Goal: Information Seeking & Learning: Learn about a topic

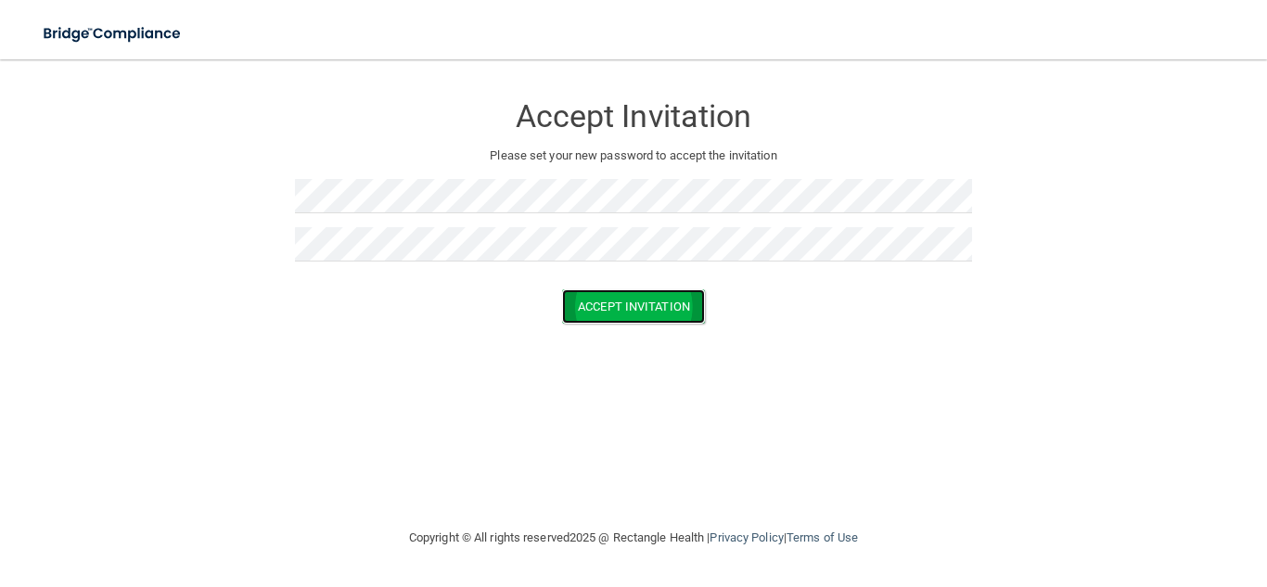
click at [608, 312] on button "Accept Invitation" at bounding box center [633, 306] width 143 height 34
click at [608, 310] on button "Accept Invitation" at bounding box center [633, 306] width 143 height 34
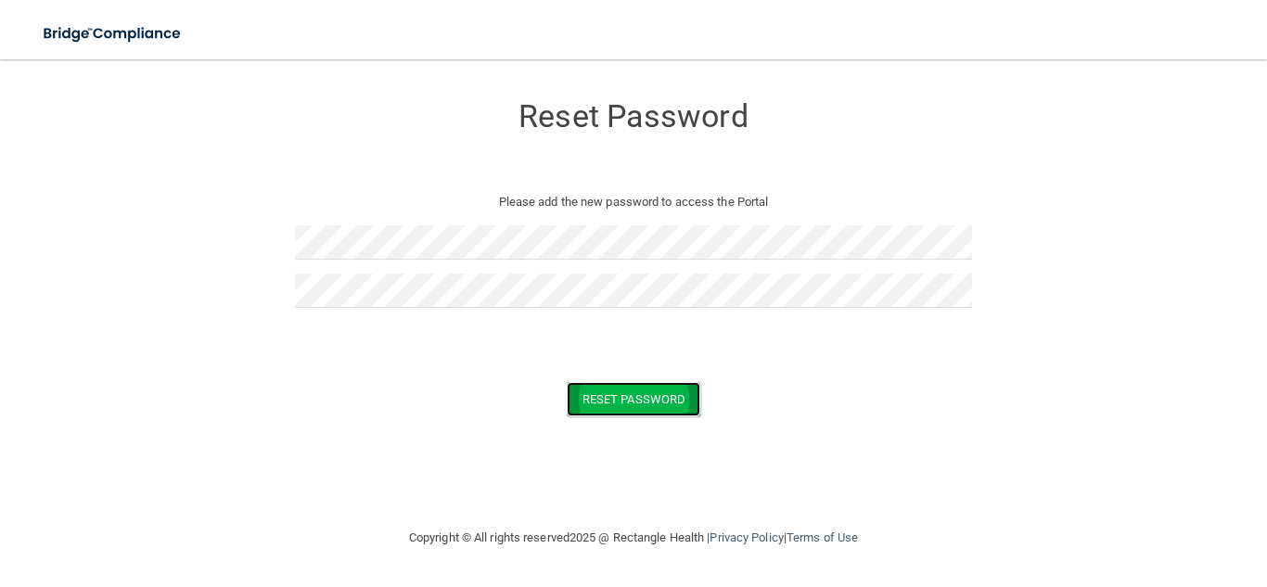
click at [661, 402] on button "Reset Password" at bounding box center [634, 399] width 134 height 34
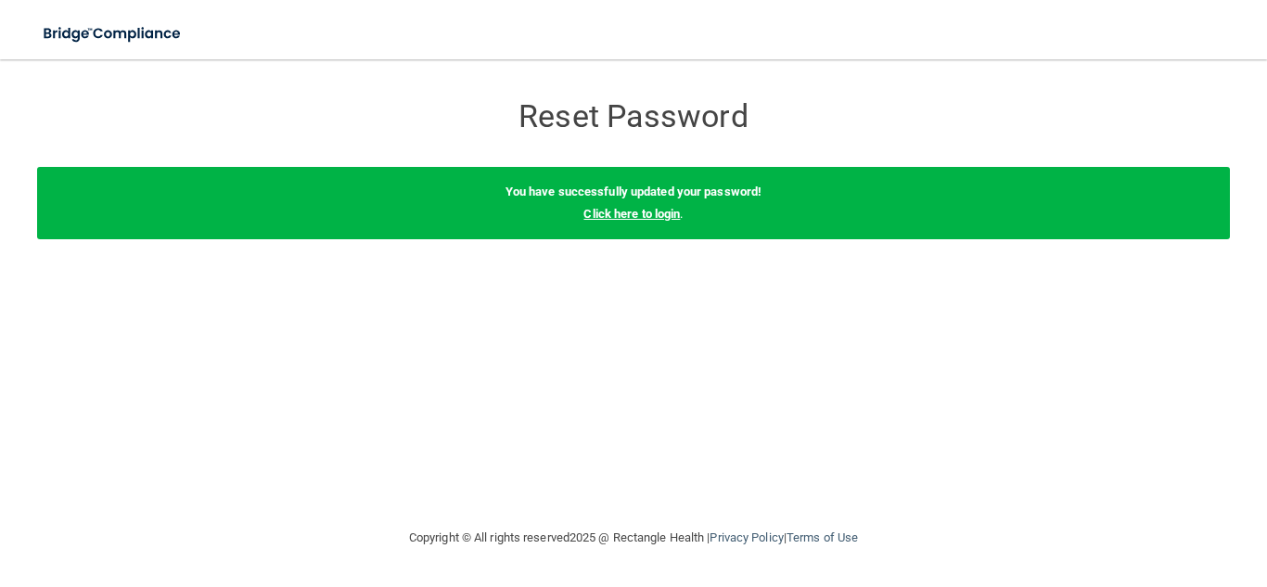
click at [633, 211] on link "Click here to login" at bounding box center [631, 214] width 96 height 14
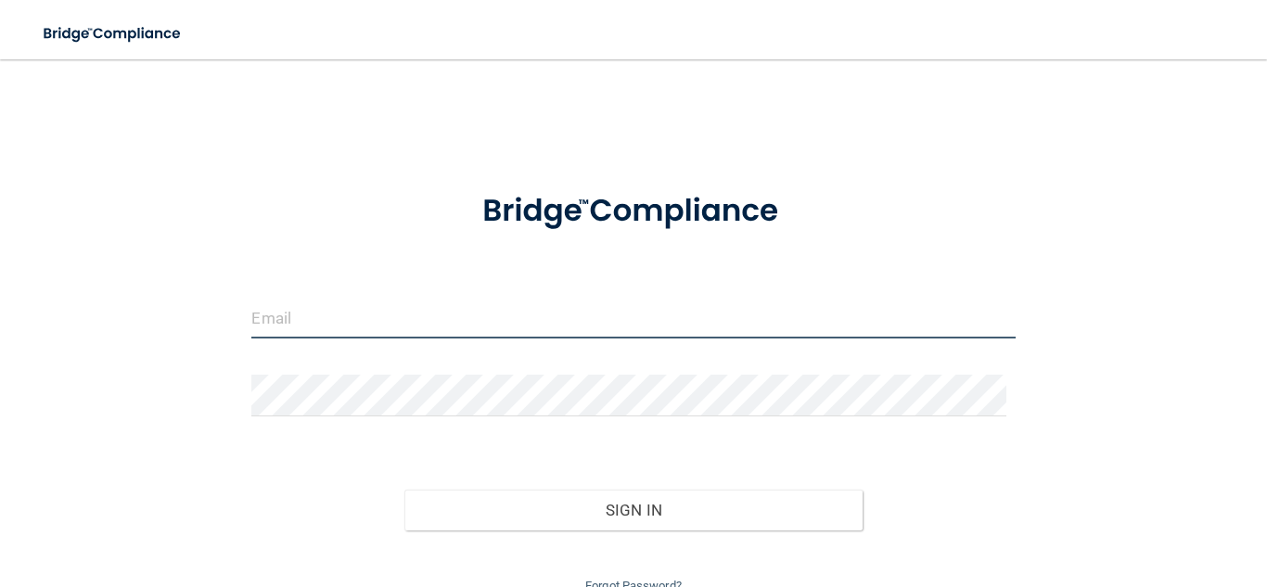
click at [316, 314] on input "email" at bounding box center [632, 318] width 763 height 42
type input "[PERSON_NAME][EMAIL_ADDRESS][DOMAIN_NAME]"
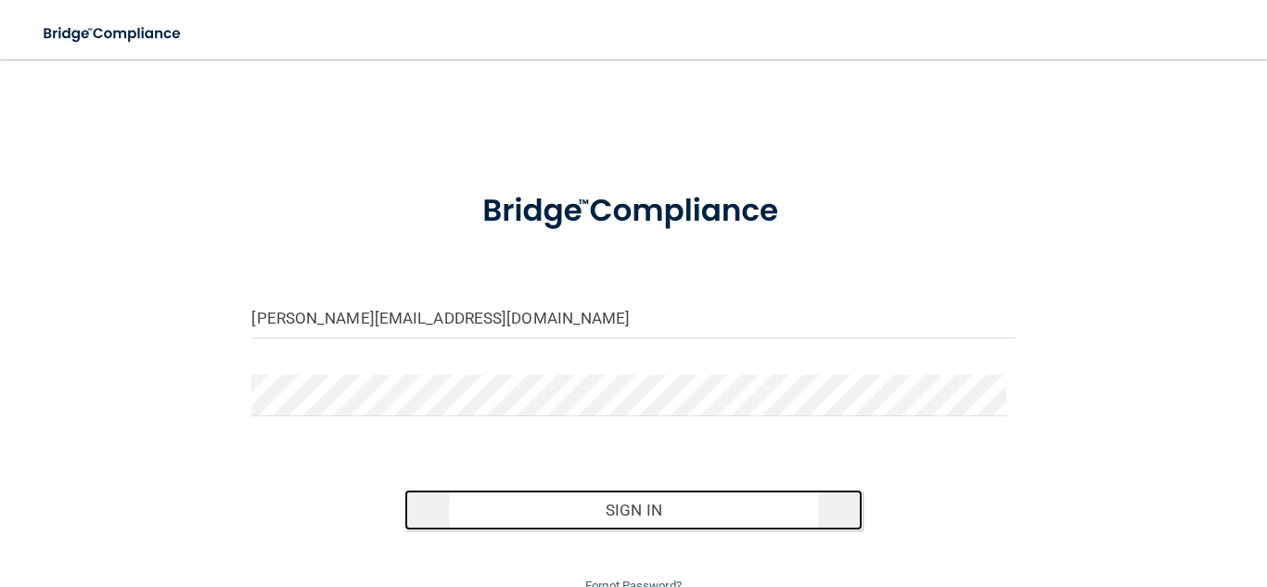
click at [559, 512] on button "Sign In" at bounding box center [633, 510] width 458 height 41
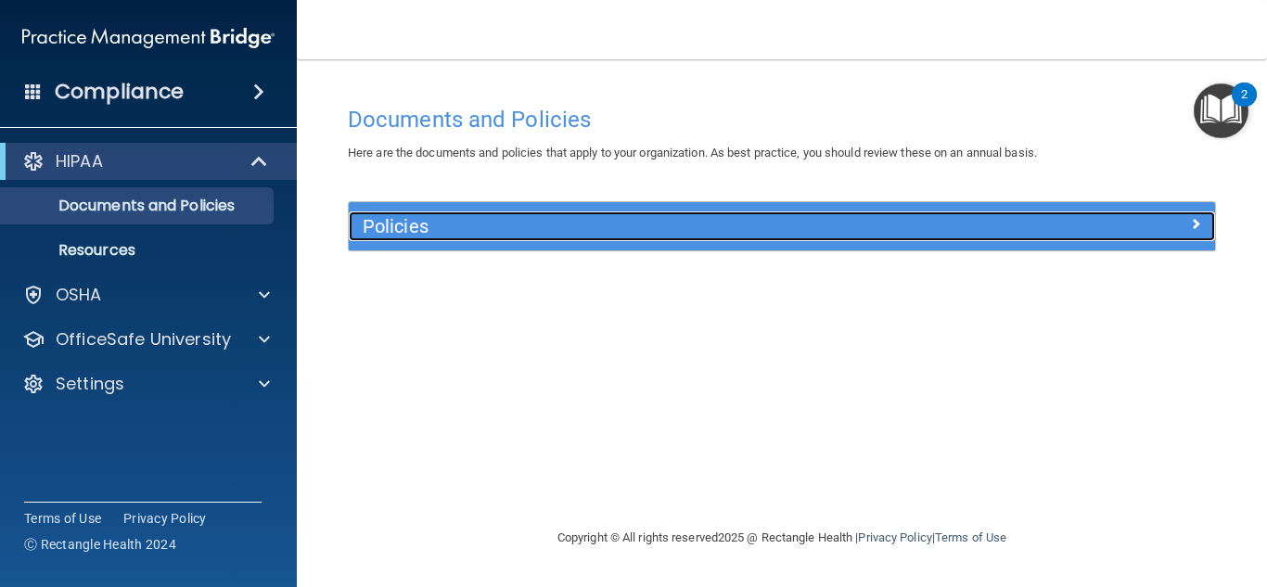
click at [487, 240] on div "Policies" at bounding box center [674, 226] width 650 height 30
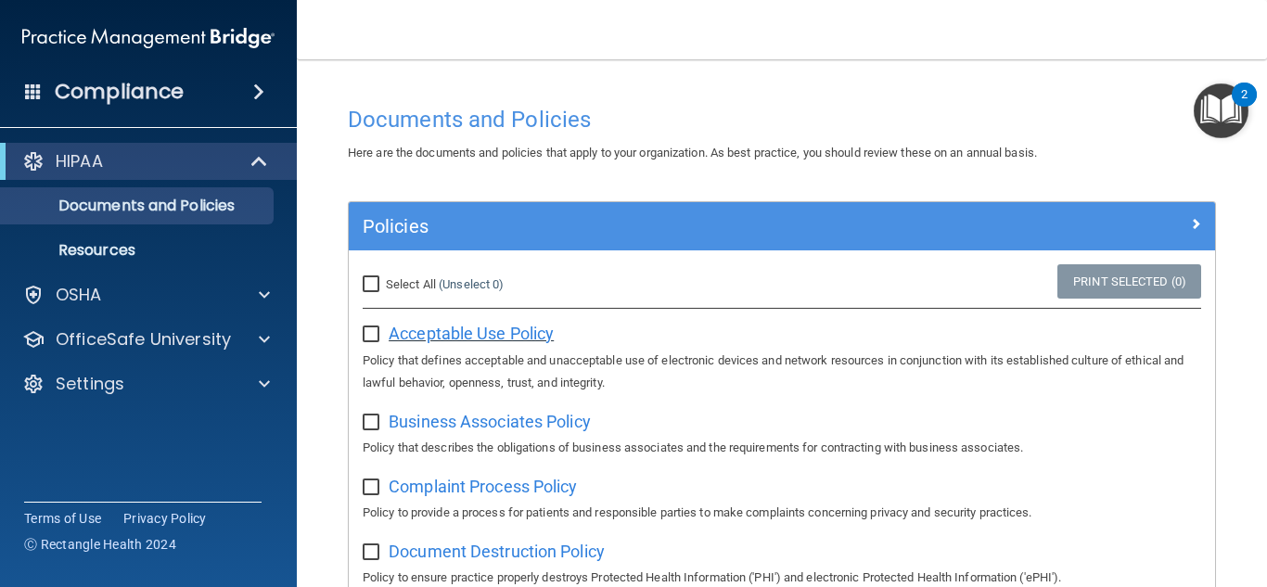
click at [513, 328] on span "Acceptable Use Policy" at bounding box center [471, 333] width 165 height 19
click at [376, 338] on input "checkbox" at bounding box center [373, 334] width 21 height 15
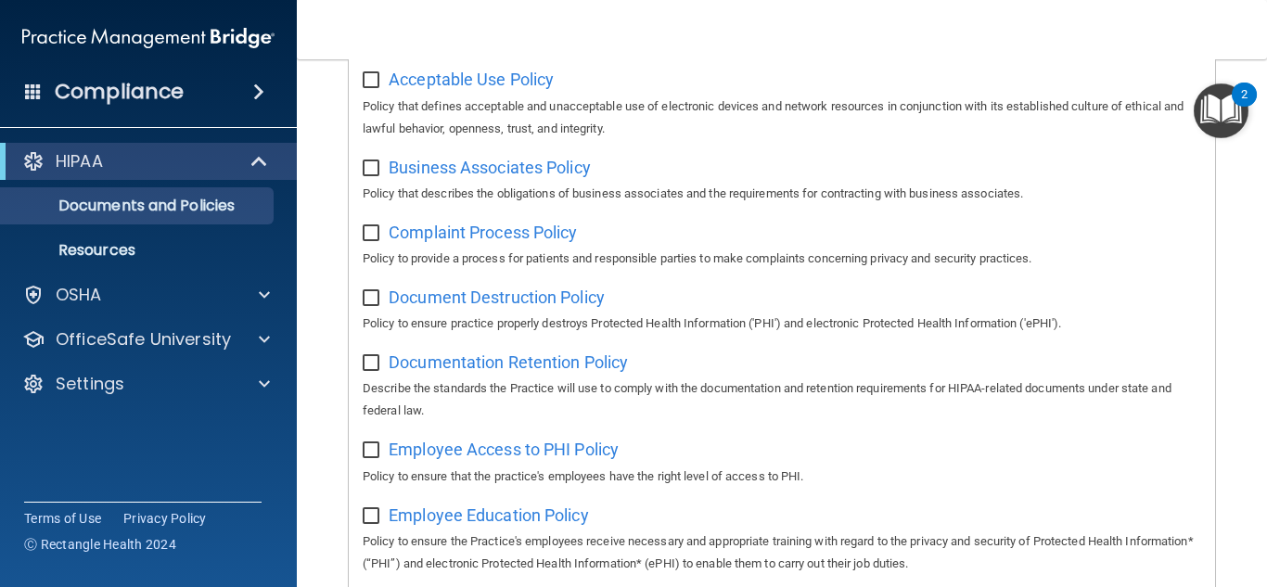
scroll to position [255, 0]
click at [528, 169] on span "Business Associates Policy" at bounding box center [490, 166] width 202 height 19
click at [367, 79] on input "checkbox" at bounding box center [373, 79] width 21 height 15
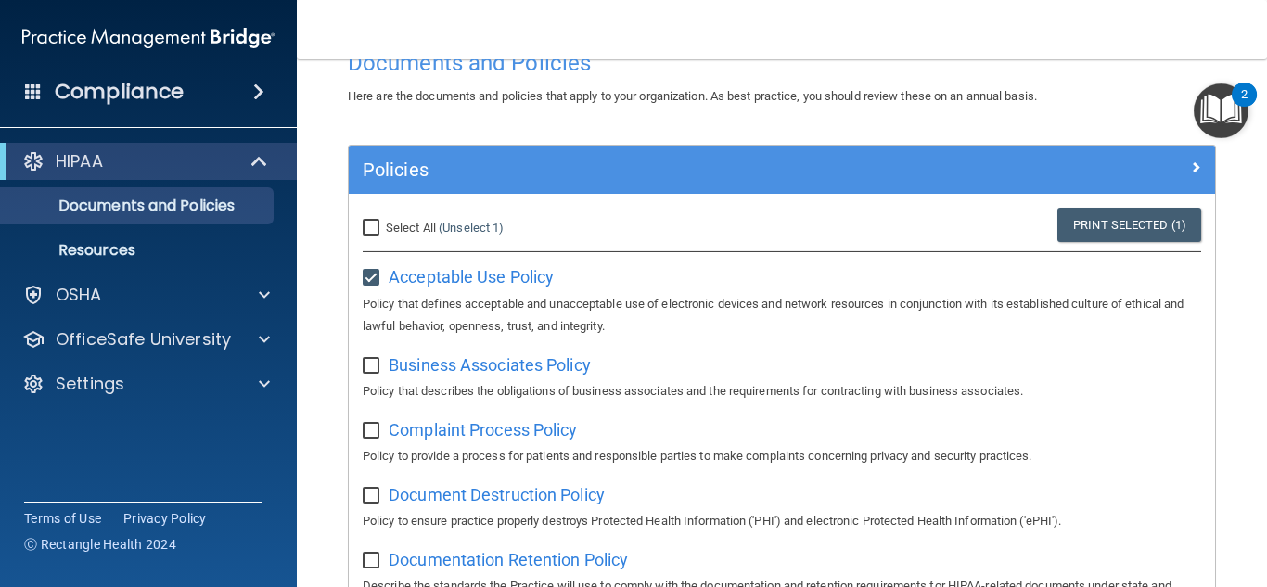
scroll to position [57, 0]
click at [1216, 113] on img "Open Resource Center, 2 new notifications" at bounding box center [1221, 110] width 55 height 55
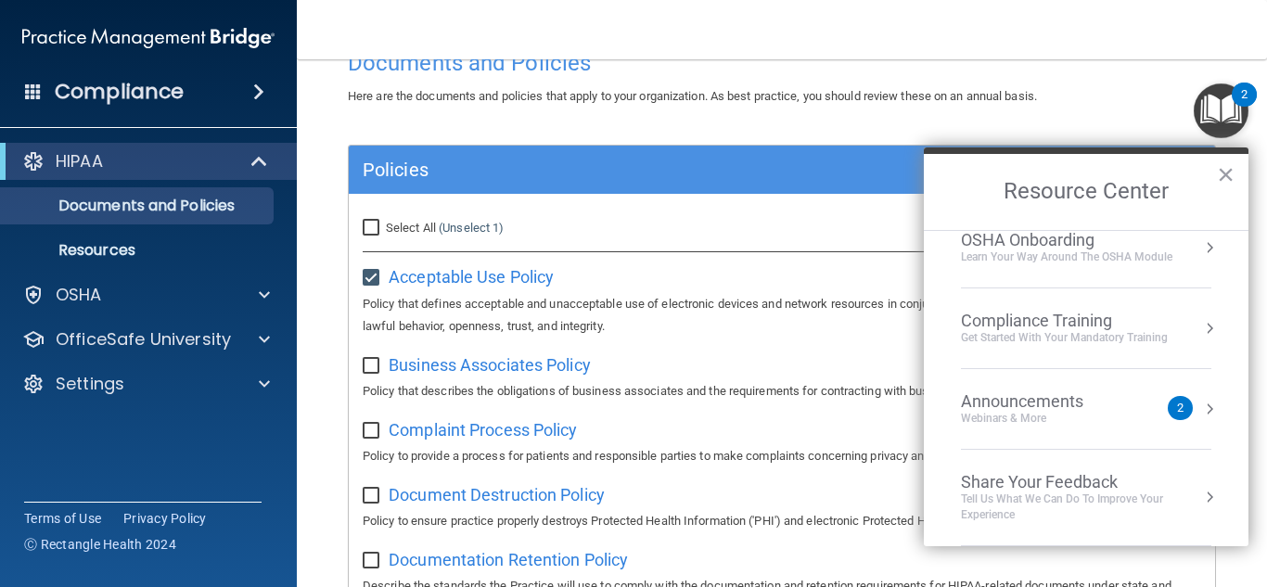
scroll to position [0, 0]
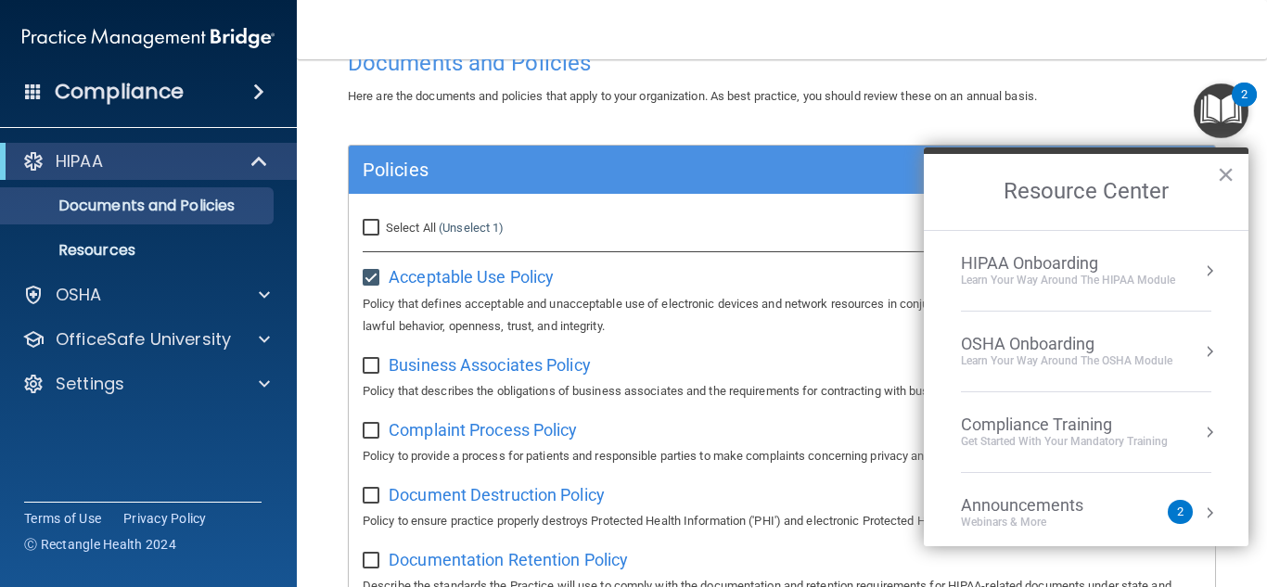
click at [1082, 260] on div "HIPAA Onboarding" at bounding box center [1068, 263] width 214 height 20
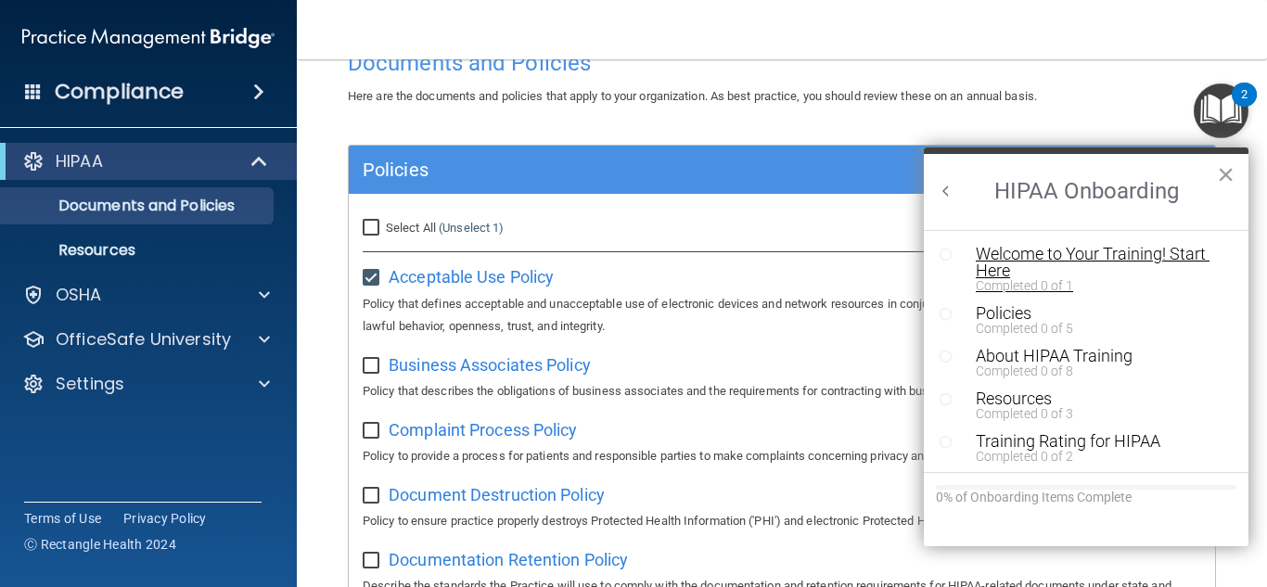
click at [1005, 265] on div "Welcome to Your Training! Start Here" at bounding box center [1093, 262] width 235 height 33
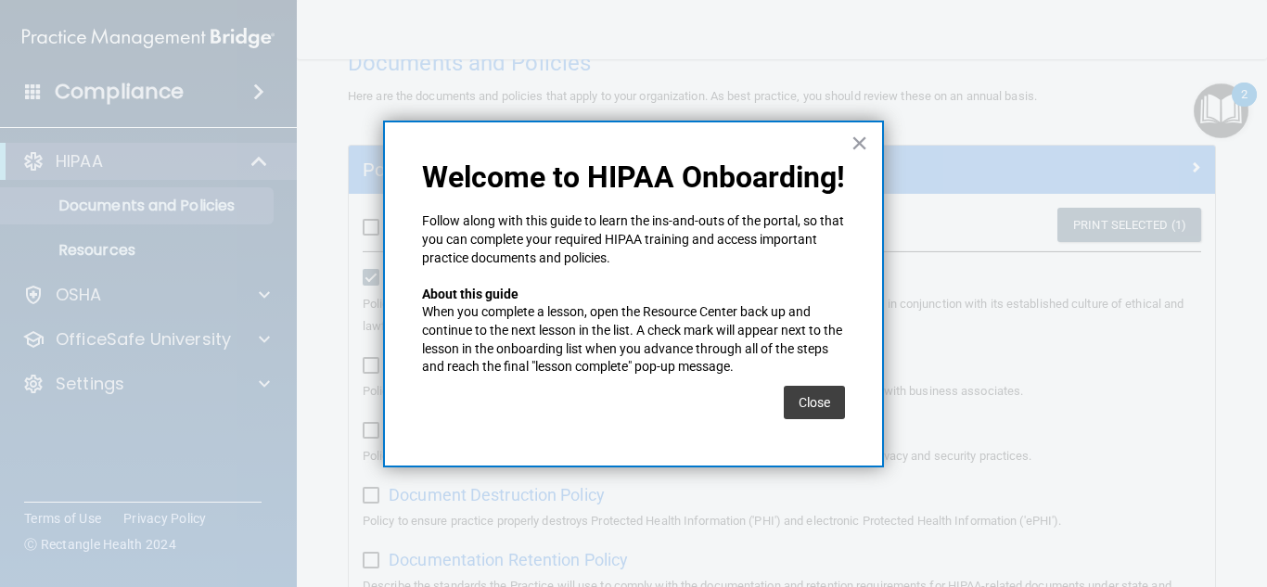
drag, startPoint x: 825, startPoint y: 403, endPoint x: 815, endPoint y: 403, distance: 9.3
click at [815, 403] on button "Close" at bounding box center [814, 402] width 61 height 33
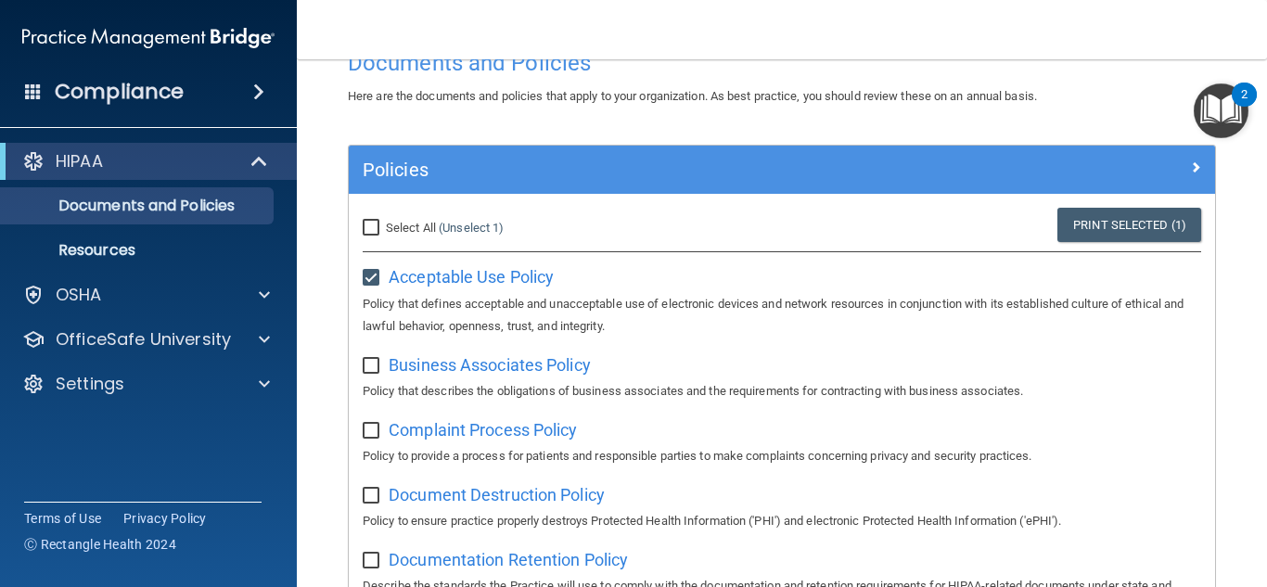
click at [367, 275] on input "checkbox" at bounding box center [373, 278] width 21 height 15
checkbox input "false"
click at [1213, 121] on img "Open Resource Center, 2 new notifications" at bounding box center [1221, 110] width 55 height 55
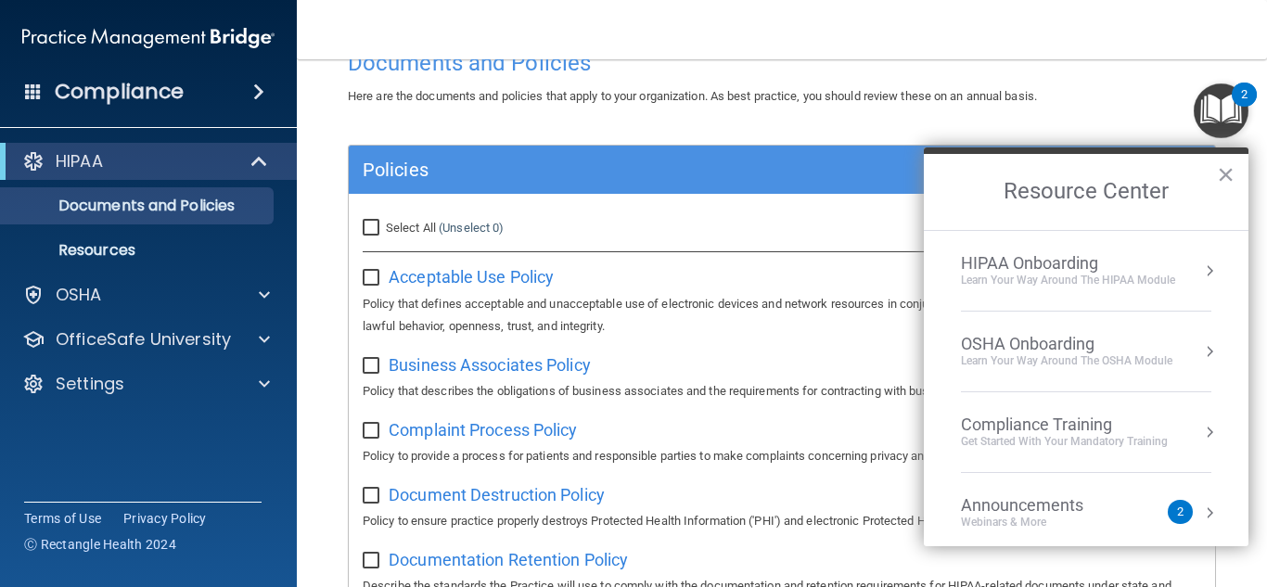
click at [1104, 264] on div "HIPAA Onboarding" at bounding box center [1068, 263] width 214 height 20
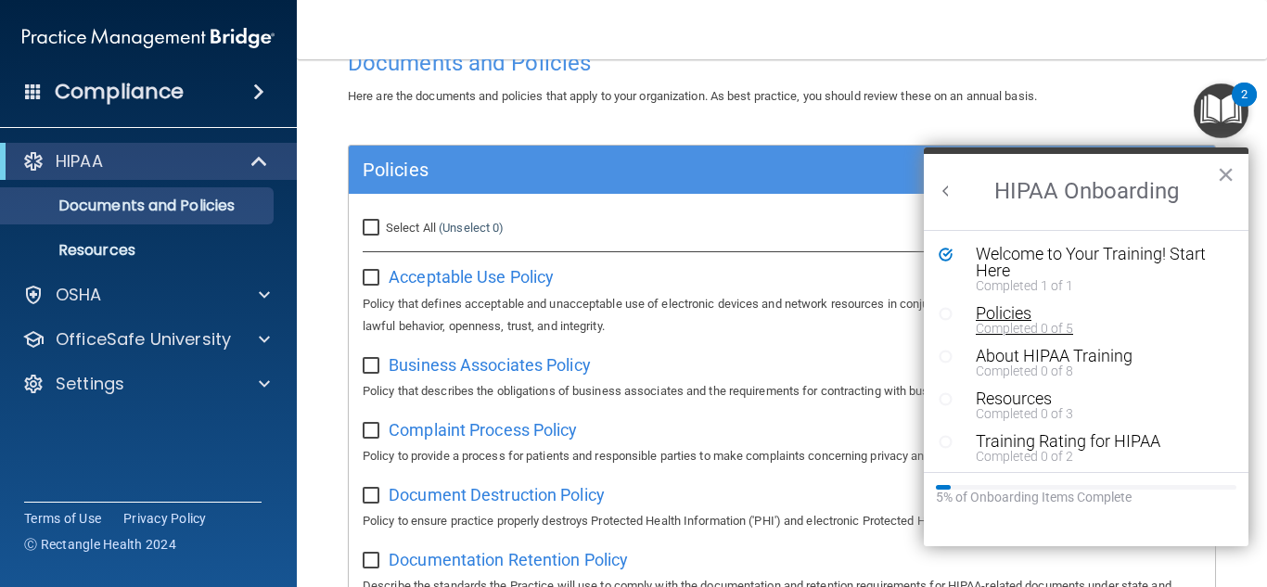
click at [1003, 316] on div "Policies" at bounding box center [1093, 313] width 235 height 17
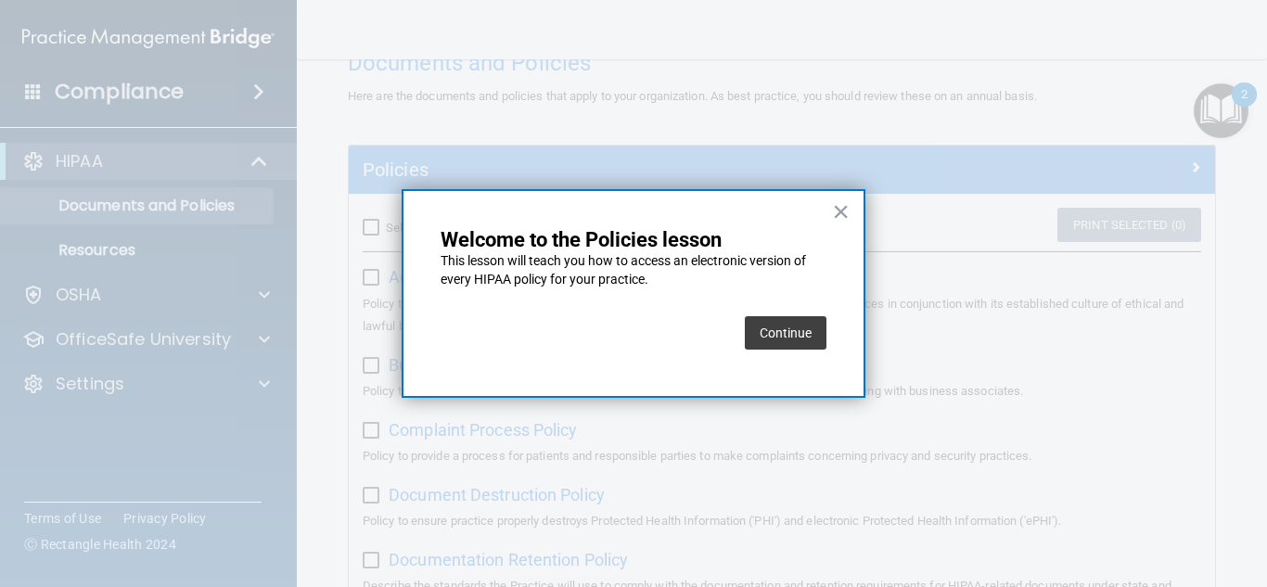
click at [788, 328] on button "Continue" at bounding box center [786, 332] width 82 height 33
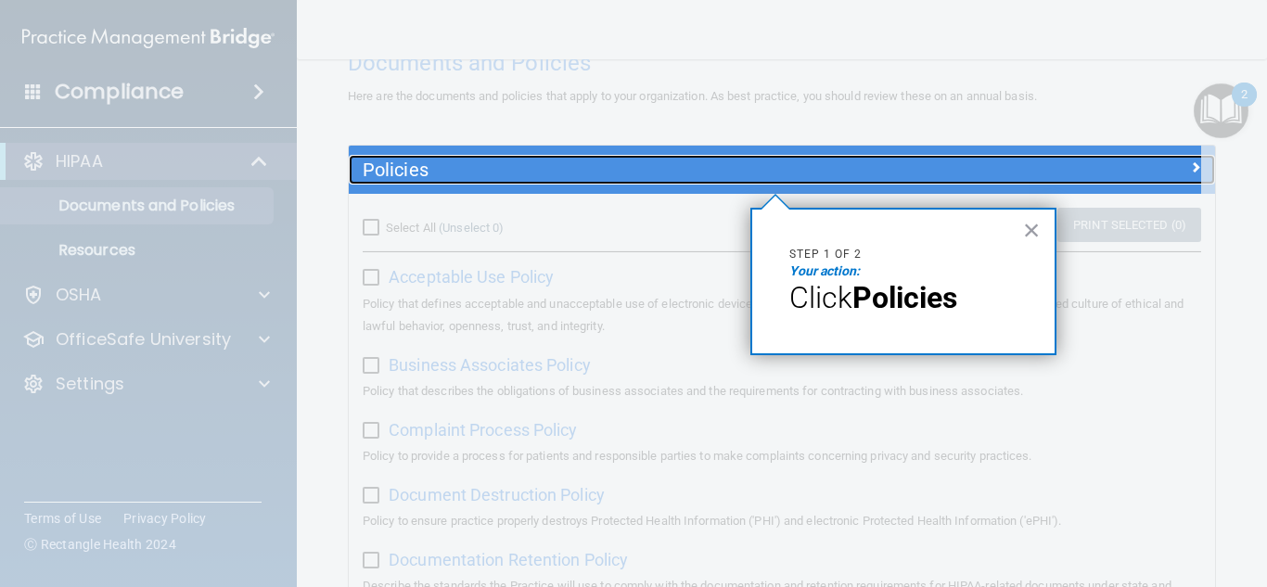
click at [404, 165] on h5 "Policies" at bounding box center [674, 170] width 622 height 20
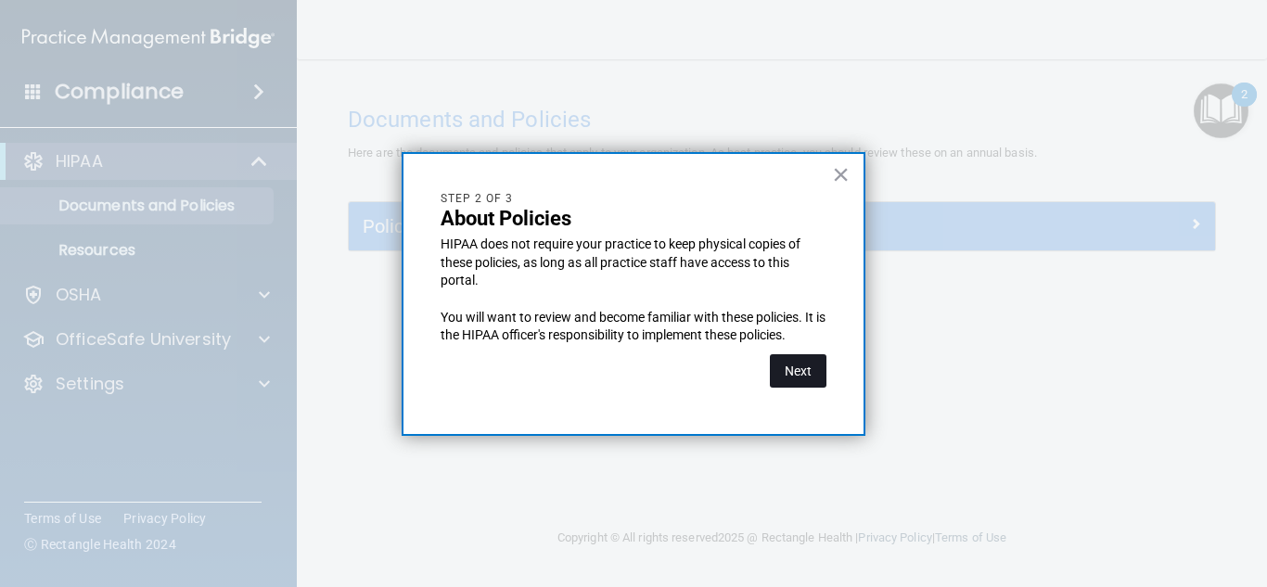
click at [799, 378] on button "Next" at bounding box center [798, 370] width 57 height 33
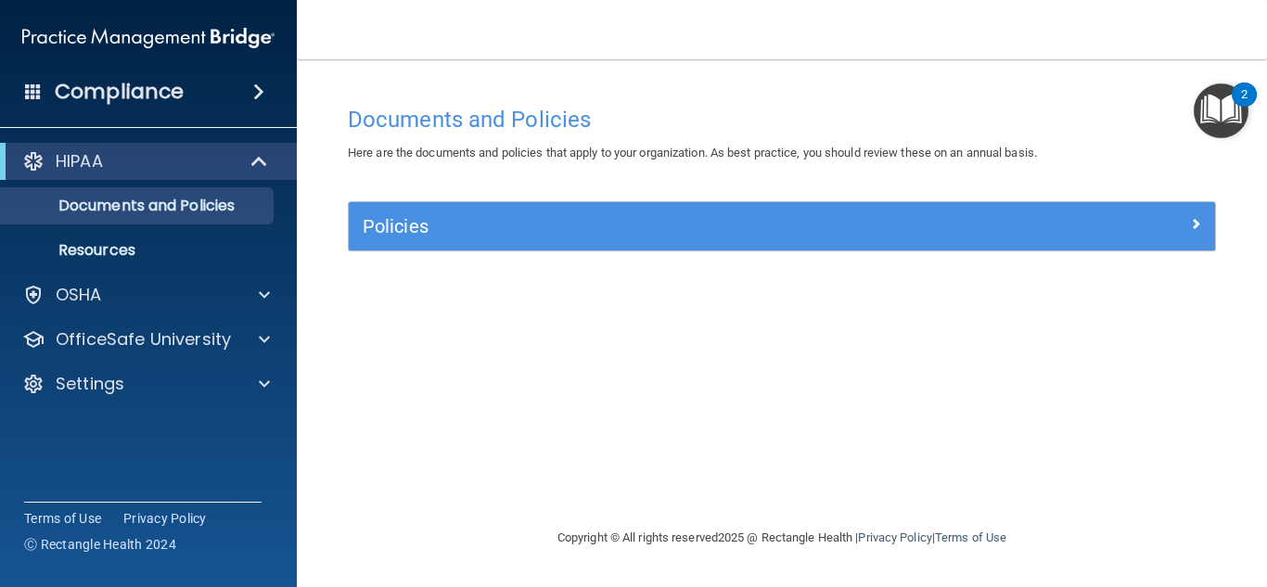
click at [726, 244] on div "Policies" at bounding box center [782, 226] width 866 height 48
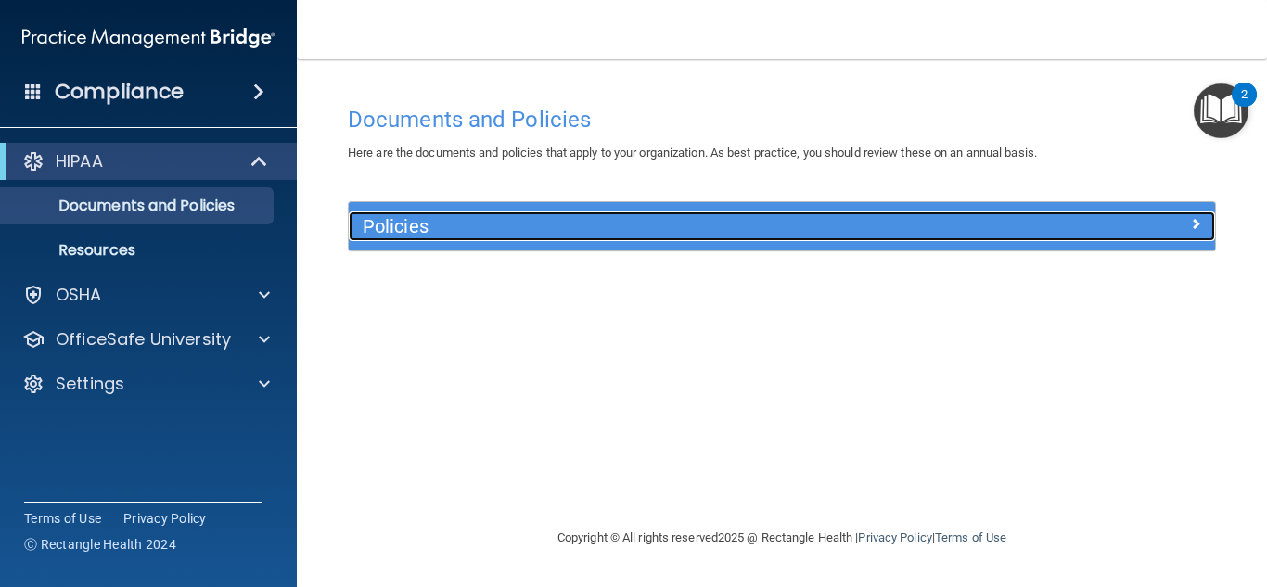
click at [722, 223] on h5 "Policies" at bounding box center [674, 226] width 622 height 20
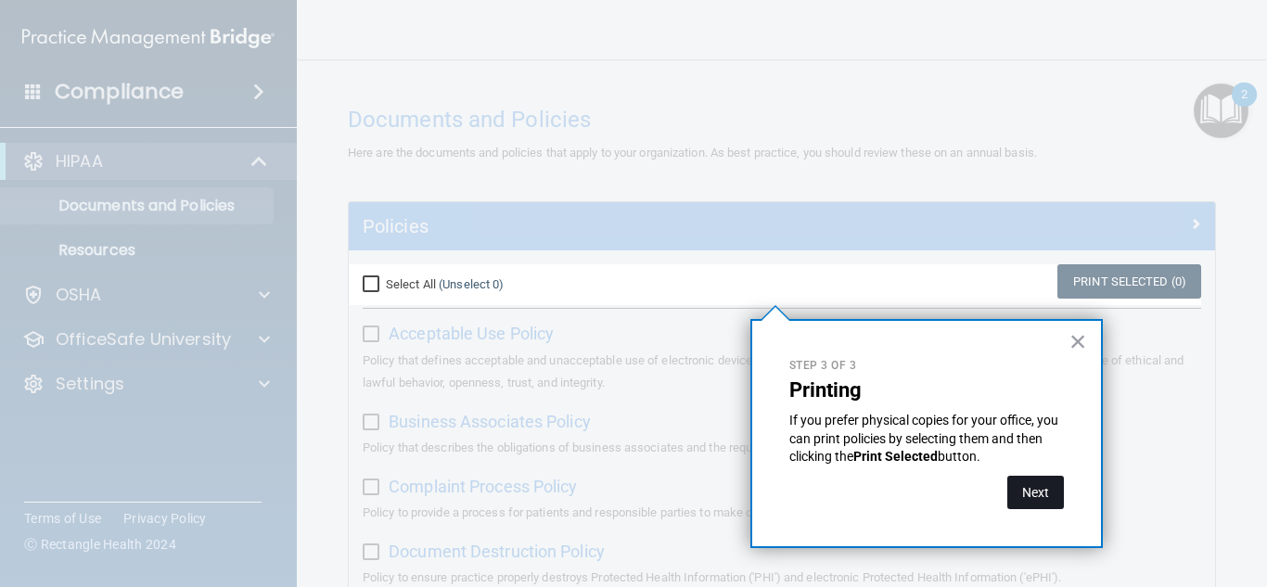
click at [1034, 484] on button "Next" at bounding box center [1035, 492] width 57 height 33
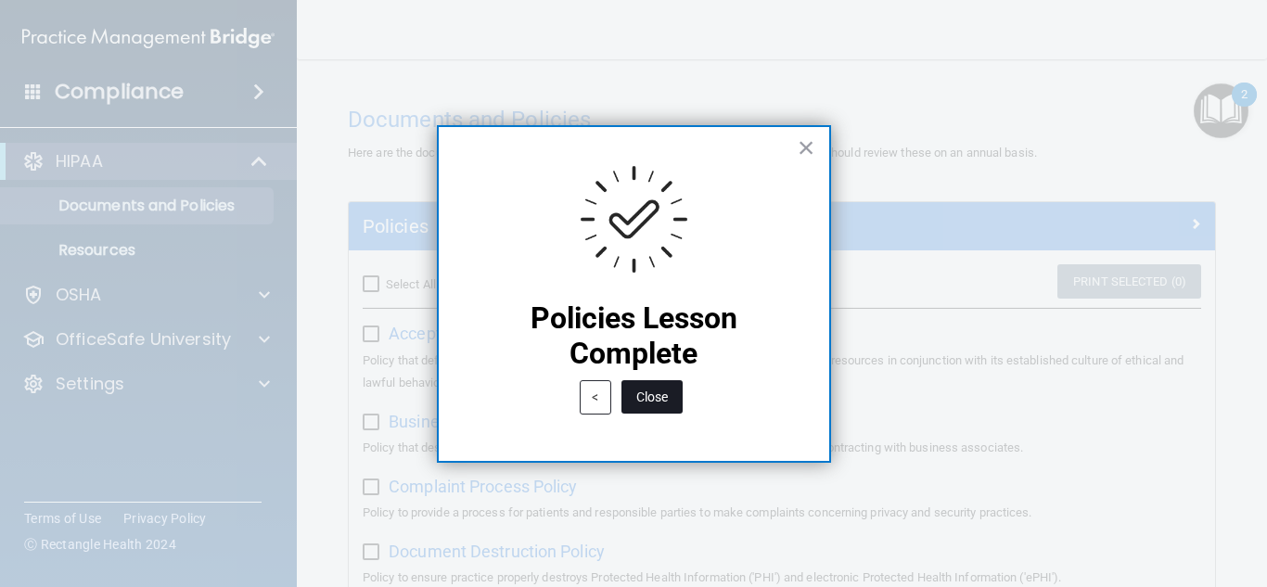
click at [669, 397] on button "Close" at bounding box center [651, 396] width 61 height 33
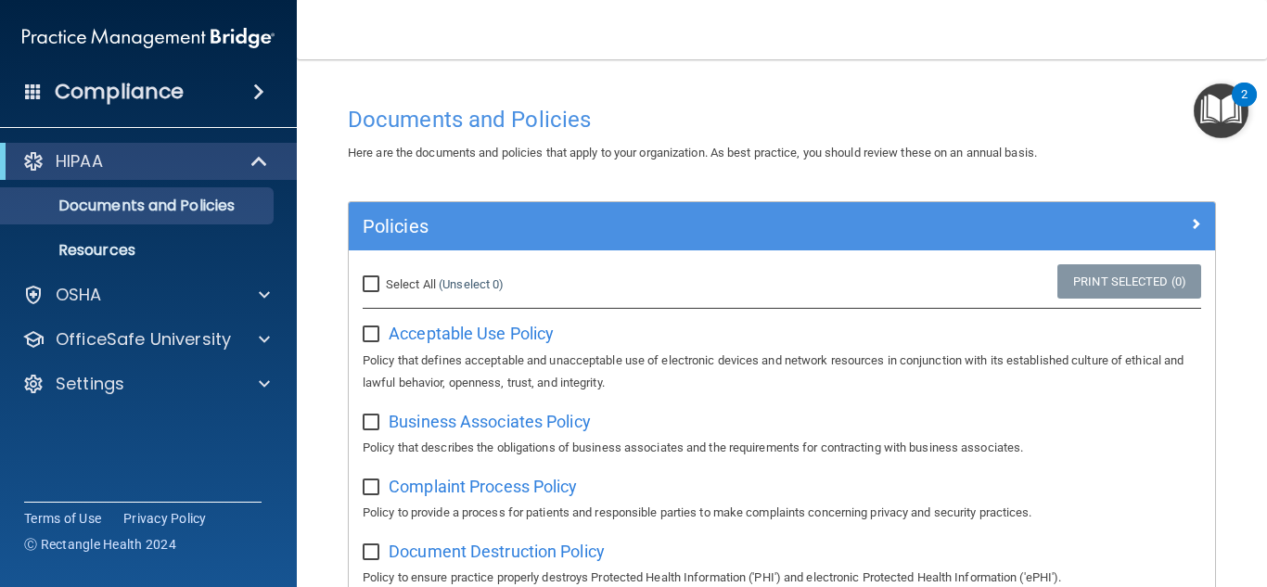
click at [1238, 91] on div "2" at bounding box center [1244, 95] width 25 height 24
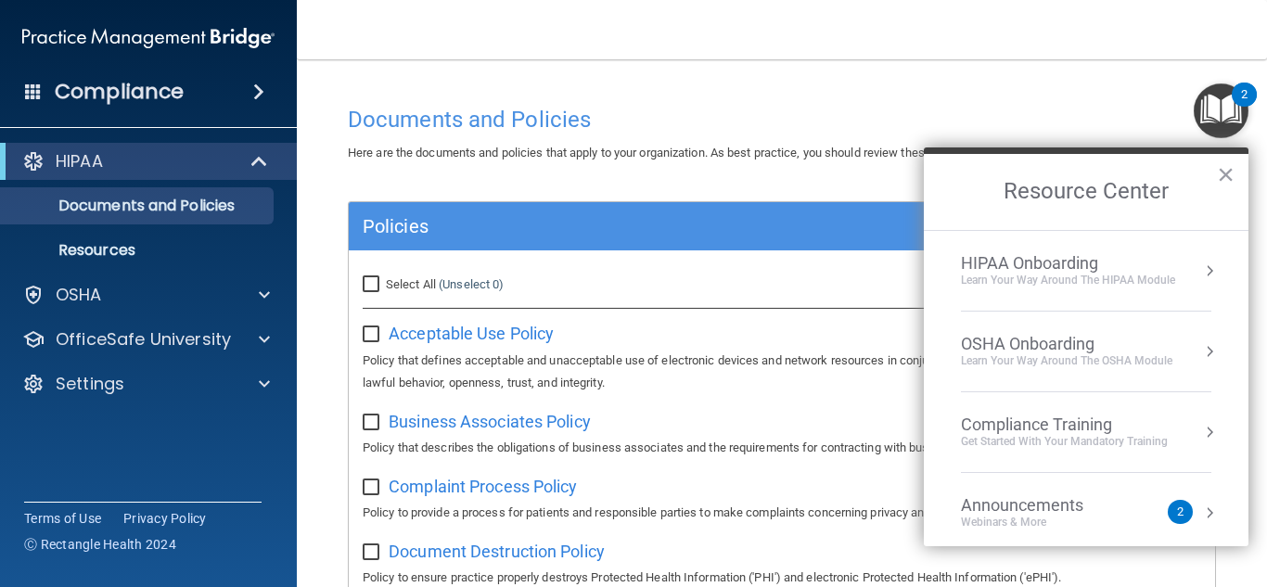
click at [1073, 272] on div "HIPAA Onboarding" at bounding box center [1068, 263] width 214 height 20
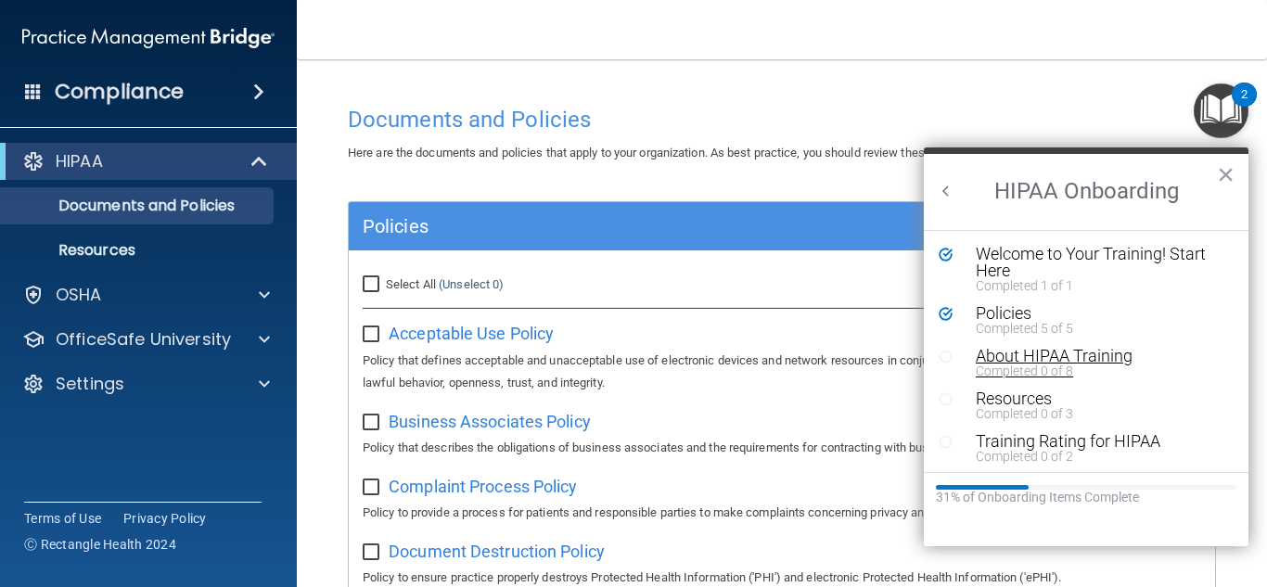
click at [1071, 359] on div "About HIPAA Training" at bounding box center [1093, 356] width 235 height 17
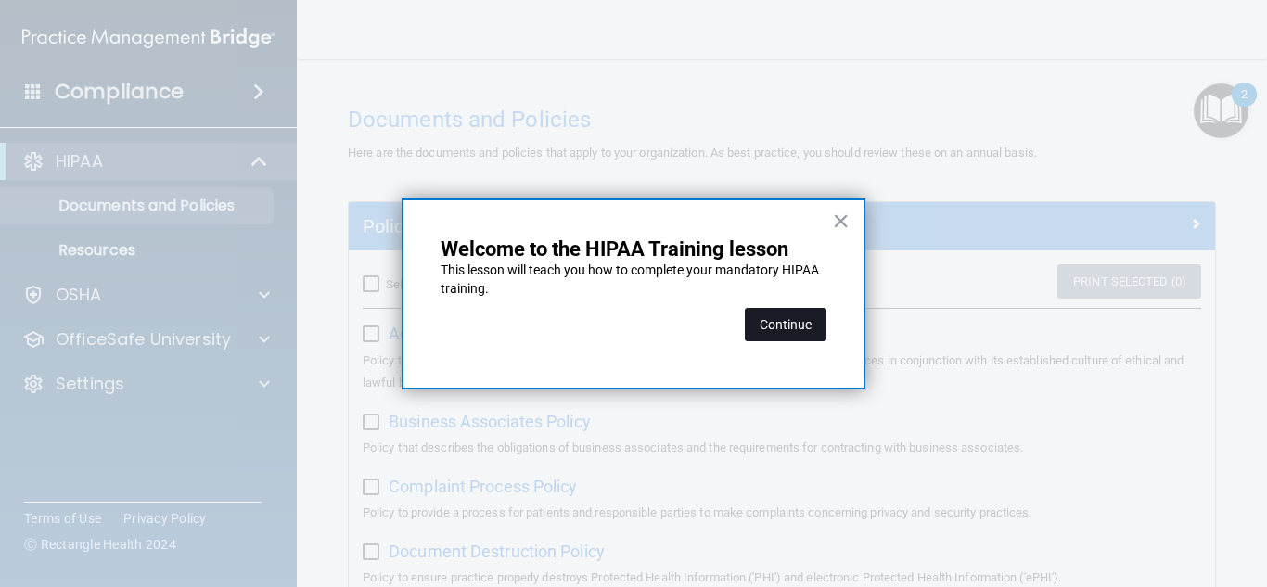
click at [802, 316] on button "Continue" at bounding box center [786, 324] width 82 height 33
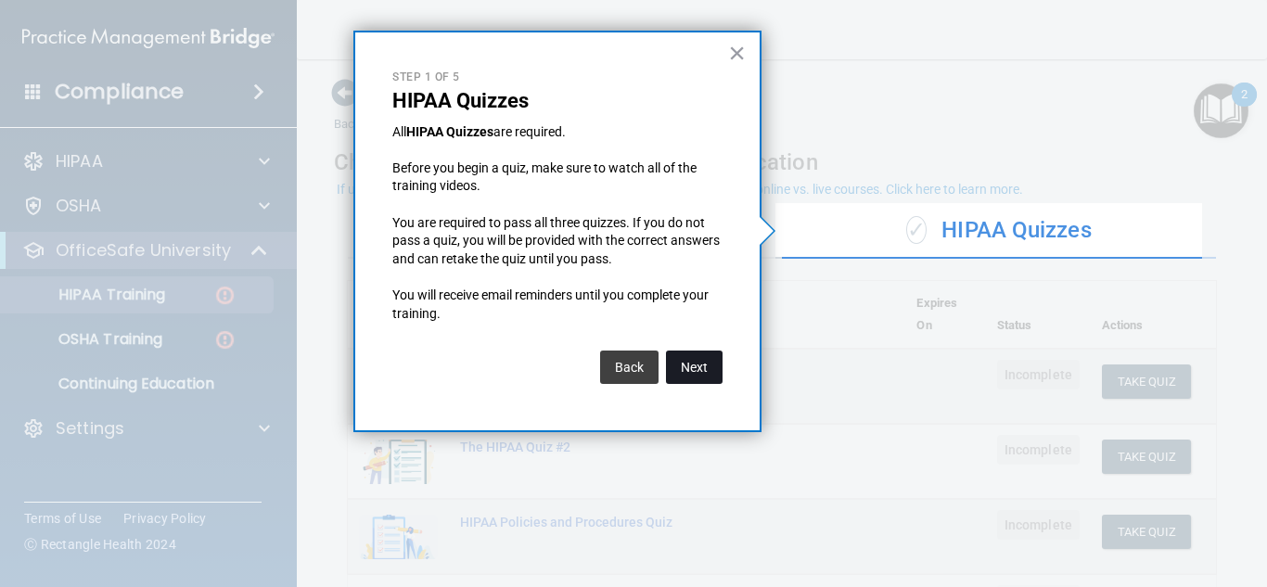
click at [693, 378] on button "Next" at bounding box center [694, 367] width 57 height 33
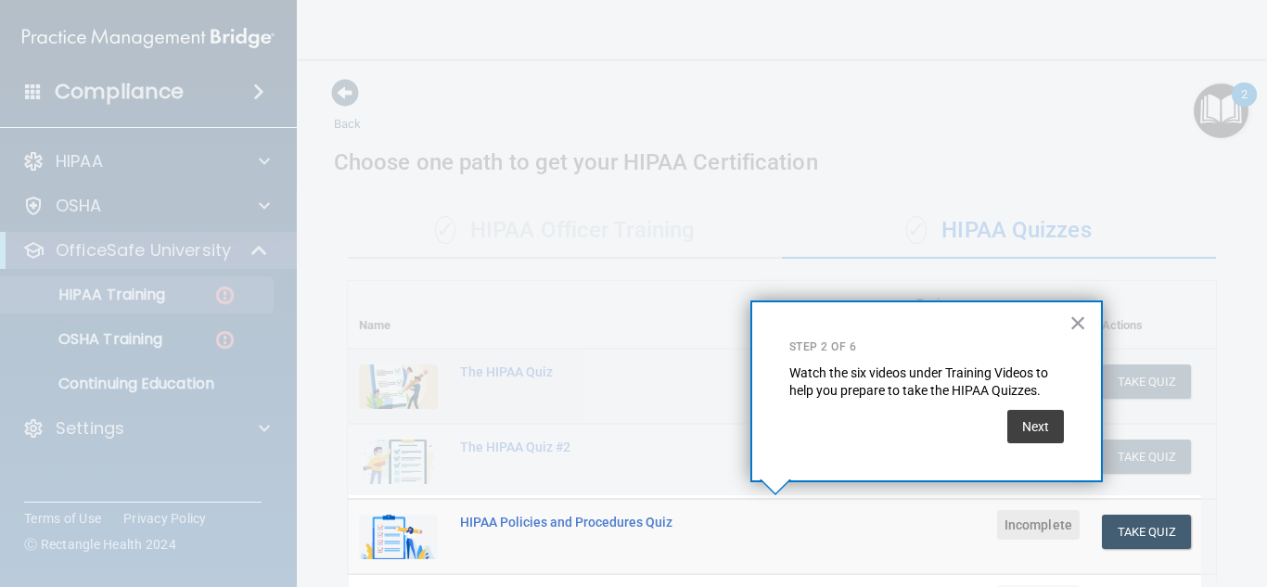
scroll to position [283, 0]
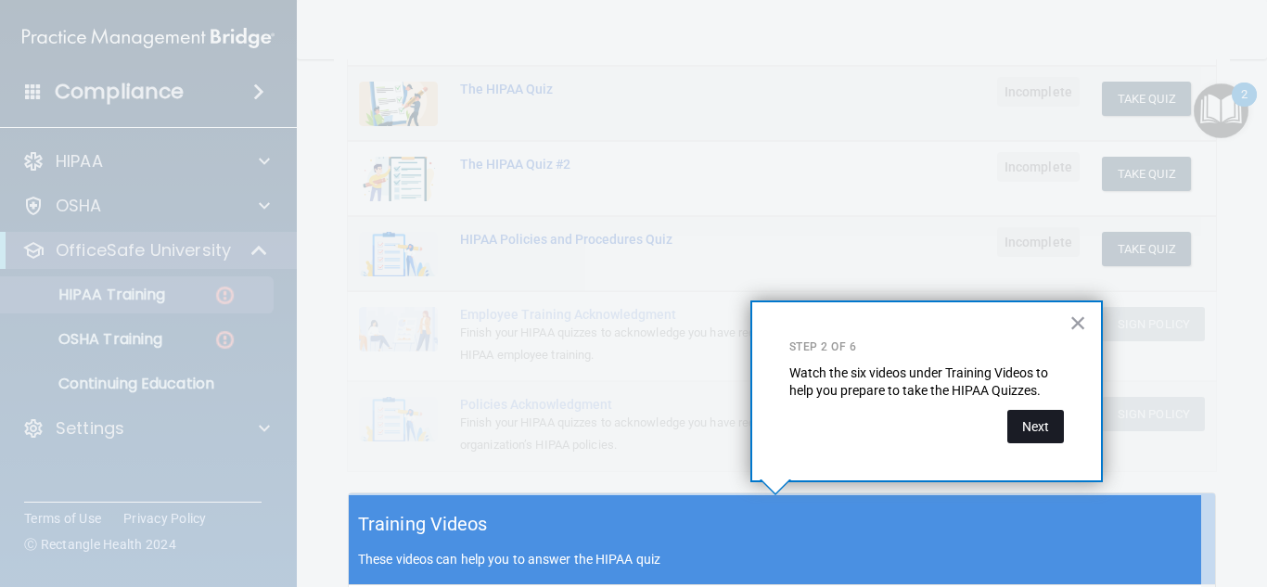
click at [1039, 434] on button "Next" at bounding box center [1035, 426] width 57 height 33
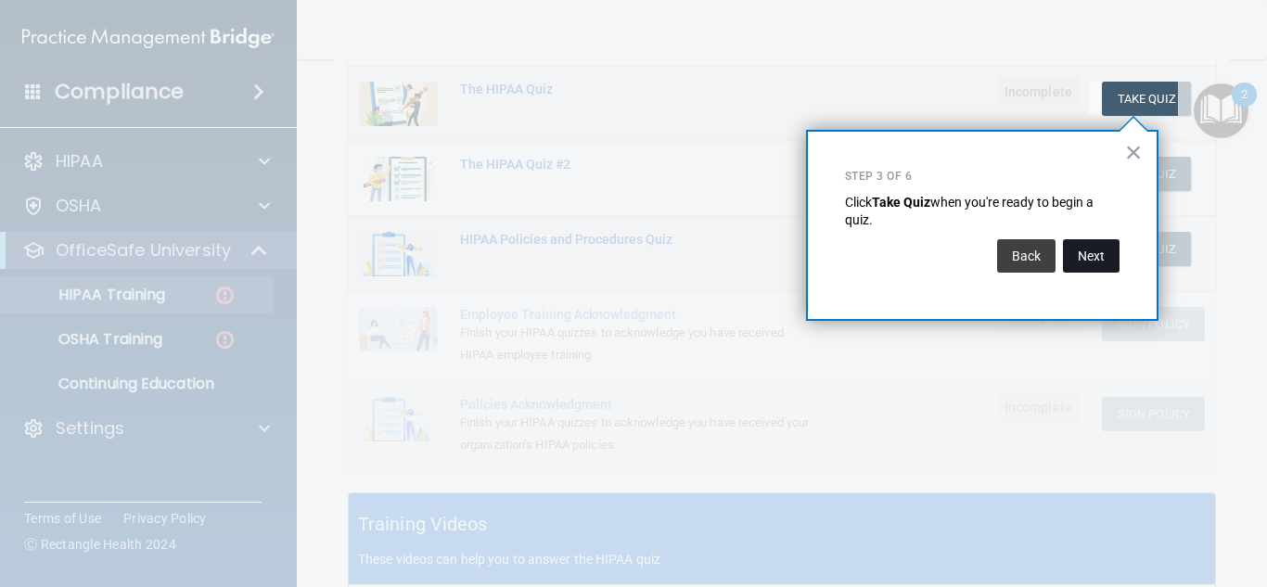
click at [1093, 249] on button "Next" at bounding box center [1091, 255] width 57 height 33
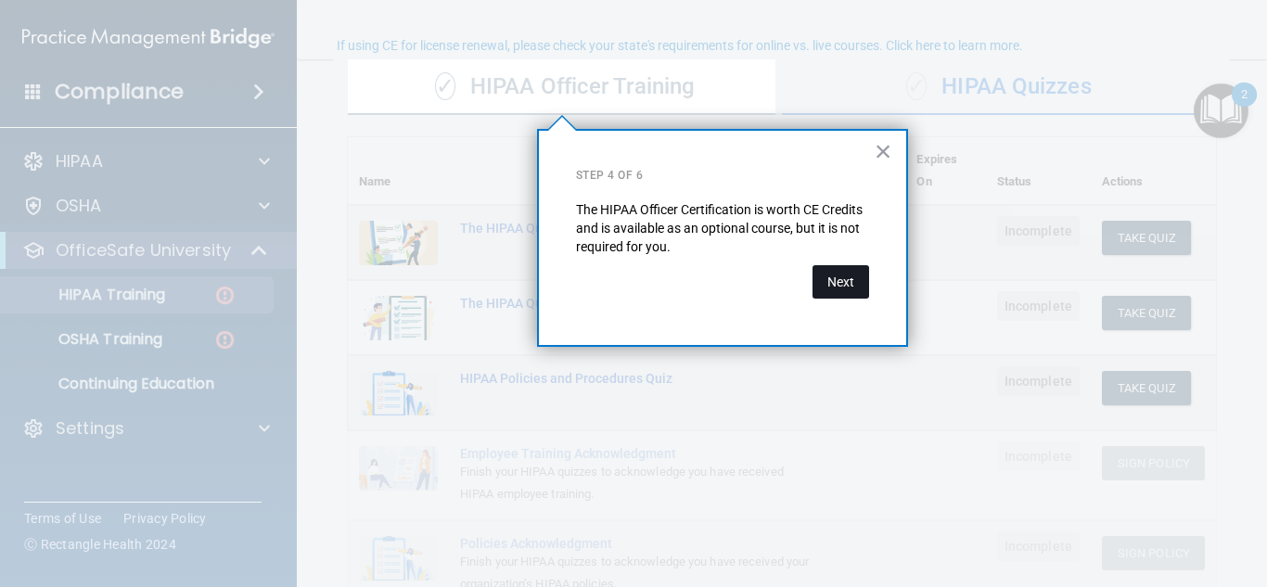
click at [851, 284] on button "Next" at bounding box center [841, 281] width 57 height 33
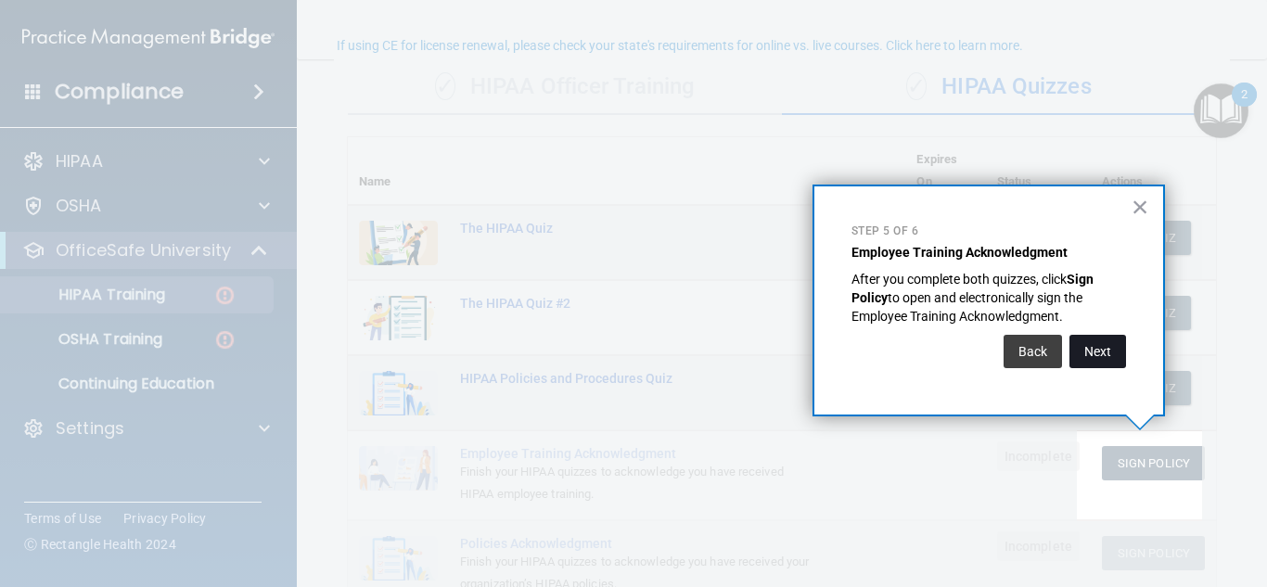
click at [1097, 349] on button "Next" at bounding box center [1097, 351] width 57 height 33
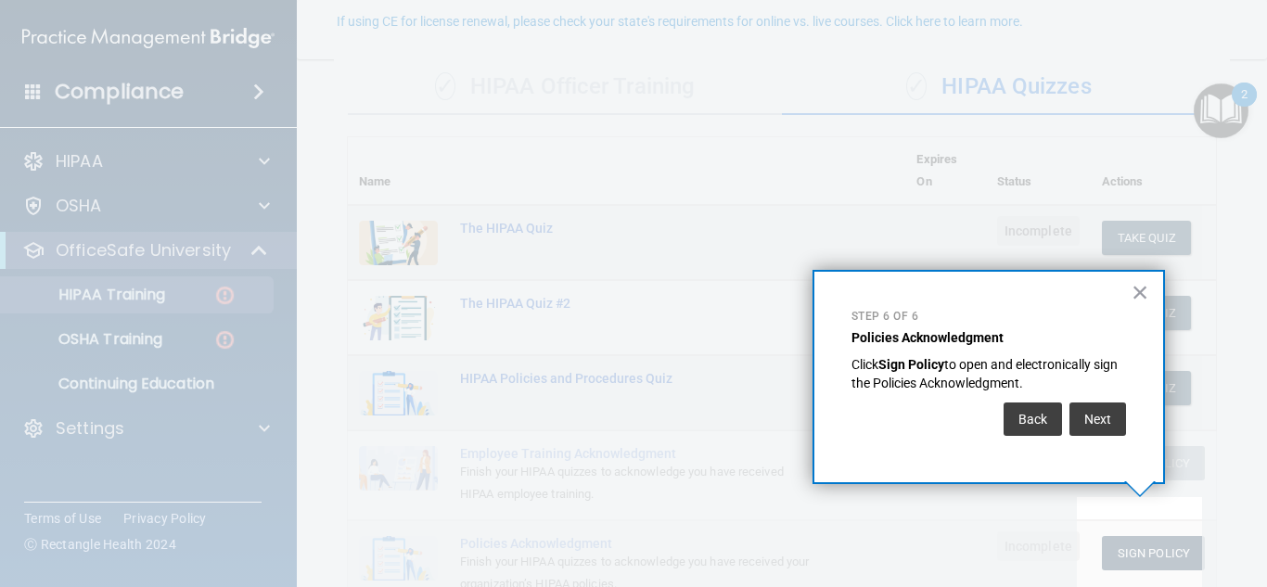
scroll to position [168, 0]
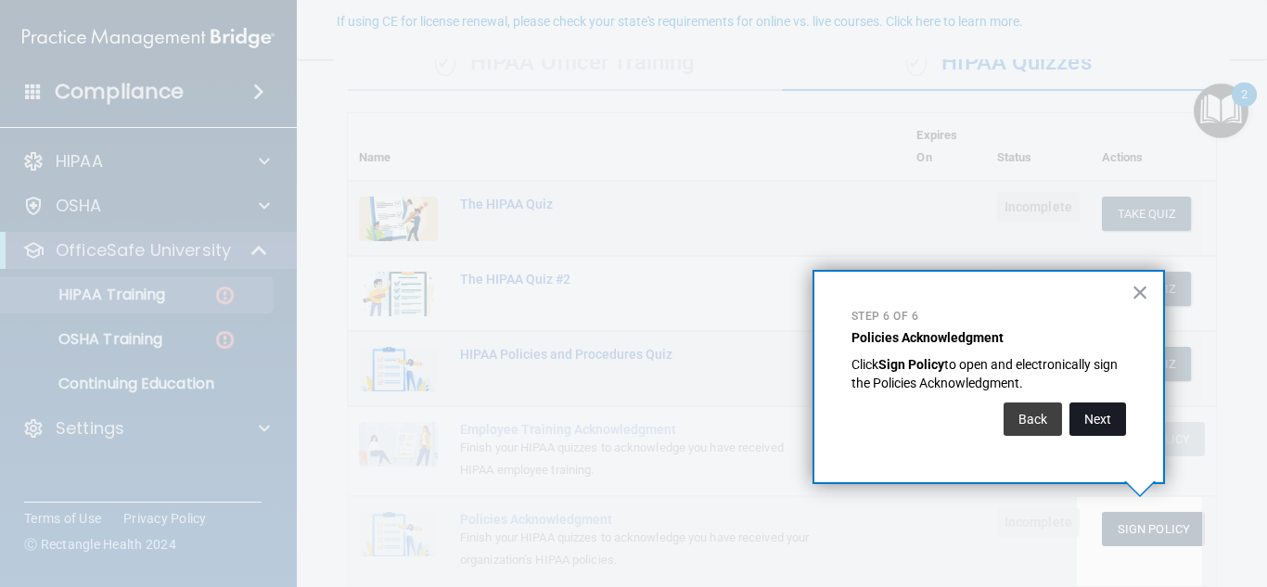
click at [1102, 421] on button "Next" at bounding box center [1097, 419] width 57 height 33
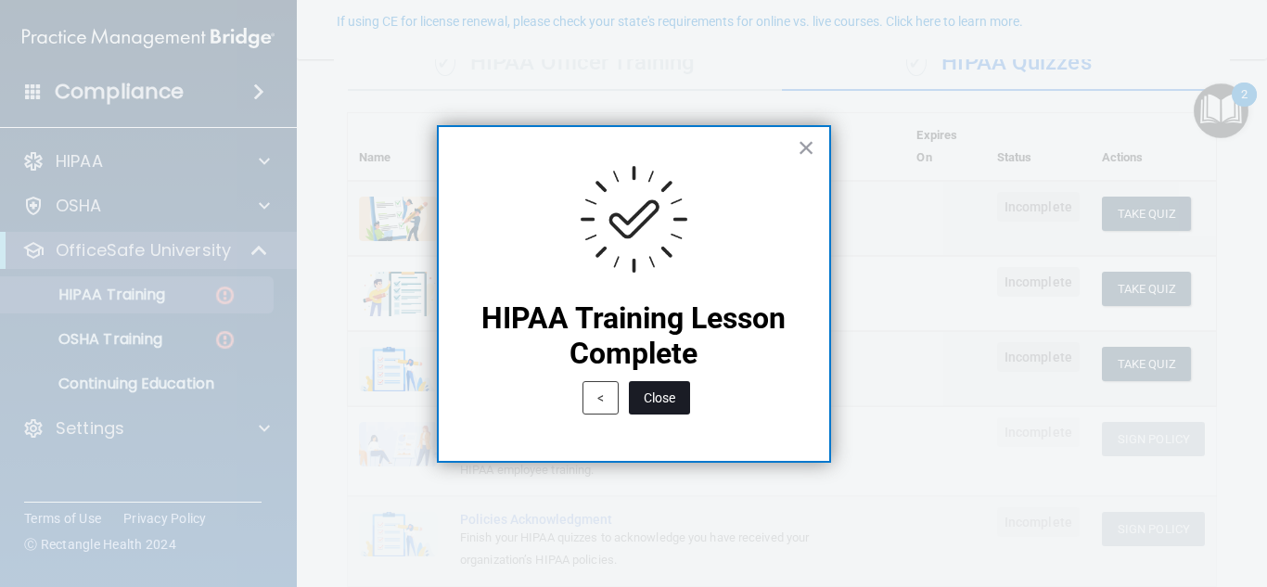
click at [672, 396] on button "Close" at bounding box center [659, 397] width 61 height 33
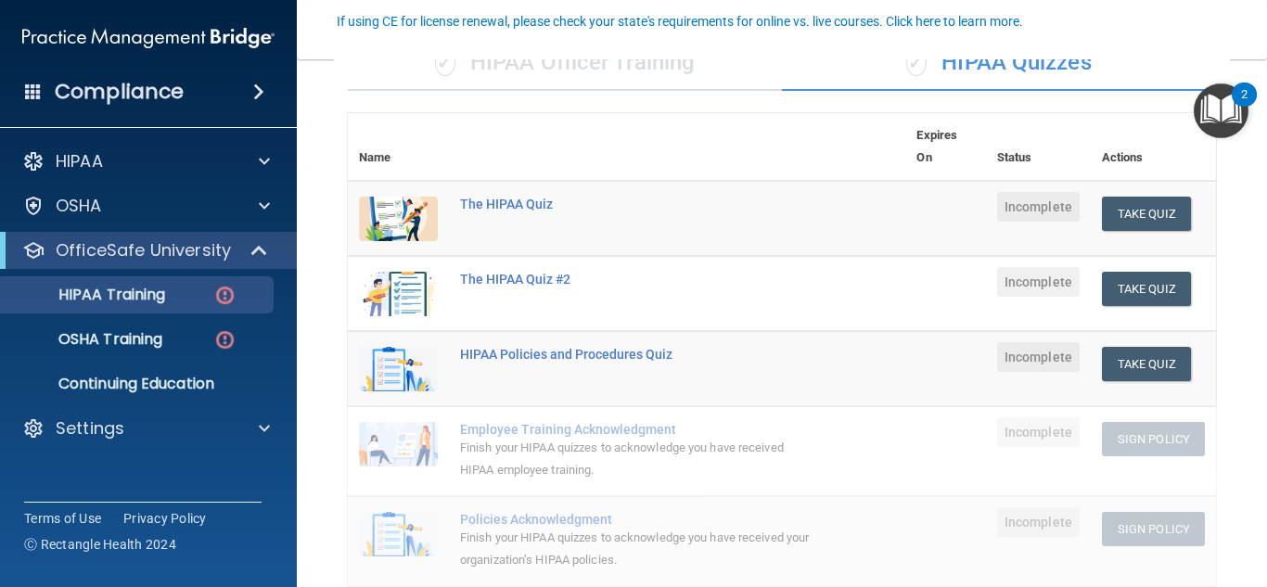
click at [1210, 122] on img "Open Resource Center, 2 new notifications" at bounding box center [1221, 110] width 55 height 55
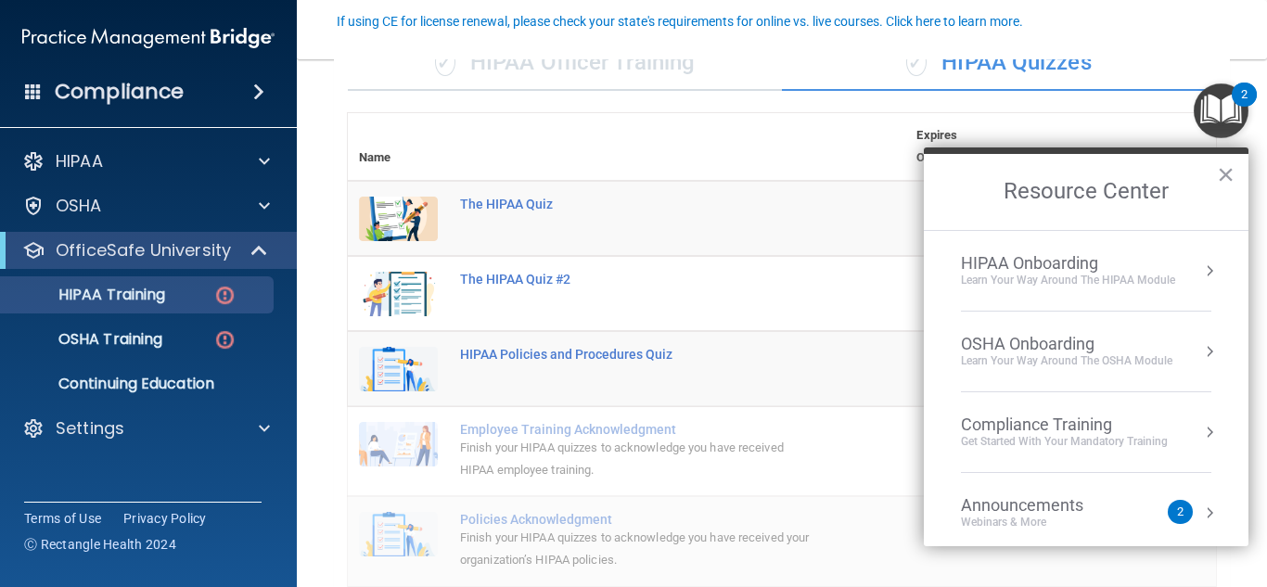
click at [1107, 265] on div "HIPAA Onboarding" at bounding box center [1068, 263] width 214 height 20
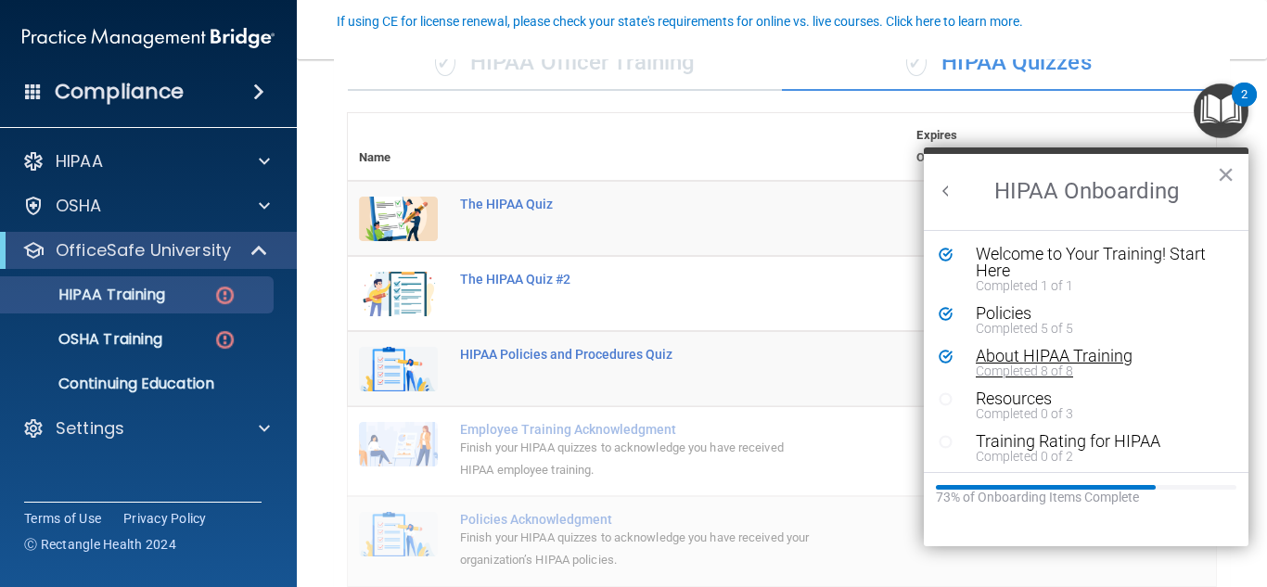
scroll to position [4, 0]
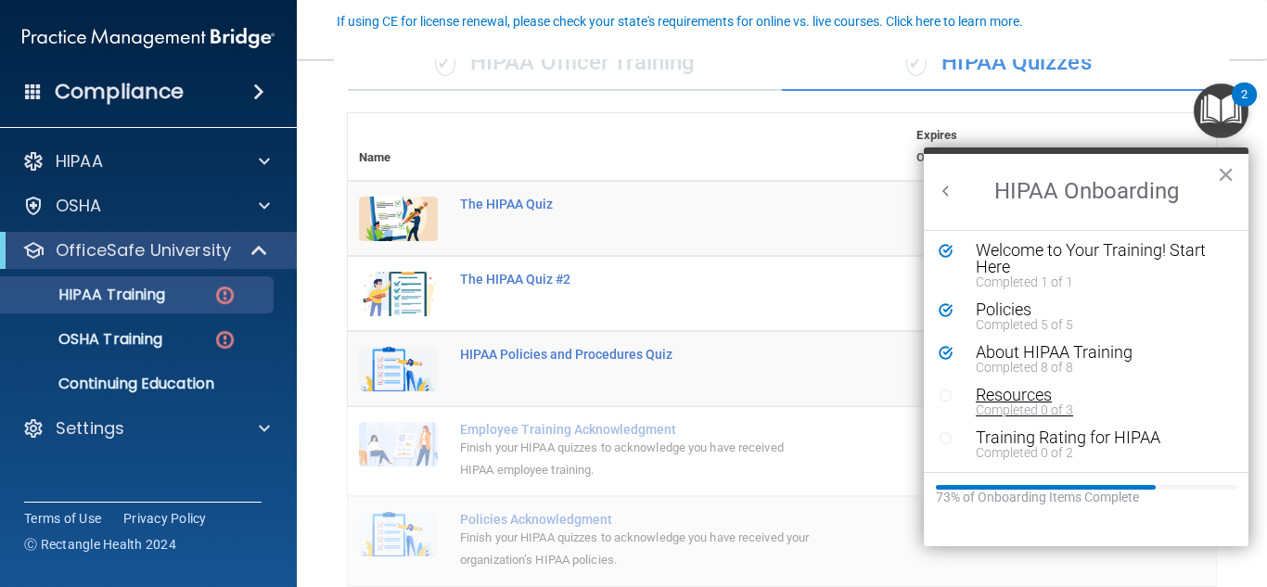
click at [1021, 404] on div "Completed 0 of 3" at bounding box center [1093, 409] width 235 height 13
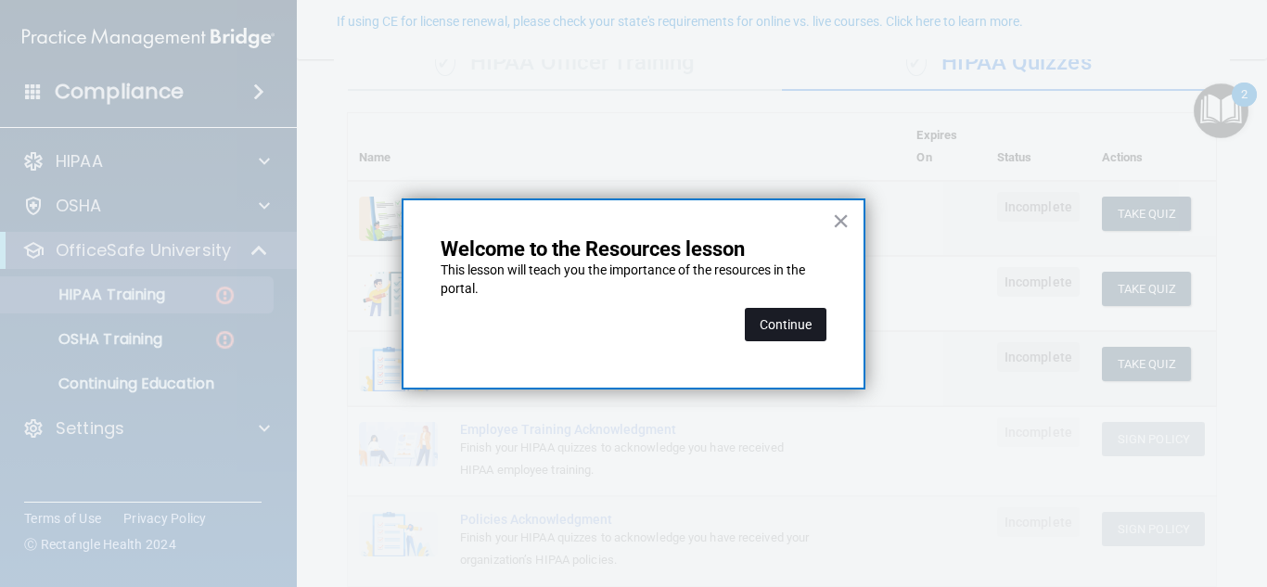
click at [795, 326] on button "Continue" at bounding box center [786, 324] width 82 height 33
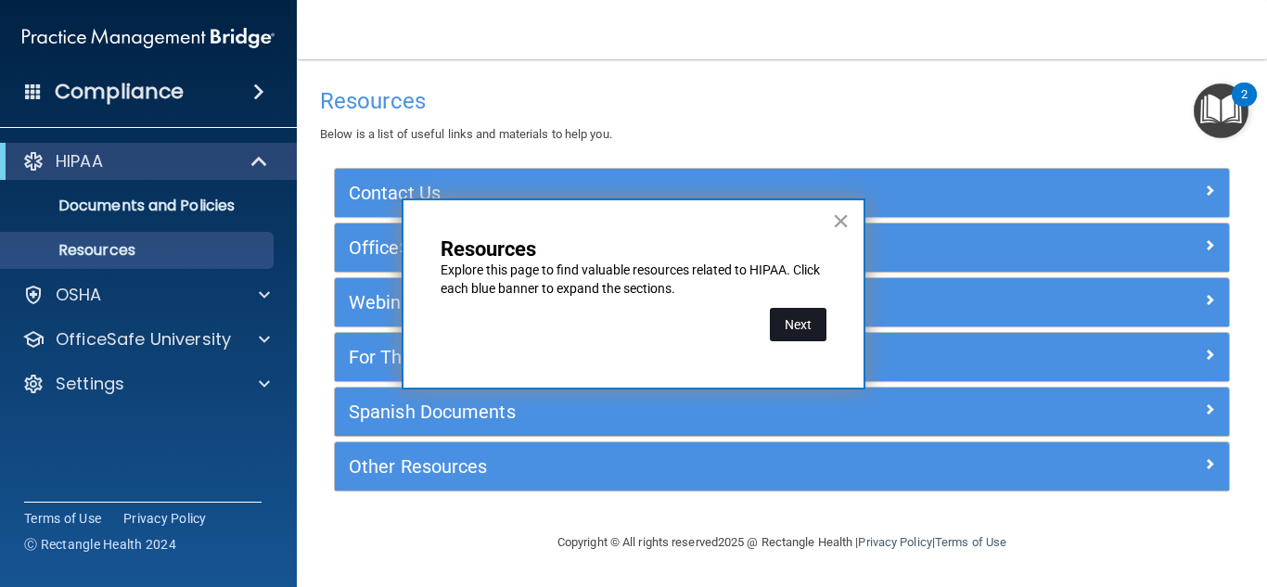
click at [795, 324] on button "Next" at bounding box center [798, 324] width 57 height 33
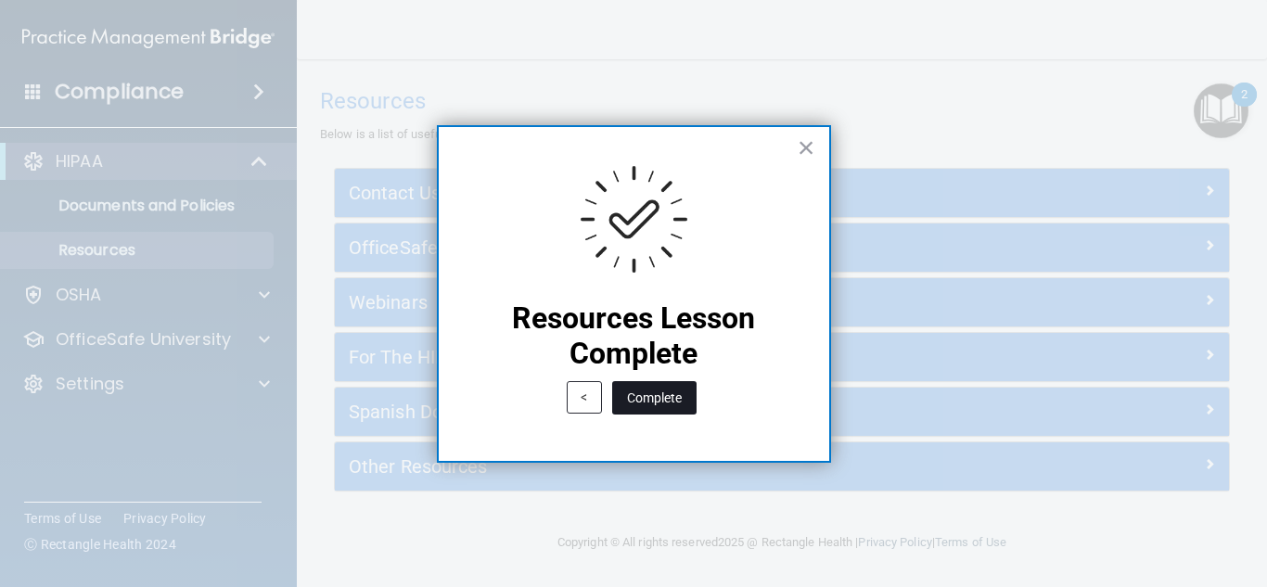
click at [656, 395] on button "Complete" at bounding box center [654, 397] width 84 height 33
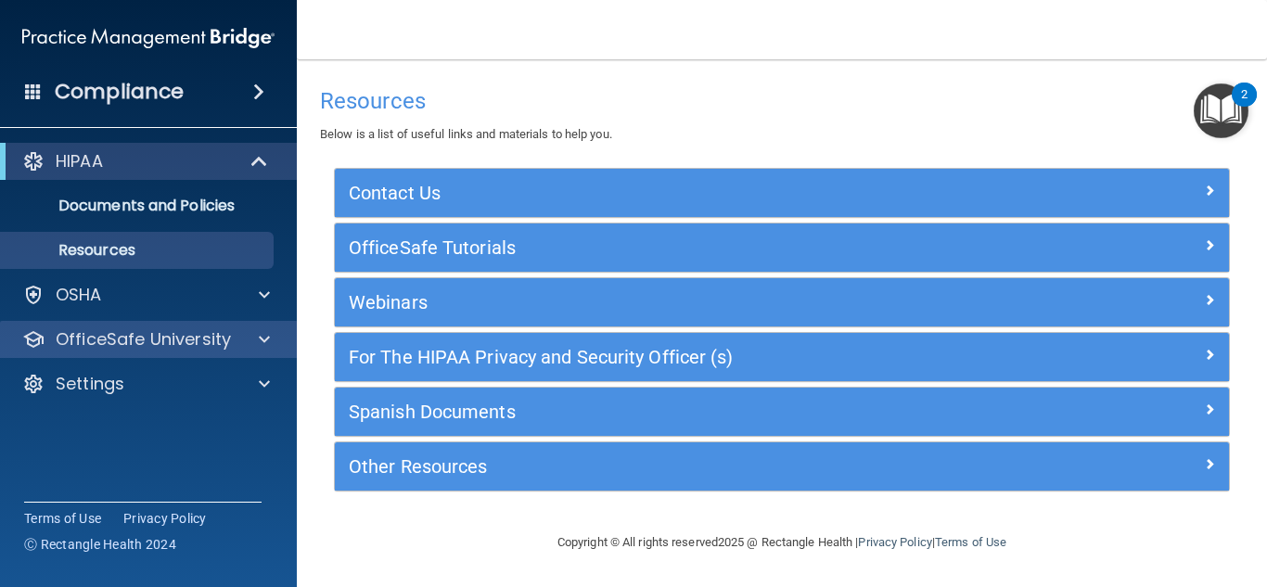
click at [250, 326] on div "OfficeSafe University" at bounding box center [149, 339] width 298 height 37
click at [266, 335] on span at bounding box center [264, 339] width 11 height 22
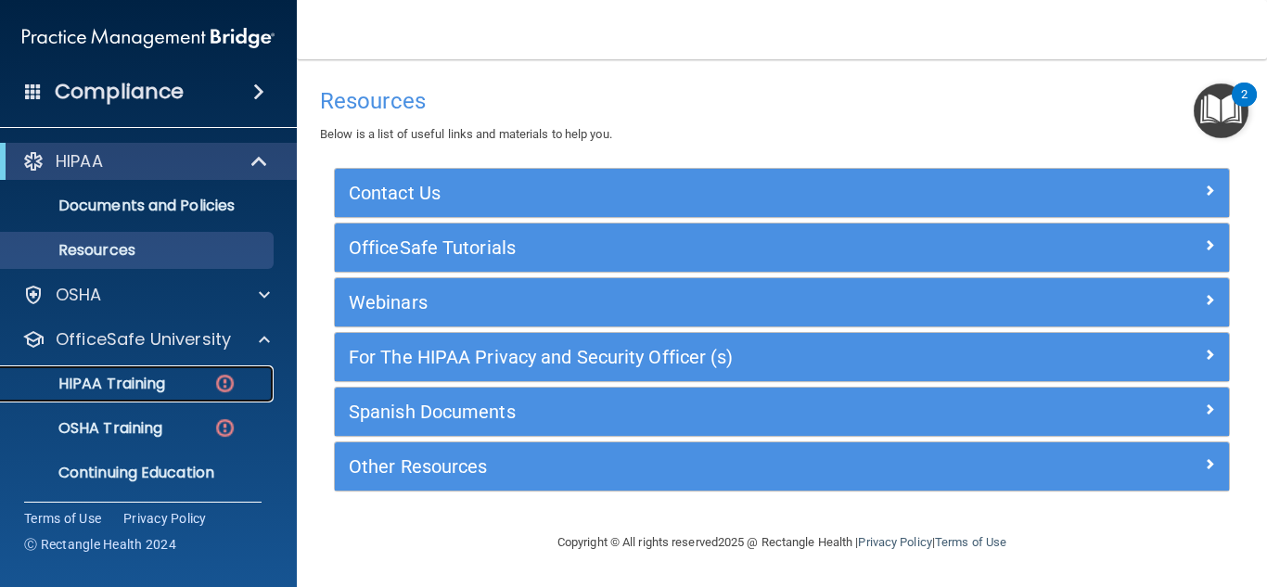
click at [216, 376] on img at bounding box center [224, 383] width 23 height 23
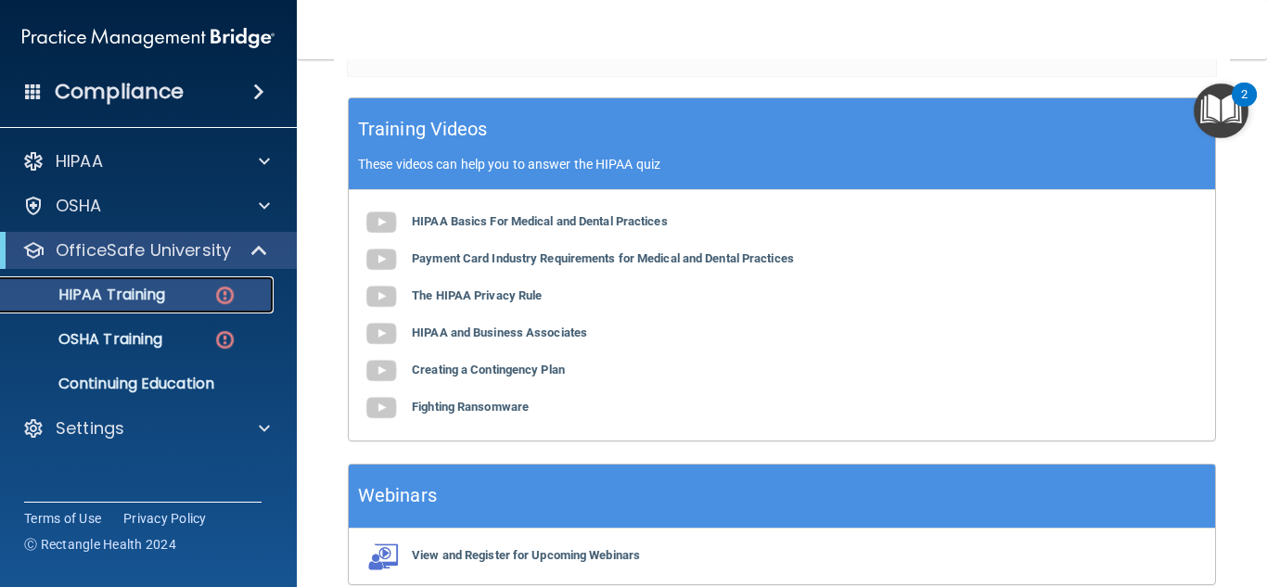
scroll to position [677, 0]
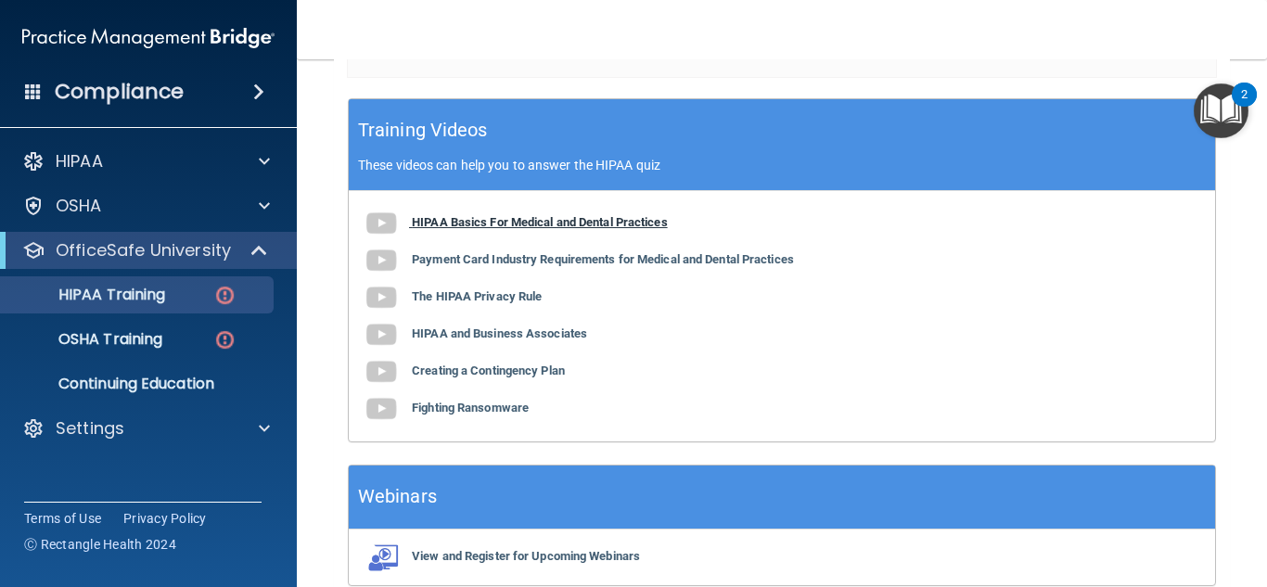
click at [618, 221] on b "HIPAA Basics For Medical and Dental Practices" at bounding box center [540, 222] width 256 height 14
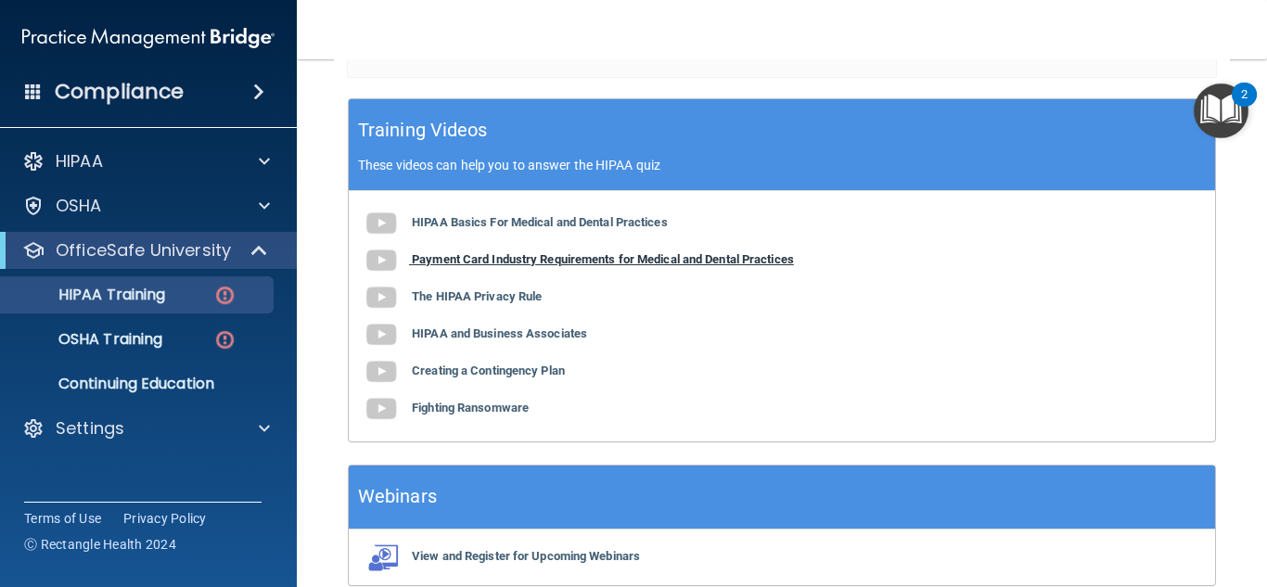
click at [582, 266] on b "Payment Card Industry Requirements for Medical and Dental Practices" at bounding box center [603, 259] width 382 height 14
click at [484, 301] on b "The HIPAA Privacy Rule" at bounding box center [477, 296] width 130 height 14
click at [489, 332] on b "HIPAA and Business Associates" at bounding box center [499, 333] width 175 height 14
click at [507, 375] on b "Creating a Contingency Plan" at bounding box center [488, 371] width 153 height 14
click at [470, 409] on b "Fighting Ransomware" at bounding box center [470, 408] width 117 height 14
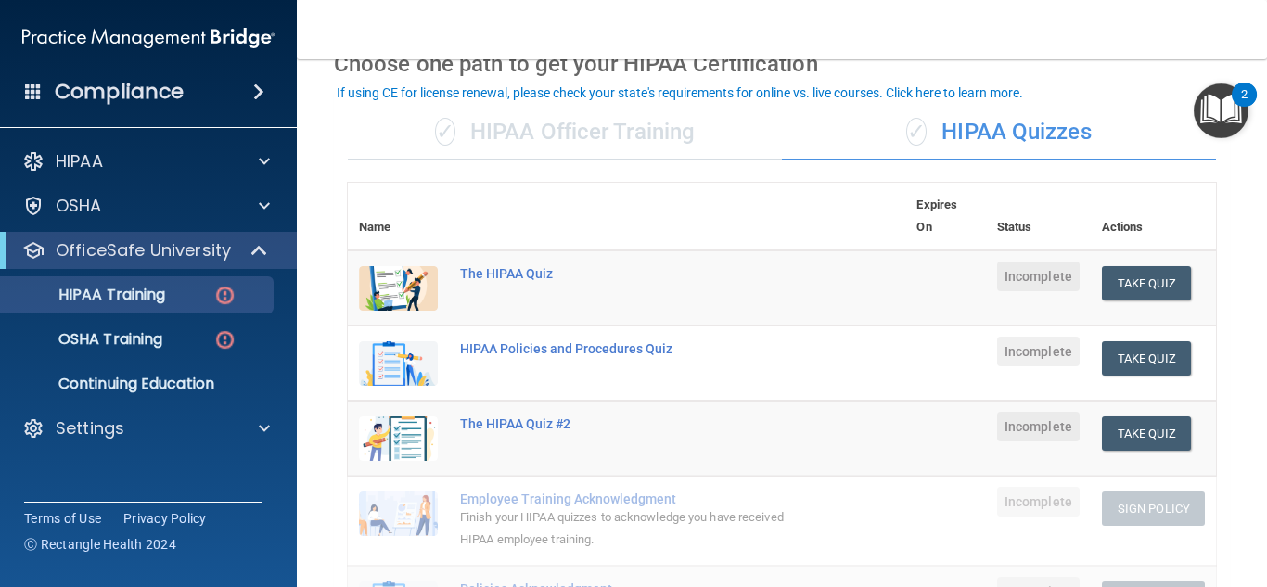
scroll to position [96, 0]
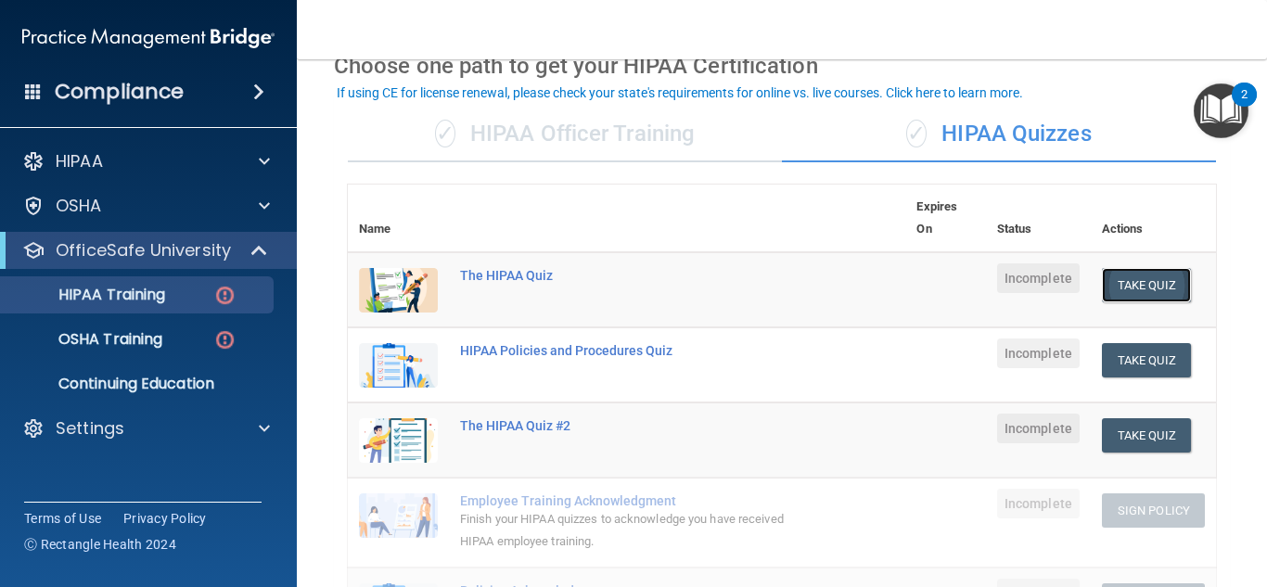
click at [1126, 292] on button "Take Quiz" at bounding box center [1146, 285] width 89 height 34
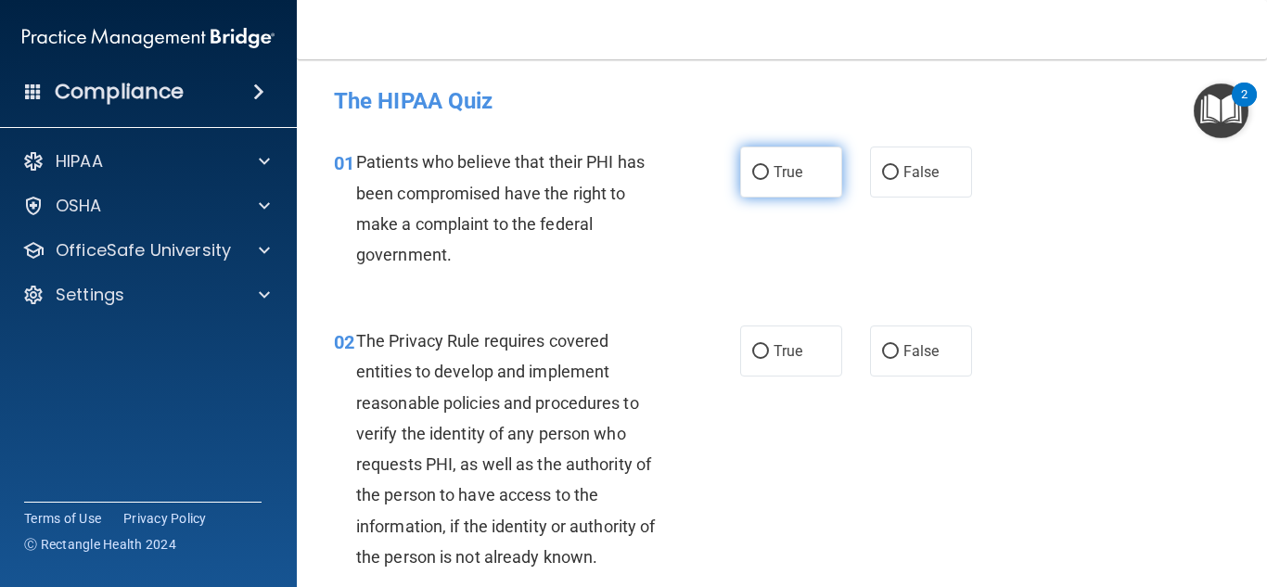
click at [781, 175] on span "True" at bounding box center [788, 172] width 29 height 18
click at [769, 175] on input "True" at bounding box center [760, 173] width 17 height 14
radio input "true"
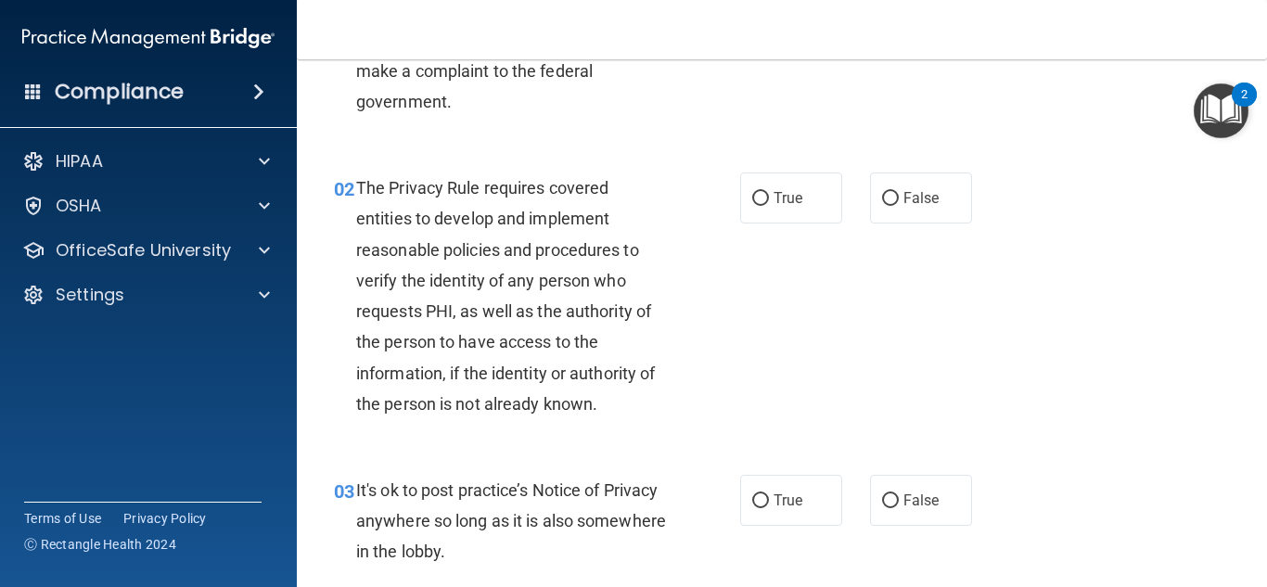
scroll to position [154, 0]
click at [759, 186] on label "True" at bounding box center [791, 197] width 102 height 51
click at [759, 191] on input "True" at bounding box center [760, 198] width 17 height 14
radio input "true"
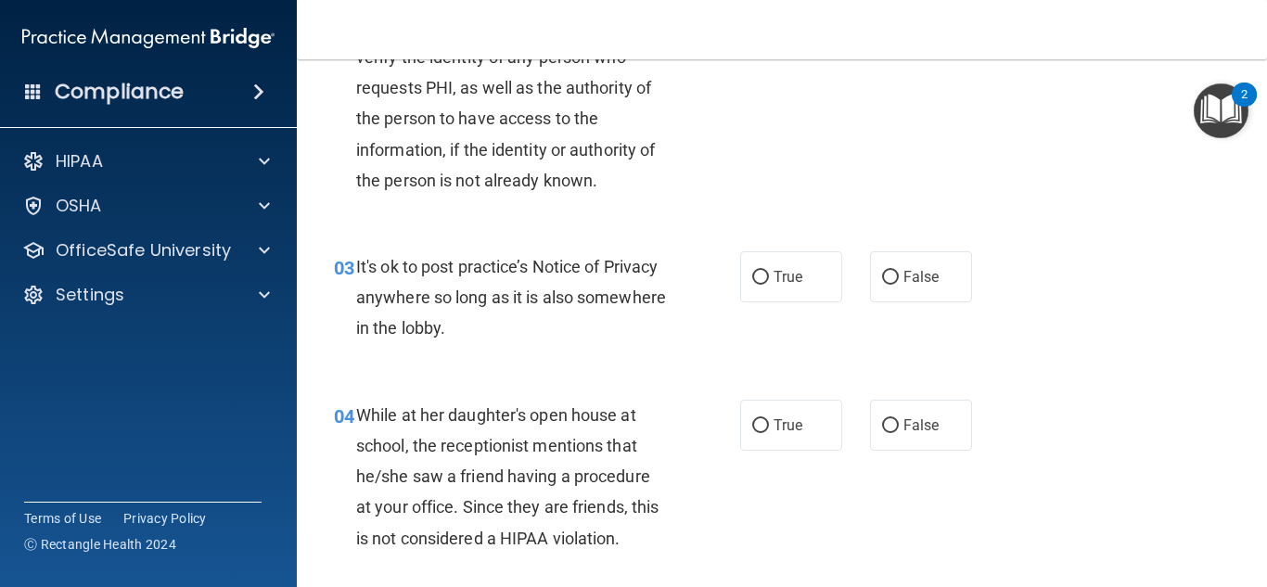
scroll to position [403, 0]
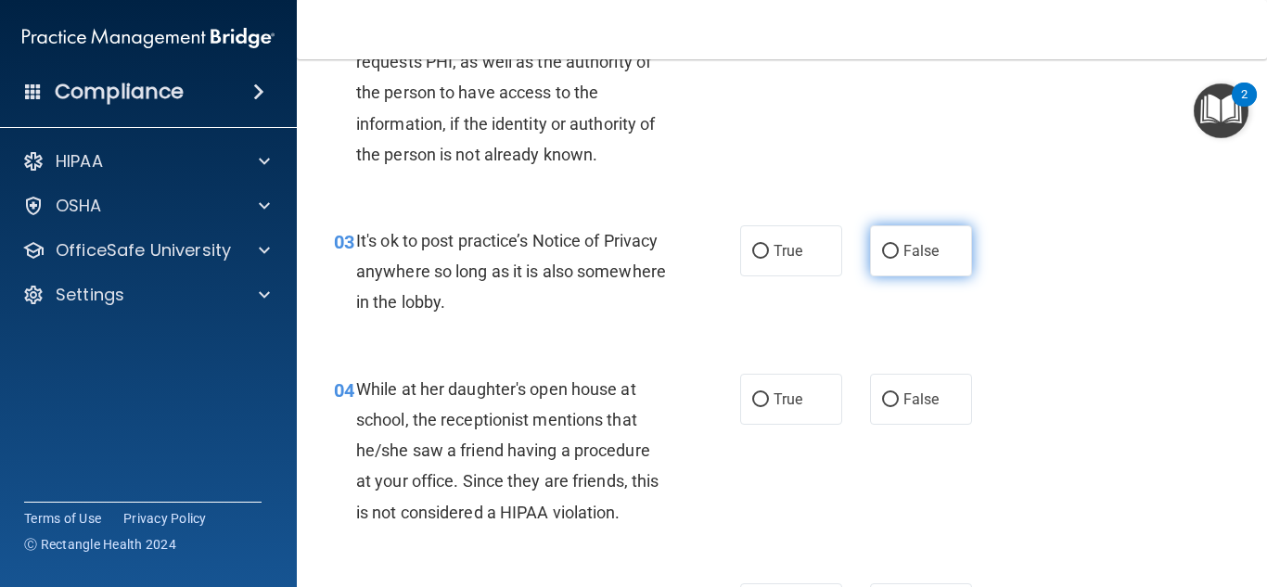
drag, startPoint x: 893, startPoint y: 267, endPoint x: 865, endPoint y: 254, distance: 30.7
click at [870, 254] on label "False" at bounding box center [921, 250] width 102 height 51
click at [882, 254] on input "False" at bounding box center [890, 252] width 17 height 14
radio input "true"
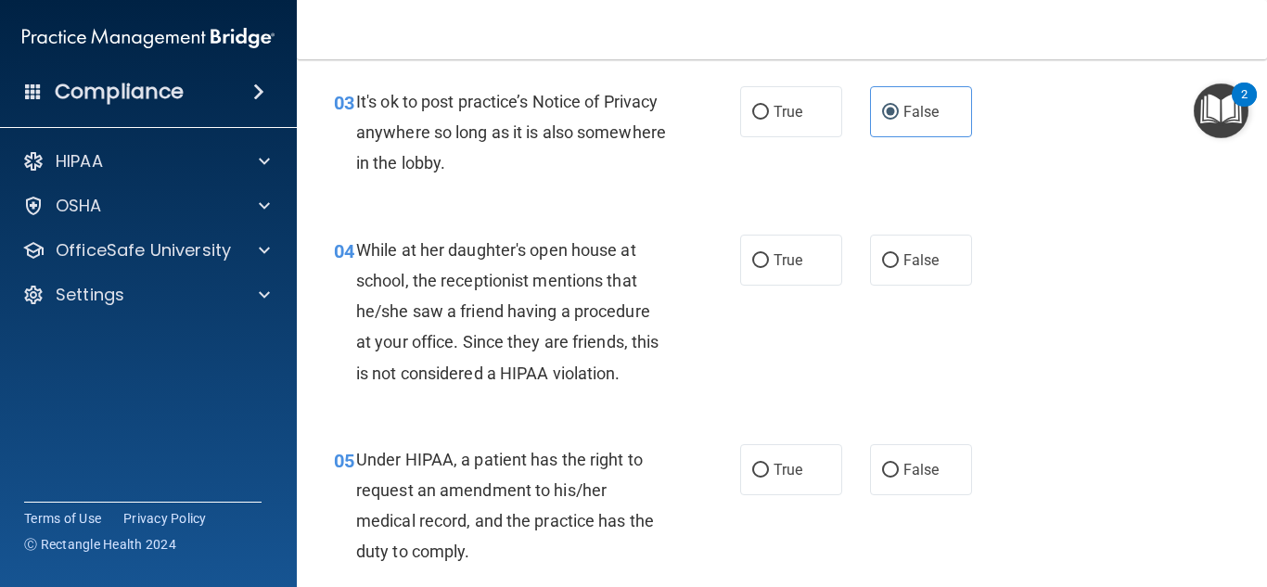
scroll to position [544, 0]
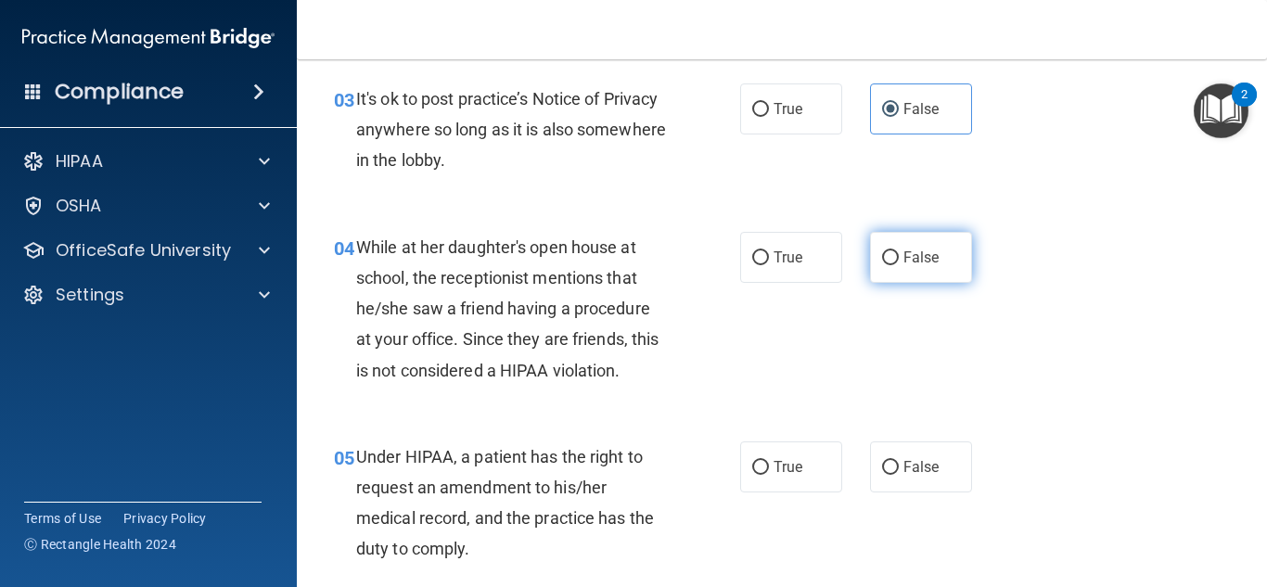
click at [877, 272] on label "False" at bounding box center [921, 257] width 102 height 51
click at [882, 265] on input "False" at bounding box center [890, 258] width 17 height 14
radio input "true"
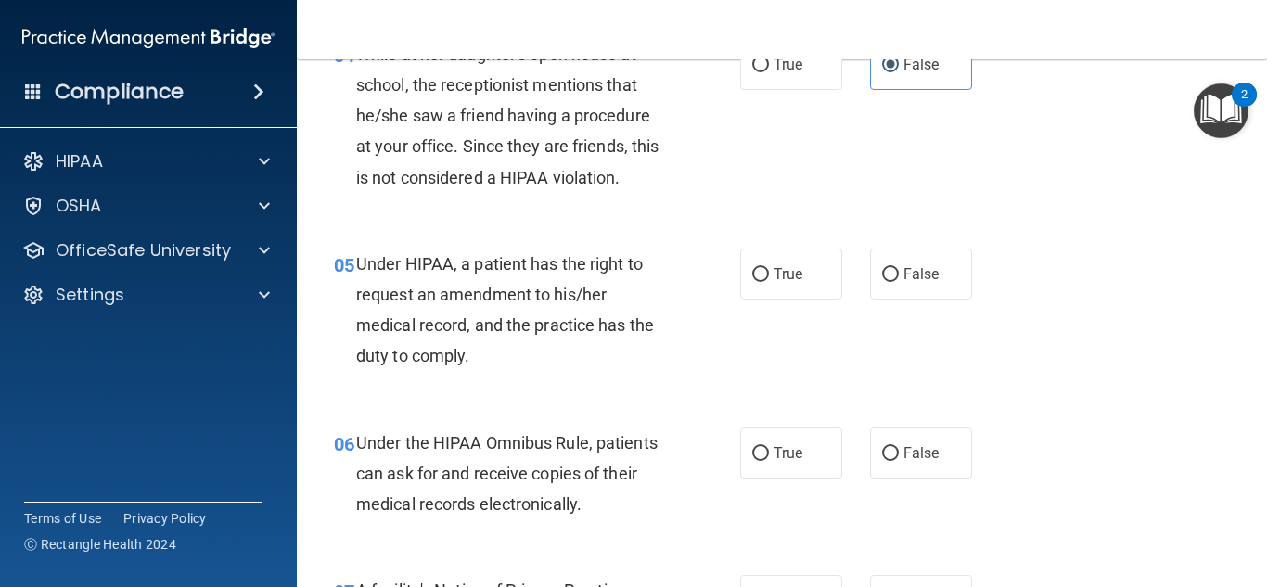
scroll to position [740, 0]
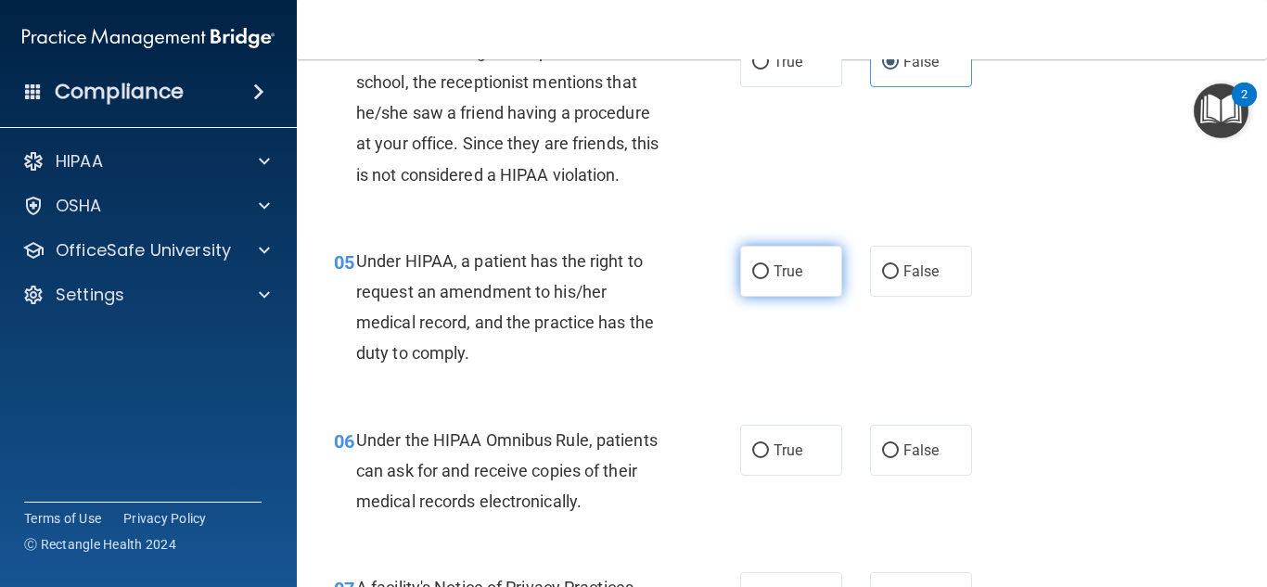
click at [759, 274] on input "True" at bounding box center [760, 272] width 17 height 14
radio input "true"
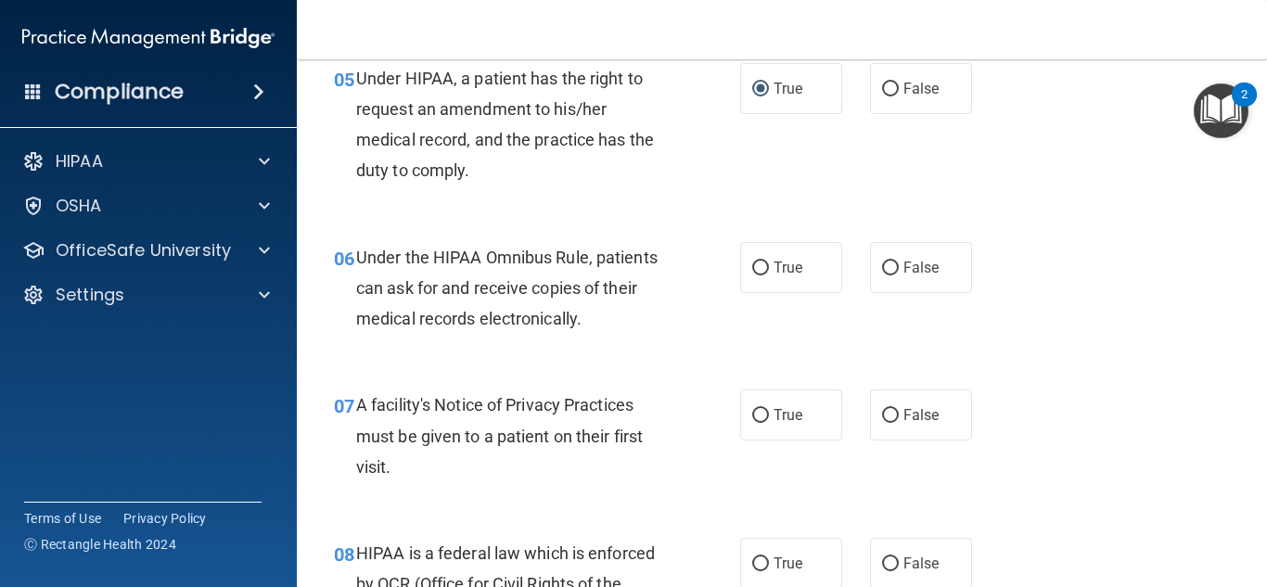
scroll to position [924, 0]
click at [769, 256] on label "True" at bounding box center [791, 266] width 102 height 51
click at [769, 261] on input "True" at bounding box center [760, 268] width 17 height 14
radio input "true"
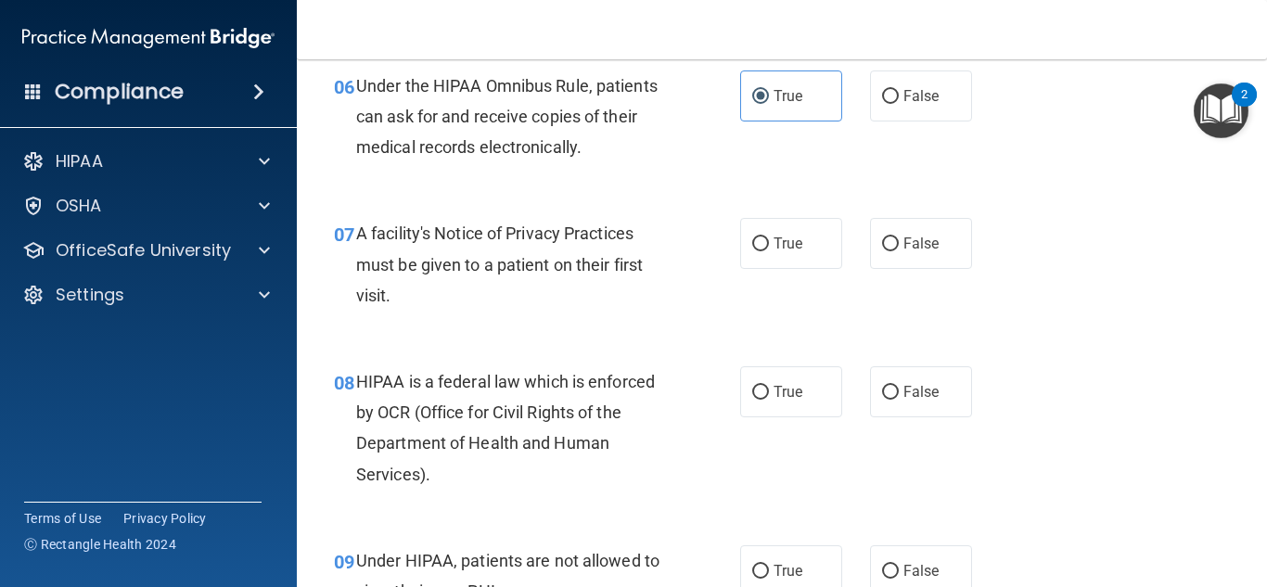
scroll to position [1095, 0]
click at [762, 247] on input "True" at bounding box center [760, 244] width 17 height 14
radio input "true"
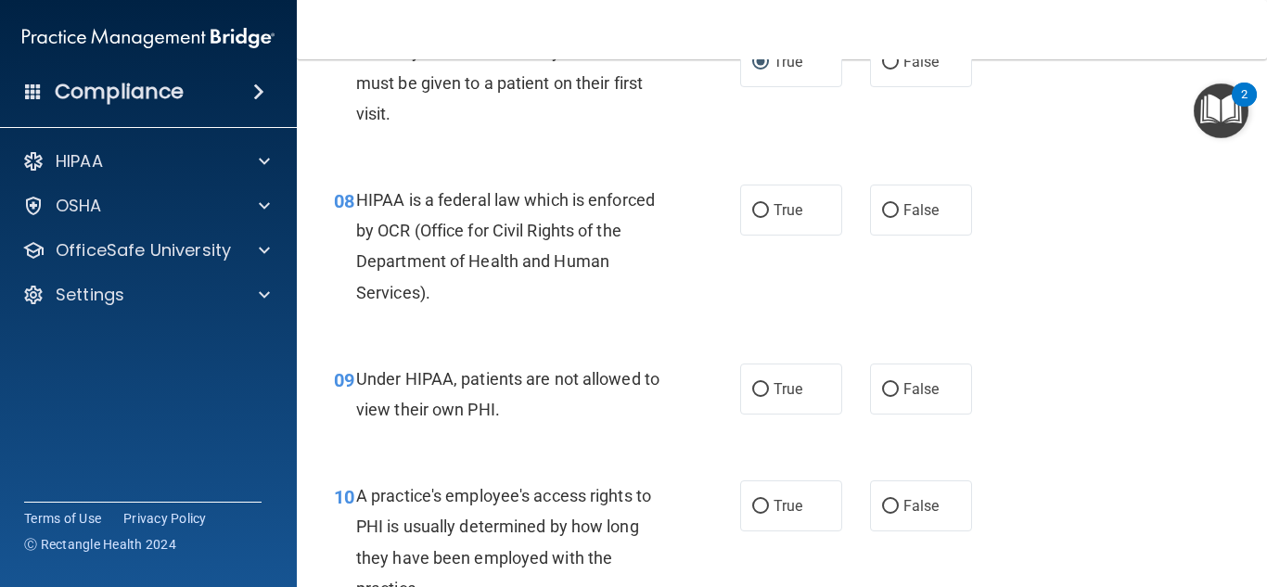
scroll to position [1278, 0]
click at [774, 216] on span "True" at bounding box center [788, 208] width 29 height 18
click at [767, 216] on input "True" at bounding box center [760, 209] width 17 height 14
radio input "true"
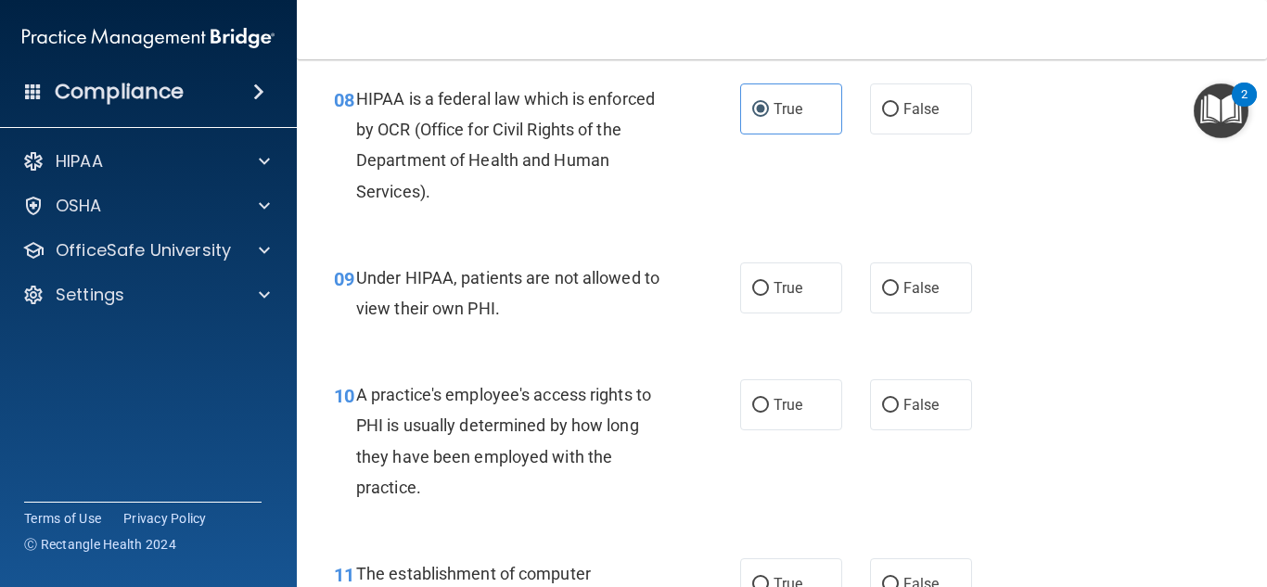
scroll to position [1389, 0]
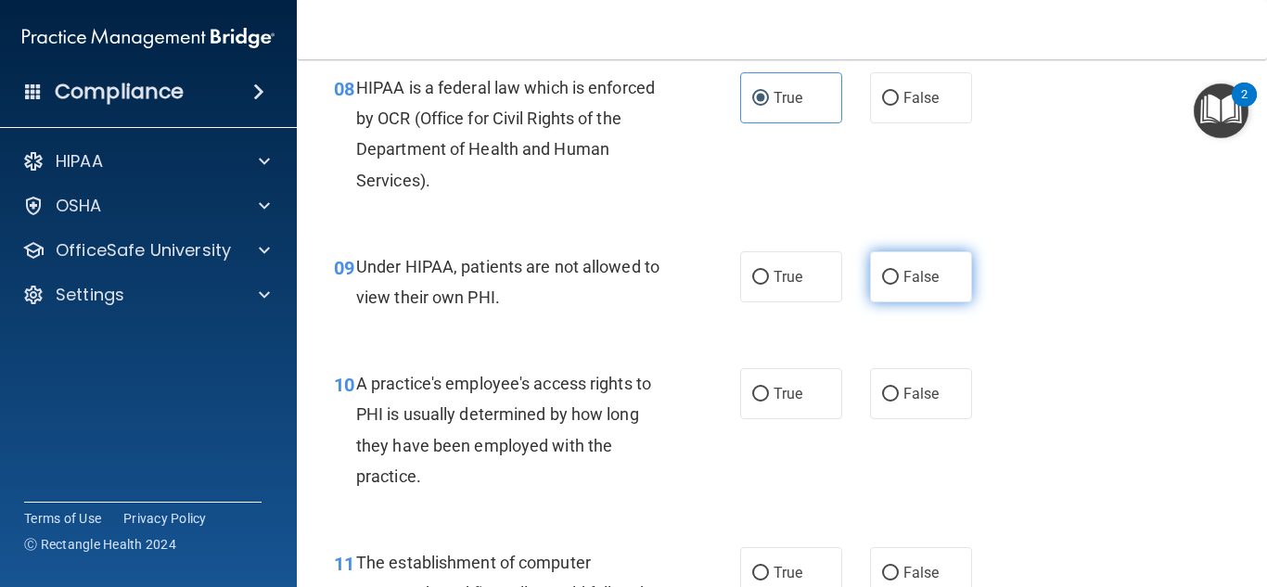
click at [882, 277] on input "False" at bounding box center [890, 278] width 17 height 14
radio input "true"
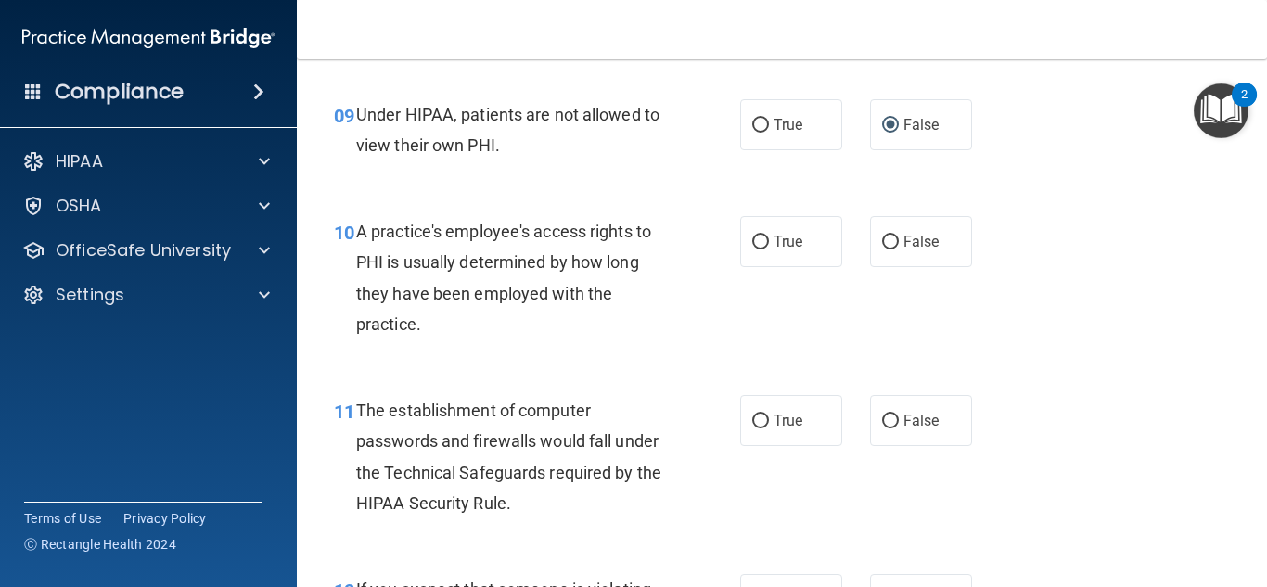
scroll to position [1551, 0]
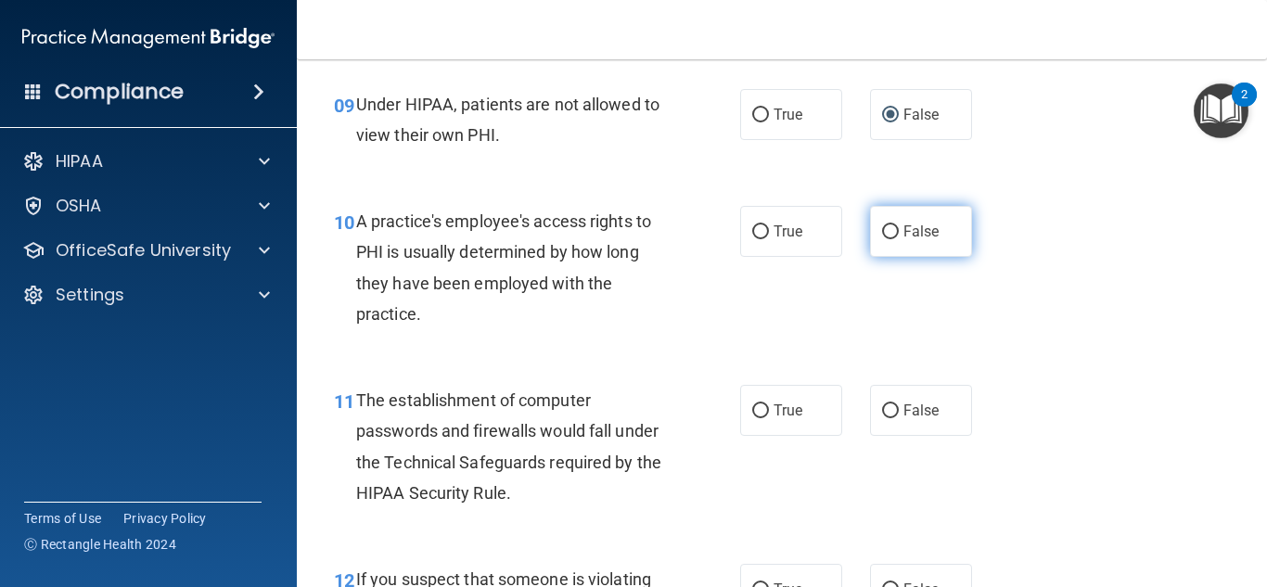
click at [886, 240] on label "False" at bounding box center [921, 231] width 102 height 51
click at [886, 239] on input "False" at bounding box center [890, 232] width 17 height 14
radio input "true"
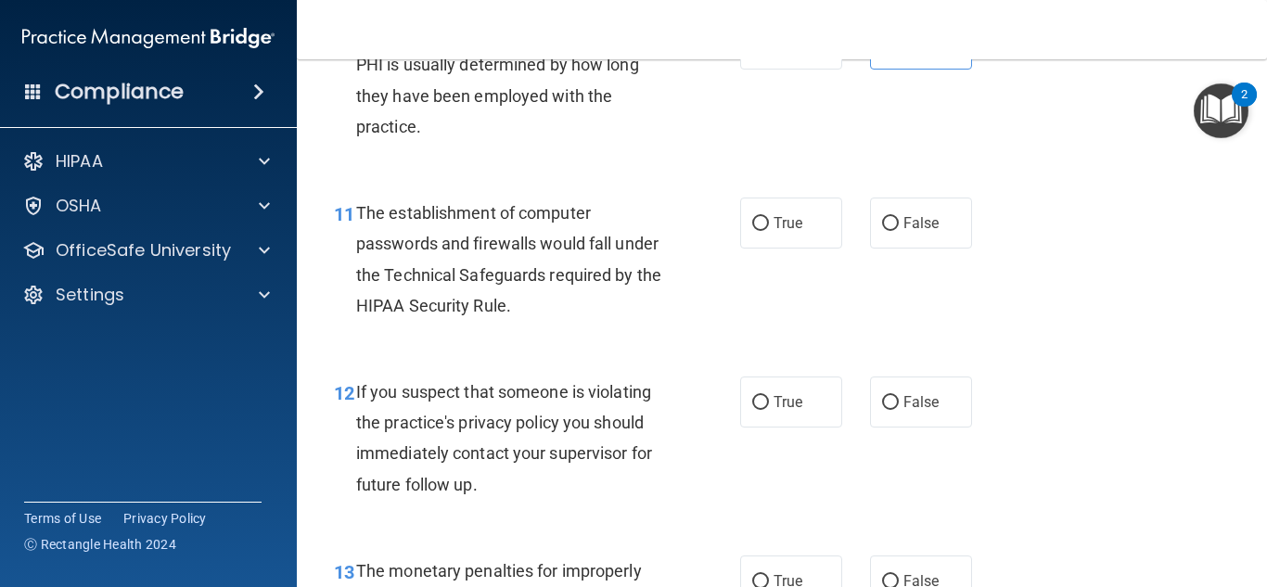
scroll to position [1739, 0]
click at [760, 225] on input "True" at bounding box center [760, 223] width 17 height 14
radio input "true"
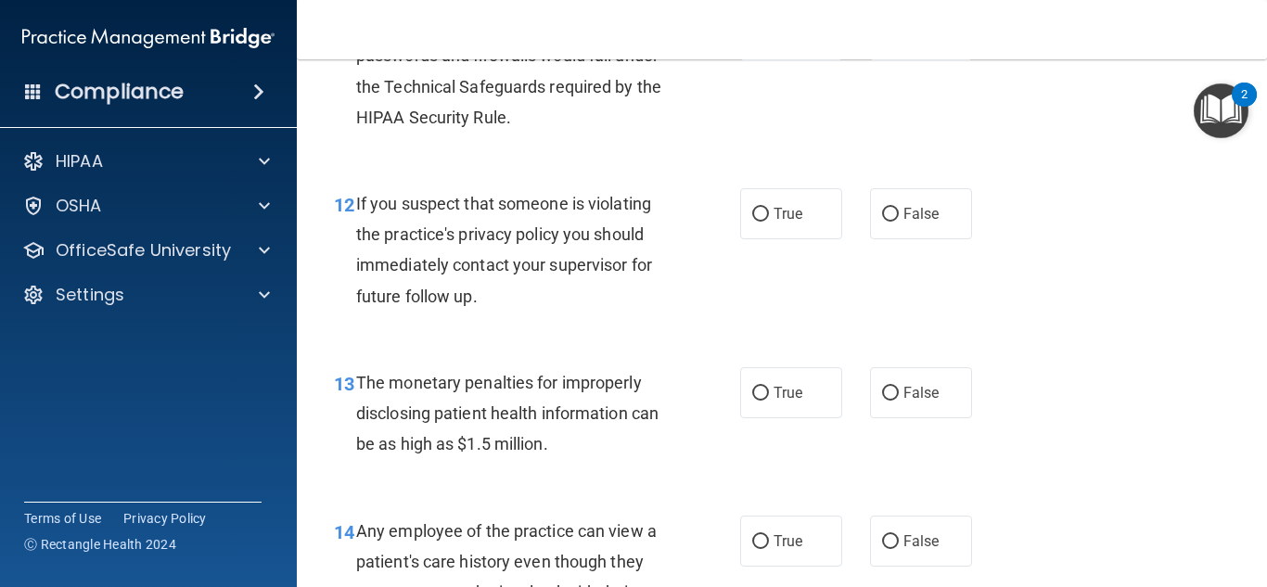
scroll to position [1927, 0]
click at [762, 193] on label "True" at bounding box center [791, 212] width 102 height 51
click at [762, 207] on input "True" at bounding box center [760, 214] width 17 height 14
radio input "true"
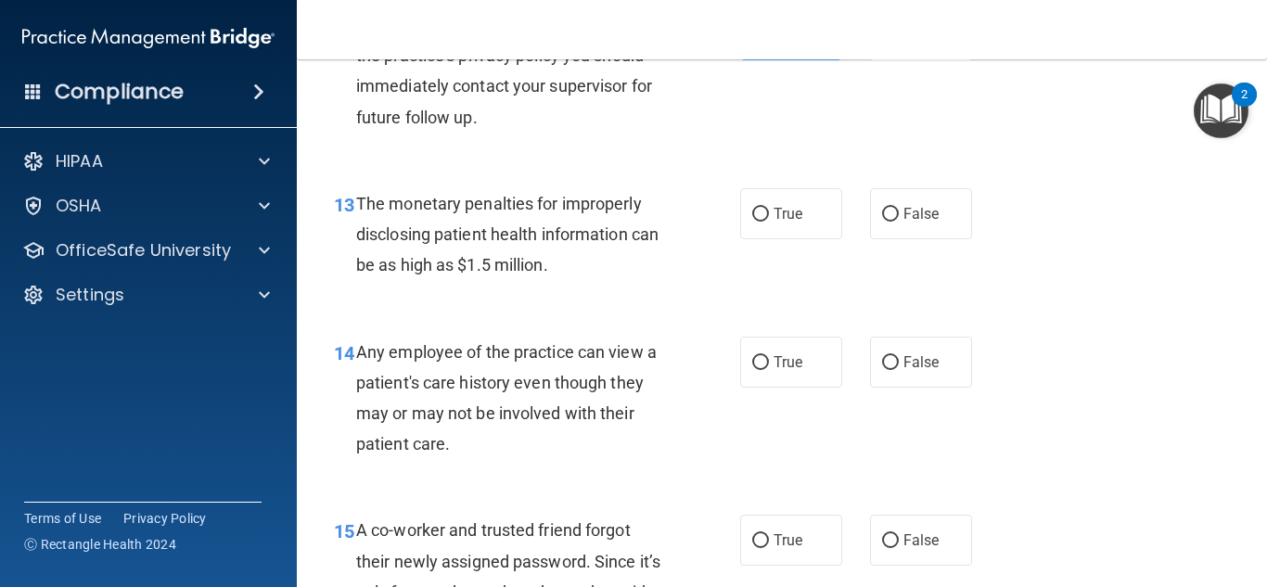
scroll to position [2107, 0]
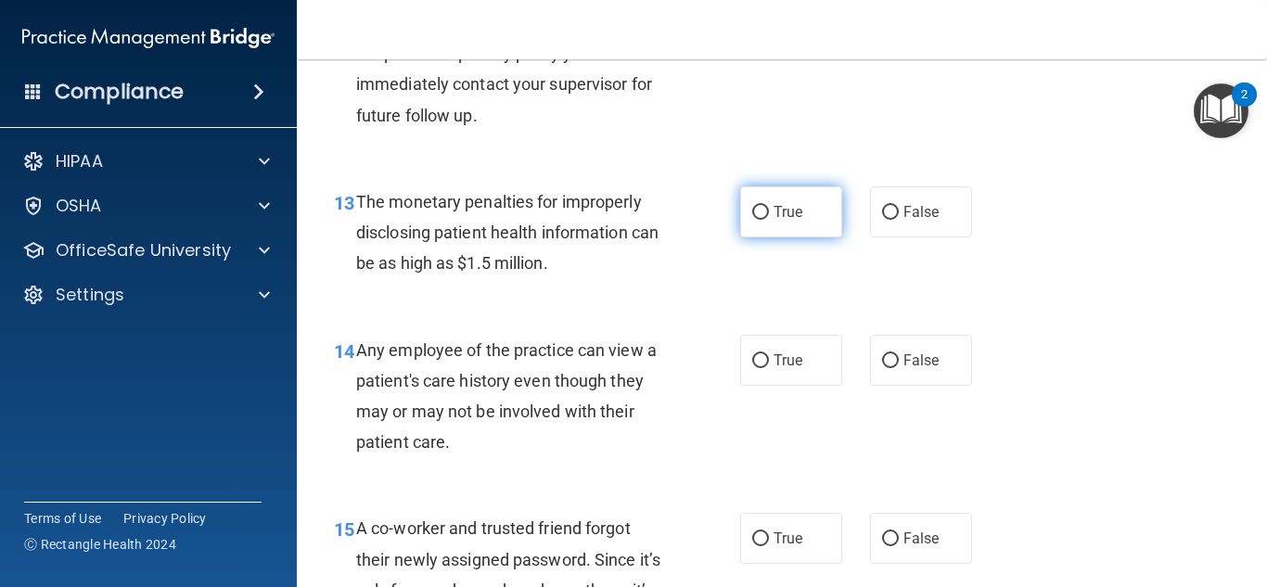
click at [766, 229] on label "True" at bounding box center [791, 211] width 102 height 51
click at [766, 220] on input "True" at bounding box center [760, 213] width 17 height 14
radio input "true"
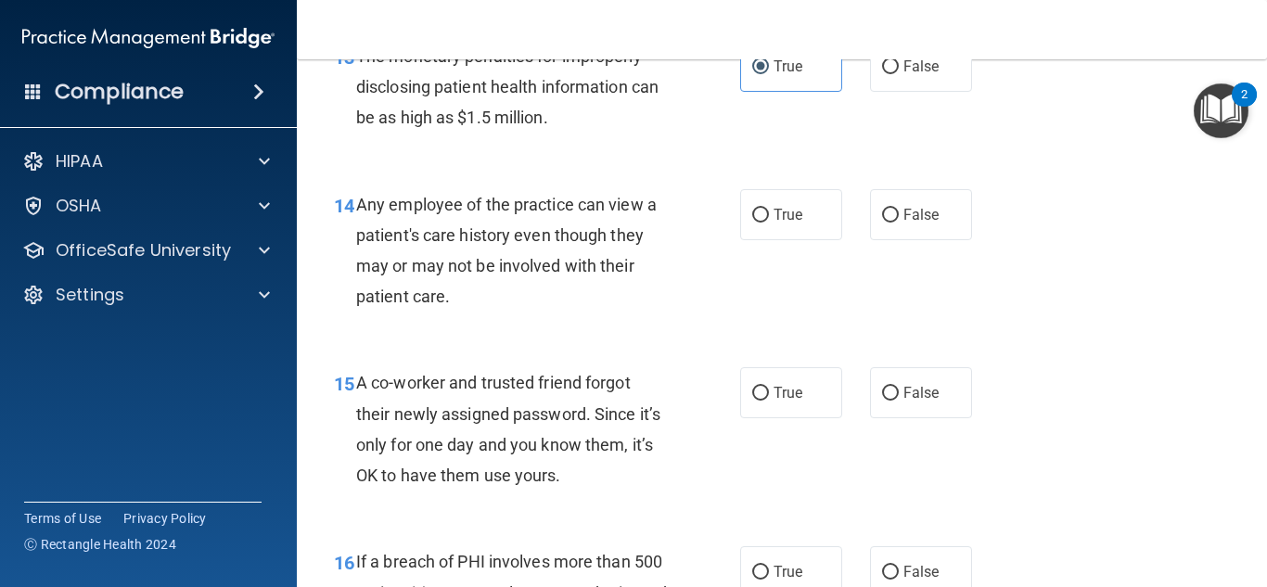
scroll to position [2254, 0]
click at [882, 220] on input "False" at bounding box center [890, 215] width 17 height 14
radio input "true"
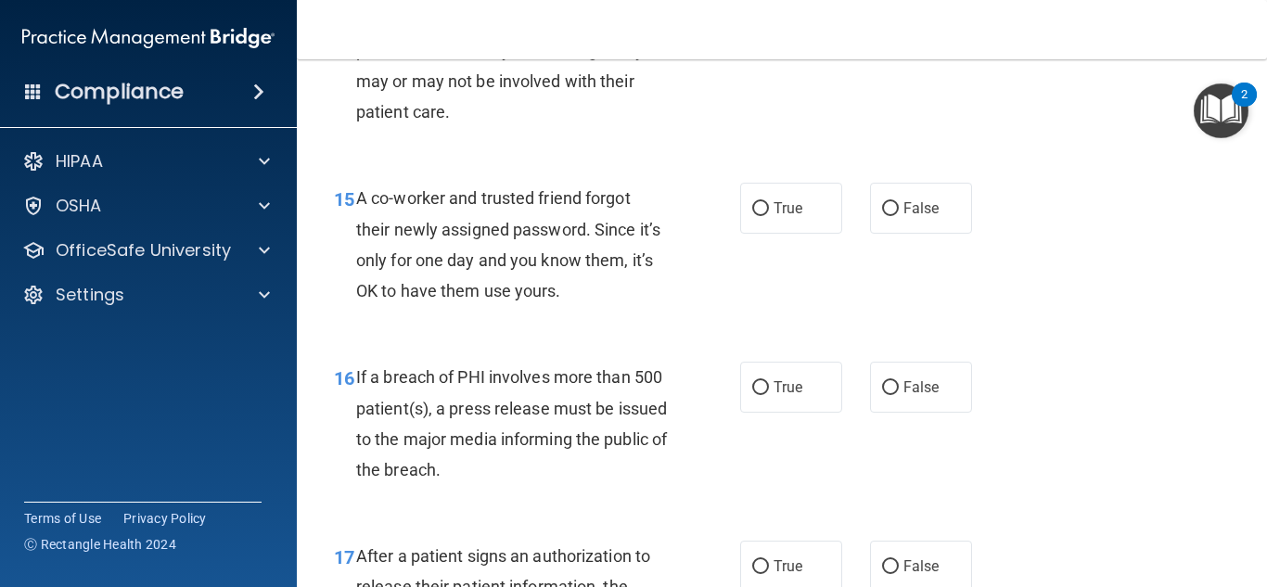
scroll to position [2438, 0]
click at [889, 205] on input "False" at bounding box center [890, 208] width 17 height 14
radio input "true"
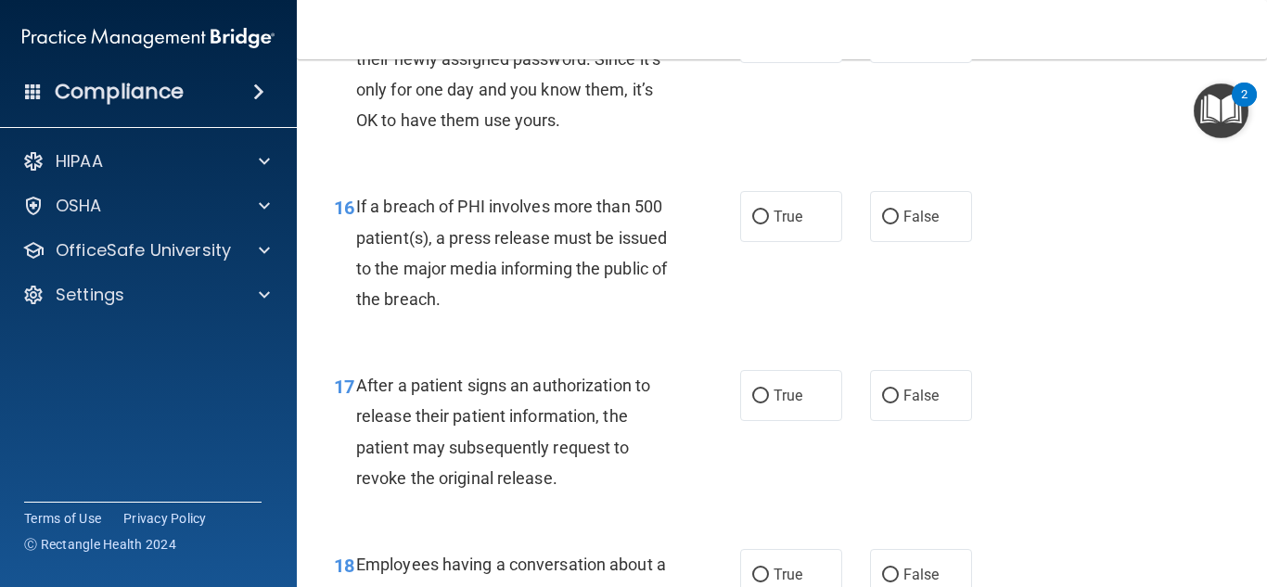
scroll to position [2611, 0]
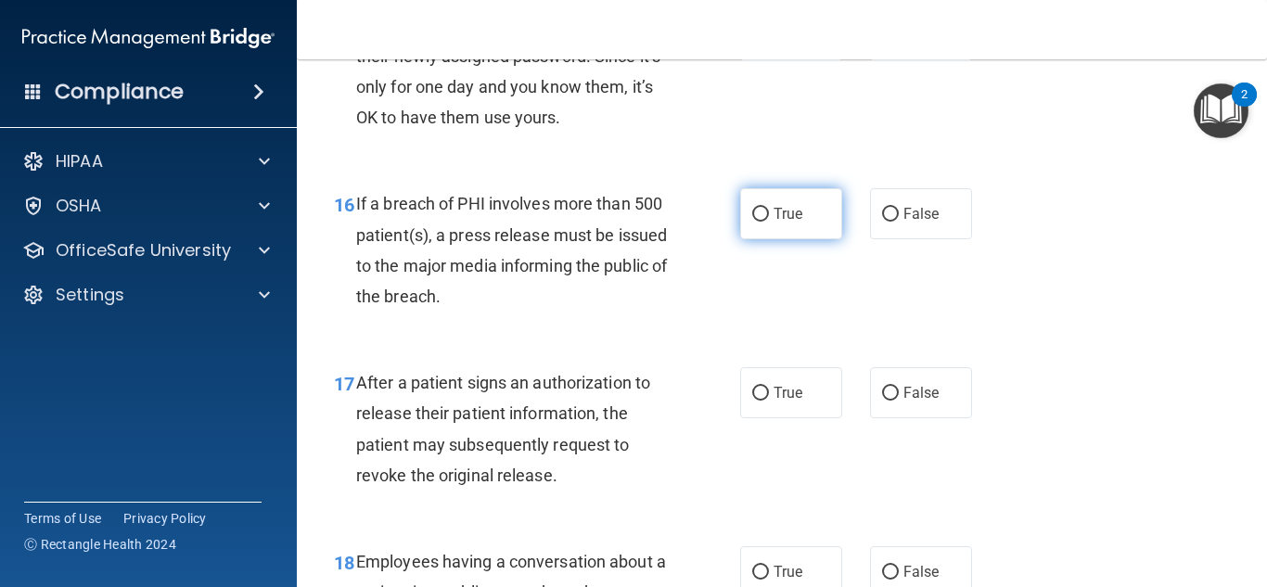
click at [754, 221] on input "True" at bounding box center [760, 215] width 17 height 14
radio input "true"
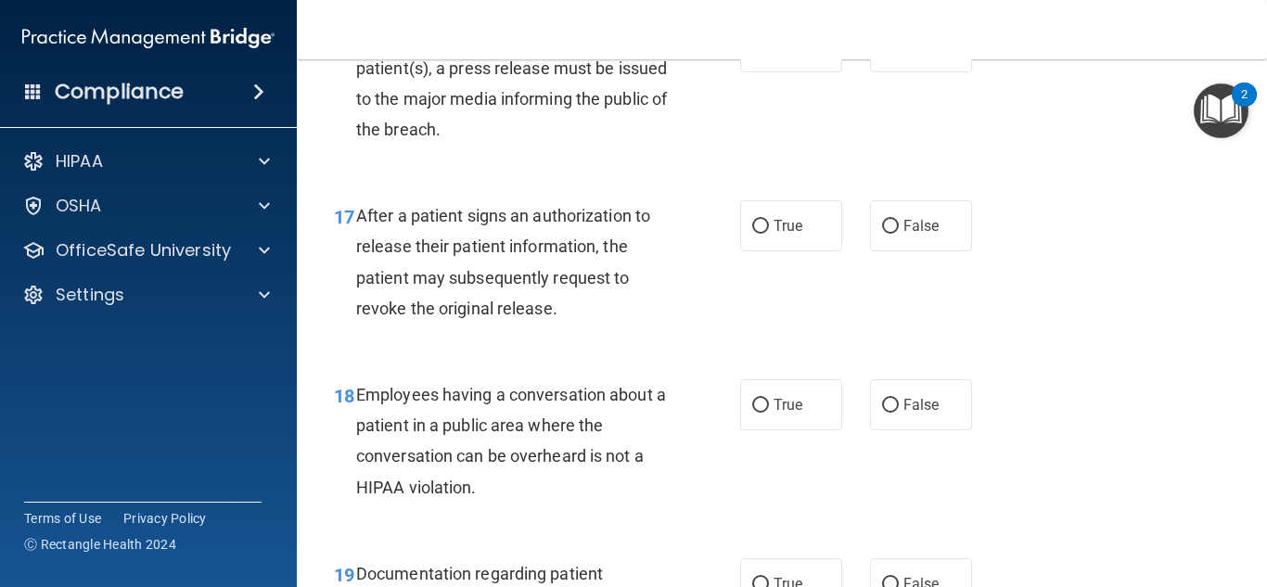
scroll to position [2779, 0]
click at [763, 240] on label "True" at bounding box center [791, 224] width 102 height 51
click at [763, 233] on input "True" at bounding box center [760, 226] width 17 height 14
radio input "true"
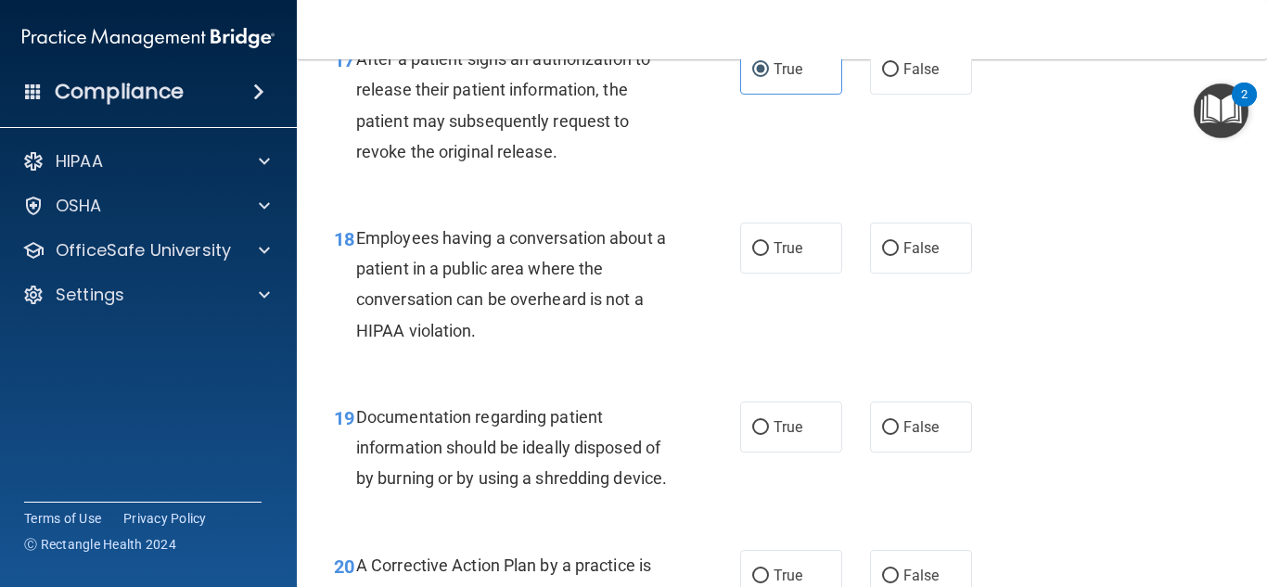
scroll to position [2936, 0]
click at [928, 260] on label "False" at bounding box center [921, 247] width 102 height 51
click at [899, 255] on input "False" at bounding box center [890, 248] width 17 height 14
radio input "true"
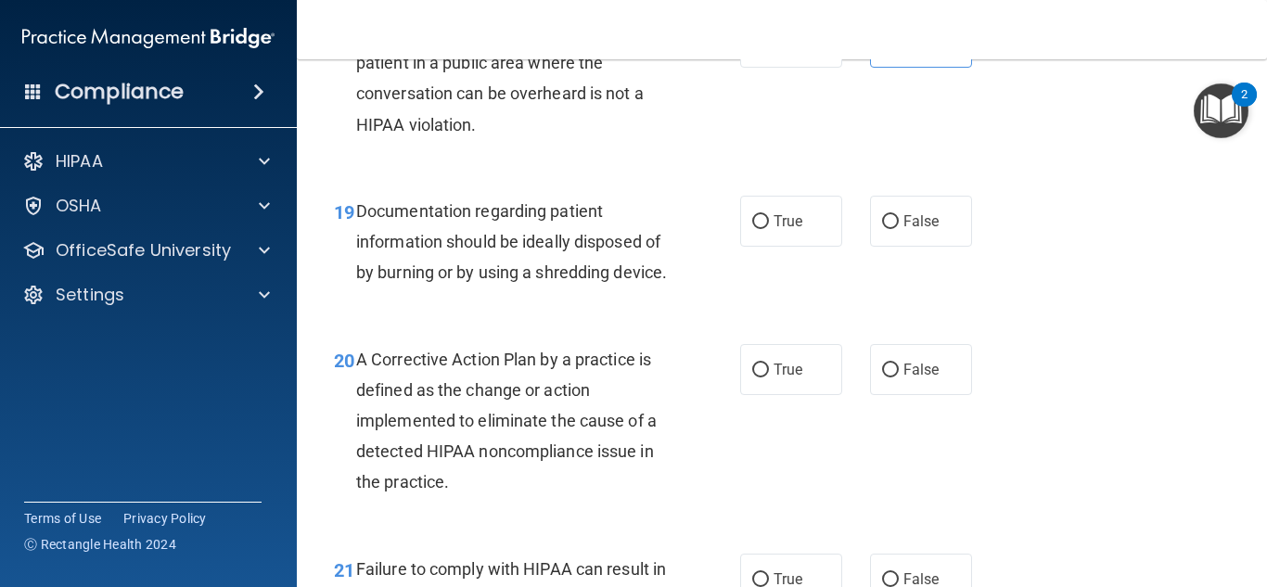
scroll to position [3142, 0]
click at [765, 237] on label "True" at bounding box center [791, 220] width 102 height 51
click at [765, 228] on input "True" at bounding box center [760, 221] width 17 height 14
radio input "true"
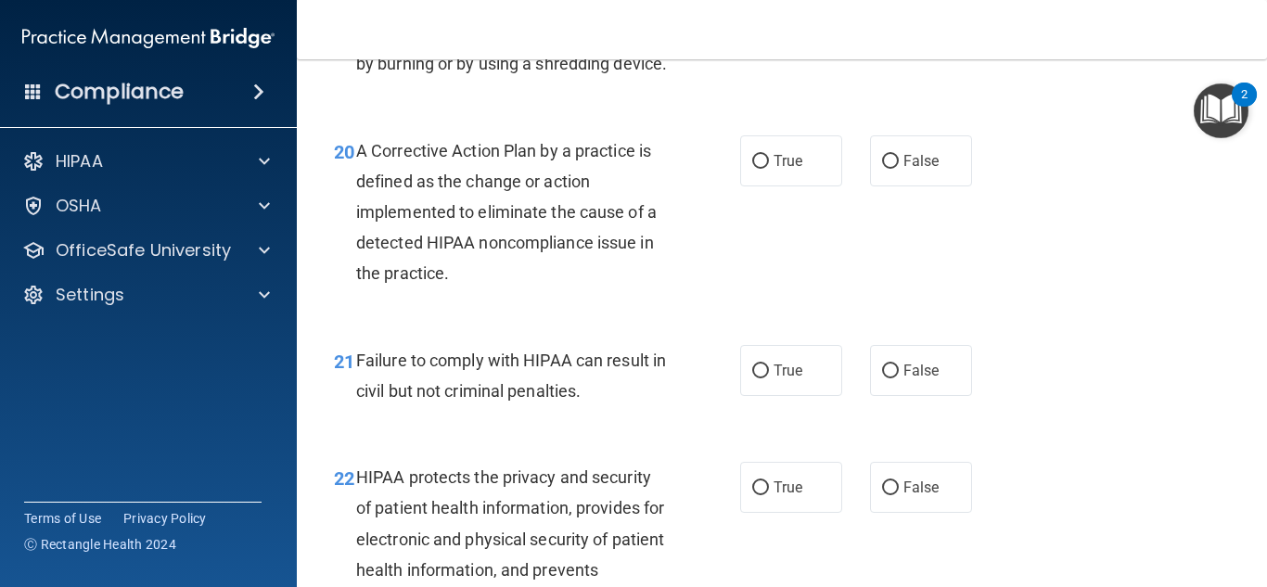
scroll to position [3350, 0]
click at [755, 168] on input "True" at bounding box center [760, 161] width 17 height 14
radio input "true"
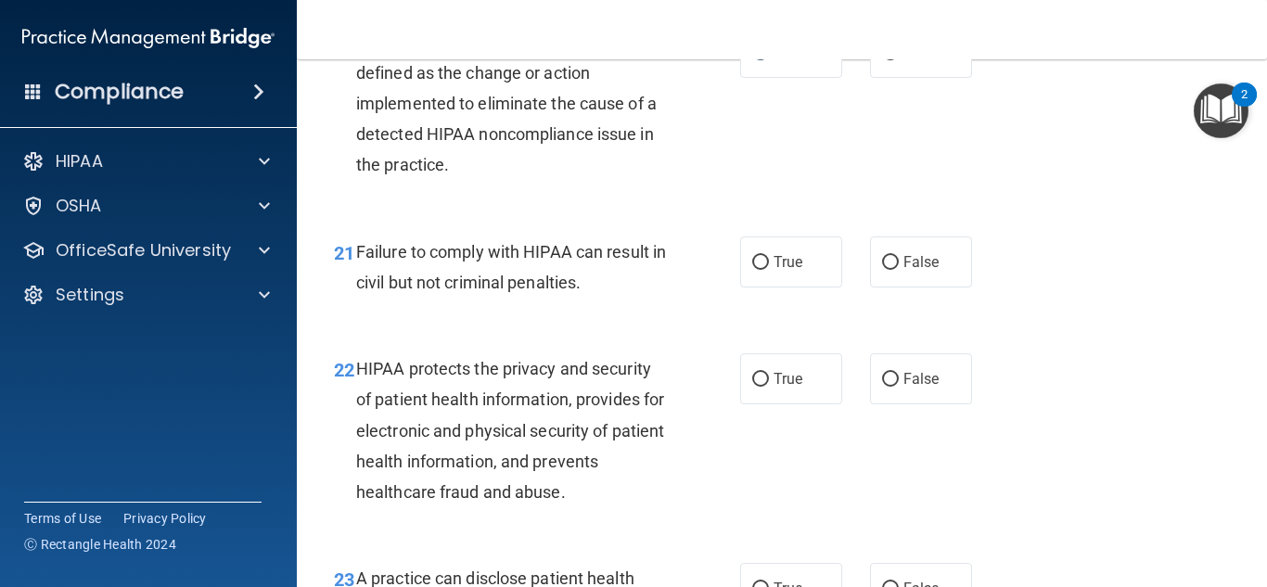
scroll to position [3477, 0]
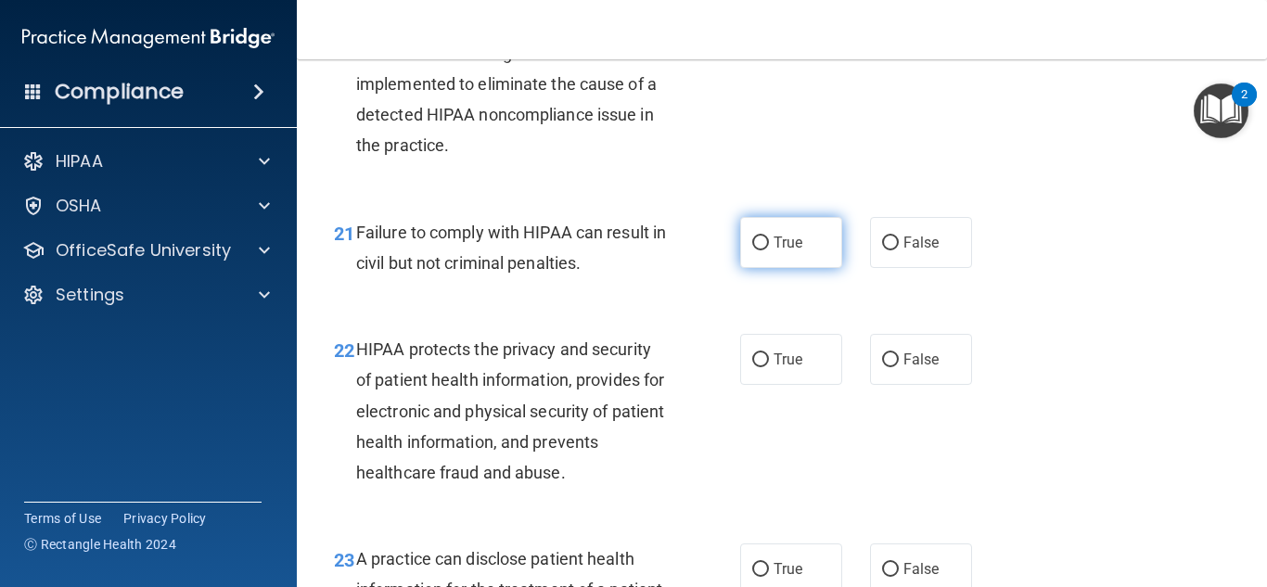
click at [774, 251] on span "True" at bounding box center [788, 243] width 29 height 18
click at [768, 250] on input "True" at bounding box center [760, 244] width 17 height 14
radio input "true"
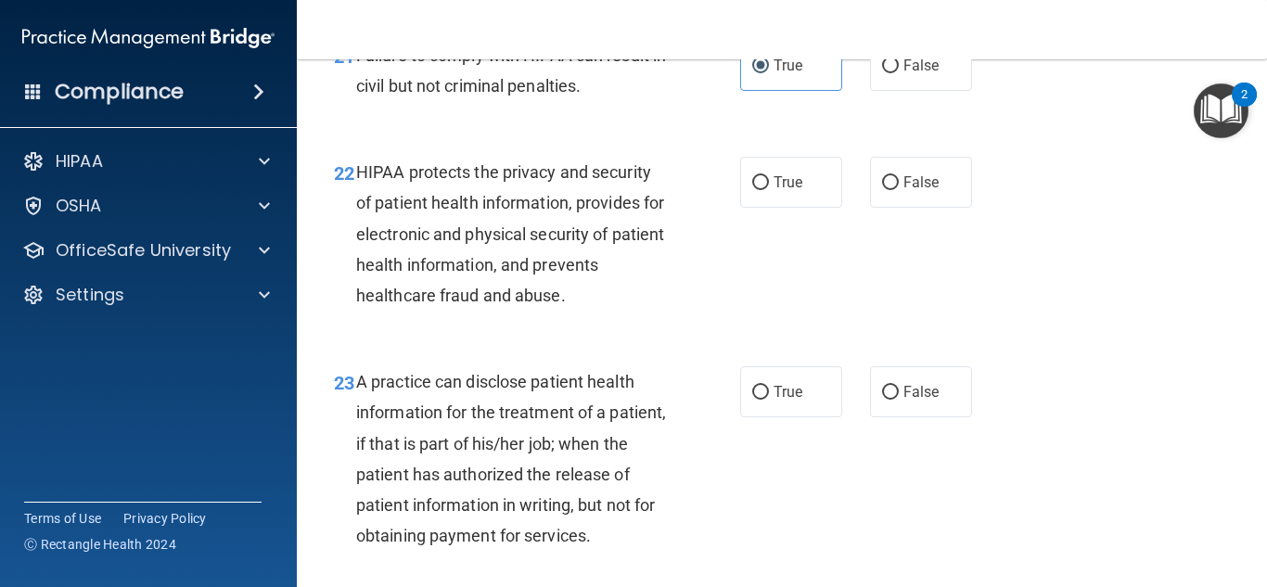
scroll to position [3655, 0]
click at [752, 189] on input "True" at bounding box center [760, 182] width 17 height 14
radio input "true"
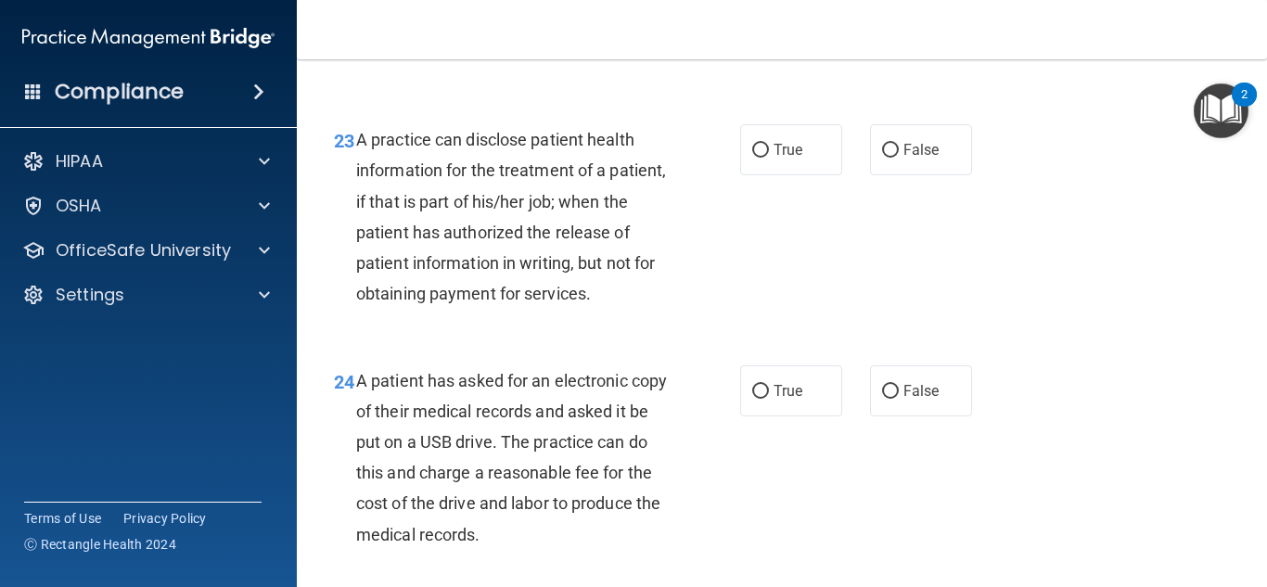
scroll to position [3898, 0]
click at [913, 158] on span "False" at bounding box center [921, 149] width 36 height 18
click at [899, 157] on input "False" at bounding box center [890, 150] width 17 height 14
radio input "true"
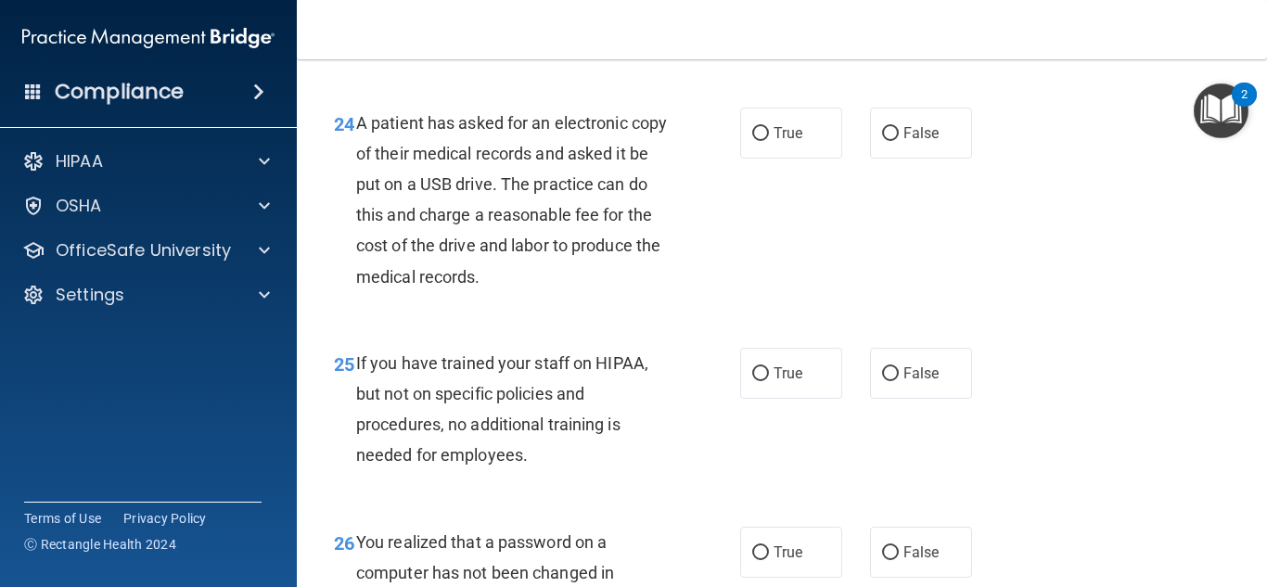
scroll to position [4153, 0]
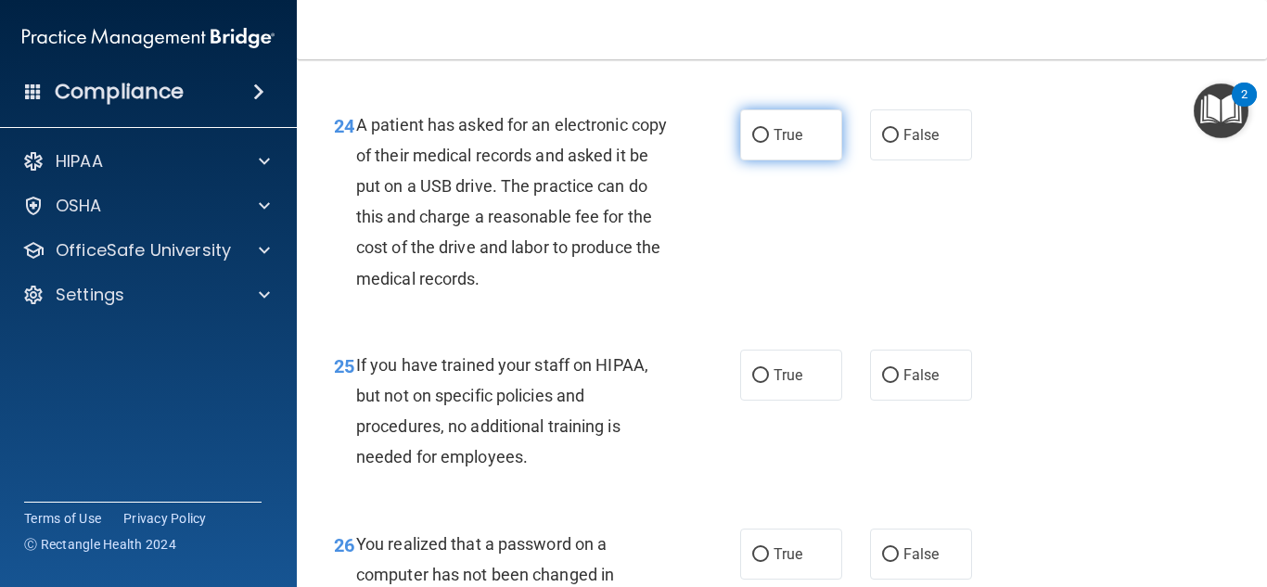
click at [756, 143] on input "True" at bounding box center [760, 136] width 17 height 14
radio input "true"
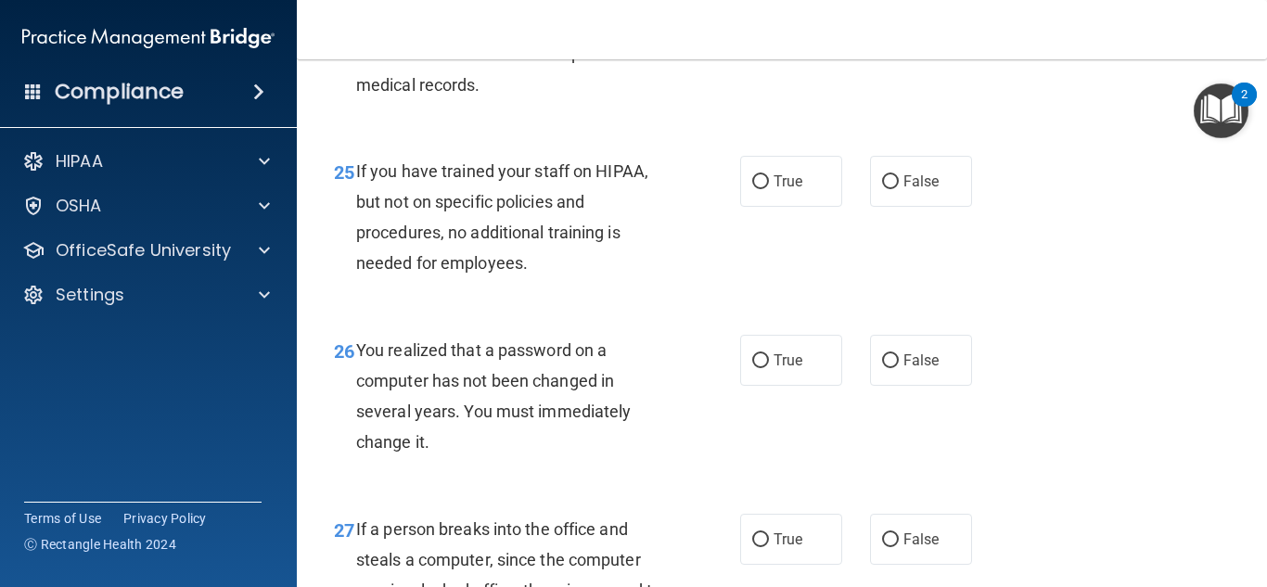
scroll to position [4347, 0]
click at [903, 189] on span "False" at bounding box center [921, 181] width 36 height 18
click at [899, 188] on input "False" at bounding box center [890, 181] width 17 height 14
radio input "true"
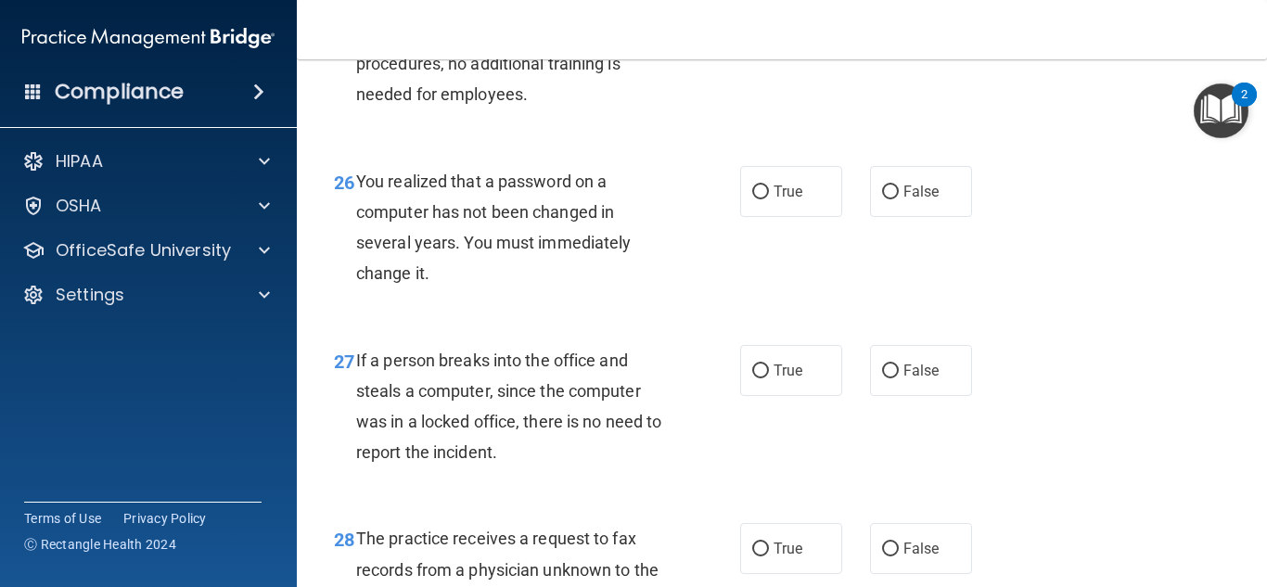
scroll to position [4524, 0]
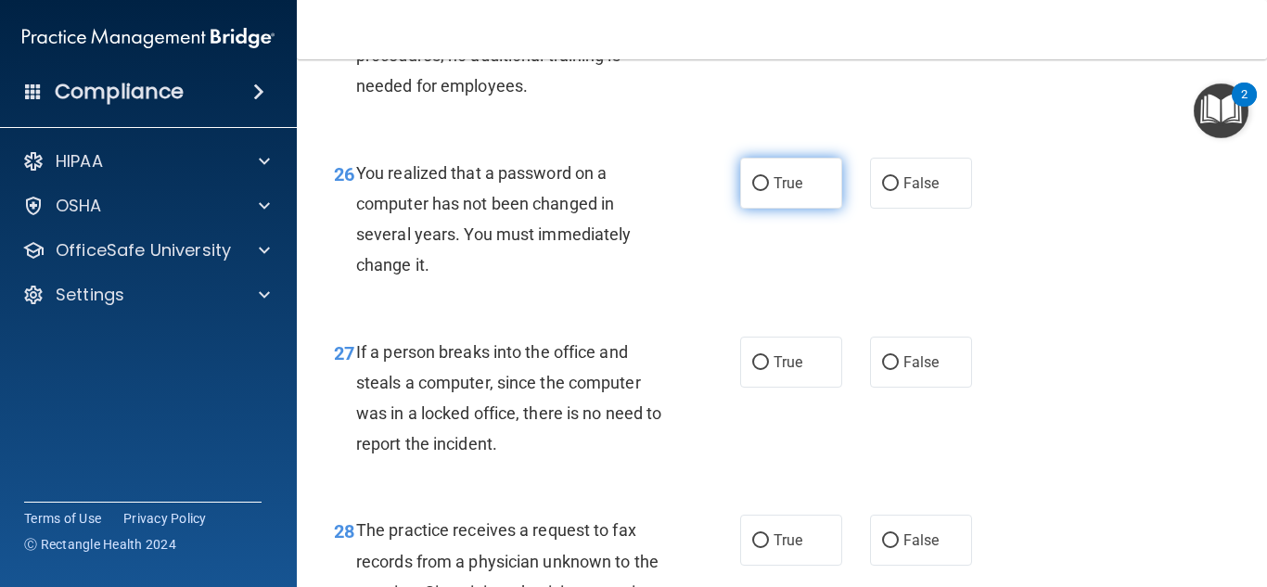
click at [752, 191] on input "True" at bounding box center [760, 184] width 17 height 14
radio input "true"
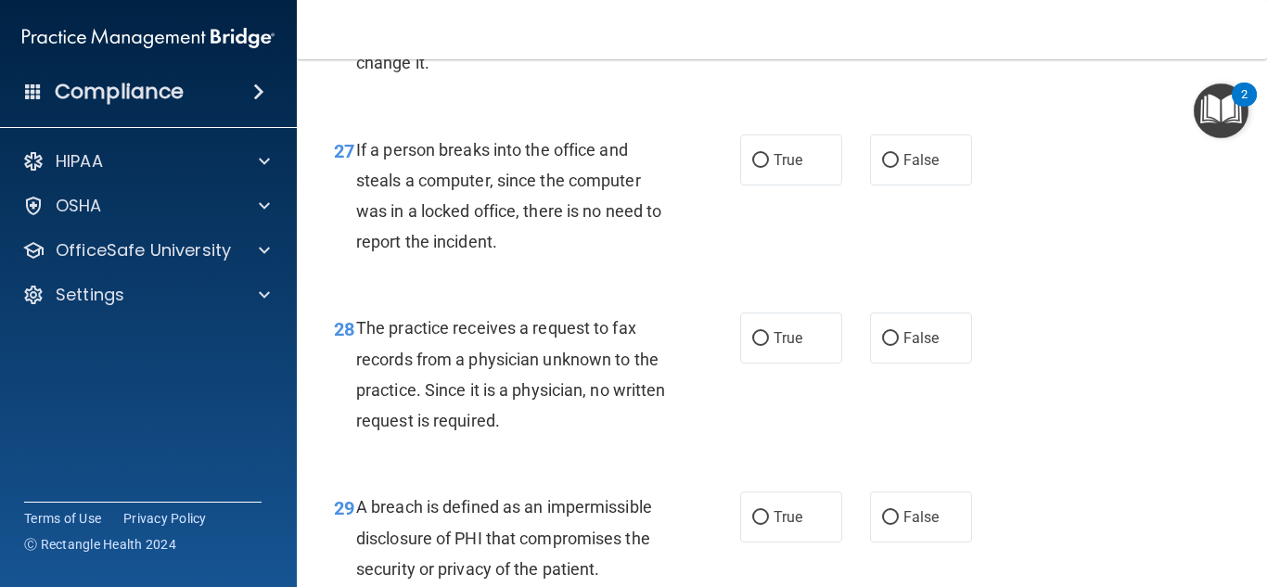
scroll to position [4727, 0]
click at [881, 185] on label "False" at bounding box center [921, 159] width 102 height 51
click at [882, 167] on input "False" at bounding box center [890, 160] width 17 height 14
radio input "true"
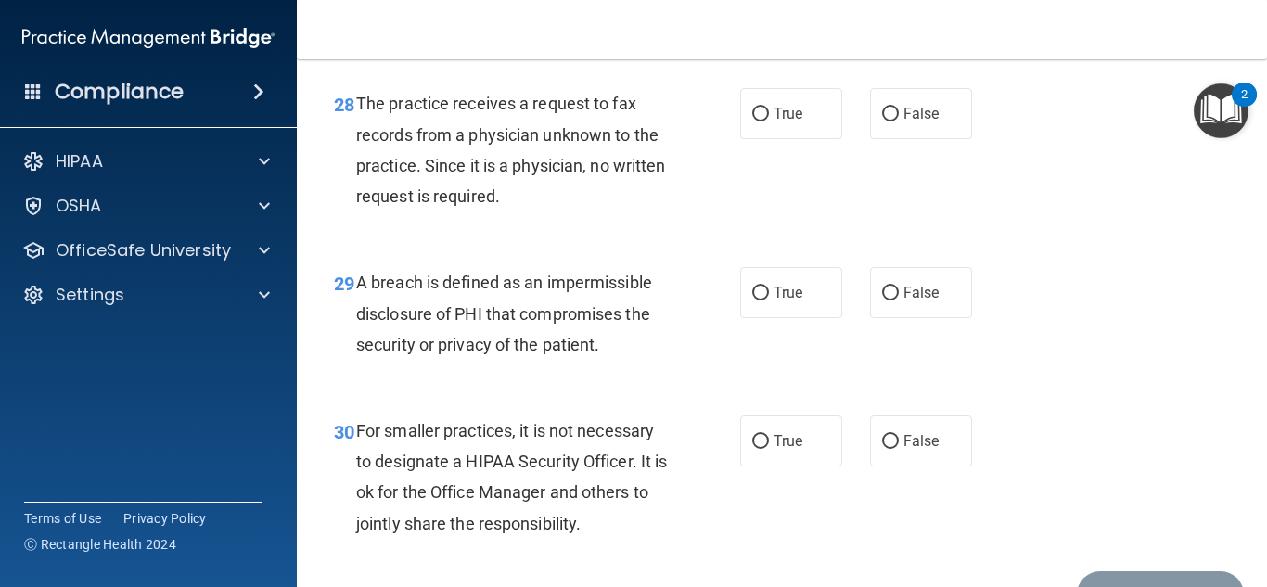
scroll to position [4952, 0]
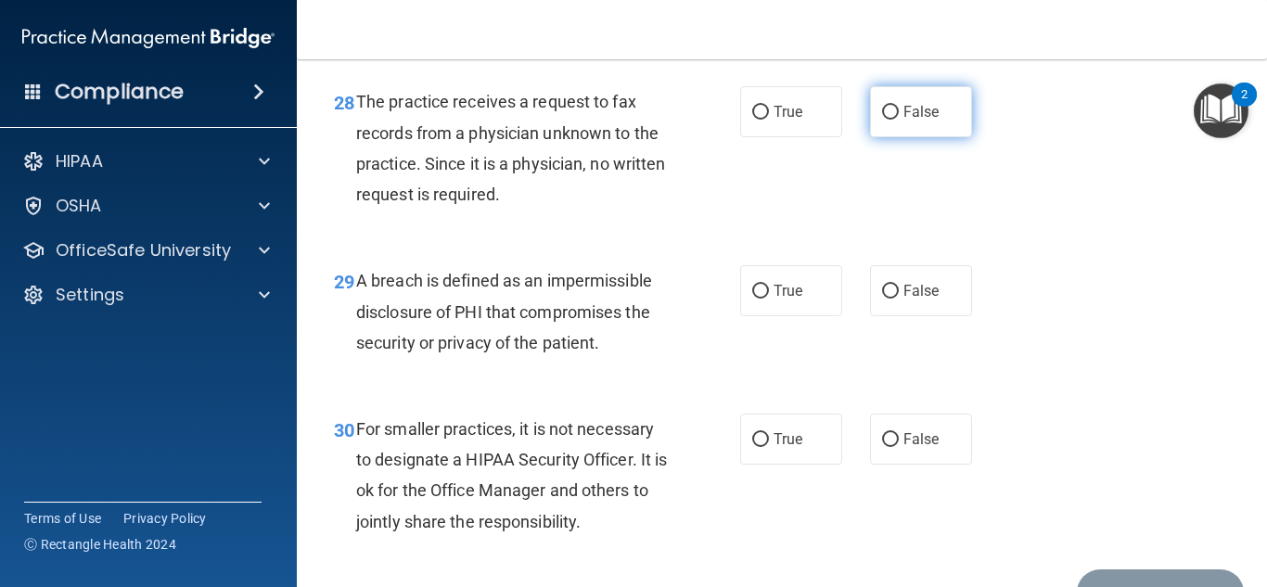
click at [919, 121] on span "False" at bounding box center [921, 112] width 36 height 18
click at [899, 120] on input "False" at bounding box center [890, 113] width 17 height 14
radio input "true"
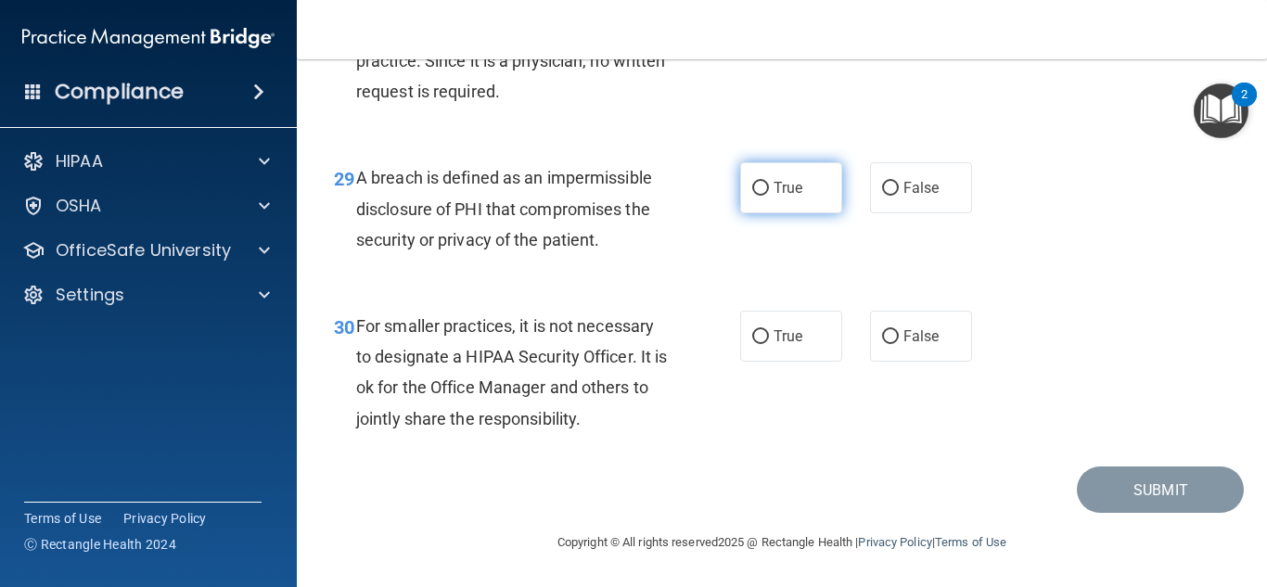
click at [774, 192] on span "True" at bounding box center [788, 188] width 29 height 18
click at [767, 192] on input "True" at bounding box center [760, 189] width 17 height 14
radio input "true"
click at [927, 333] on span "False" at bounding box center [921, 336] width 36 height 18
click at [899, 333] on input "False" at bounding box center [890, 337] width 17 height 14
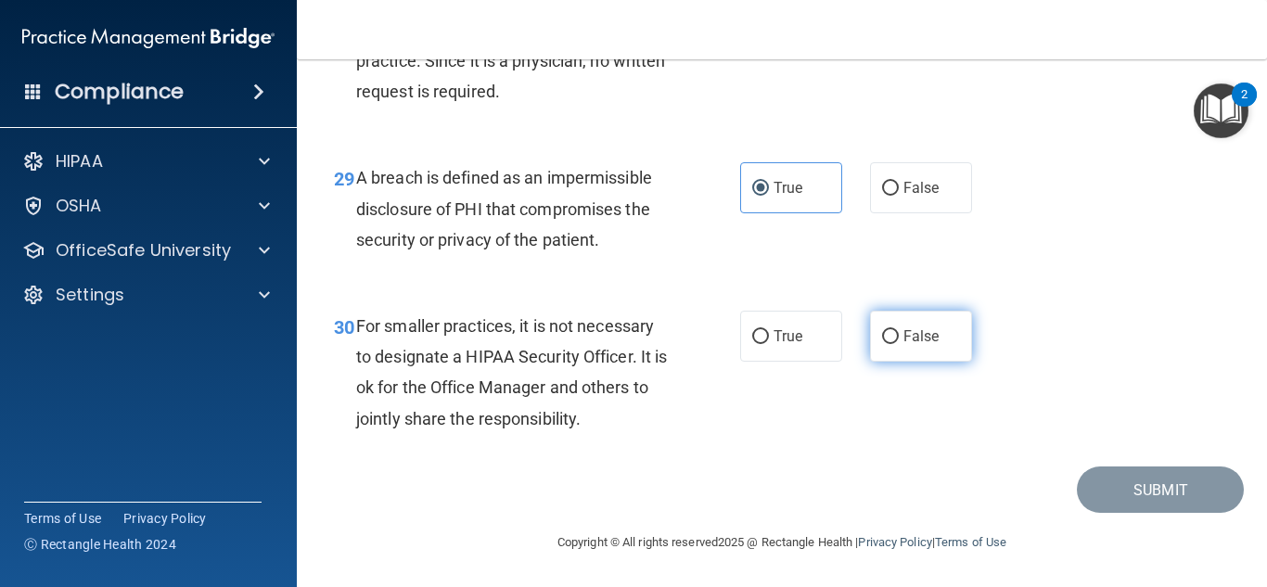
radio input "true"
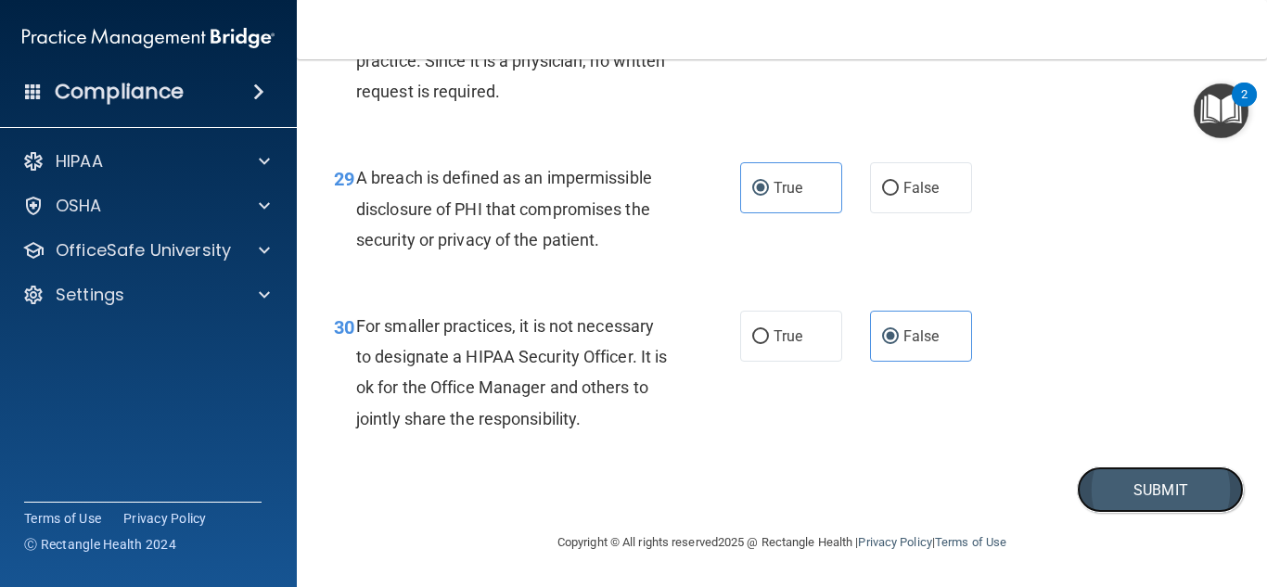
click at [1106, 499] on button "Submit" at bounding box center [1160, 490] width 167 height 47
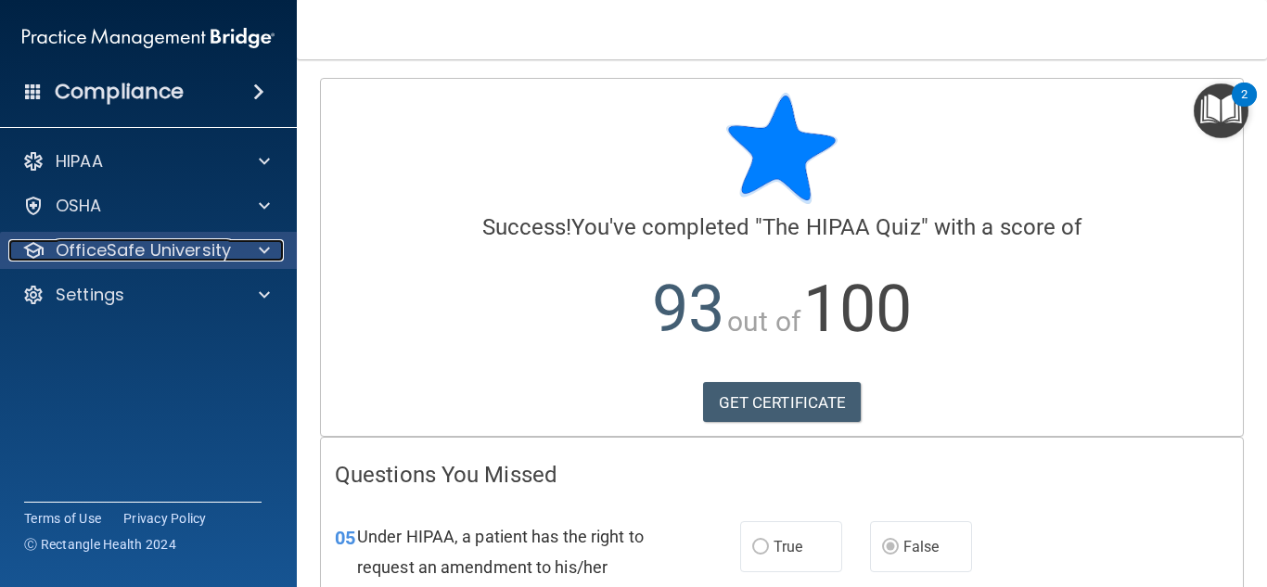
click at [226, 255] on p "OfficeSafe University" at bounding box center [143, 250] width 175 height 22
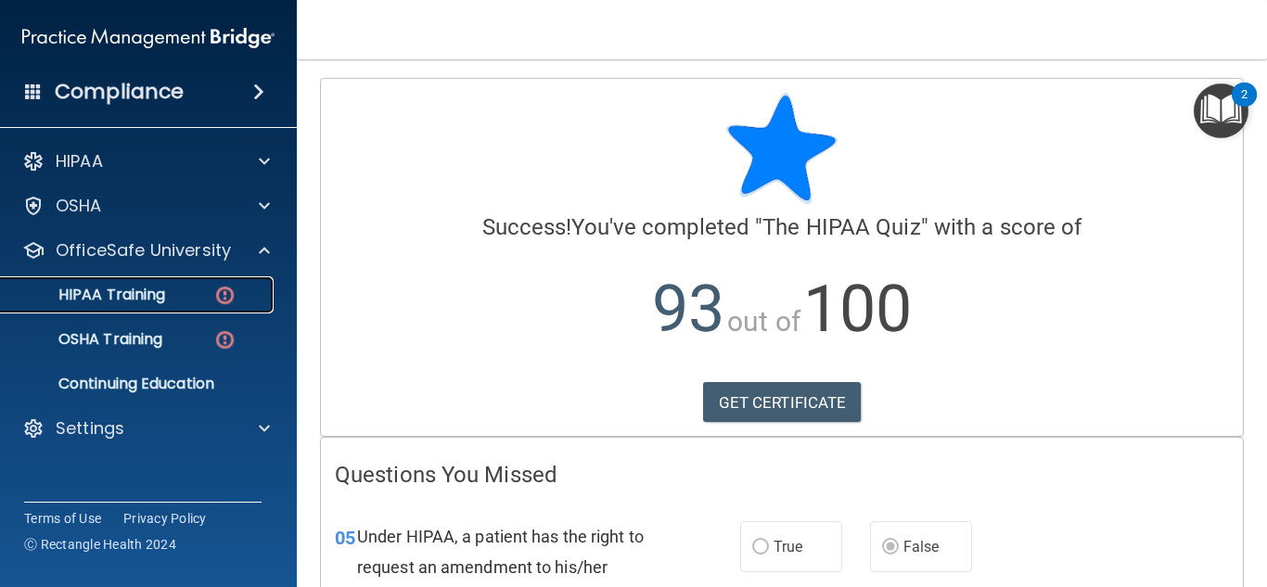
click at [181, 296] on div "HIPAA Training" at bounding box center [138, 295] width 253 height 19
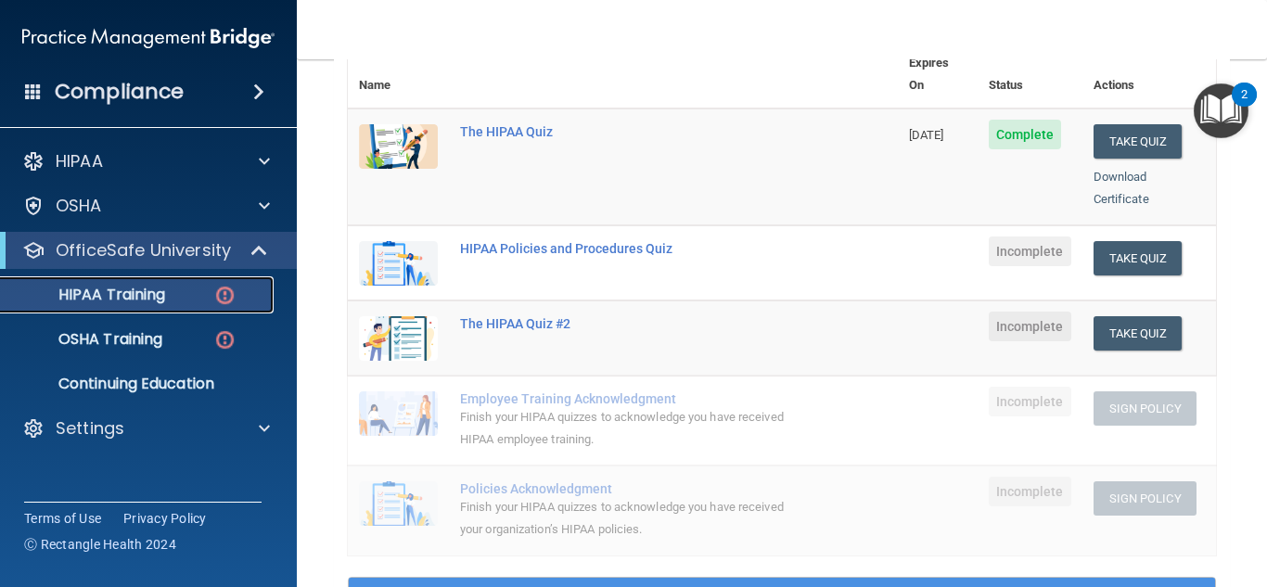
scroll to position [240, 0]
click at [1104, 241] on button "Take Quiz" at bounding box center [1138, 258] width 89 height 34
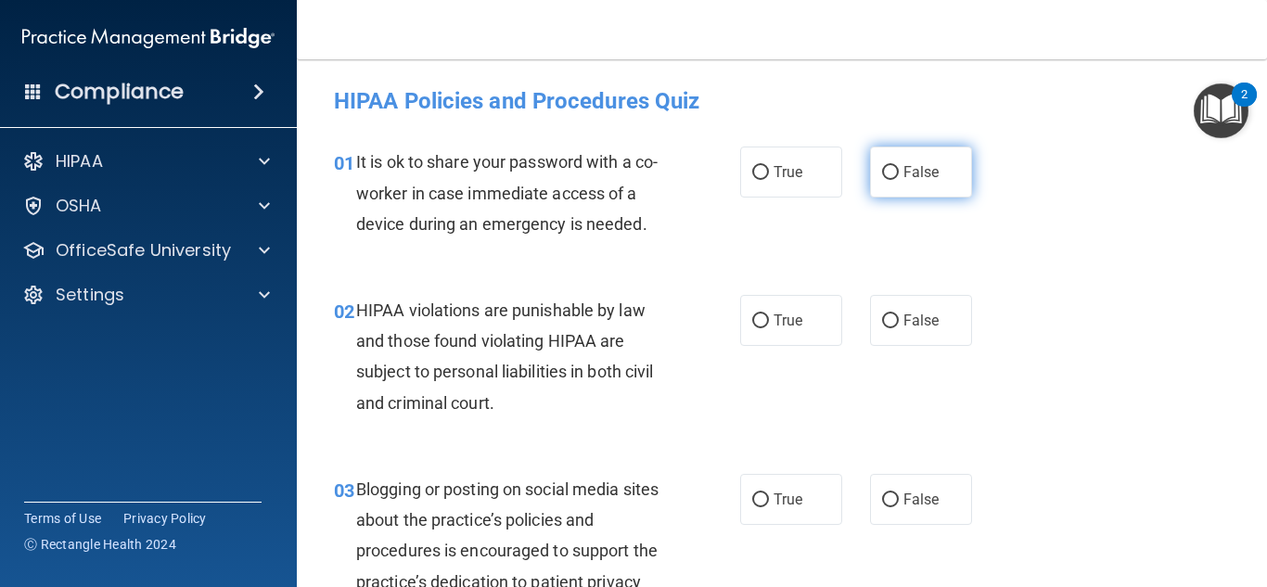
click at [875, 155] on label "False" at bounding box center [921, 172] width 102 height 51
click at [882, 166] on input "False" at bounding box center [890, 173] width 17 height 14
radio input "true"
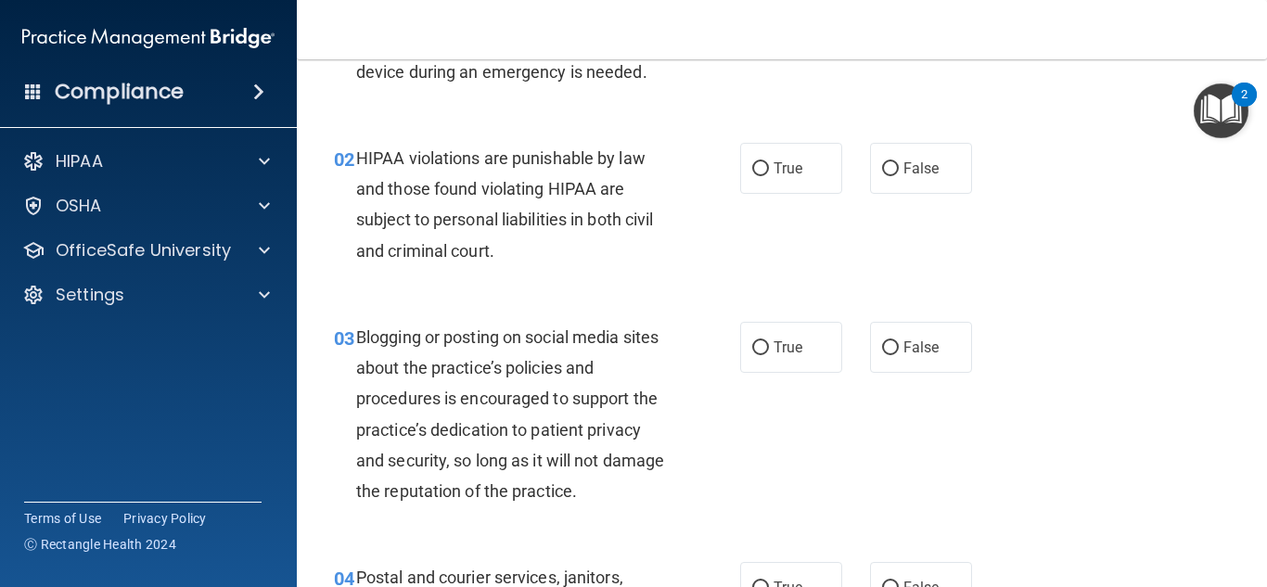
scroll to position [155, 0]
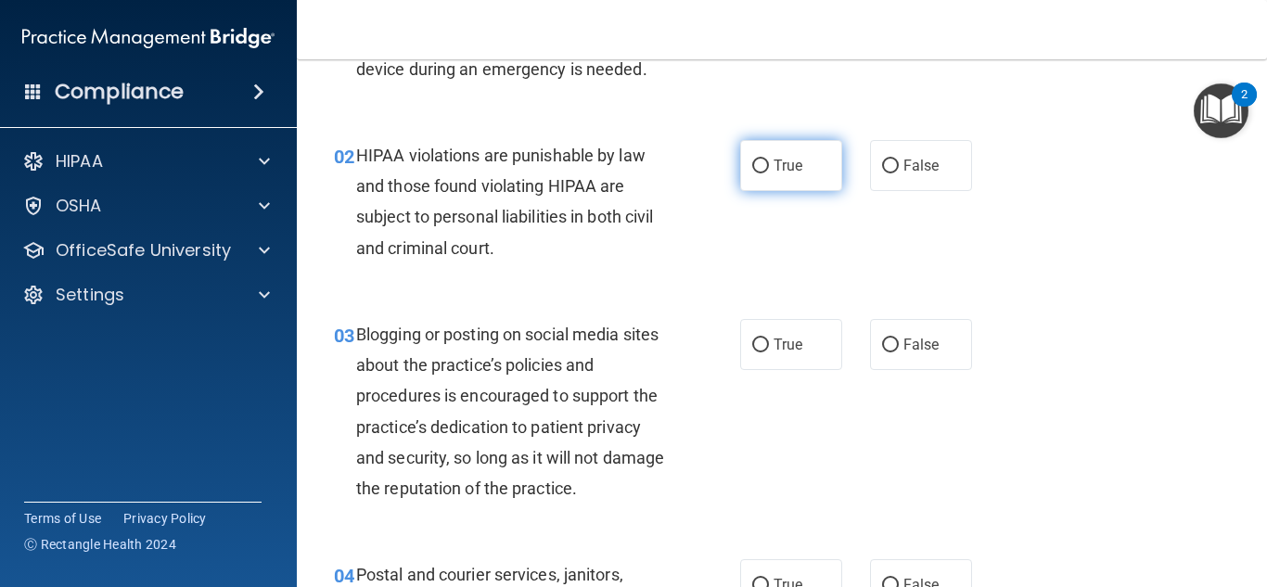
click at [762, 160] on input "True" at bounding box center [760, 167] width 17 height 14
radio input "true"
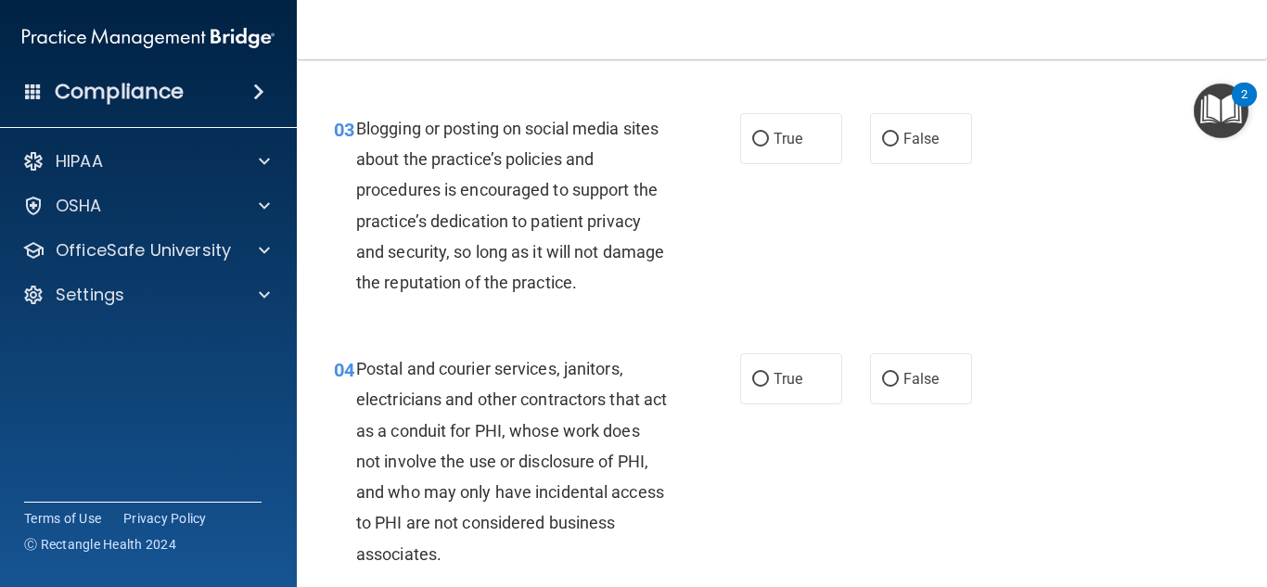
scroll to position [362, 0]
click at [911, 143] on span "False" at bounding box center [921, 138] width 36 height 18
click at [899, 143] on input "False" at bounding box center [890, 139] width 17 height 14
radio input "true"
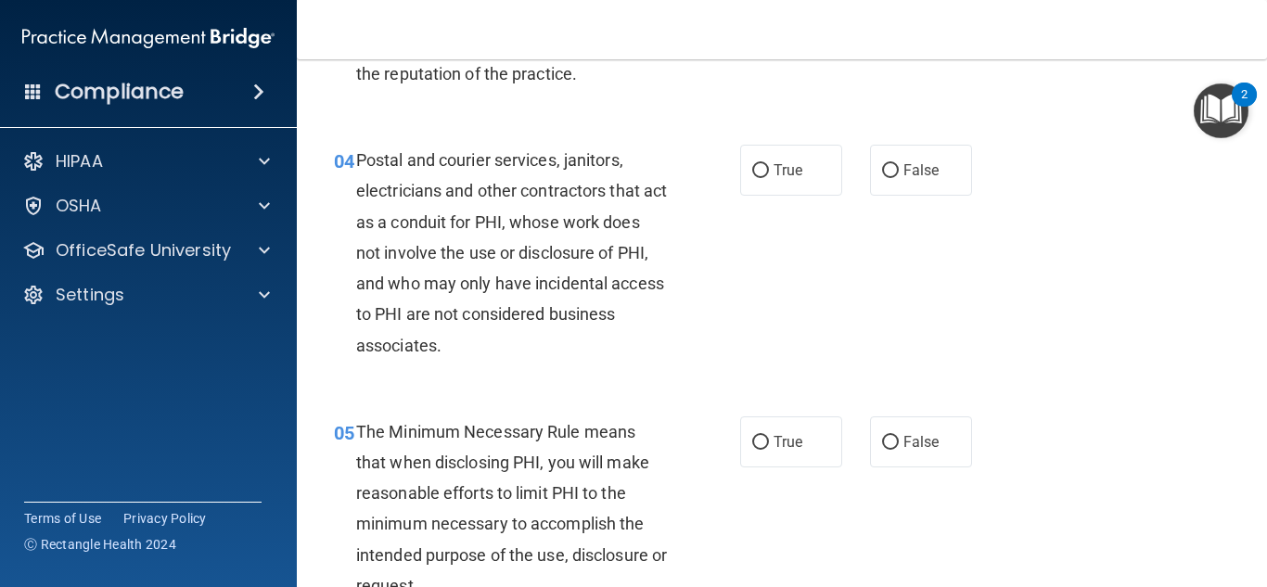
scroll to position [574, 0]
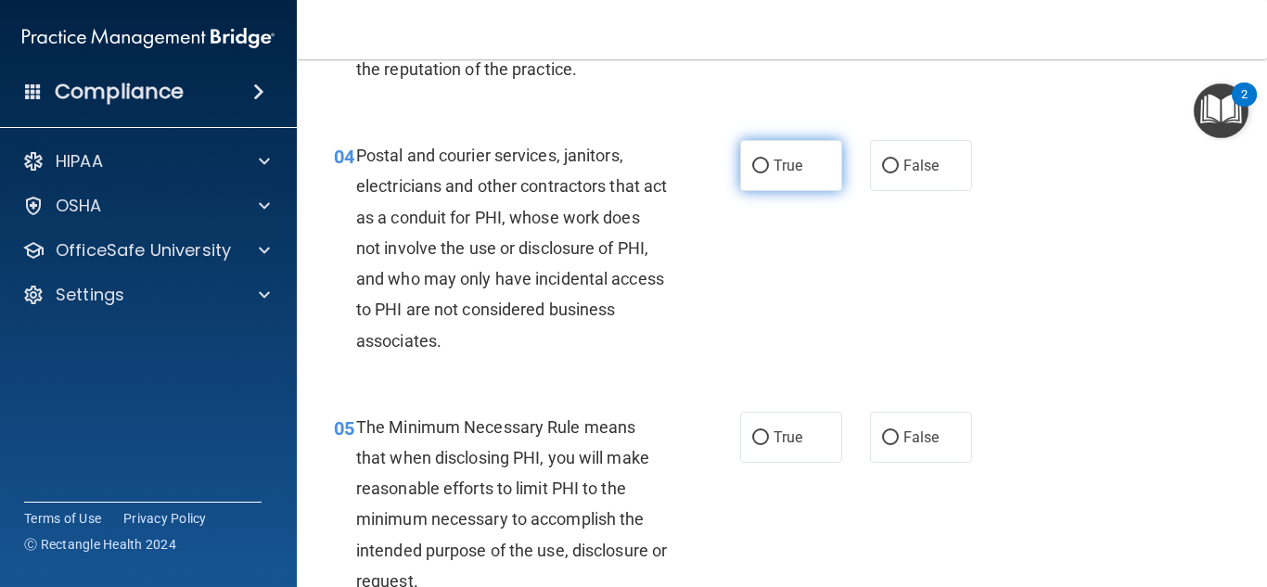
click at [752, 168] on input "True" at bounding box center [760, 167] width 17 height 14
radio input "true"
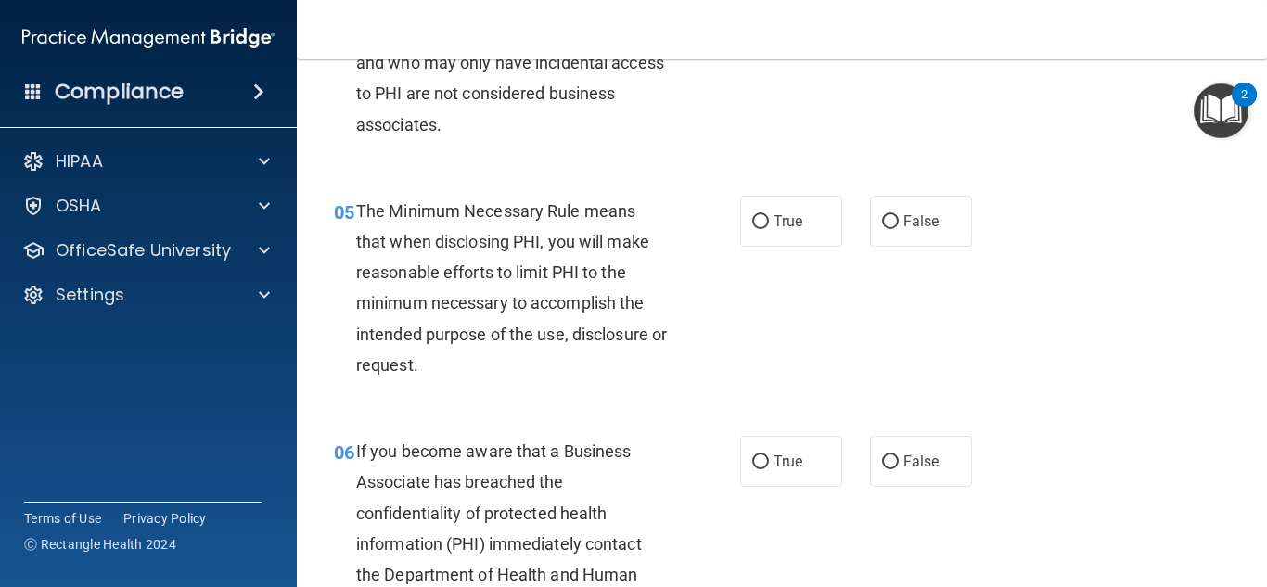
scroll to position [791, 0]
click at [752, 224] on input "True" at bounding box center [760, 221] width 17 height 14
radio input "true"
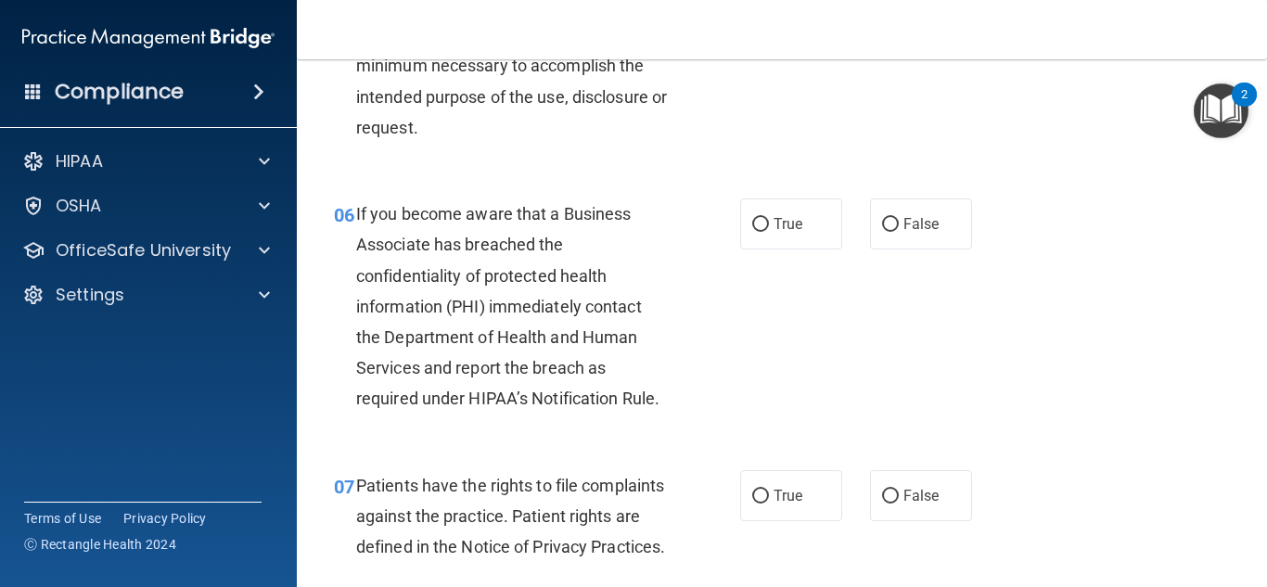
scroll to position [1027, 0]
click at [774, 226] on span "True" at bounding box center [788, 225] width 29 height 18
click at [769, 226] on input "True" at bounding box center [760, 226] width 17 height 14
radio input "true"
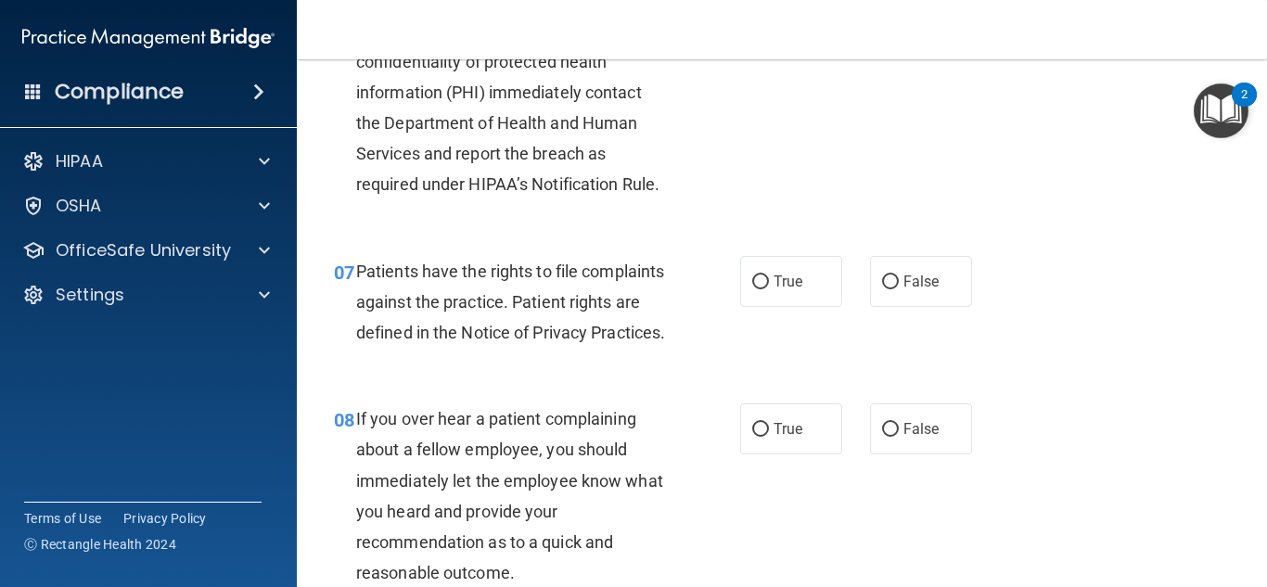
scroll to position [1284, 0]
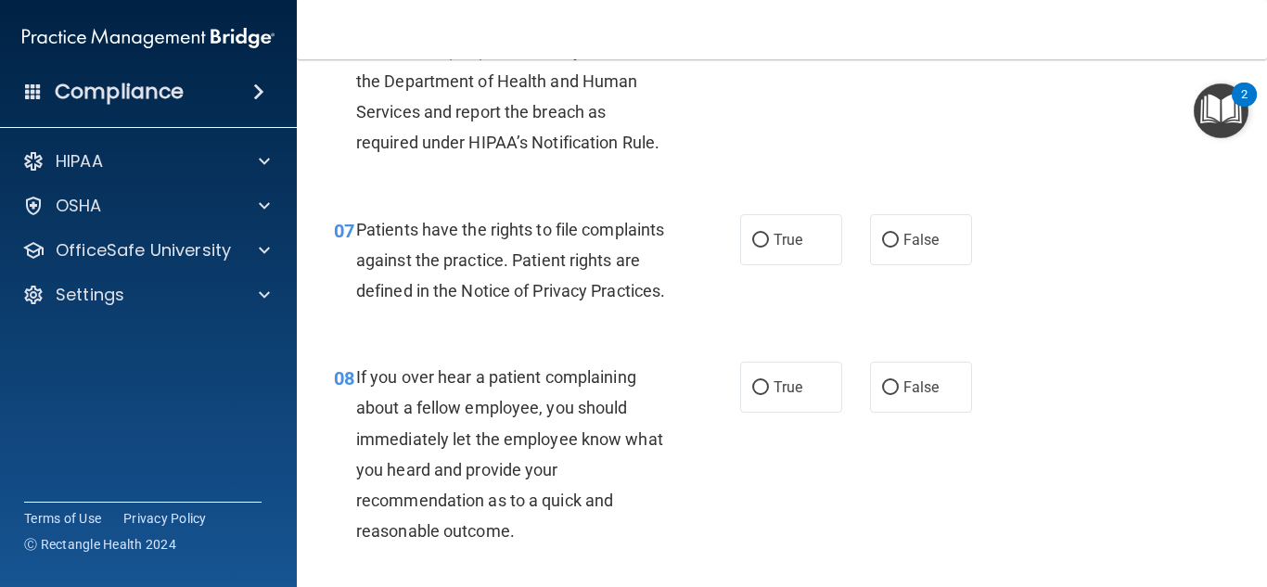
click at [773, 226] on label "True" at bounding box center [791, 239] width 102 height 51
click at [769, 234] on input "True" at bounding box center [760, 241] width 17 height 14
radio input "true"
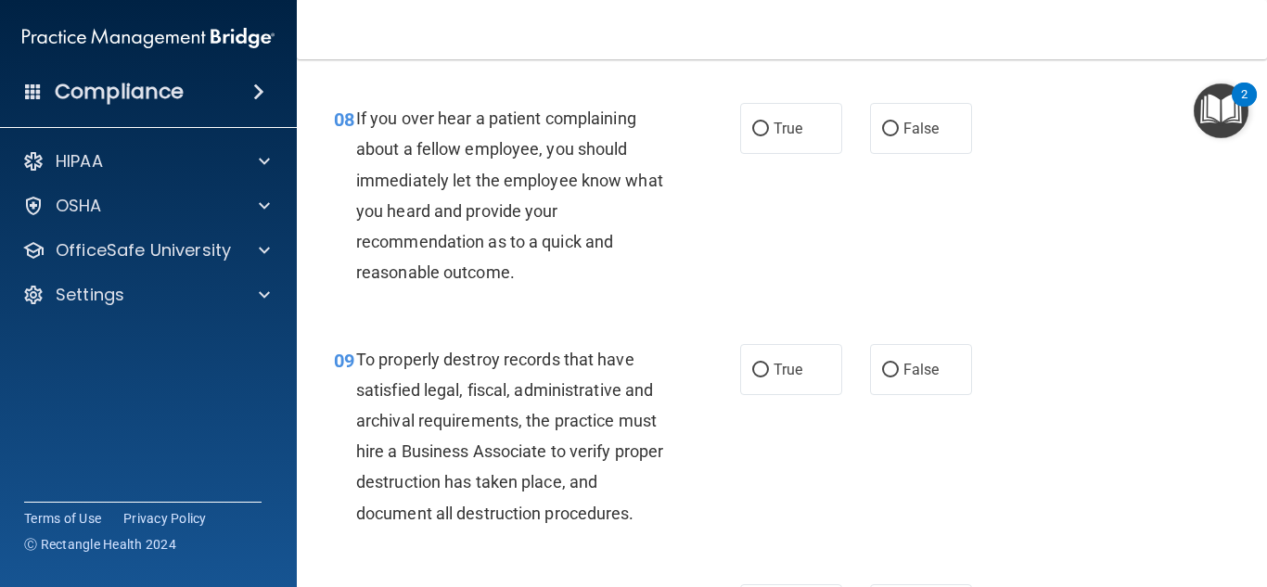
scroll to position [1543, 0]
click at [908, 136] on span "False" at bounding box center [921, 128] width 36 height 18
click at [899, 135] on input "False" at bounding box center [890, 129] width 17 height 14
radio input "true"
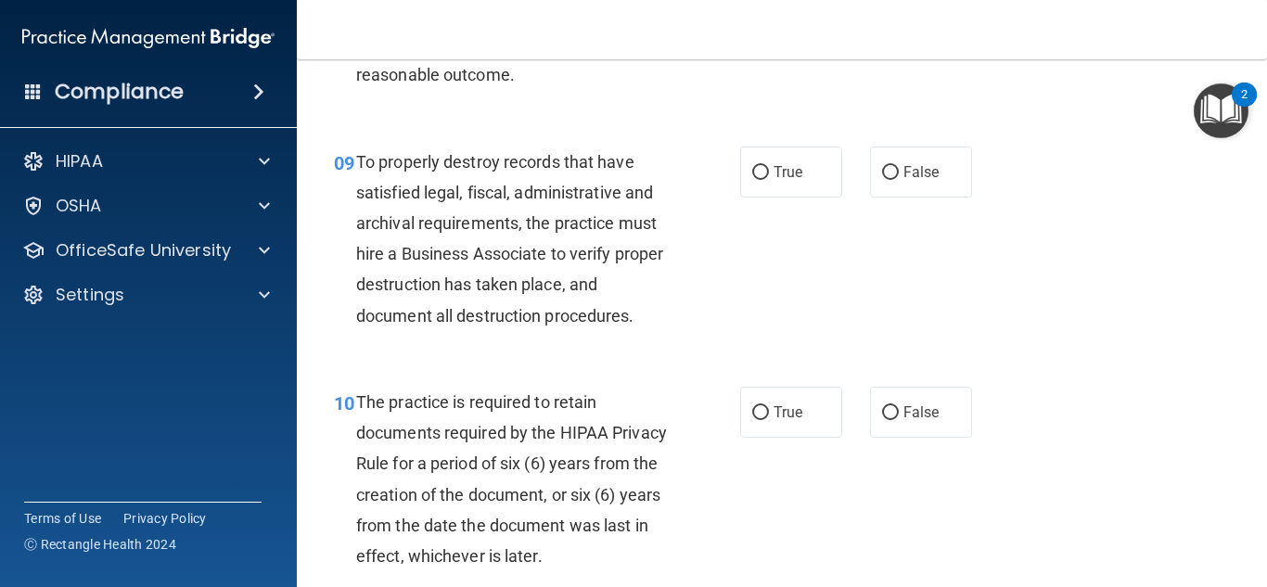
scroll to position [1741, 0]
click at [759, 179] on input "True" at bounding box center [760, 172] width 17 height 14
radio input "true"
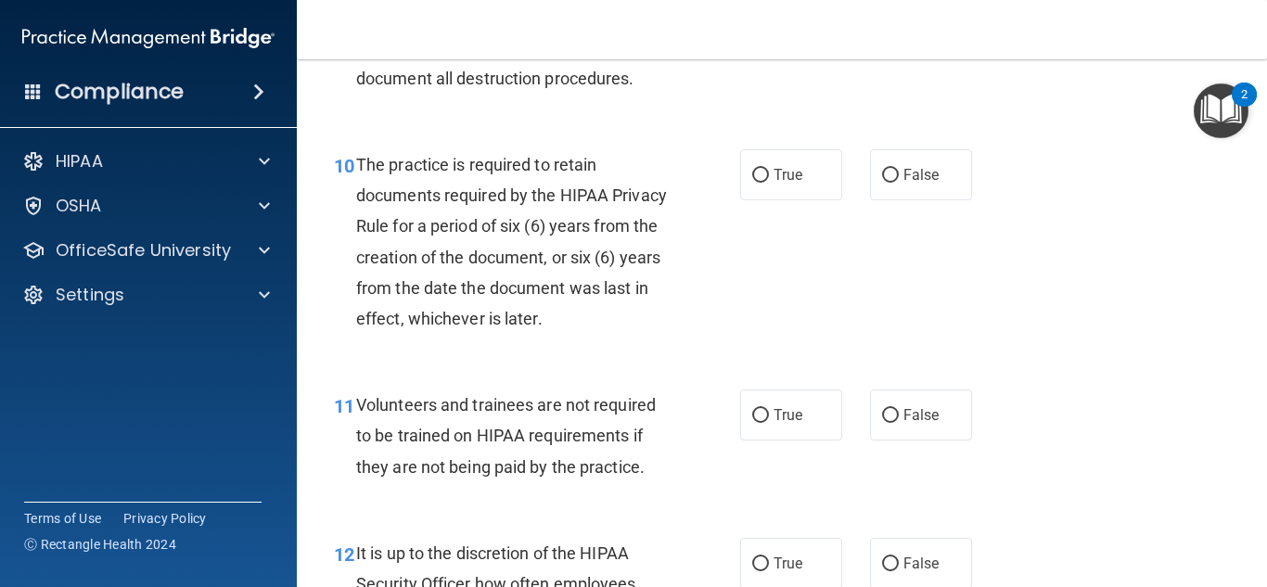
scroll to position [1982, 0]
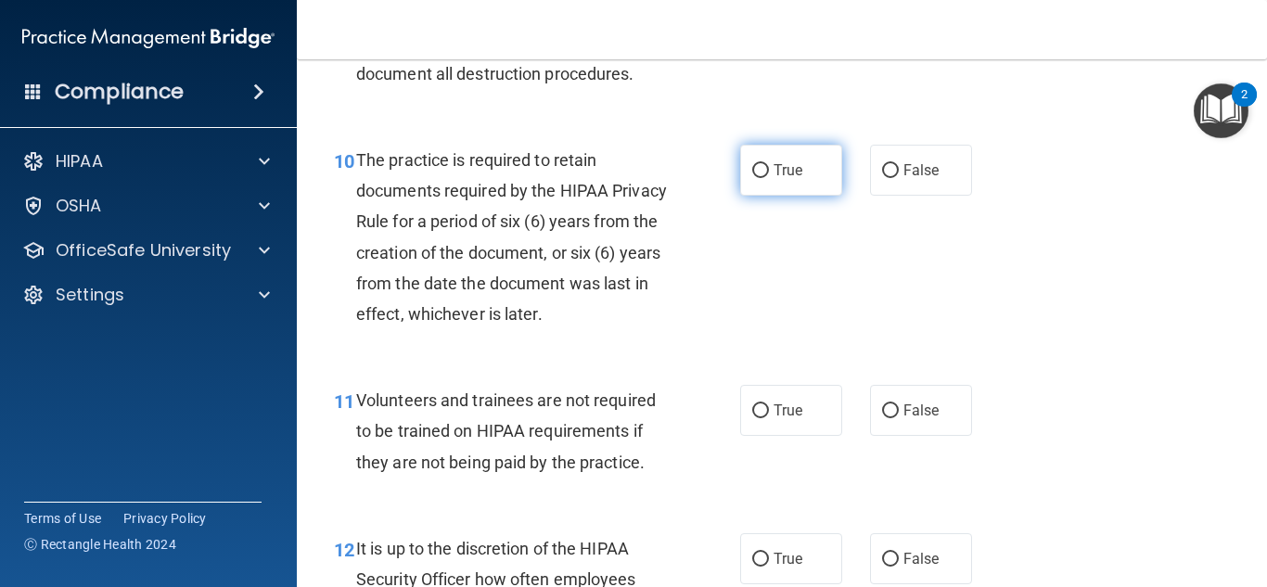
click at [752, 178] on input "True" at bounding box center [760, 171] width 17 height 14
radio input "true"
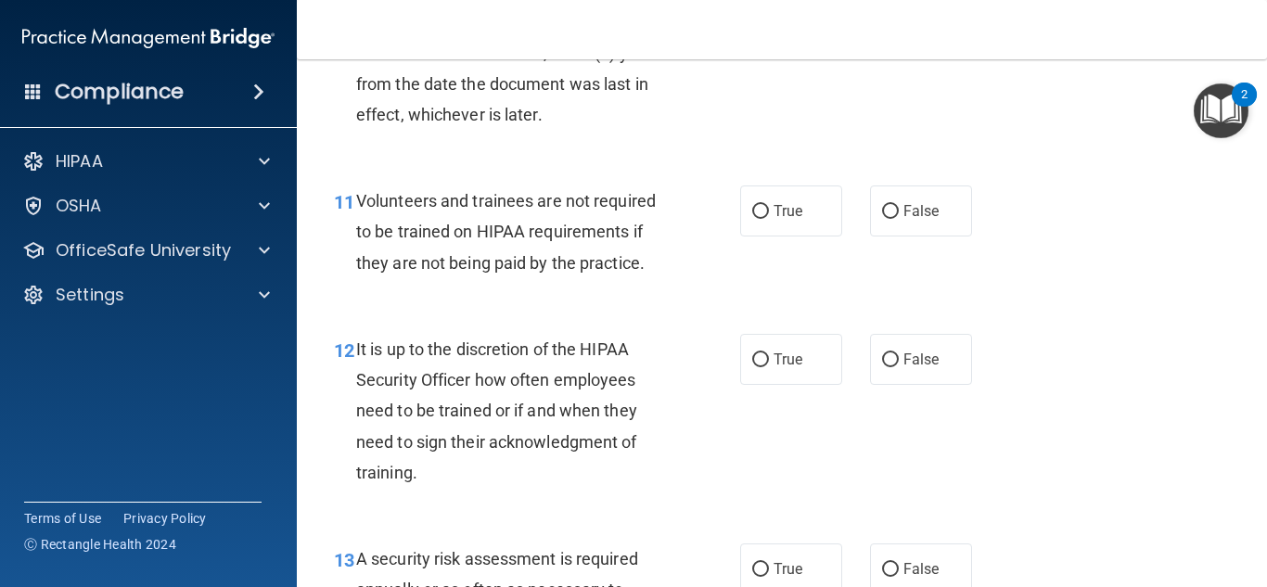
scroll to position [2182, 0]
click at [912, 219] on span "False" at bounding box center [921, 210] width 36 height 18
click at [899, 218] on input "False" at bounding box center [890, 211] width 17 height 14
radio input "true"
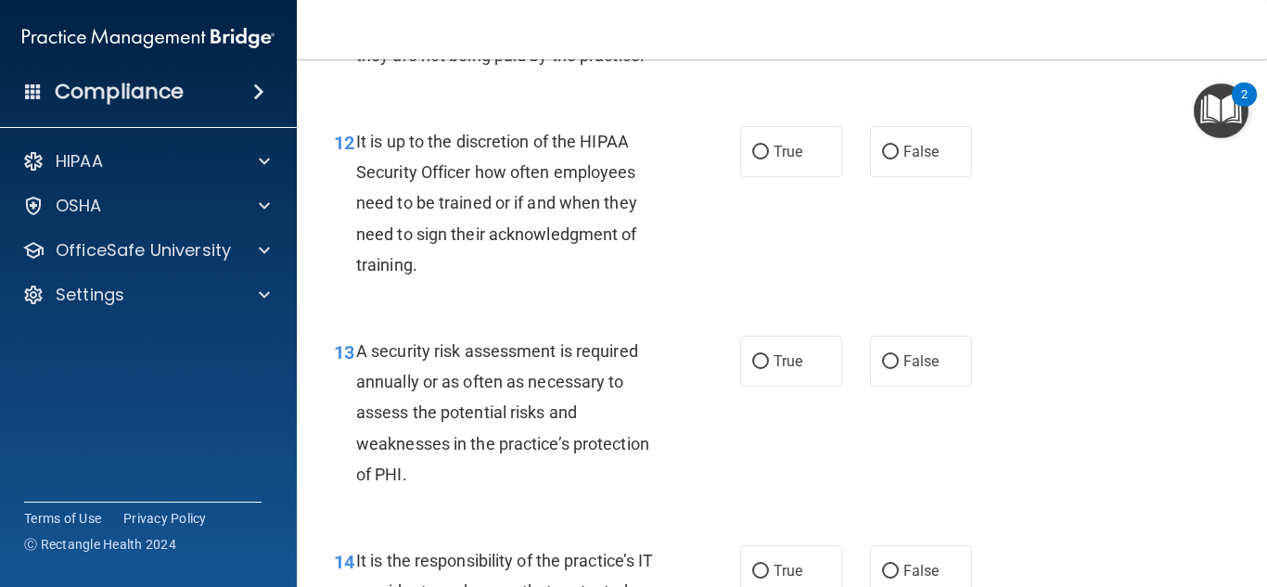
scroll to position [2390, 0]
click at [885, 159] on input "False" at bounding box center [890, 152] width 17 height 14
radio input "true"
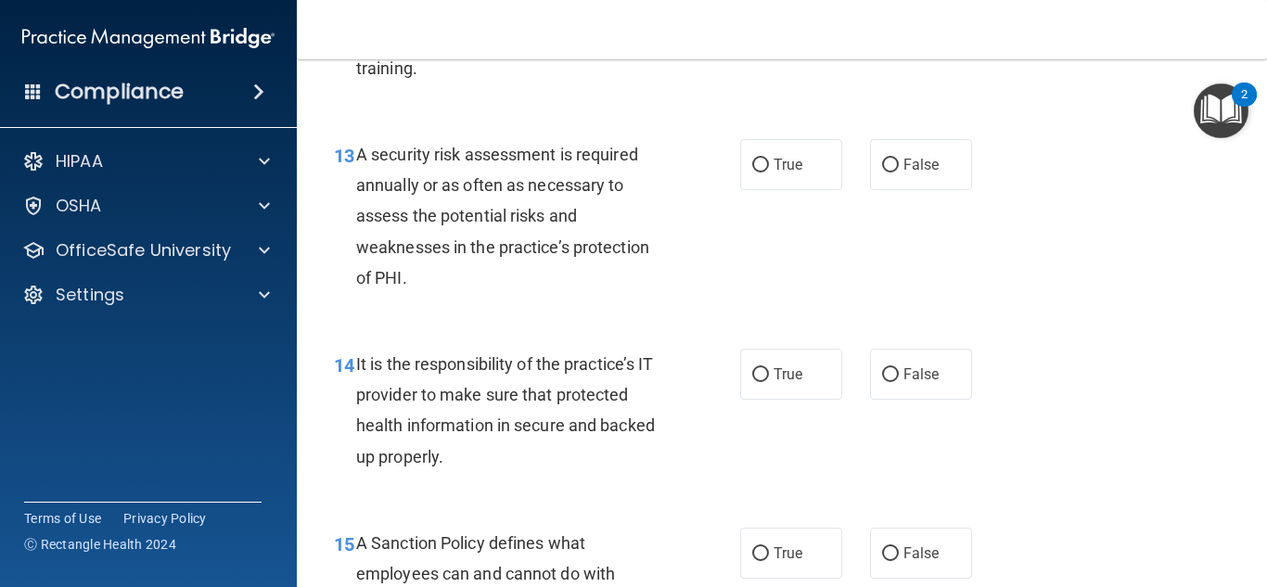
scroll to position [2587, 0]
click at [758, 189] on label "True" at bounding box center [791, 163] width 102 height 51
click at [758, 172] on input "True" at bounding box center [760, 165] width 17 height 14
radio input "true"
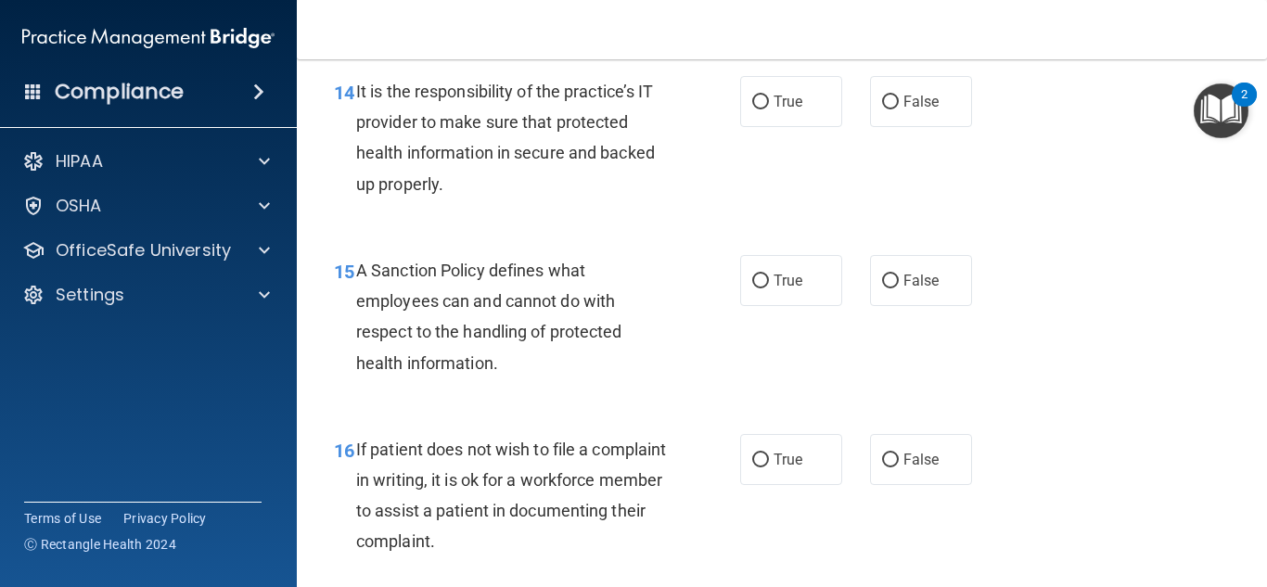
scroll to position [2860, 0]
click at [740, 126] on label "True" at bounding box center [791, 100] width 102 height 51
click at [752, 109] on input "True" at bounding box center [760, 102] width 17 height 14
radio input "true"
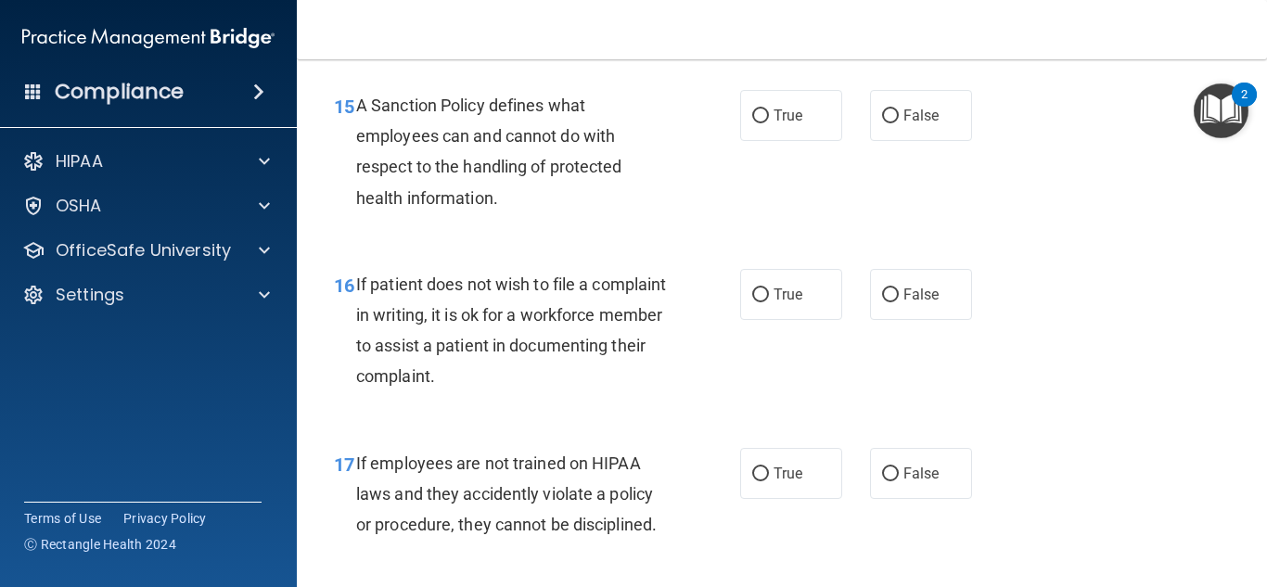
scroll to position [3027, 0]
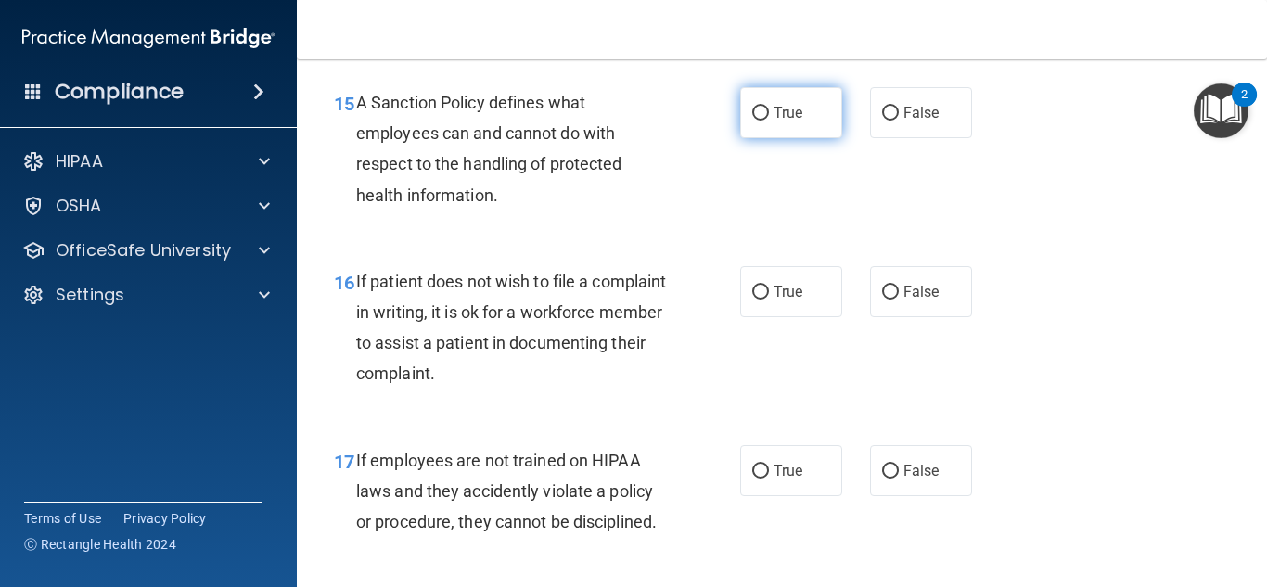
click at [774, 122] on span "True" at bounding box center [788, 113] width 29 height 18
click at [769, 121] on input "True" at bounding box center [760, 114] width 17 height 14
radio input "true"
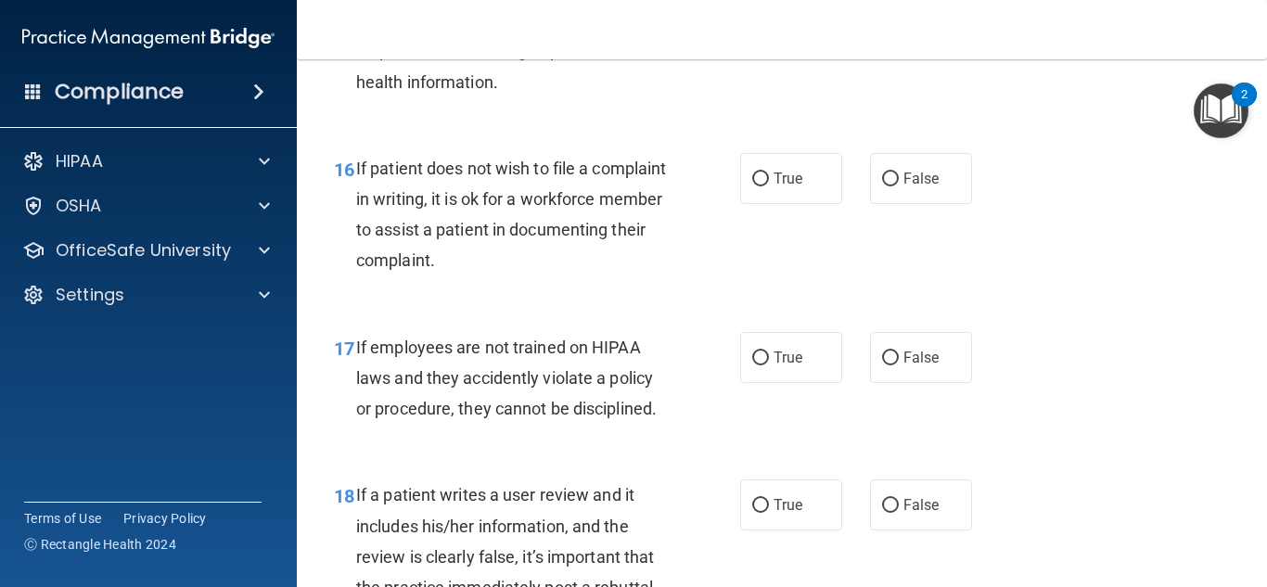
scroll to position [3141, 0]
click at [925, 243] on div "16 If patient does not wish to file a complaint in writing, it is ok for a work…" at bounding box center [782, 218] width 924 height 179
click at [903, 196] on label "False" at bounding box center [921, 177] width 102 height 51
click at [899, 186] on input "False" at bounding box center [890, 179] width 17 height 14
radio input "true"
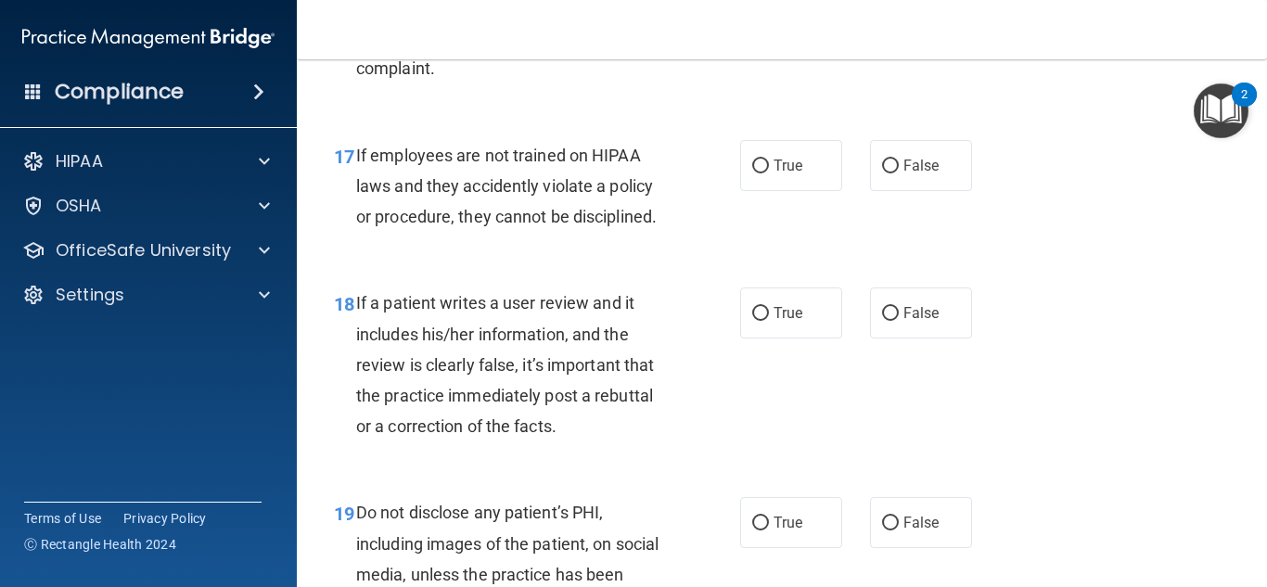
scroll to position [3331, 0]
click at [911, 192] on label "False" at bounding box center [921, 166] width 102 height 51
click at [899, 174] on input "False" at bounding box center [890, 167] width 17 height 14
radio input "true"
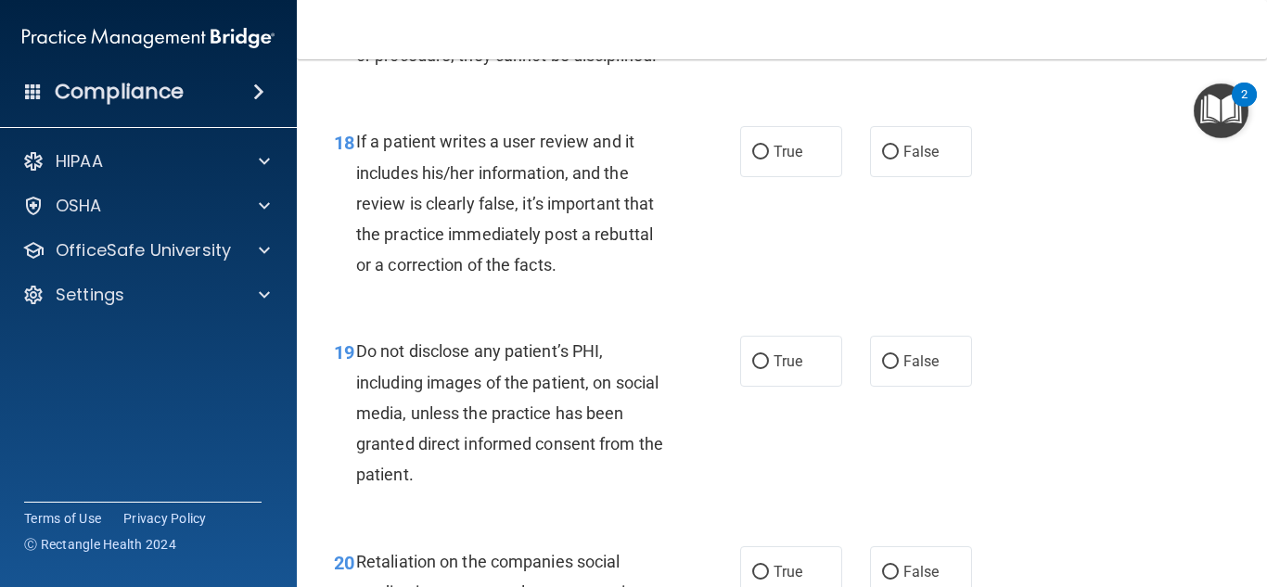
scroll to position [3494, 0]
click at [883, 159] on input "False" at bounding box center [890, 152] width 17 height 14
radio input "true"
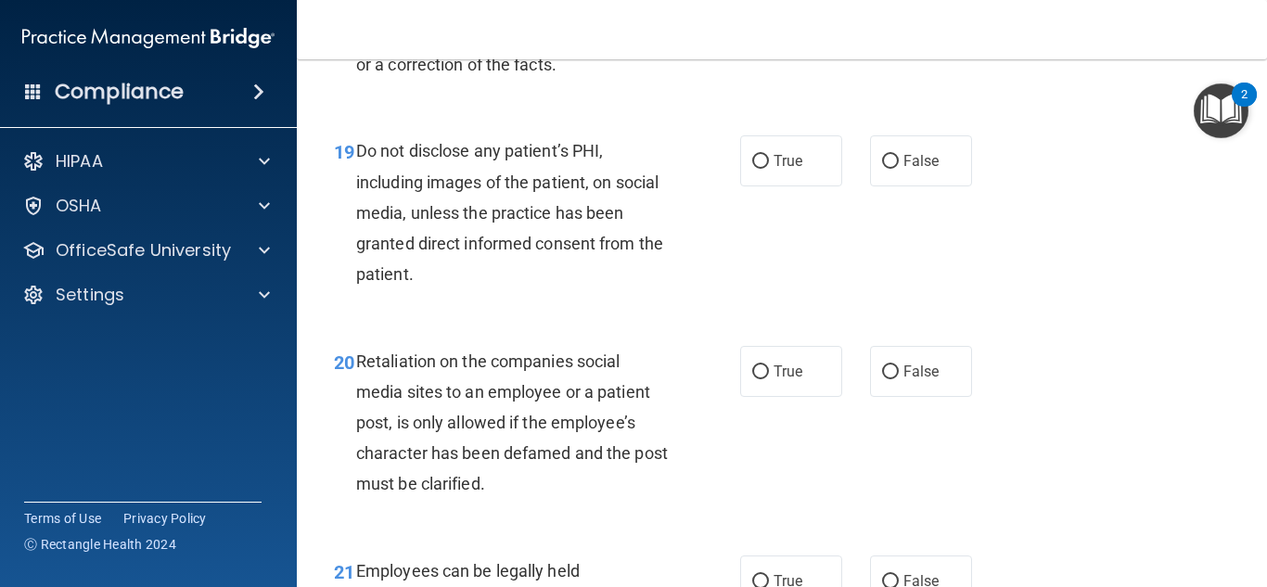
scroll to position [3694, 0]
click at [785, 172] on label "True" at bounding box center [791, 159] width 102 height 51
click at [769, 168] on input "True" at bounding box center [760, 161] width 17 height 14
radio input "true"
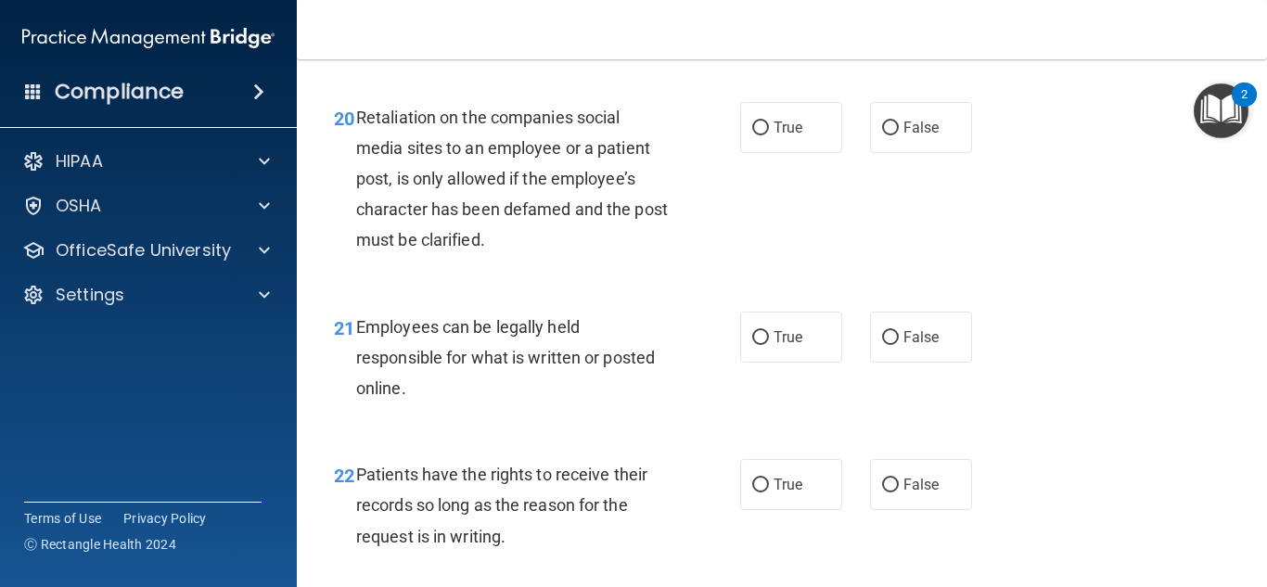
scroll to position [3938, 0]
click at [935, 147] on label "False" at bounding box center [921, 126] width 102 height 51
click at [899, 134] on input "False" at bounding box center [890, 128] width 17 height 14
radio input "true"
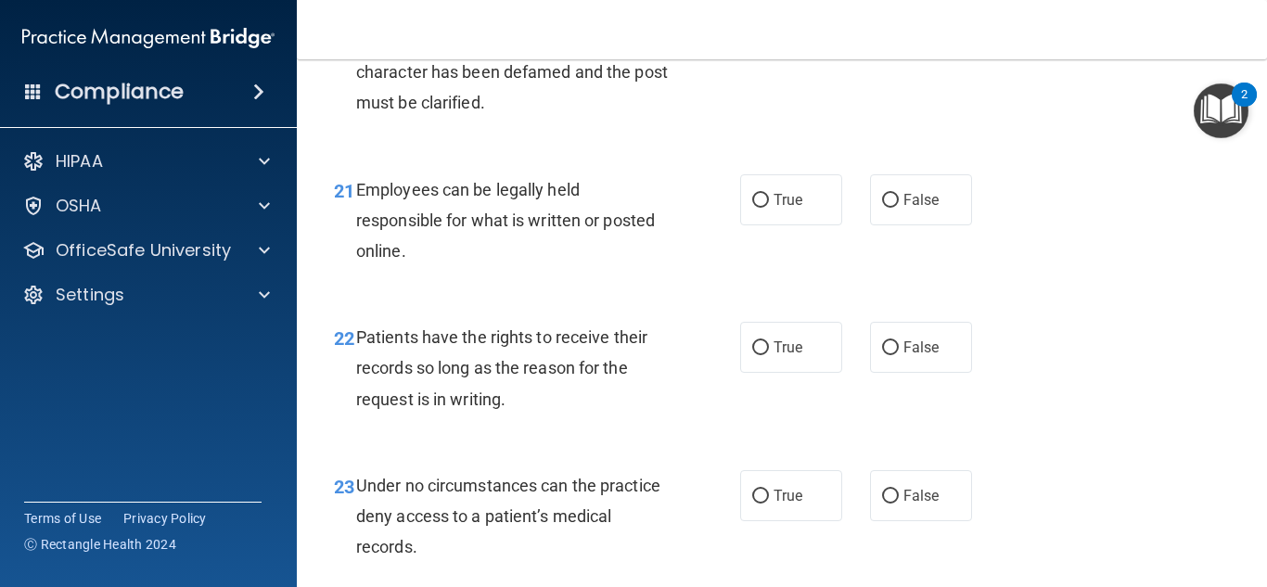
scroll to position [4086, 0]
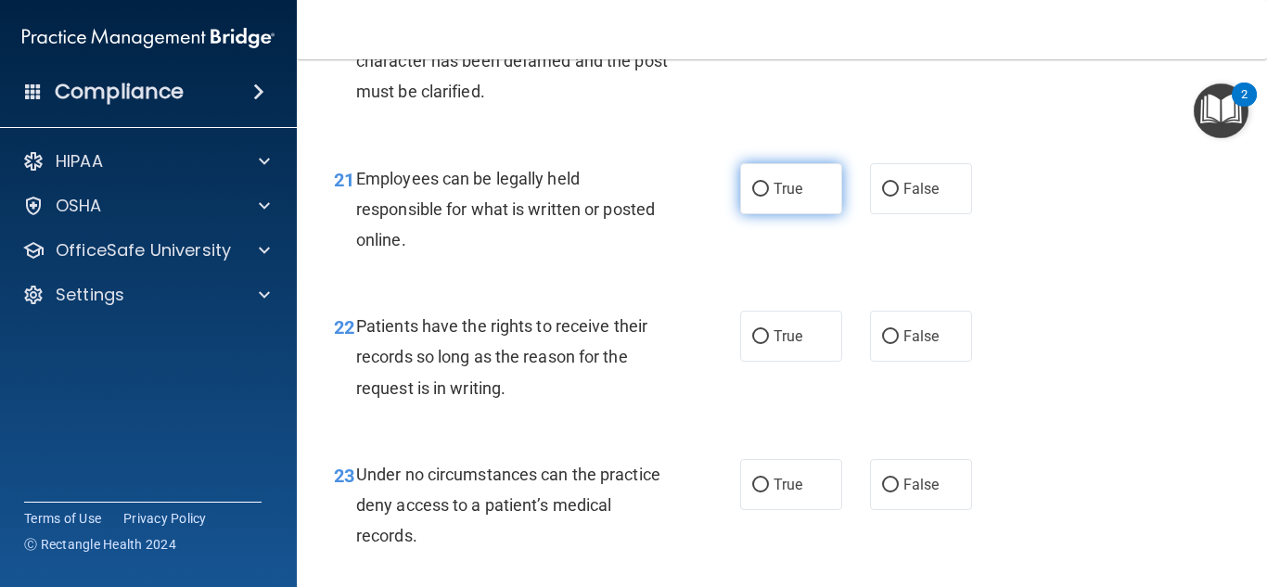
click at [793, 206] on label "True" at bounding box center [791, 188] width 102 height 51
click at [769, 197] on input "True" at bounding box center [760, 190] width 17 height 14
radio input "true"
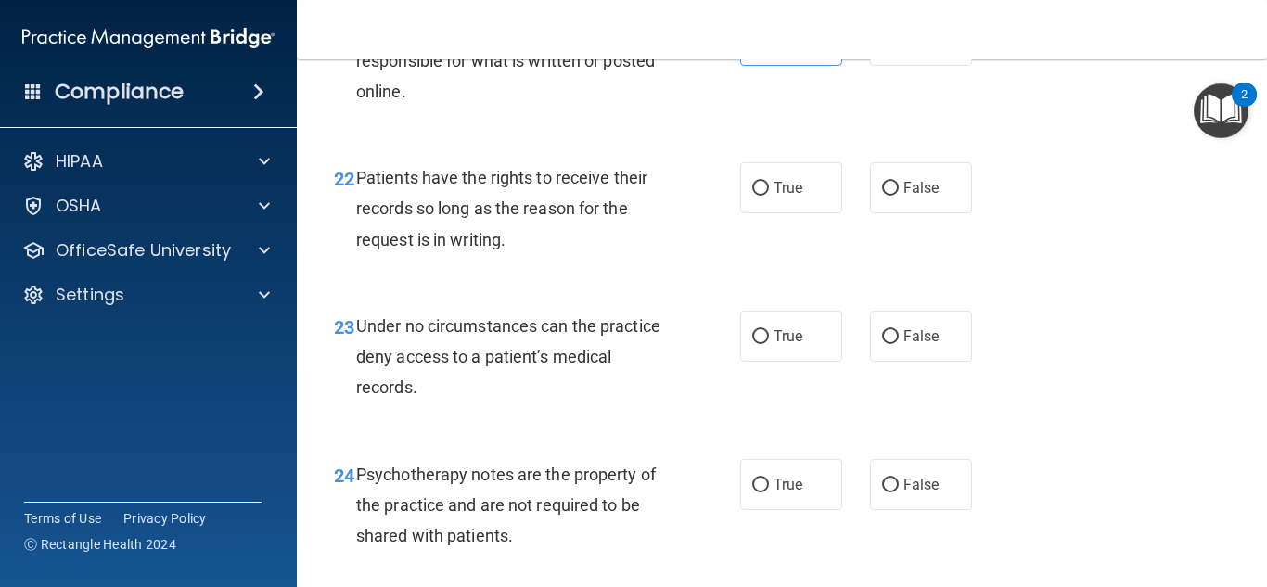
scroll to position [4236, 0]
click at [780, 195] on span "True" at bounding box center [788, 186] width 29 height 18
click at [769, 194] on input "True" at bounding box center [760, 187] width 17 height 14
radio input "true"
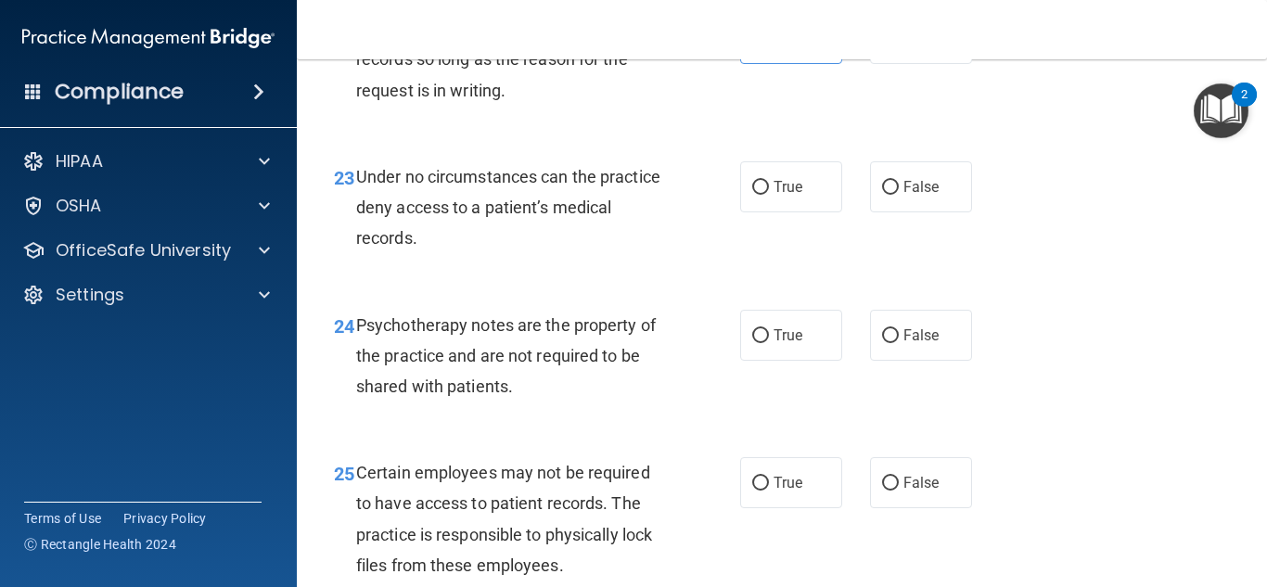
scroll to position [4384, 0]
click at [932, 211] on label "False" at bounding box center [921, 185] width 102 height 51
click at [899, 194] on input "False" at bounding box center [890, 187] width 17 height 14
radio input "true"
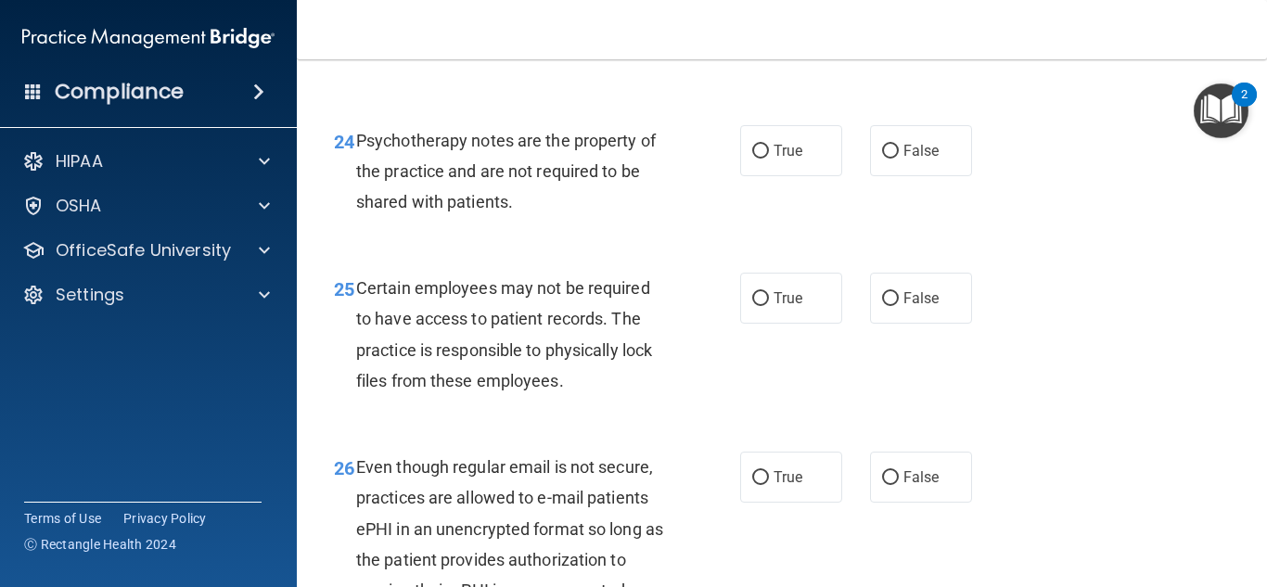
scroll to position [4569, 0]
click at [888, 158] on input "False" at bounding box center [890, 151] width 17 height 14
radio input "true"
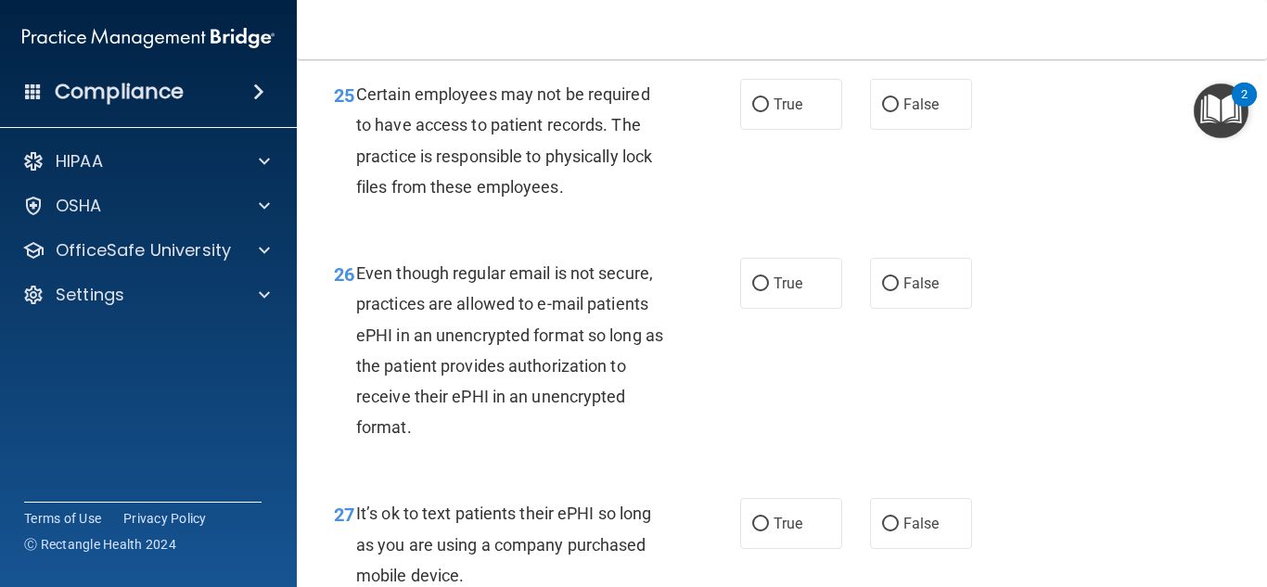
scroll to position [4764, 0]
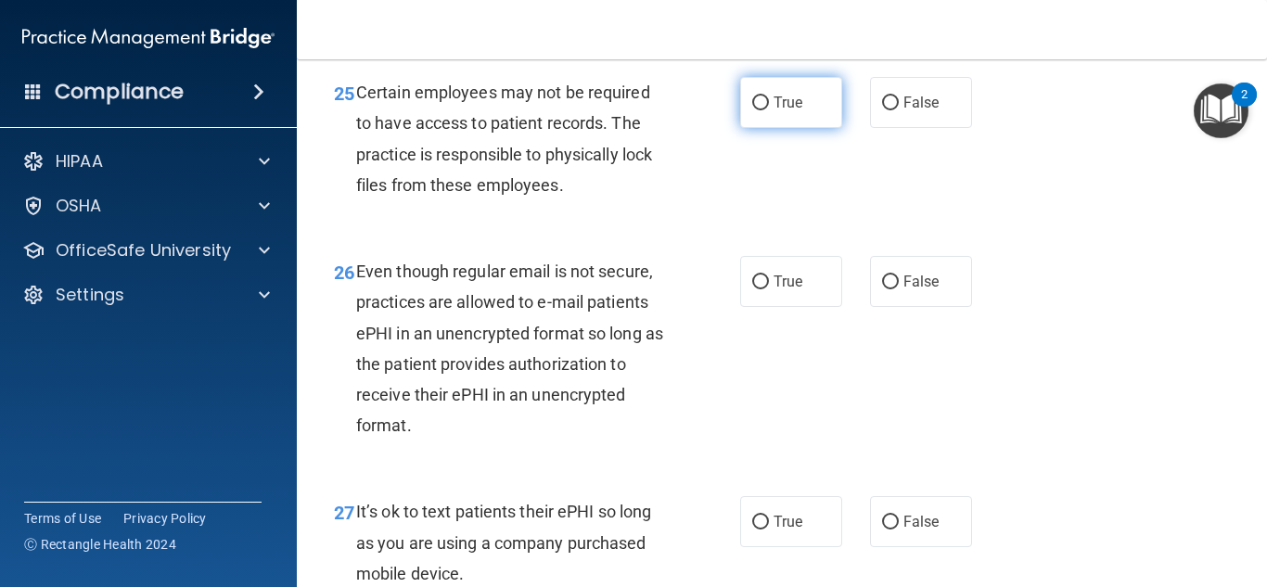
click at [752, 128] on label "True" at bounding box center [791, 102] width 102 height 51
click at [752, 110] on input "True" at bounding box center [760, 103] width 17 height 14
radio input "true"
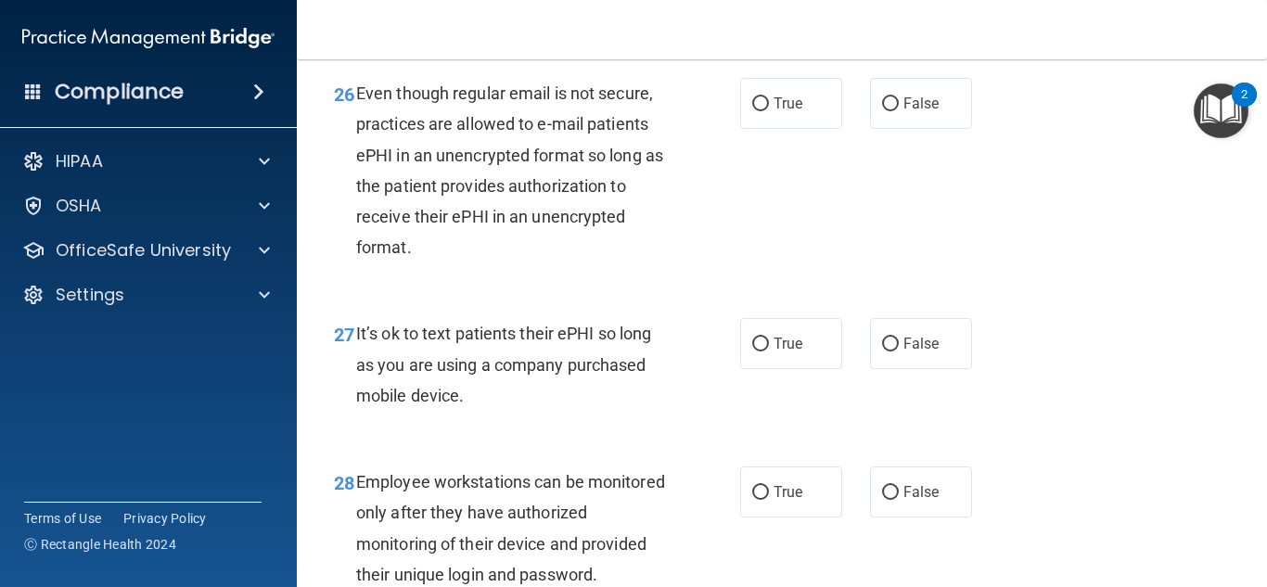
scroll to position [4943, 0]
click at [758, 123] on label "True" at bounding box center [791, 102] width 102 height 51
click at [758, 110] on input "True" at bounding box center [760, 103] width 17 height 14
radio input "true"
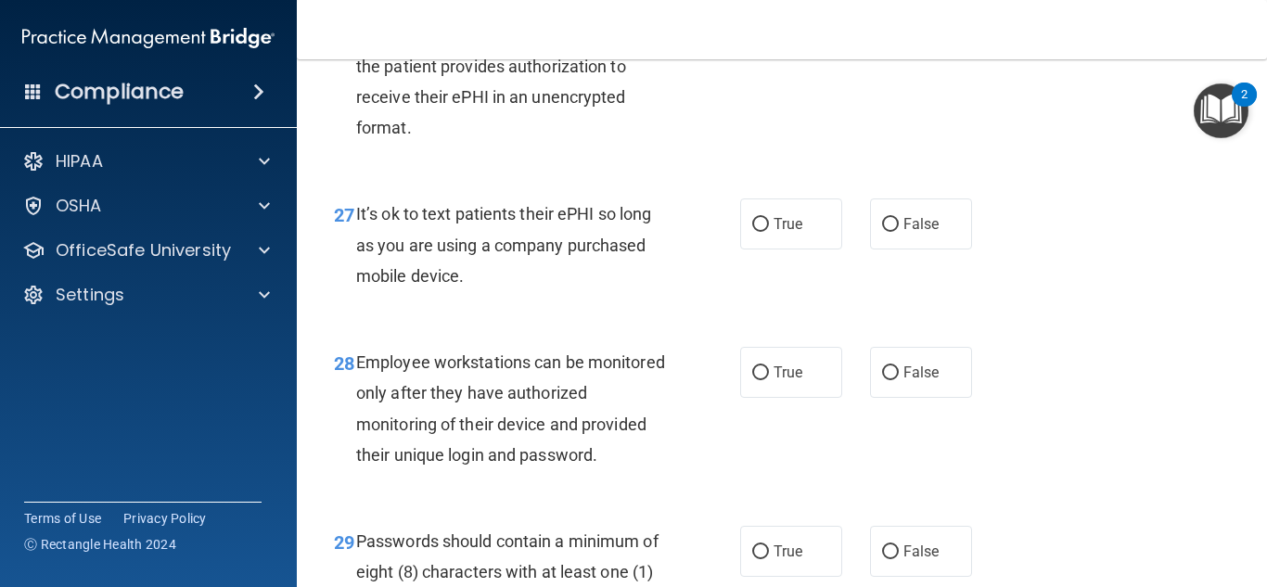
scroll to position [5064, 0]
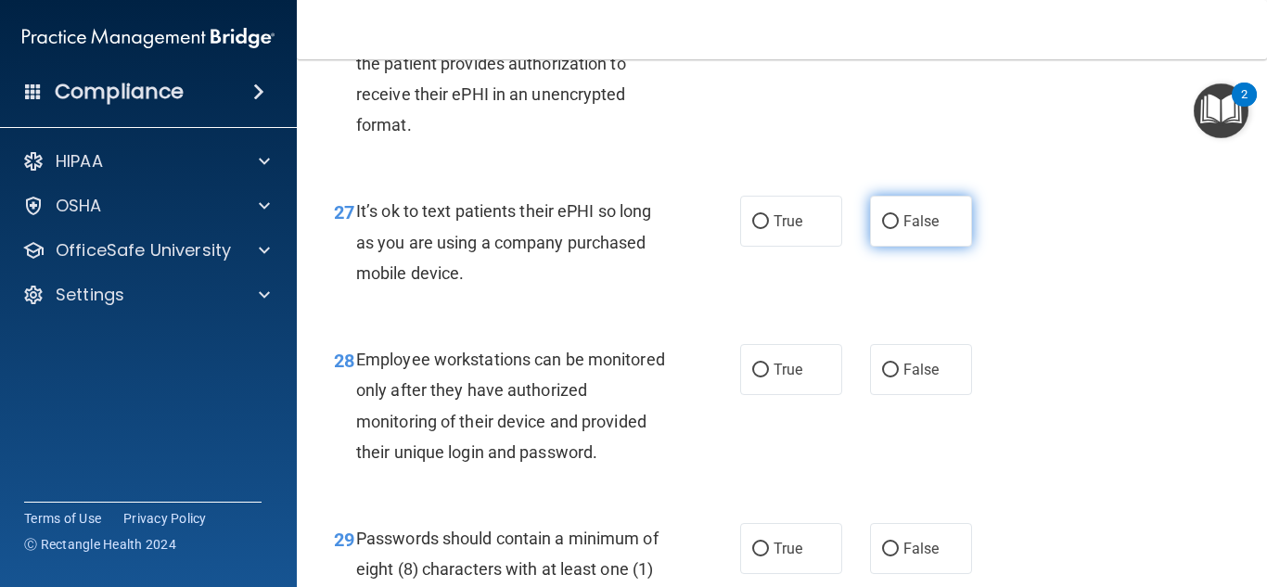
click at [887, 229] on input "False" at bounding box center [890, 222] width 17 height 14
radio input "true"
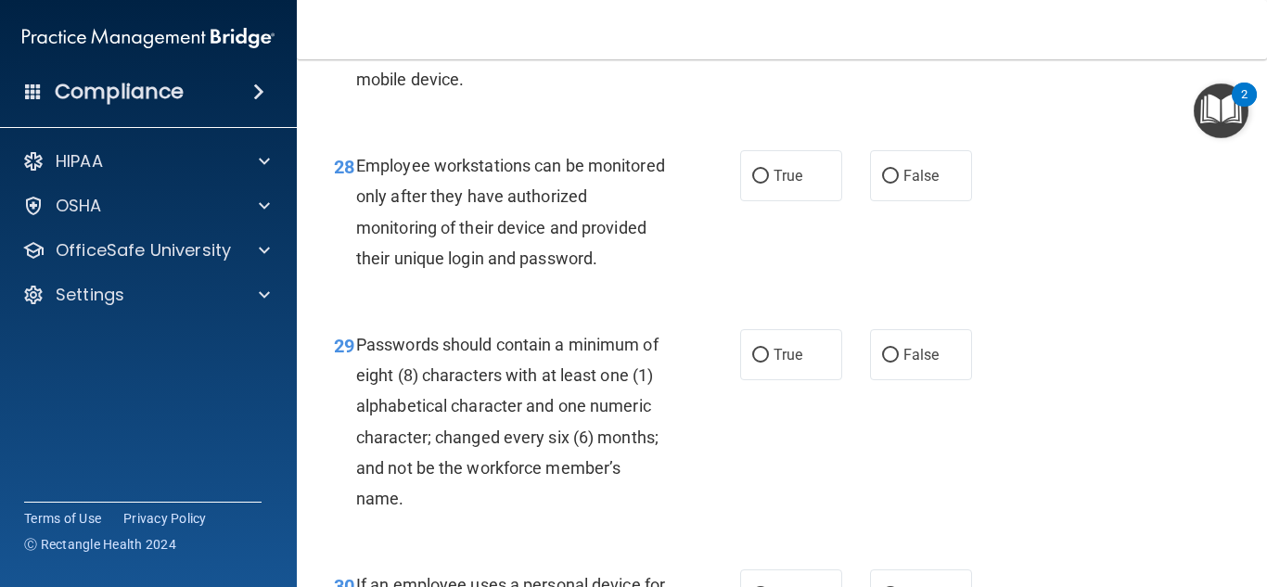
scroll to position [5261, 0]
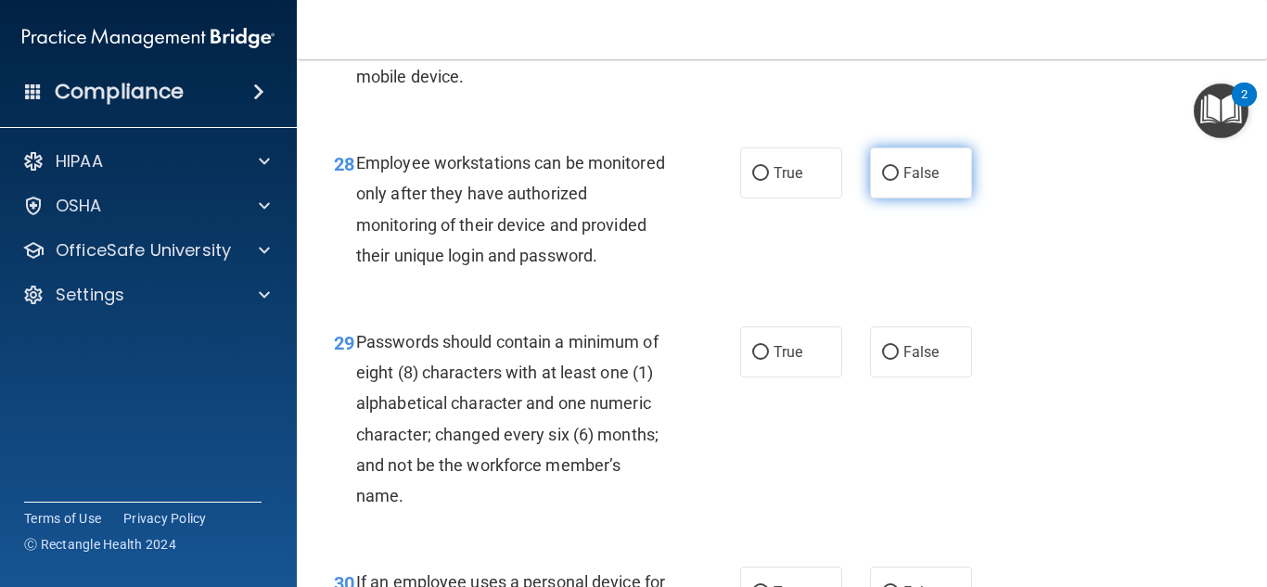
click at [903, 182] on span "False" at bounding box center [921, 173] width 36 height 18
click at [898, 181] on input "False" at bounding box center [890, 174] width 17 height 14
radio input "true"
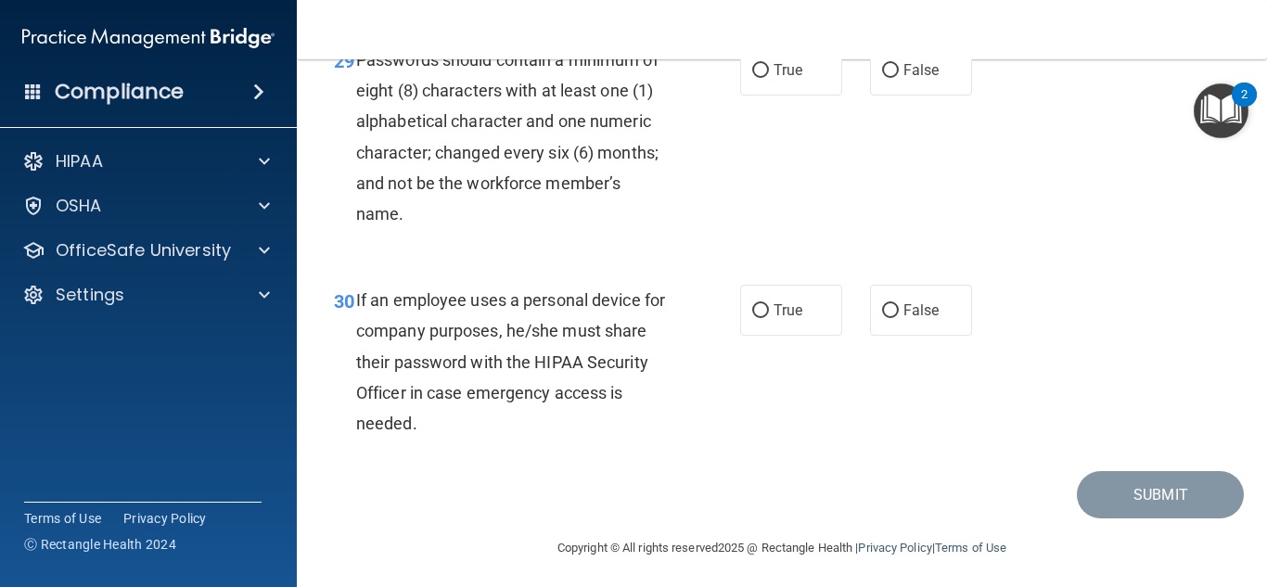
scroll to position [5544, 0]
click at [762, 95] on label "True" at bounding box center [791, 69] width 102 height 51
click at [762, 77] on input "True" at bounding box center [760, 70] width 17 height 14
radio input "true"
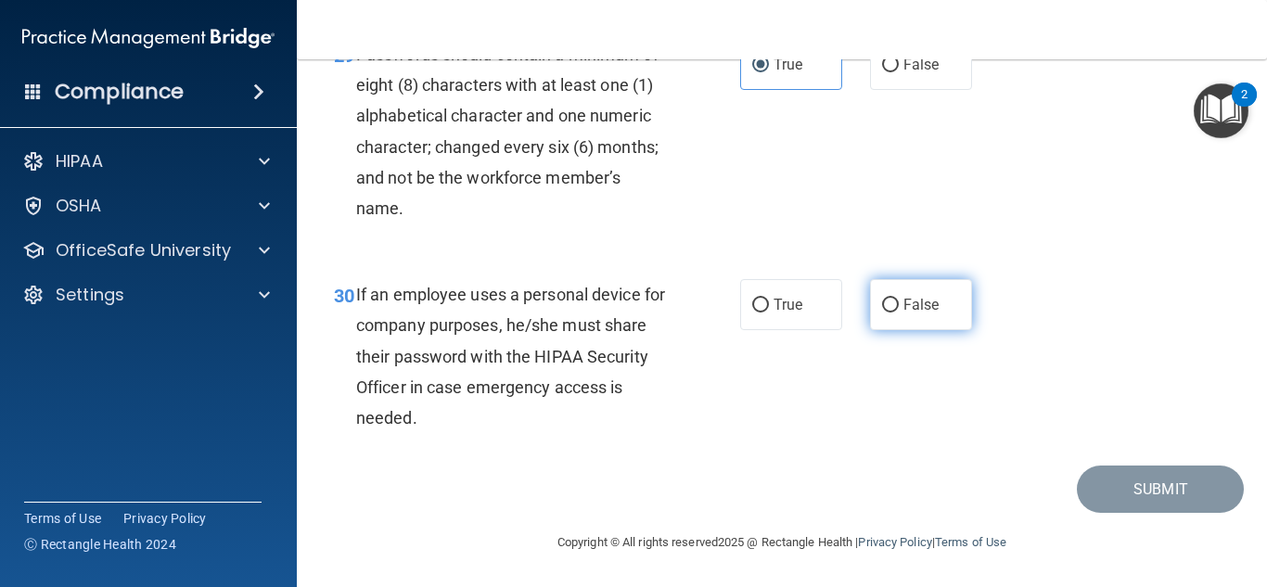
click at [903, 305] on span "False" at bounding box center [921, 305] width 36 height 18
click at [899, 305] on input "False" at bounding box center [890, 306] width 17 height 14
radio input "true"
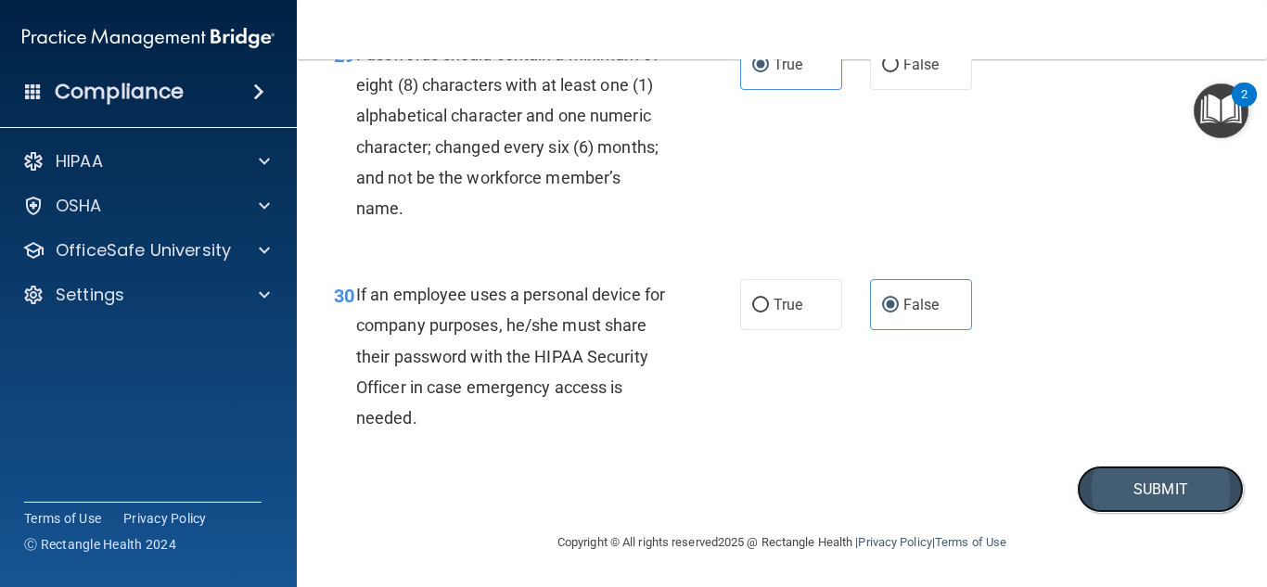
click at [1094, 475] on button "Submit" at bounding box center [1160, 489] width 167 height 47
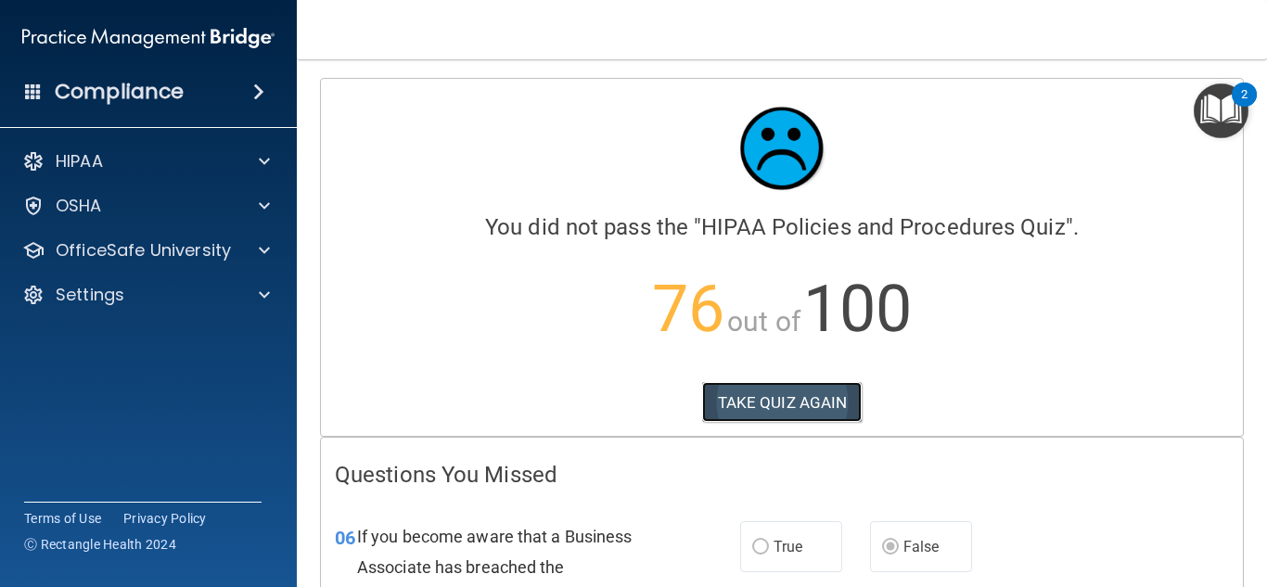
click at [777, 403] on button "TAKE QUIZ AGAIN" at bounding box center [782, 402] width 160 height 41
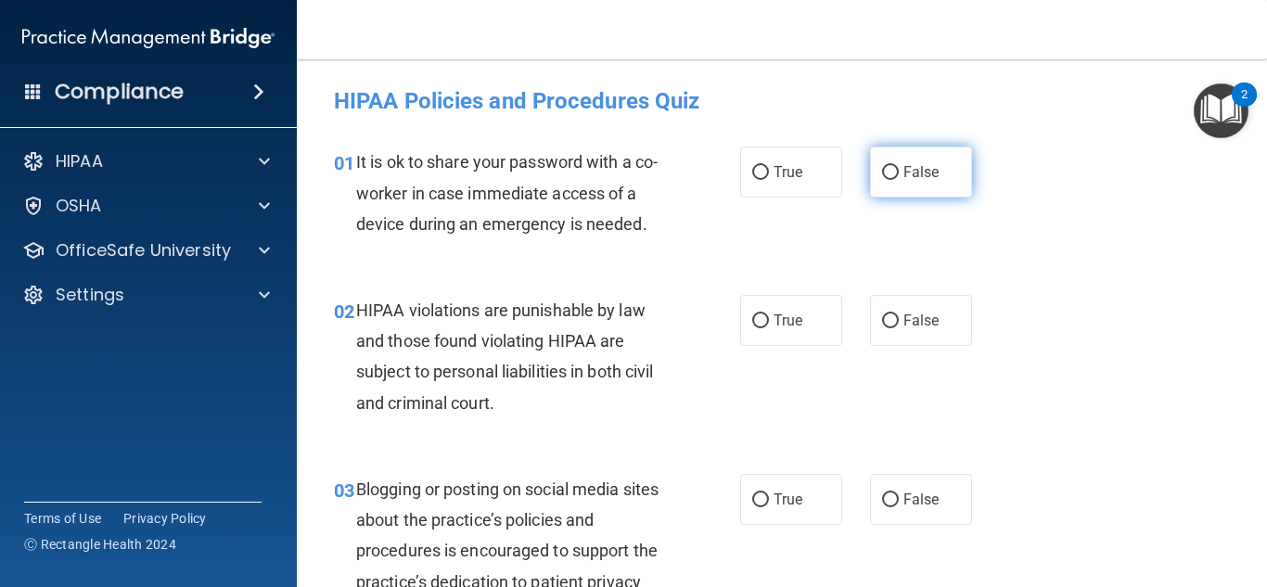
click at [890, 184] on label "False" at bounding box center [921, 172] width 102 height 51
click at [890, 180] on input "False" at bounding box center [890, 173] width 17 height 14
radio input "true"
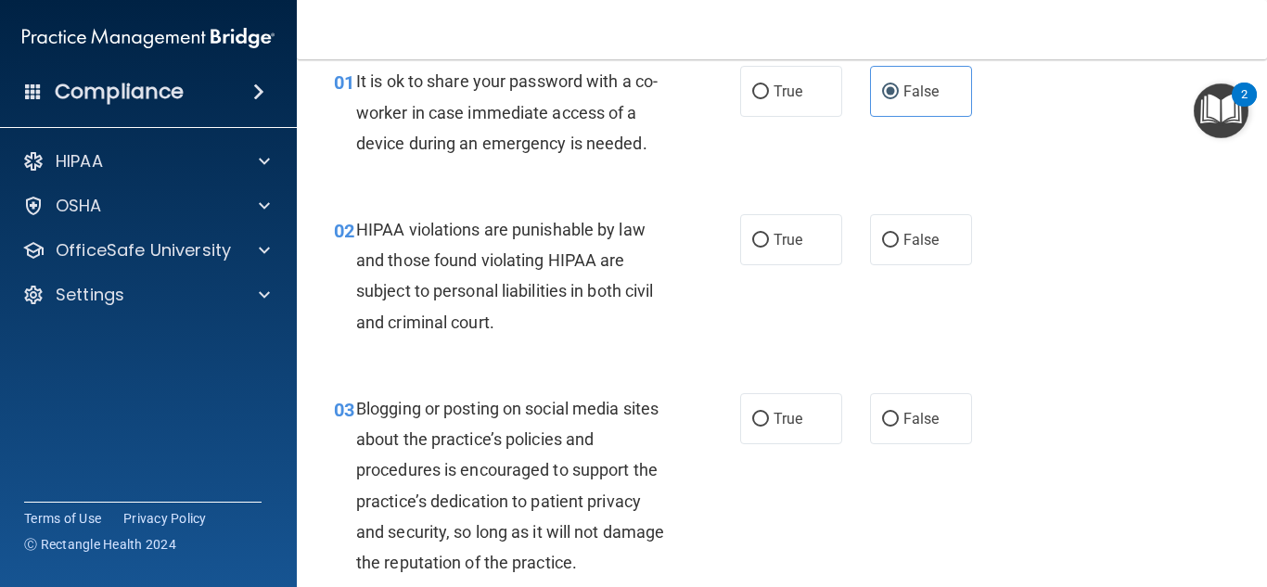
scroll to position [82, 0]
click at [751, 228] on label "True" at bounding box center [791, 238] width 102 height 51
click at [752, 233] on input "True" at bounding box center [760, 240] width 17 height 14
radio input "true"
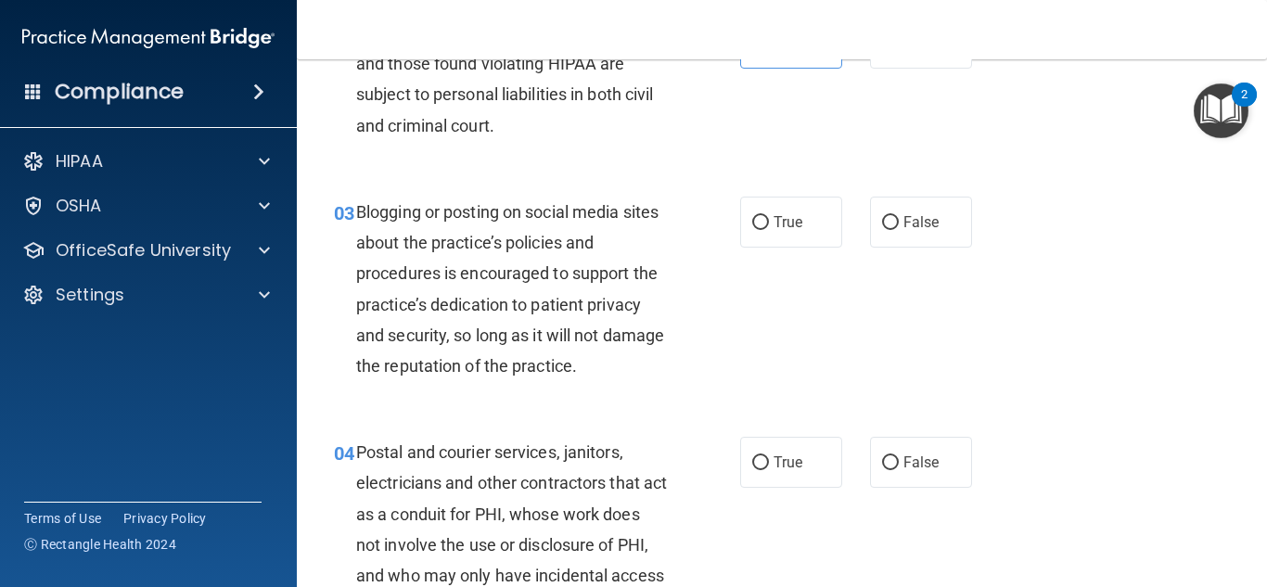
scroll to position [276, 0]
click at [860, 235] on div "True False" at bounding box center [862, 223] width 245 height 51
click at [891, 230] on label "False" at bounding box center [921, 223] width 102 height 51
click at [891, 230] on input "False" at bounding box center [890, 224] width 17 height 14
radio input "true"
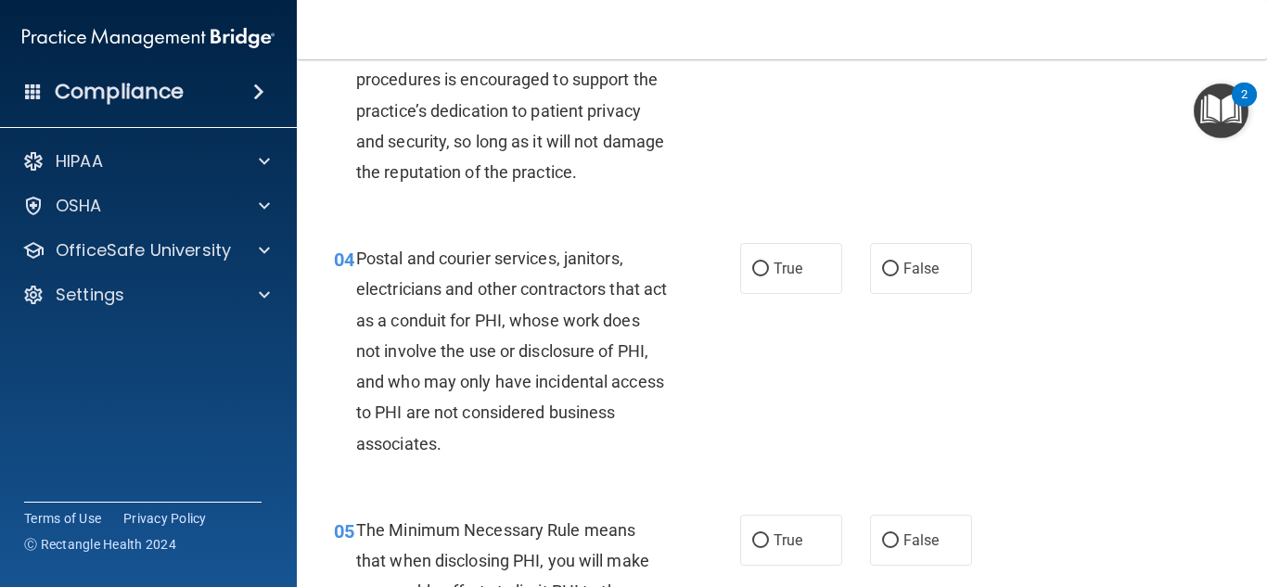
scroll to position [471, 0]
click at [740, 285] on label "True" at bounding box center [791, 268] width 102 height 51
click at [752, 276] on input "True" at bounding box center [760, 269] width 17 height 14
radio input "true"
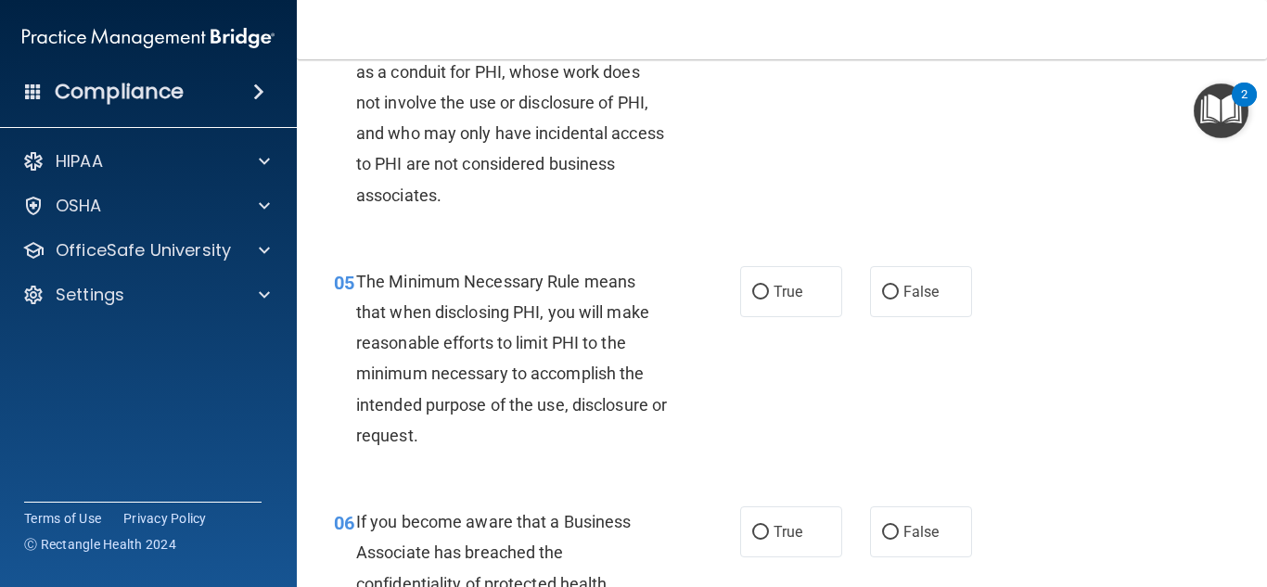
scroll to position [719, 0]
click at [740, 314] on label "True" at bounding box center [791, 292] width 102 height 51
click at [752, 301] on input "True" at bounding box center [760, 294] width 17 height 14
radio input "true"
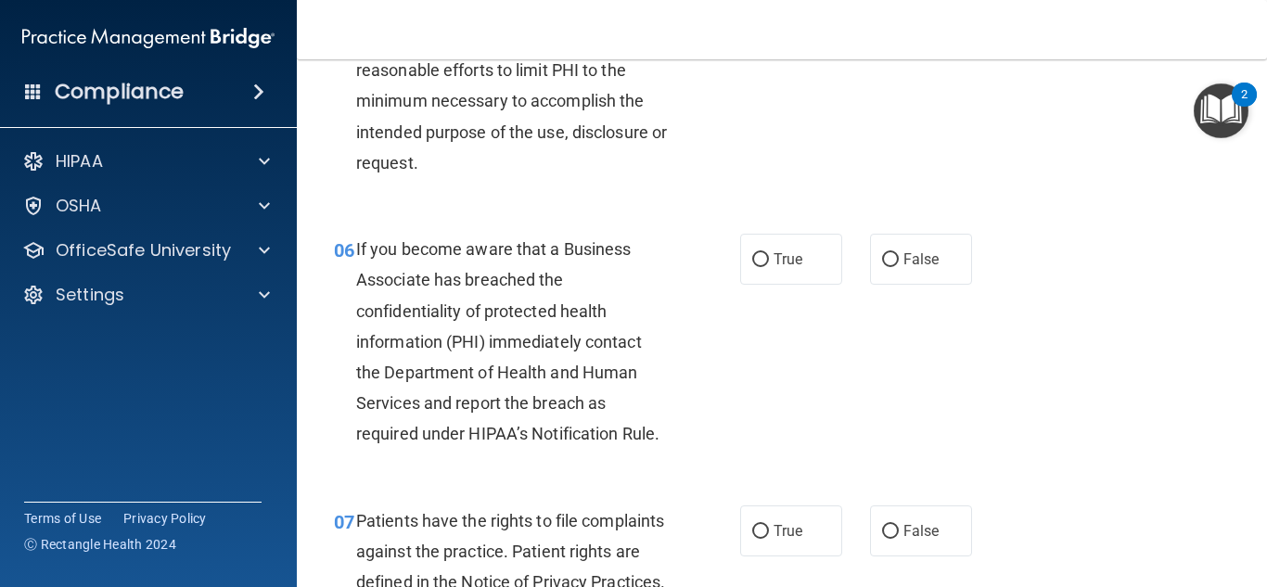
scroll to position [993, 0]
click at [915, 254] on span "False" at bounding box center [921, 259] width 36 height 18
click at [899, 254] on input "False" at bounding box center [890, 259] width 17 height 14
radio input "true"
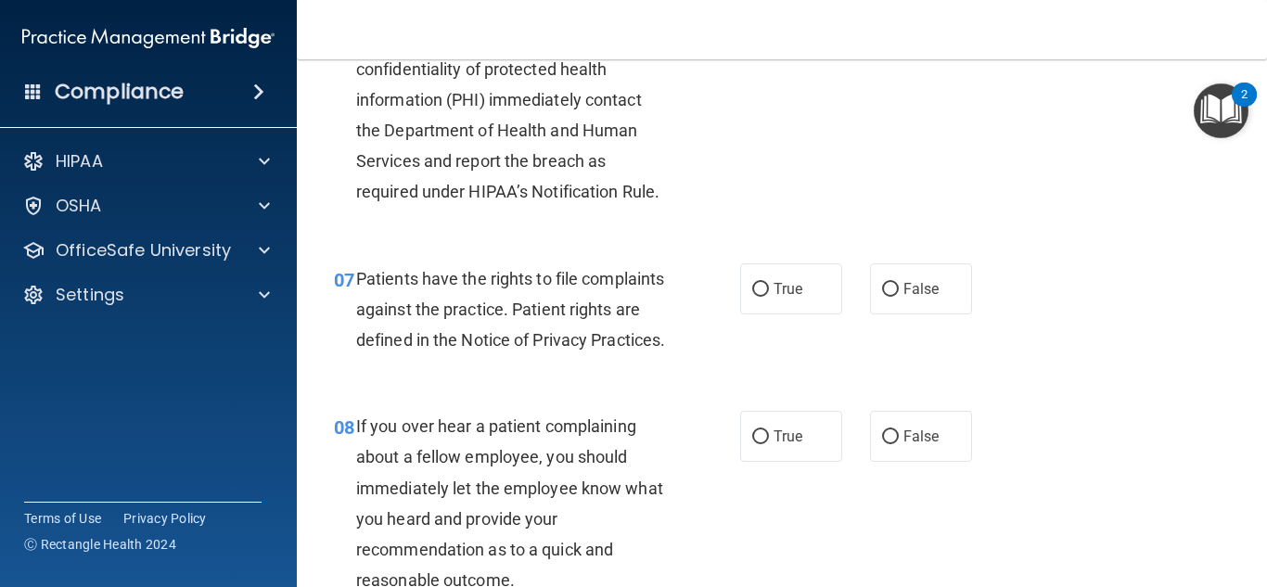
scroll to position [1237, 0]
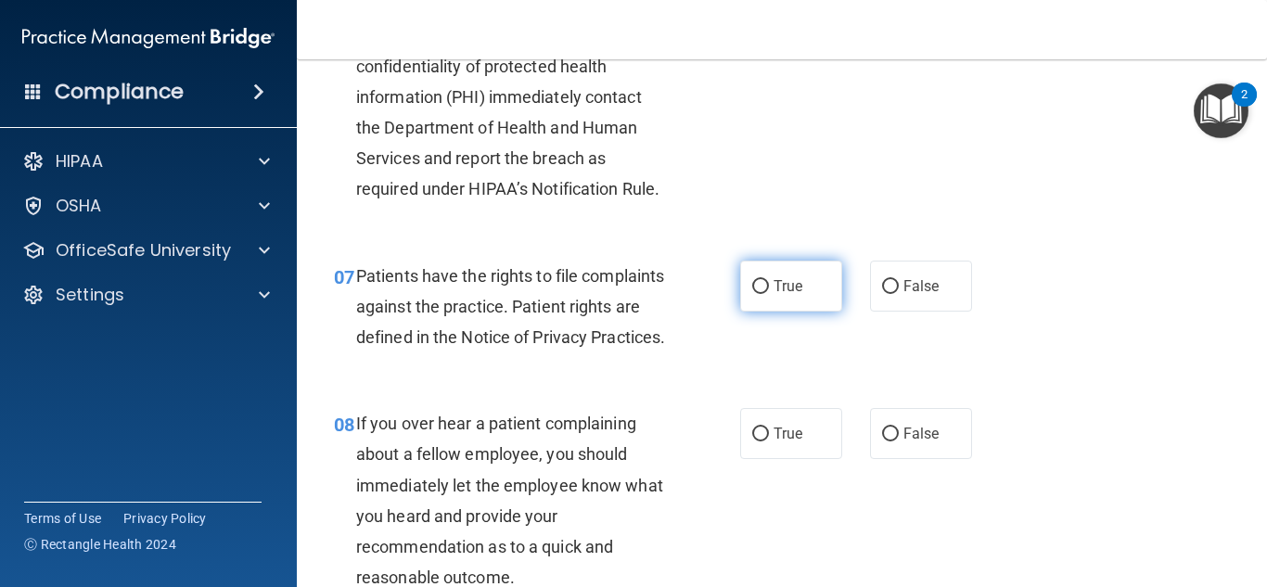
click at [798, 295] on label "True" at bounding box center [791, 286] width 102 height 51
click at [769, 294] on input "True" at bounding box center [760, 287] width 17 height 14
radio input "true"
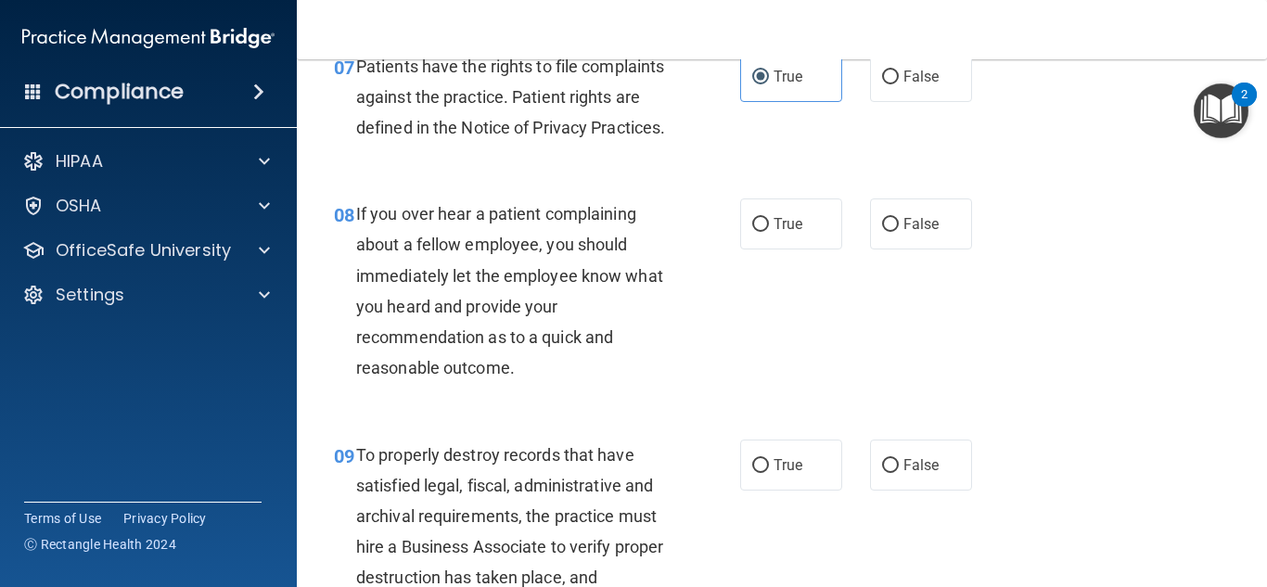
scroll to position [1449, 0]
click at [890, 230] on input "False" at bounding box center [890, 223] width 17 height 14
radio input "true"
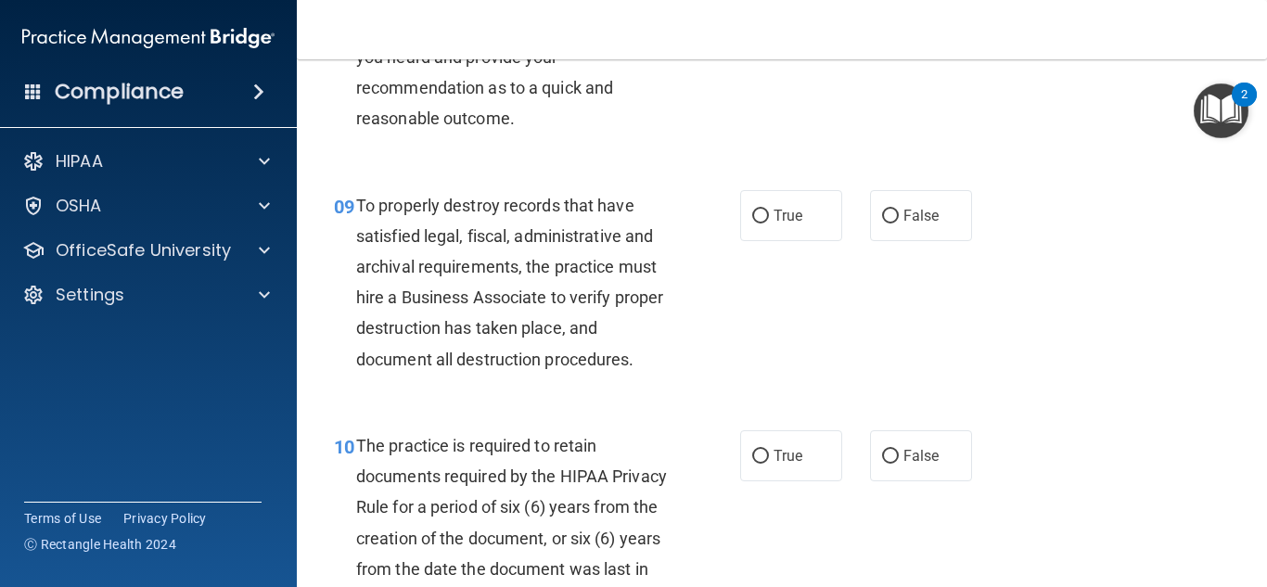
scroll to position [1699, 0]
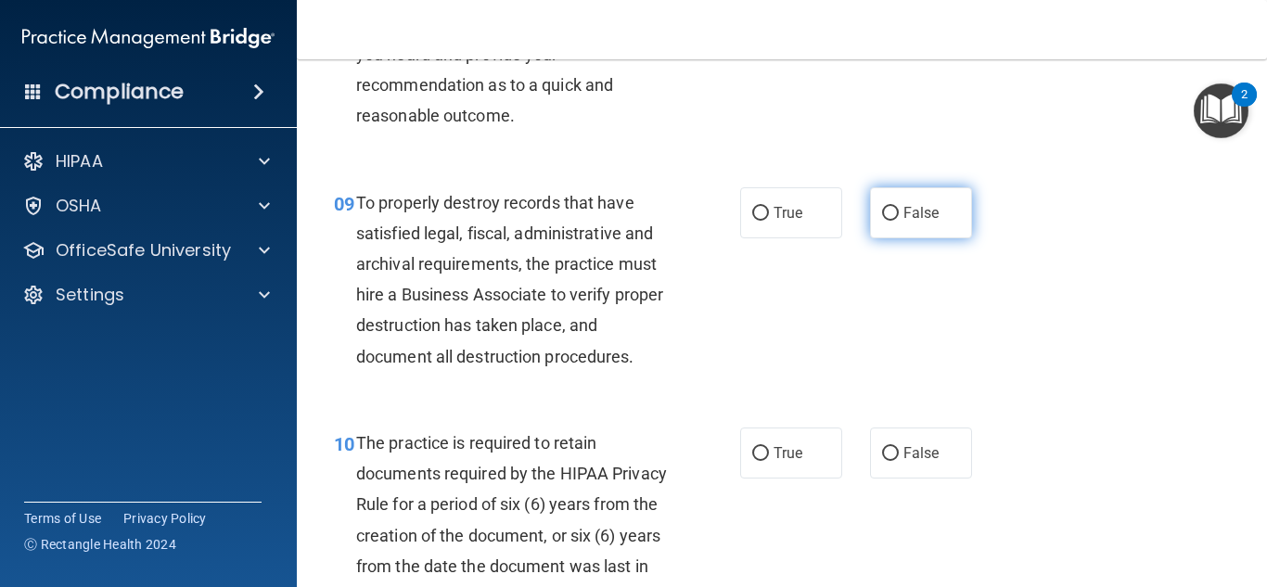
click at [911, 222] on span "False" at bounding box center [921, 213] width 36 height 18
click at [899, 221] on input "False" at bounding box center [890, 214] width 17 height 14
radio input "true"
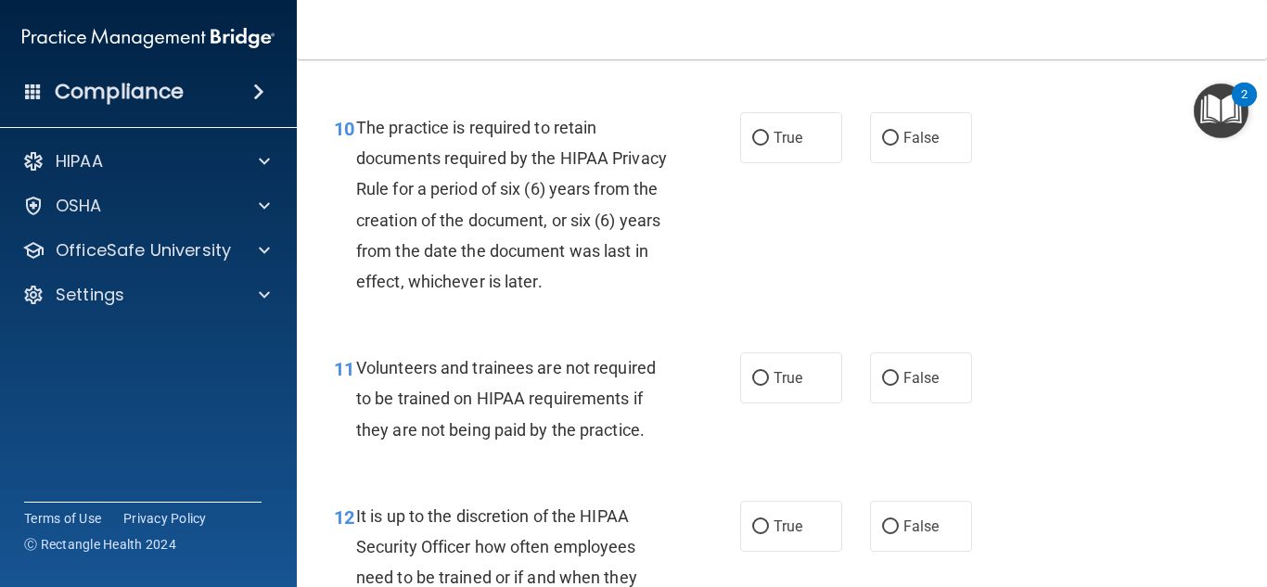
scroll to position [2016, 0]
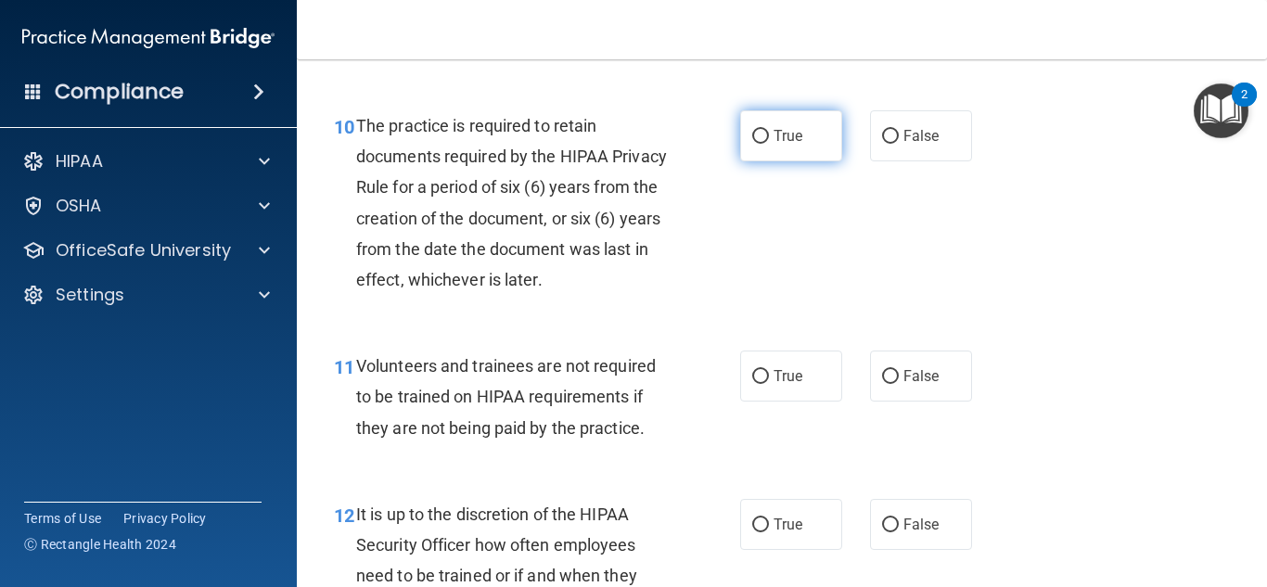
click at [767, 161] on label "True" at bounding box center [791, 135] width 102 height 51
click at [767, 144] on input "True" at bounding box center [760, 137] width 17 height 14
radio input "true"
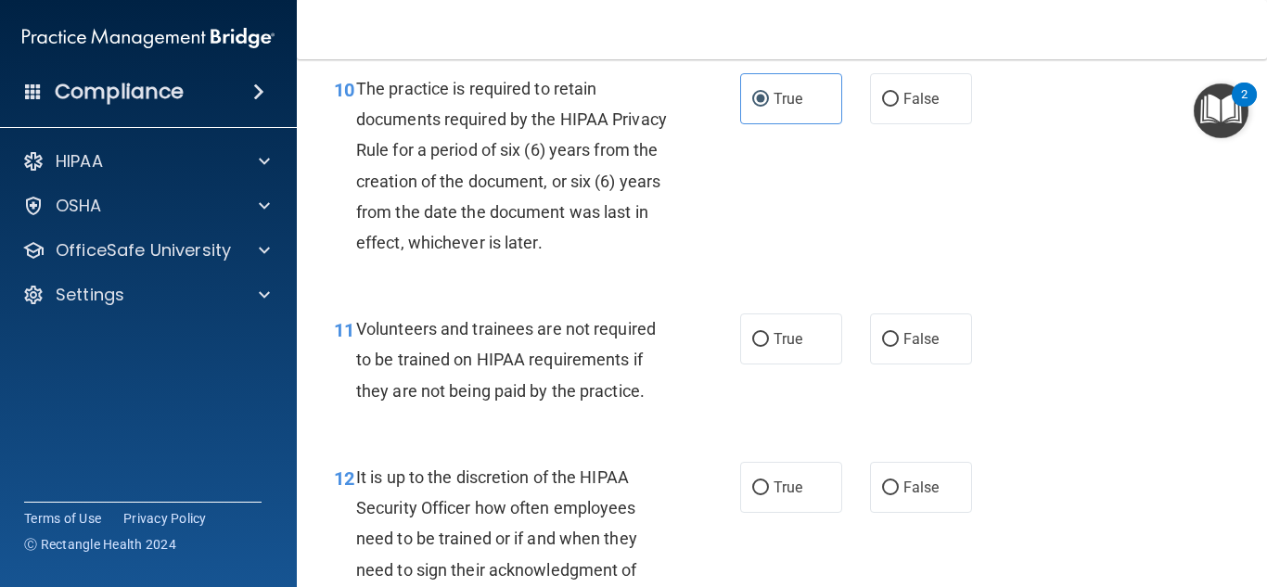
scroll to position [2055, 0]
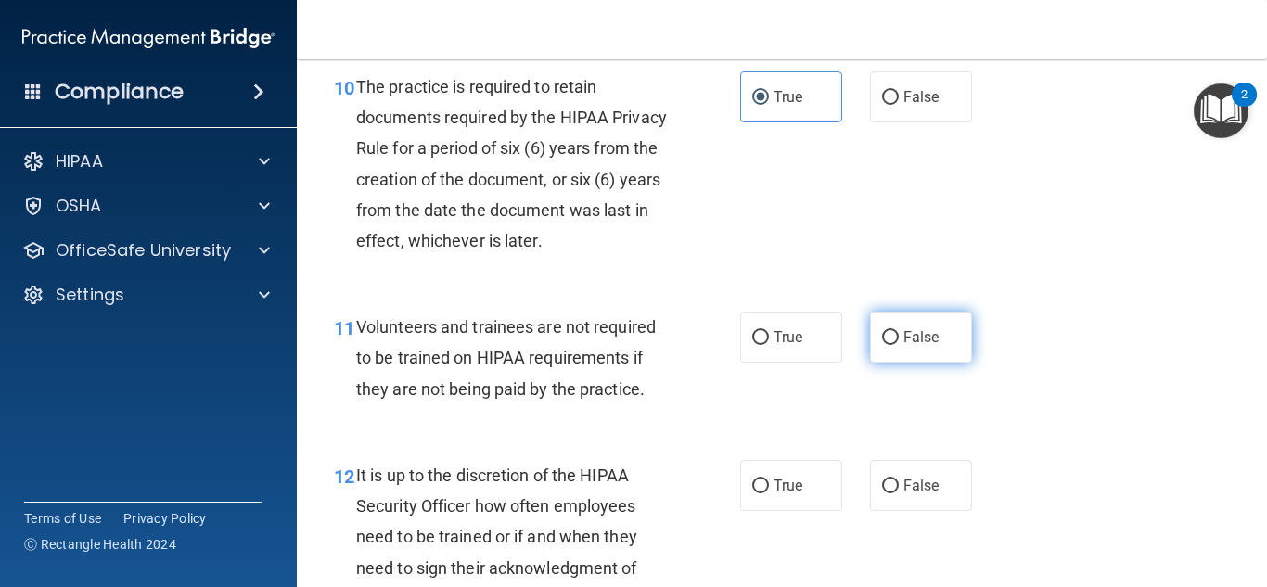
click at [870, 363] on label "False" at bounding box center [921, 337] width 102 height 51
click at [882, 345] on input "False" at bounding box center [890, 338] width 17 height 14
radio input "true"
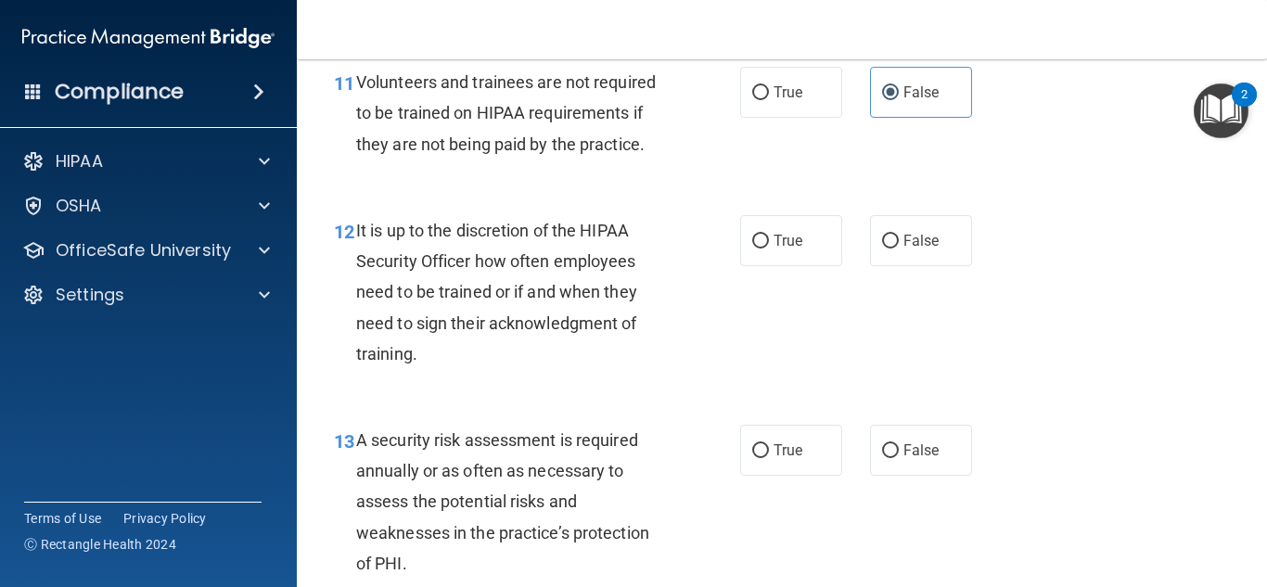
scroll to position [2302, 0]
click at [915, 248] on span "False" at bounding box center [921, 239] width 36 height 18
click at [899, 247] on input "False" at bounding box center [890, 240] width 17 height 14
radio input "true"
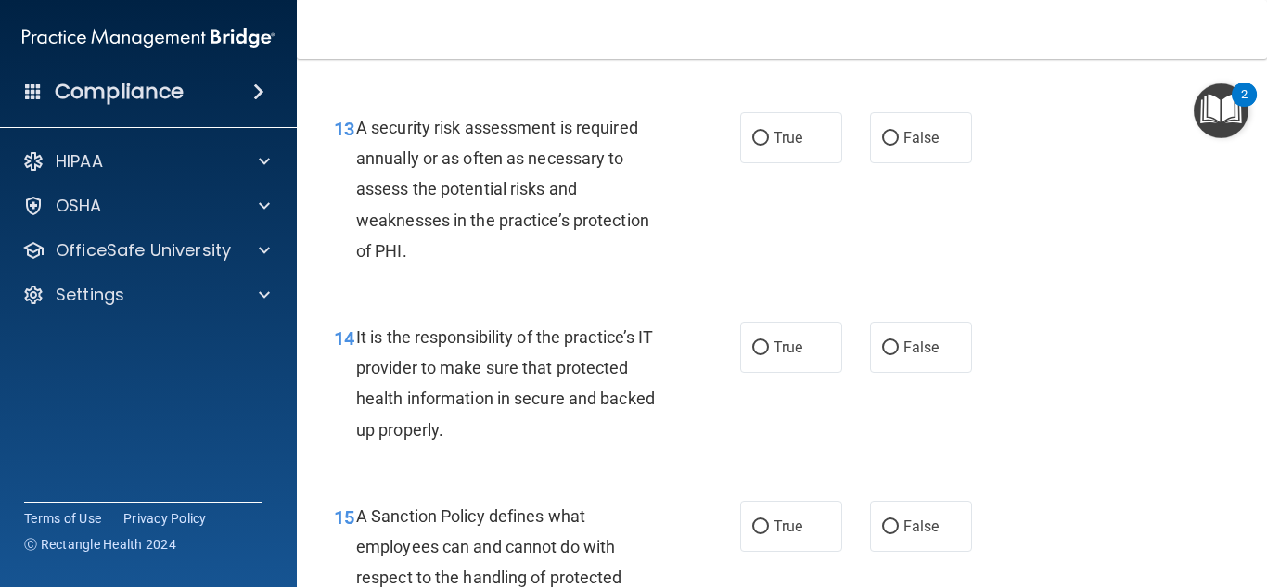
scroll to position [2614, 0]
click at [807, 162] on label "True" at bounding box center [791, 136] width 102 height 51
click at [769, 145] on input "True" at bounding box center [760, 138] width 17 height 14
radio input "true"
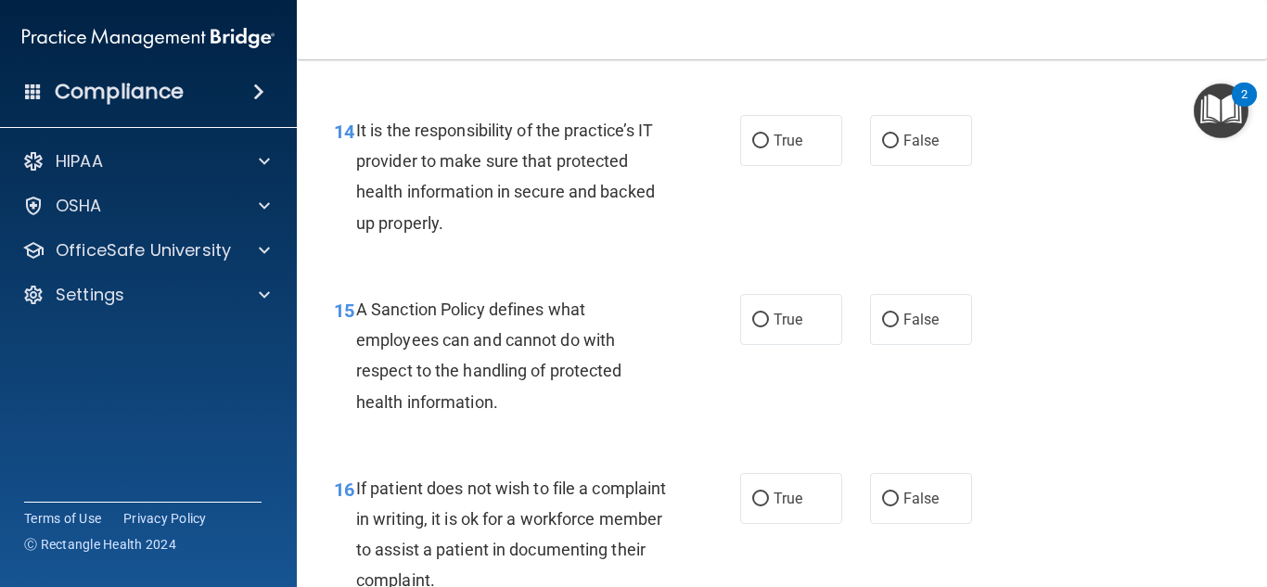
scroll to position [2821, 0]
click at [884, 160] on label "False" at bounding box center [921, 139] width 102 height 51
click at [884, 147] on input "False" at bounding box center [890, 141] width 17 height 14
radio input "true"
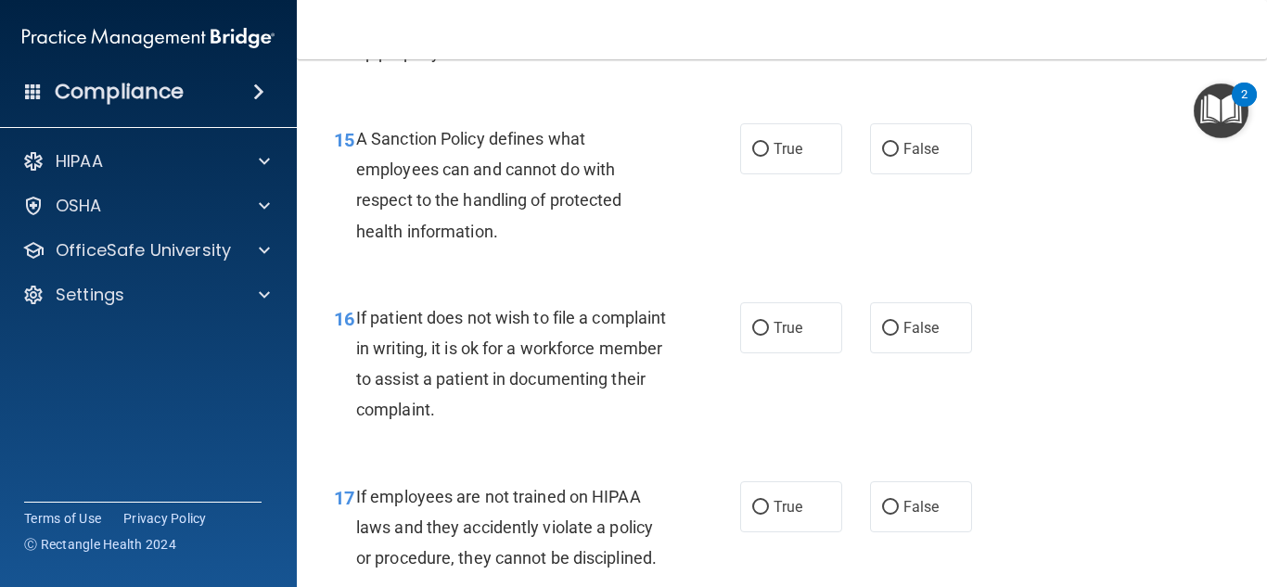
scroll to position [2994, 0]
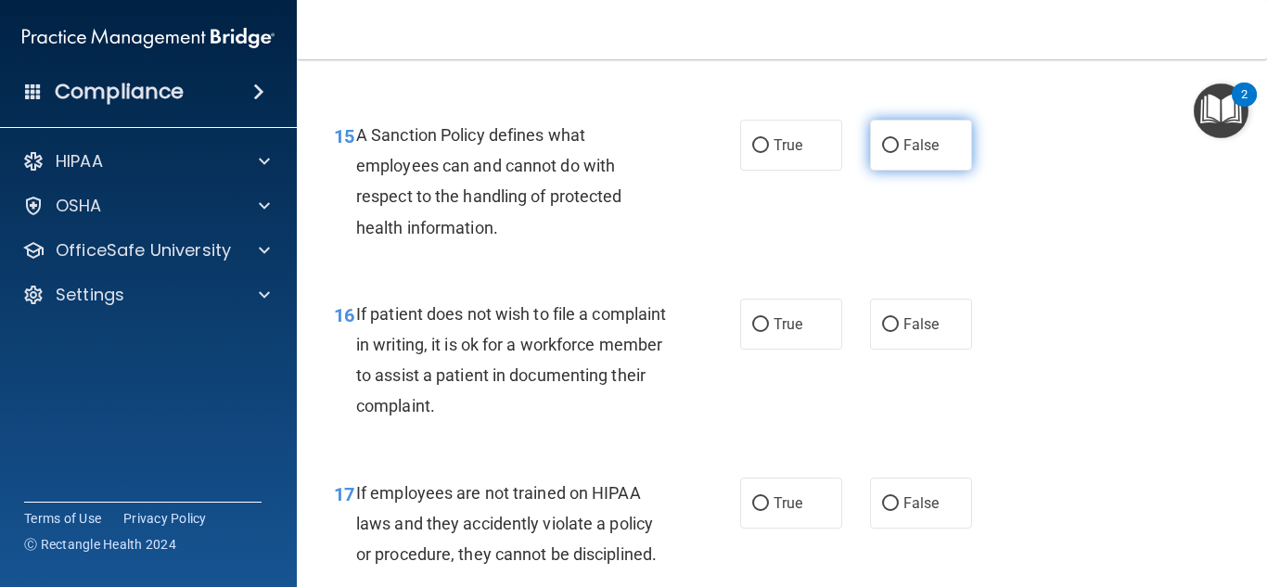
click at [903, 154] on span "False" at bounding box center [921, 145] width 36 height 18
click at [897, 153] on input "False" at bounding box center [890, 146] width 17 height 14
radio input "true"
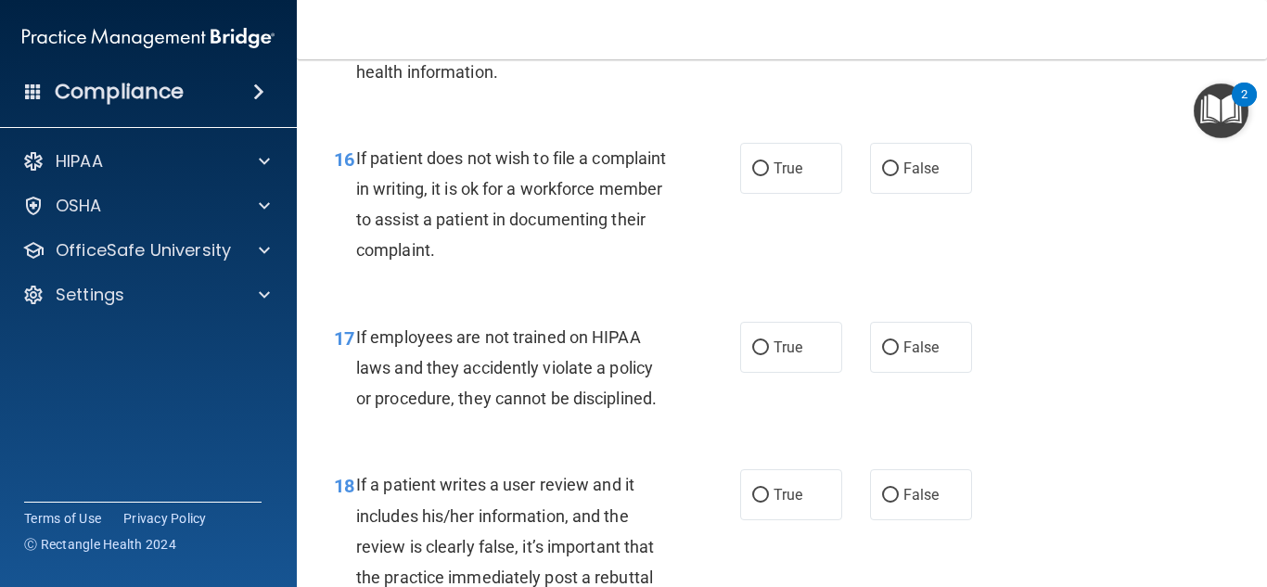
scroll to position [3152, 0]
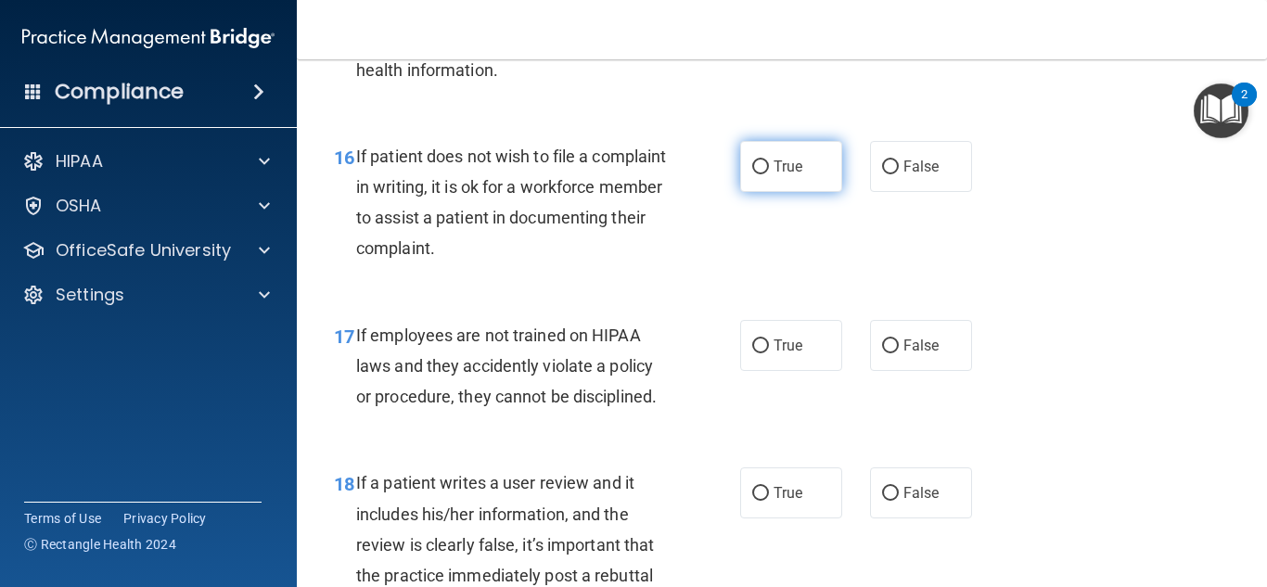
click at [782, 175] on span "True" at bounding box center [788, 167] width 29 height 18
click at [769, 174] on input "True" at bounding box center [760, 167] width 17 height 14
radio input "true"
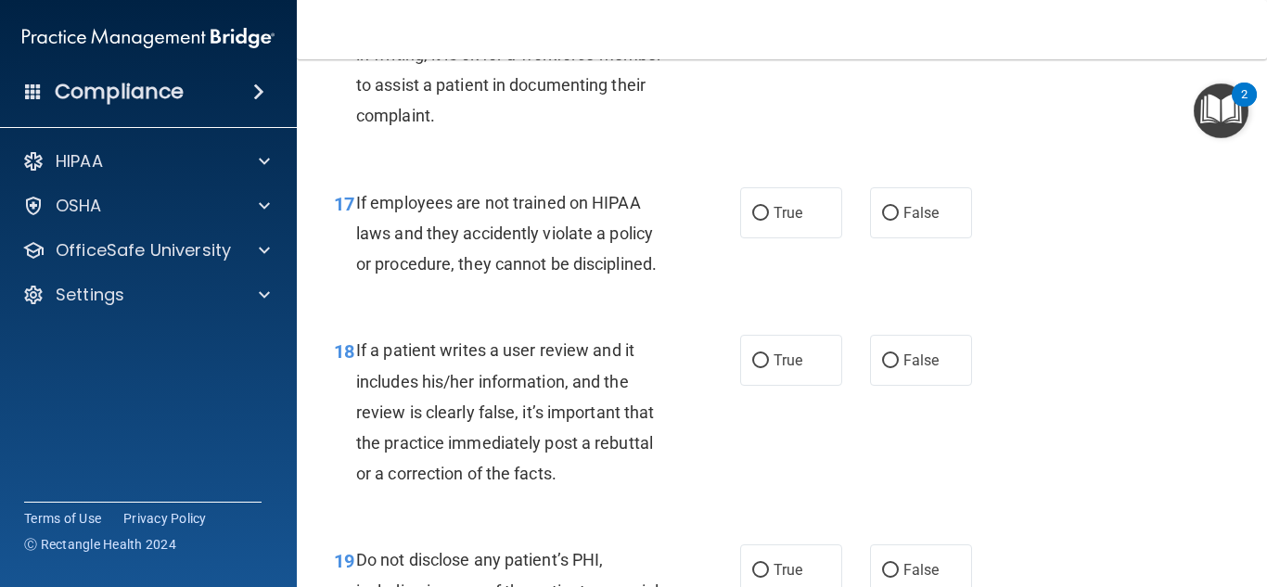
scroll to position [3288, 0]
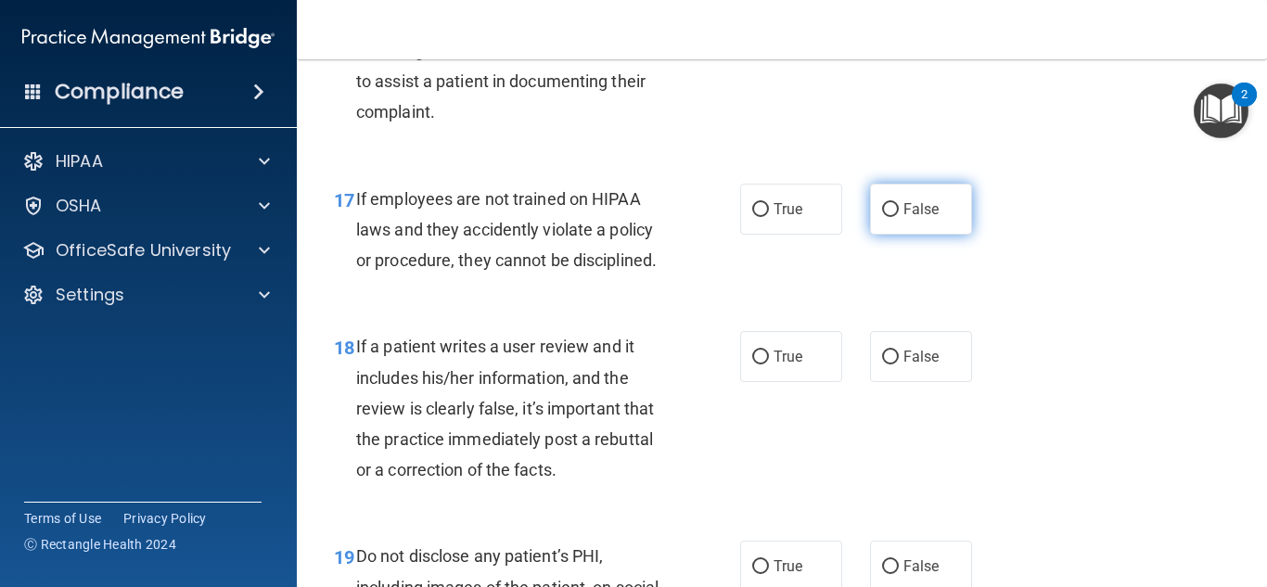
click at [914, 218] on span "False" at bounding box center [921, 209] width 36 height 18
click at [899, 217] on input "False" at bounding box center [890, 210] width 17 height 14
radio input "true"
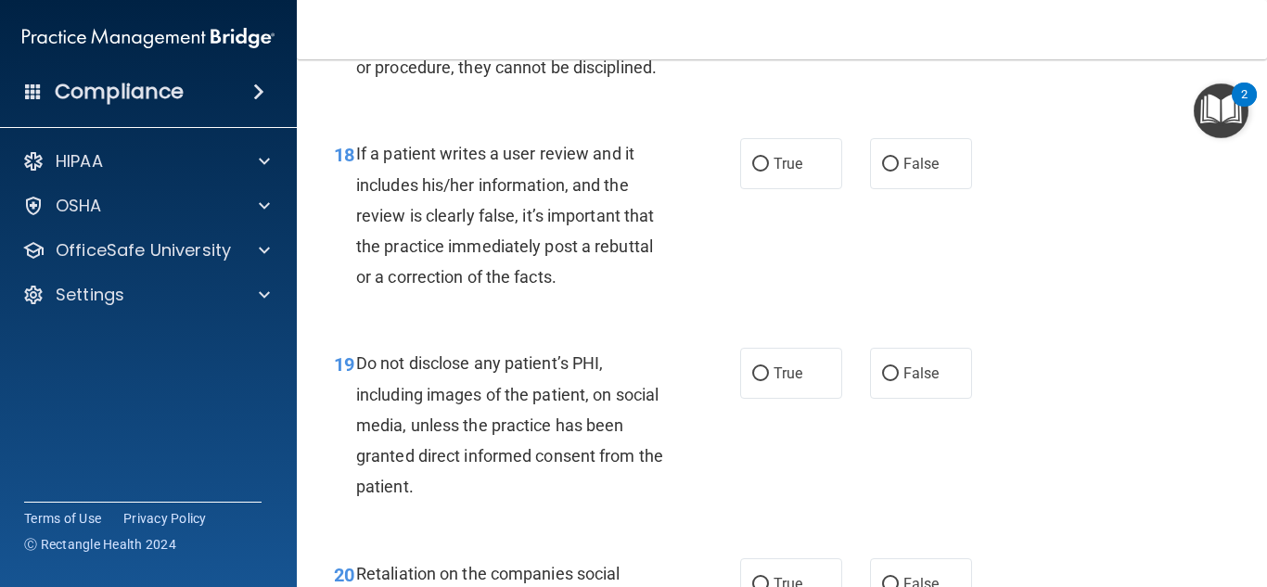
scroll to position [3482, 0]
click at [919, 172] on span "False" at bounding box center [921, 163] width 36 height 18
click at [899, 171] on input "False" at bounding box center [890, 164] width 17 height 14
radio input "true"
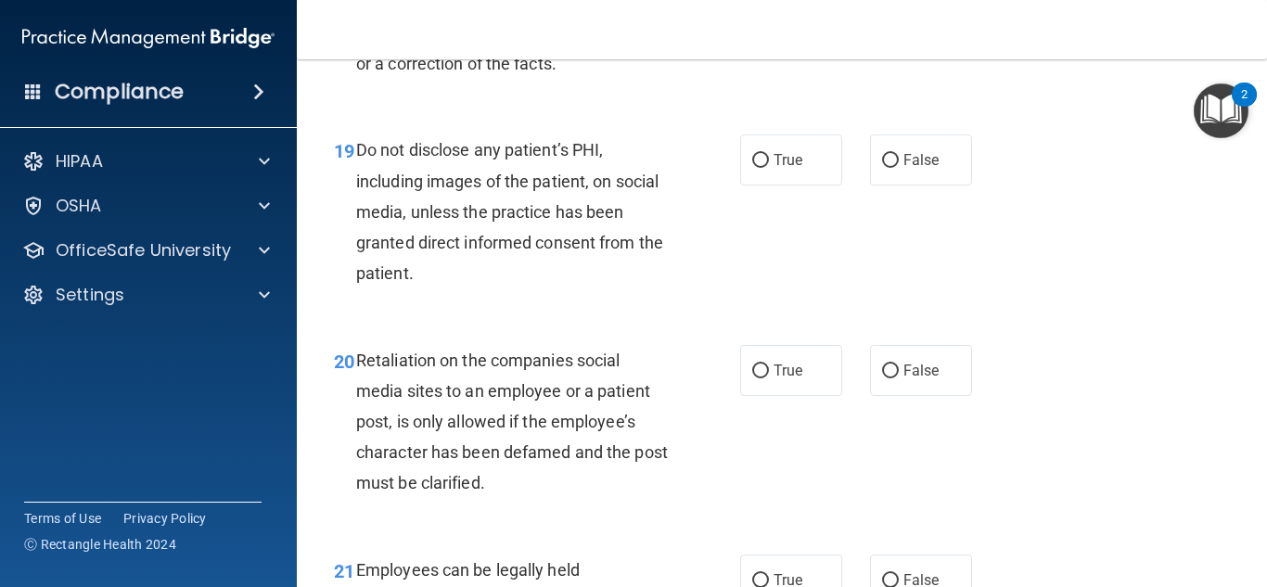
scroll to position [3699, 0]
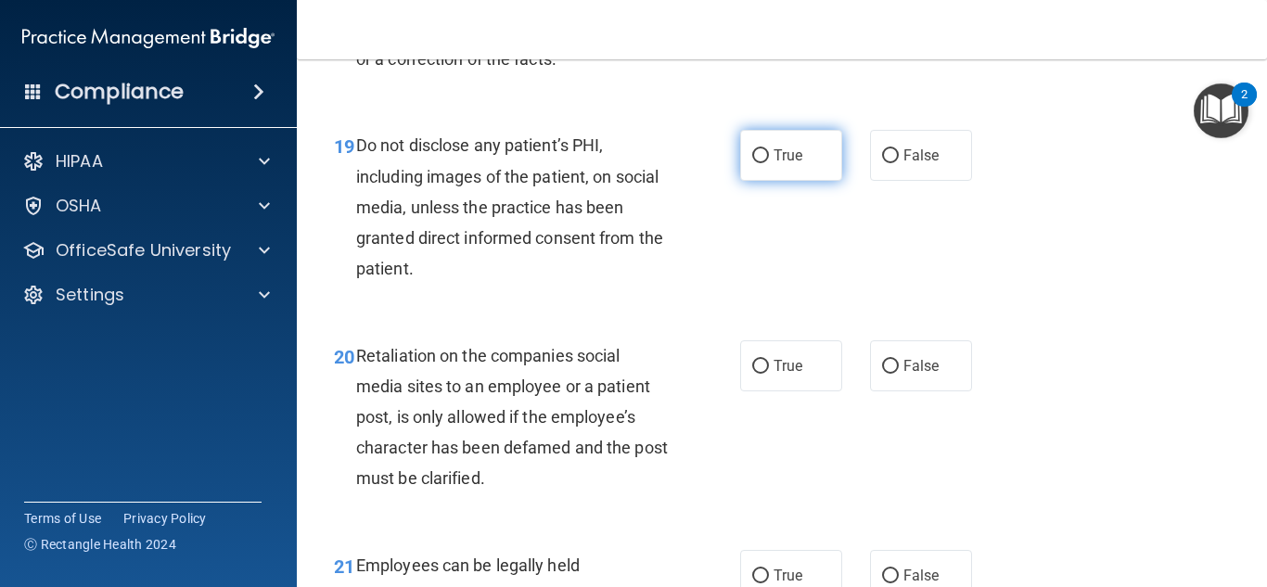
click at [762, 181] on label "True" at bounding box center [791, 155] width 102 height 51
click at [762, 163] on input "True" at bounding box center [760, 156] width 17 height 14
radio input "true"
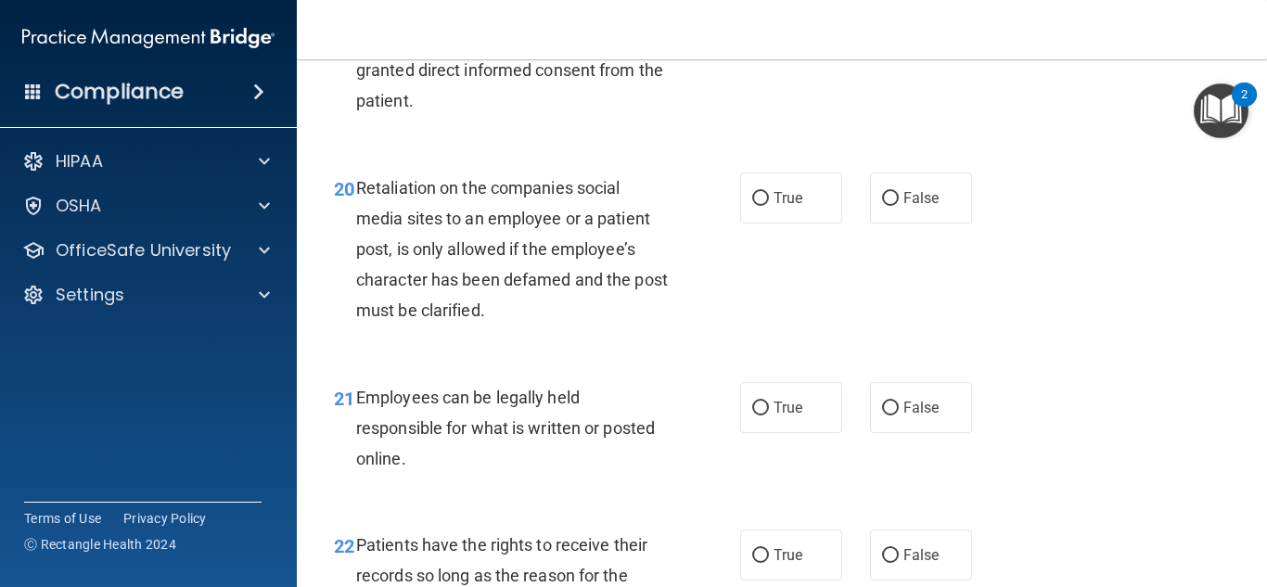
scroll to position [3868, 0]
click at [889, 205] on input "False" at bounding box center [890, 198] width 17 height 14
radio input "true"
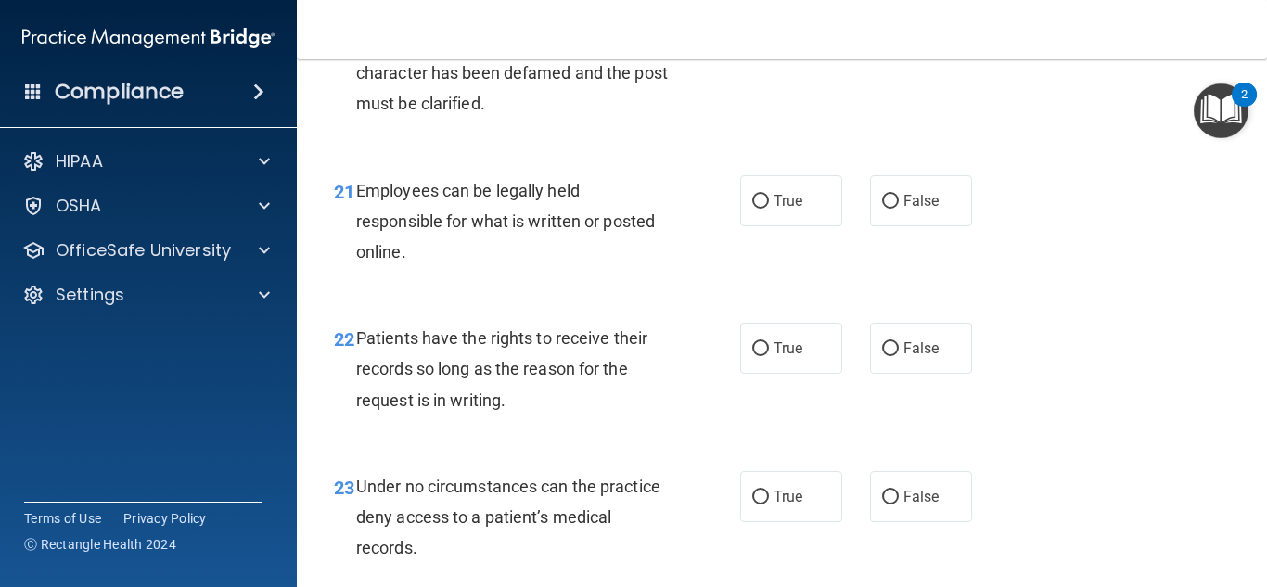
scroll to position [4075, 0]
click at [813, 225] on label "True" at bounding box center [791, 199] width 102 height 51
click at [769, 208] on input "True" at bounding box center [760, 201] width 17 height 14
radio input "true"
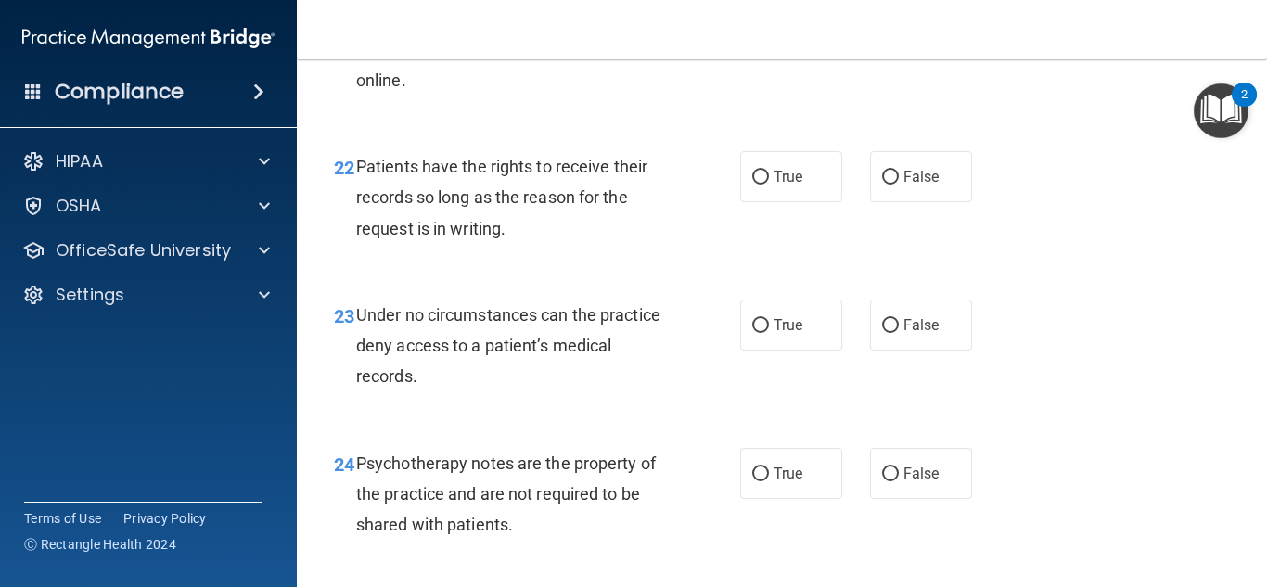
scroll to position [4246, 0]
click at [788, 185] on span "True" at bounding box center [788, 176] width 29 height 18
click at [769, 184] on input "True" at bounding box center [760, 177] width 17 height 14
radio input "true"
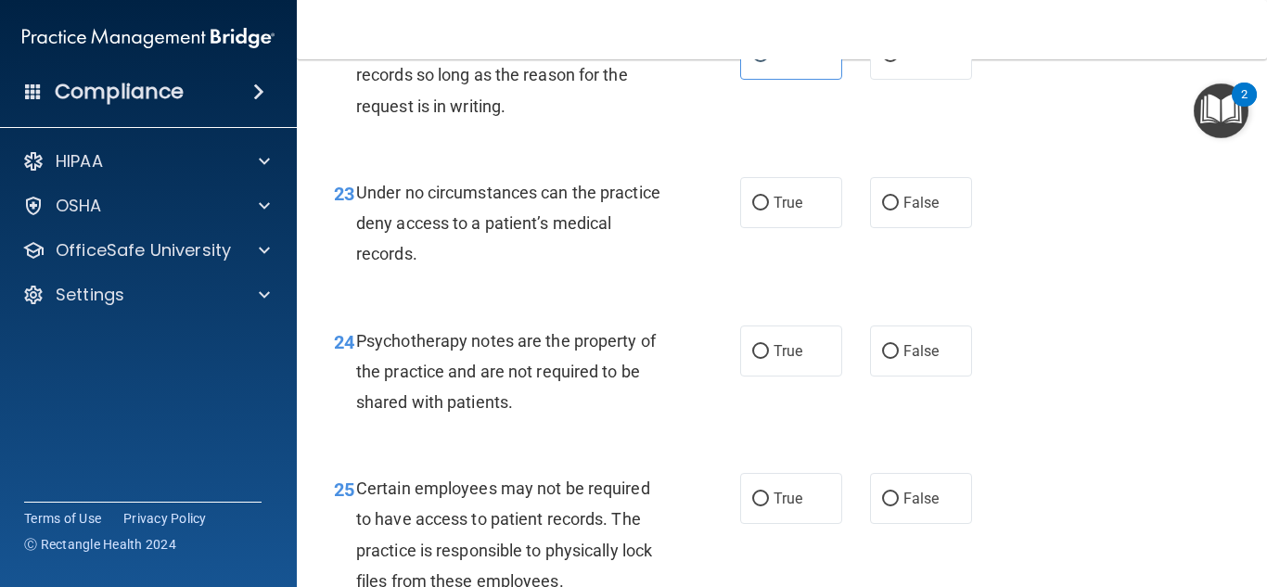
scroll to position [4369, 0]
click at [966, 227] on div "True False" at bounding box center [862, 201] width 245 height 51
click at [903, 211] on span "False" at bounding box center [921, 202] width 36 height 18
click at [899, 210] on input "False" at bounding box center [890, 203] width 17 height 14
radio input "true"
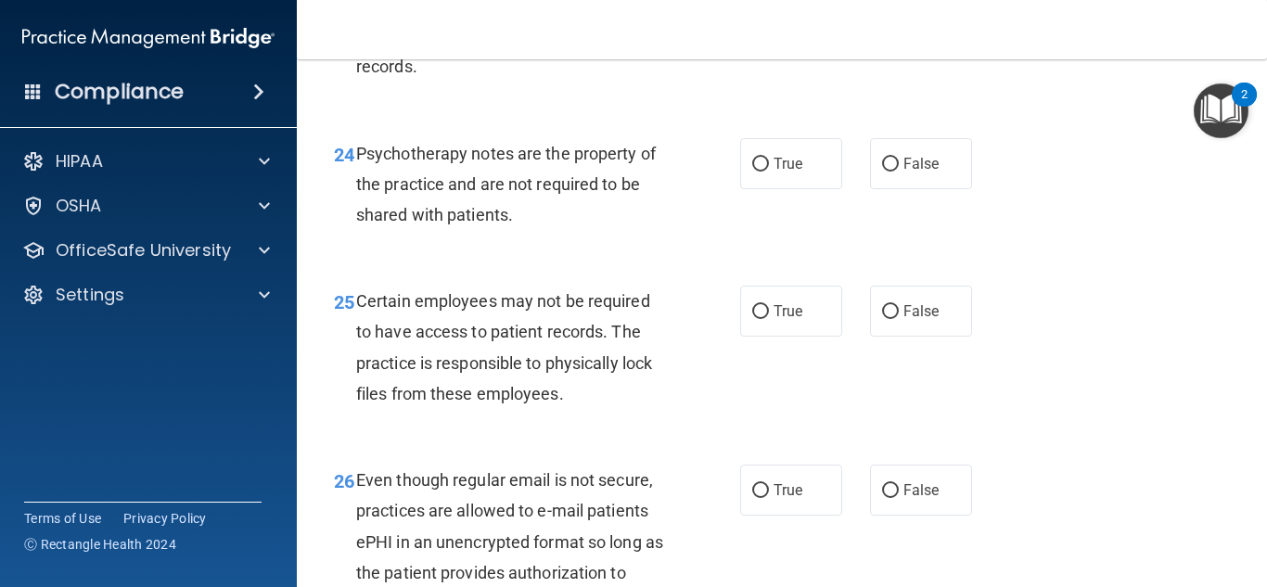
scroll to position [4556, 0]
click at [891, 182] on label "False" at bounding box center [921, 162] width 102 height 51
click at [891, 171] on input "False" at bounding box center [890, 164] width 17 height 14
radio input "true"
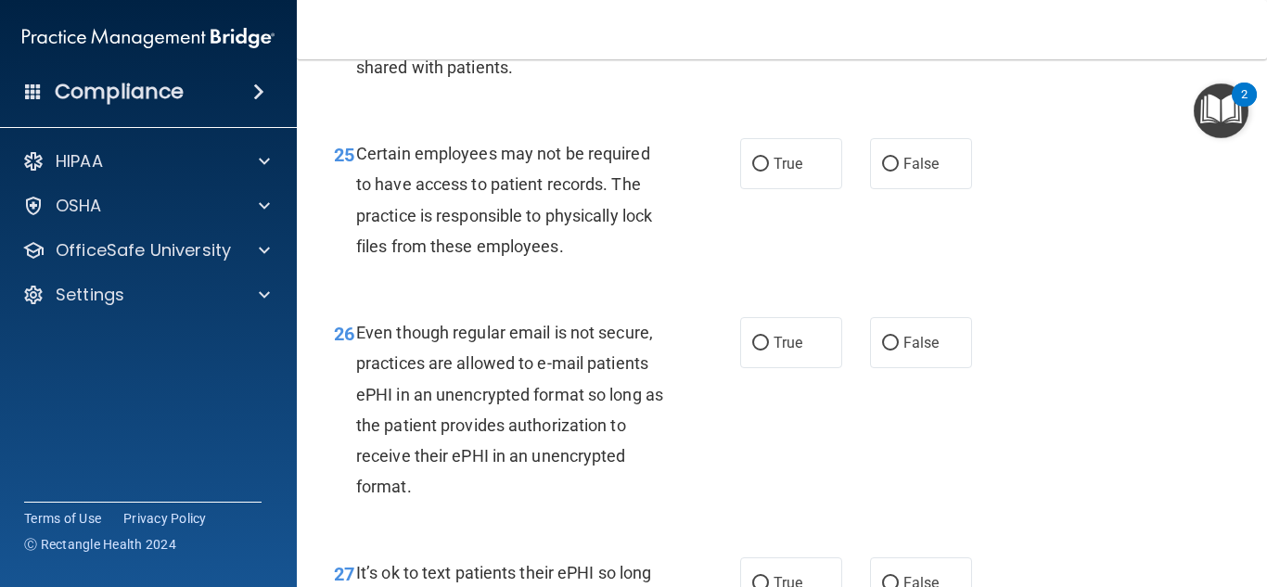
scroll to position [4704, 0]
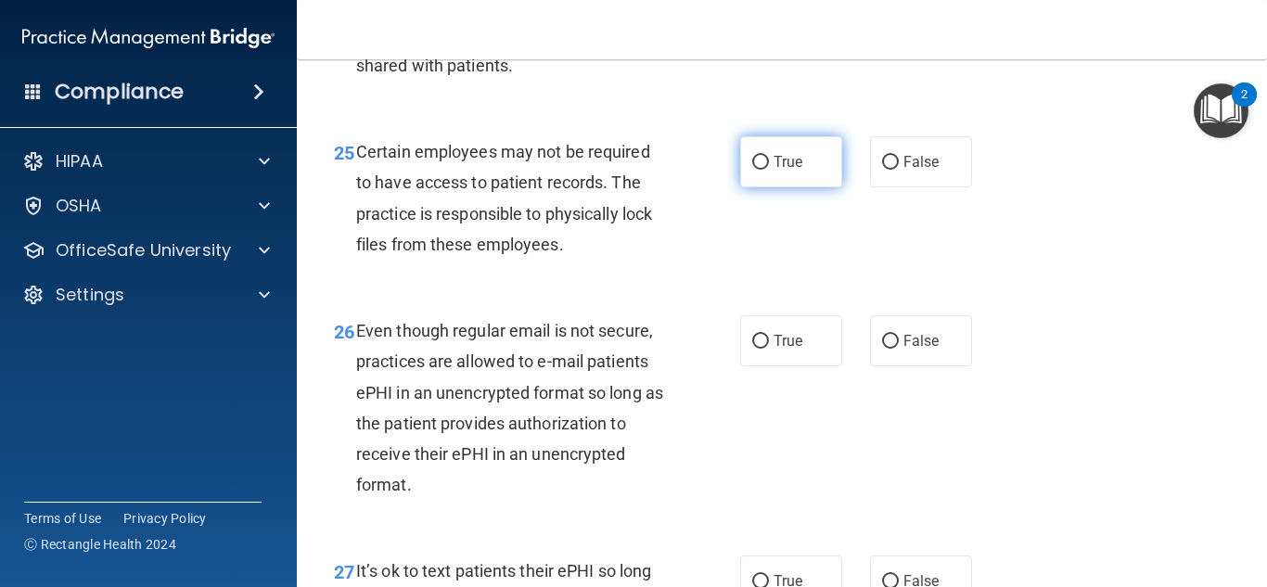
click at [774, 171] on span "True" at bounding box center [788, 162] width 29 height 18
click at [768, 170] on input "True" at bounding box center [760, 163] width 17 height 14
radio input "true"
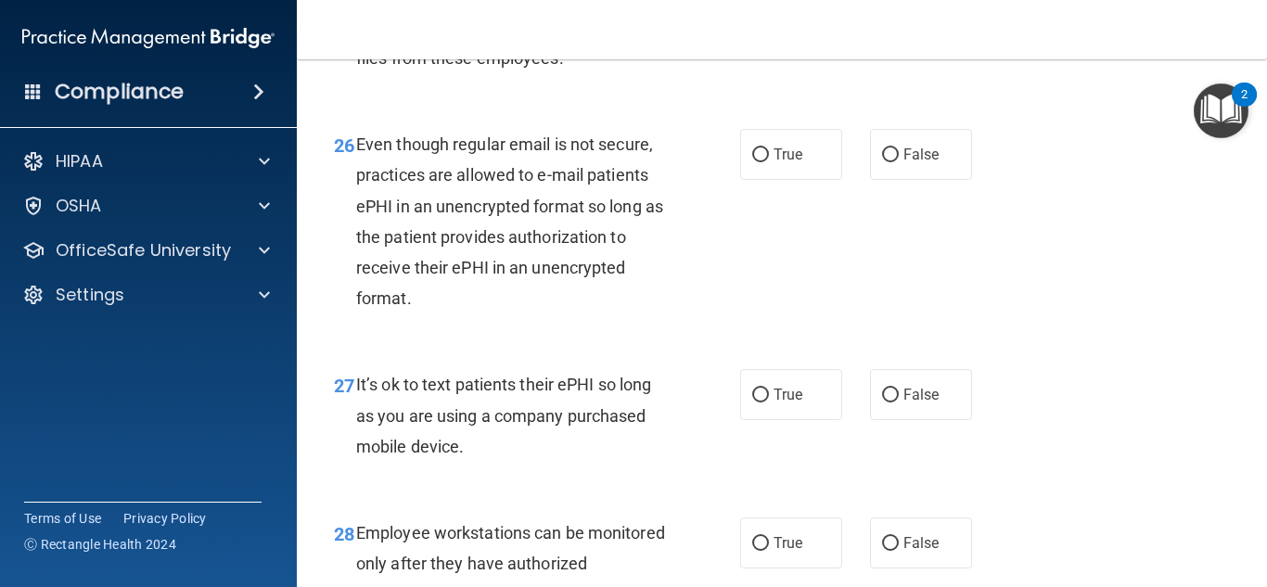
scroll to position [4892, 0]
click at [740, 179] on label "True" at bounding box center [791, 153] width 102 height 51
click at [752, 161] on input "True" at bounding box center [760, 154] width 17 height 14
radio input "true"
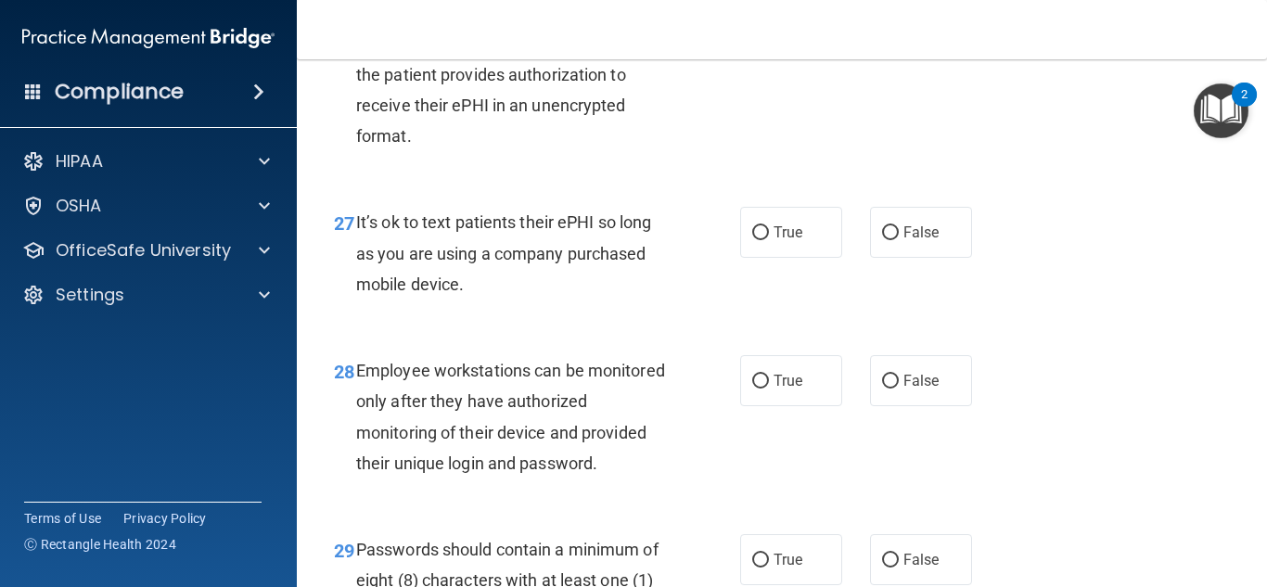
scroll to position [5057, 0]
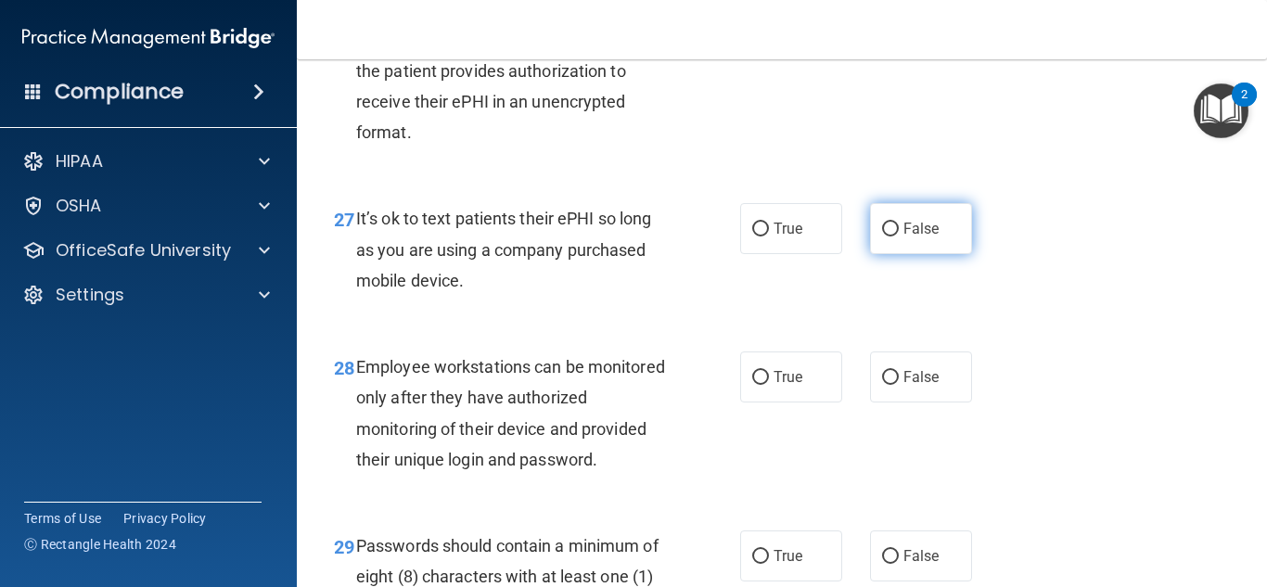
click at [921, 237] on span "False" at bounding box center [921, 229] width 36 height 18
click at [899, 237] on input "False" at bounding box center [890, 230] width 17 height 14
radio input "true"
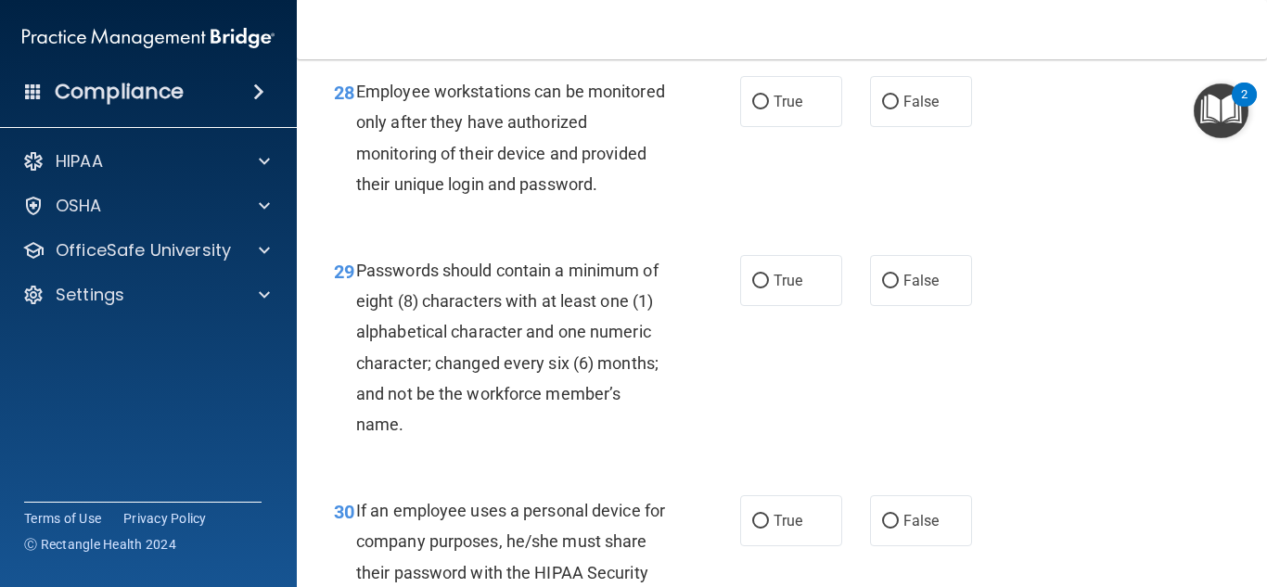
scroll to position [5334, 0]
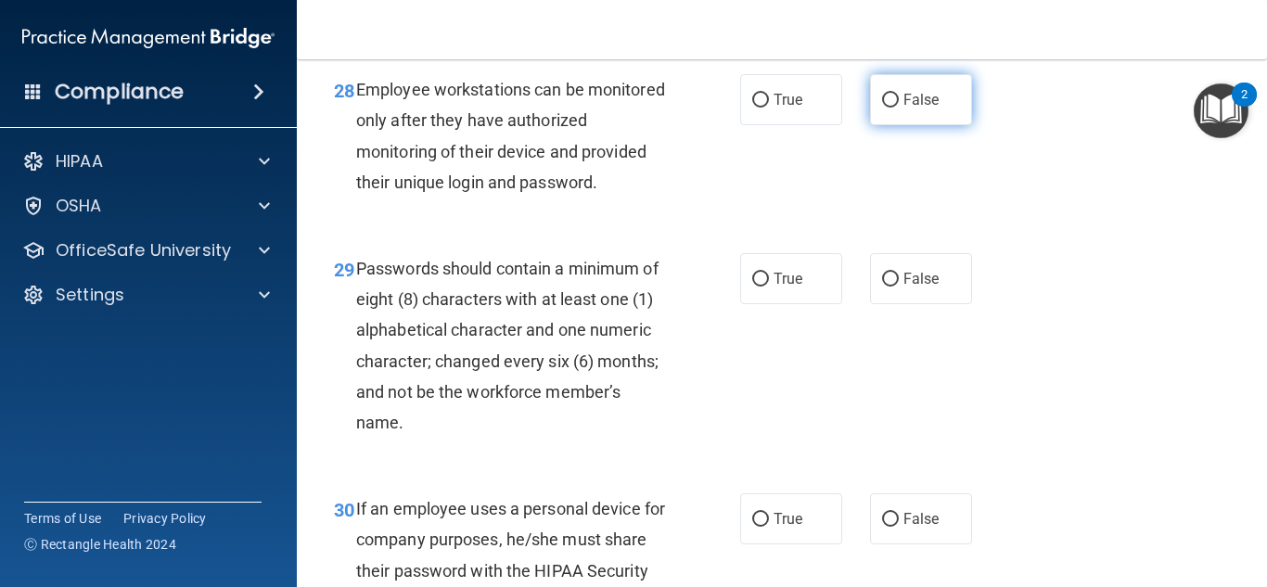
click at [906, 125] on label "False" at bounding box center [921, 99] width 102 height 51
click at [899, 108] on input "False" at bounding box center [890, 101] width 17 height 14
radio input "true"
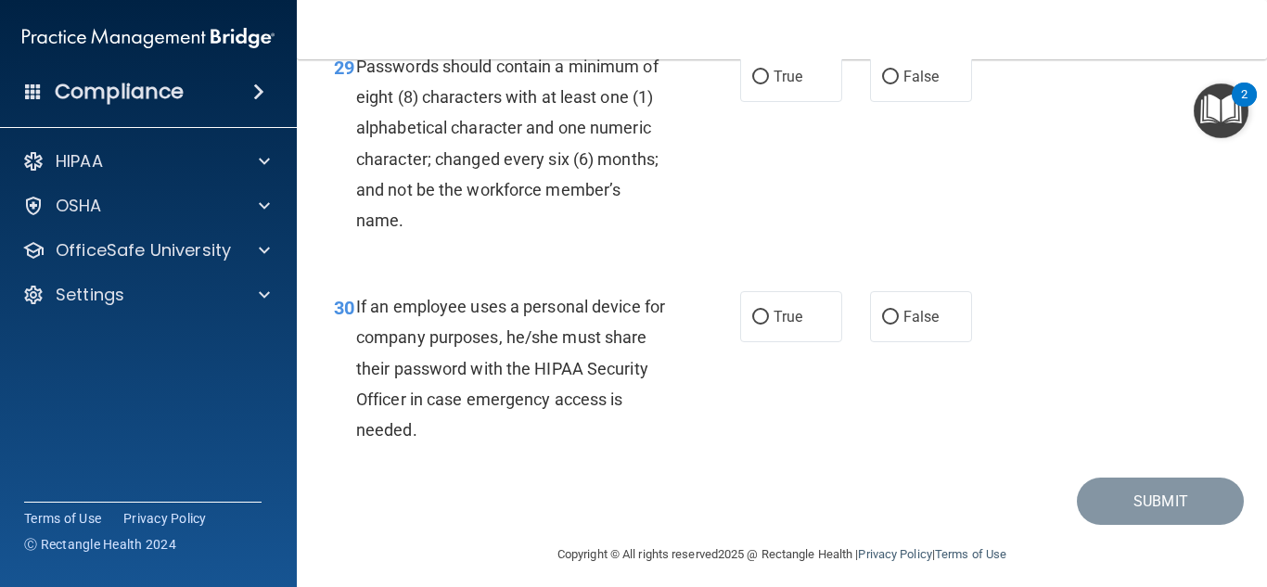
scroll to position [5537, 0]
click at [774, 101] on label "True" at bounding box center [791, 75] width 102 height 51
click at [769, 83] on input "True" at bounding box center [760, 77] width 17 height 14
radio input "true"
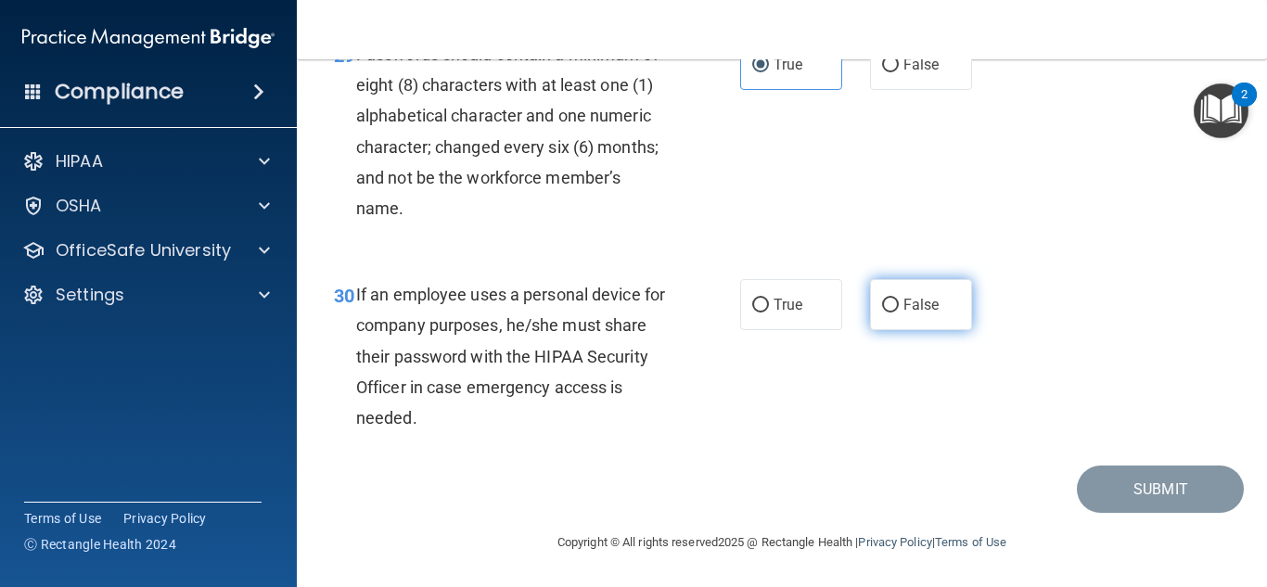
click at [946, 290] on label "False" at bounding box center [921, 304] width 102 height 51
click at [899, 299] on input "False" at bounding box center [890, 306] width 17 height 14
radio input "true"
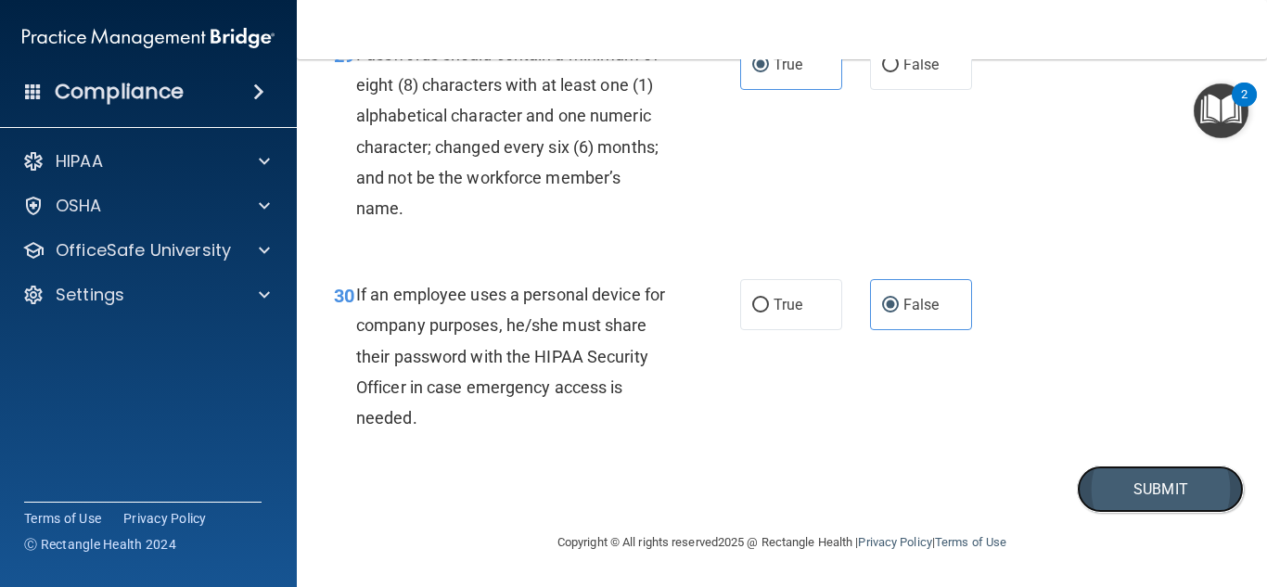
click at [1127, 487] on button "Submit" at bounding box center [1160, 489] width 167 height 47
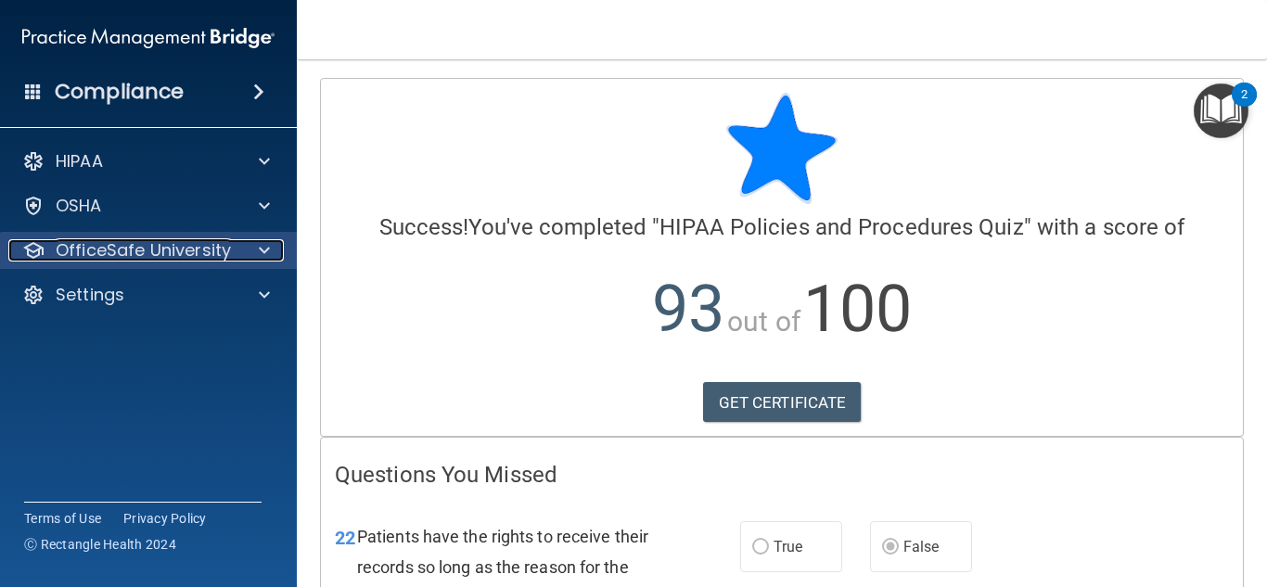
click at [238, 253] on div at bounding box center [261, 250] width 46 height 22
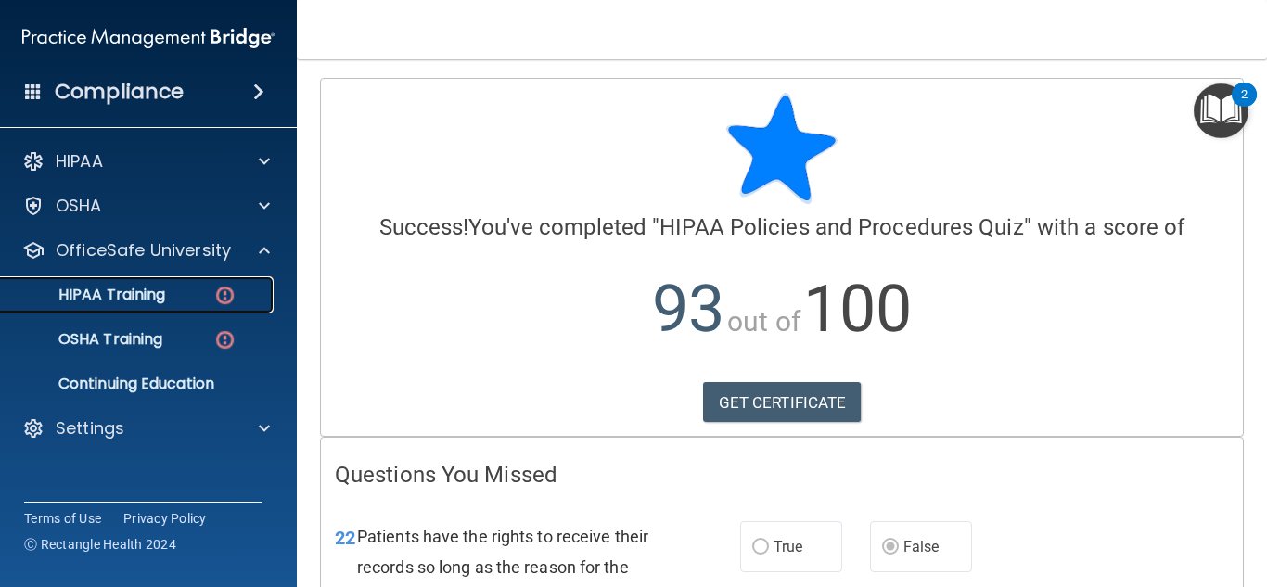
click at [138, 296] on p "HIPAA Training" at bounding box center [88, 295] width 153 height 19
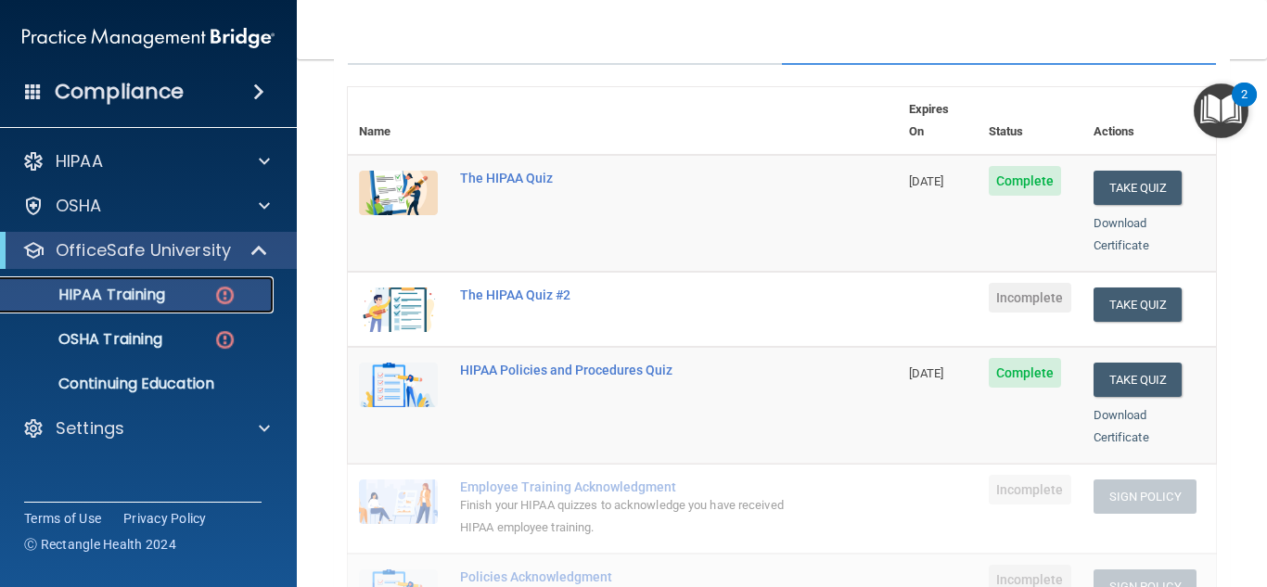
scroll to position [194, 0]
click at [1140, 293] on button "Take Quiz" at bounding box center [1138, 305] width 89 height 34
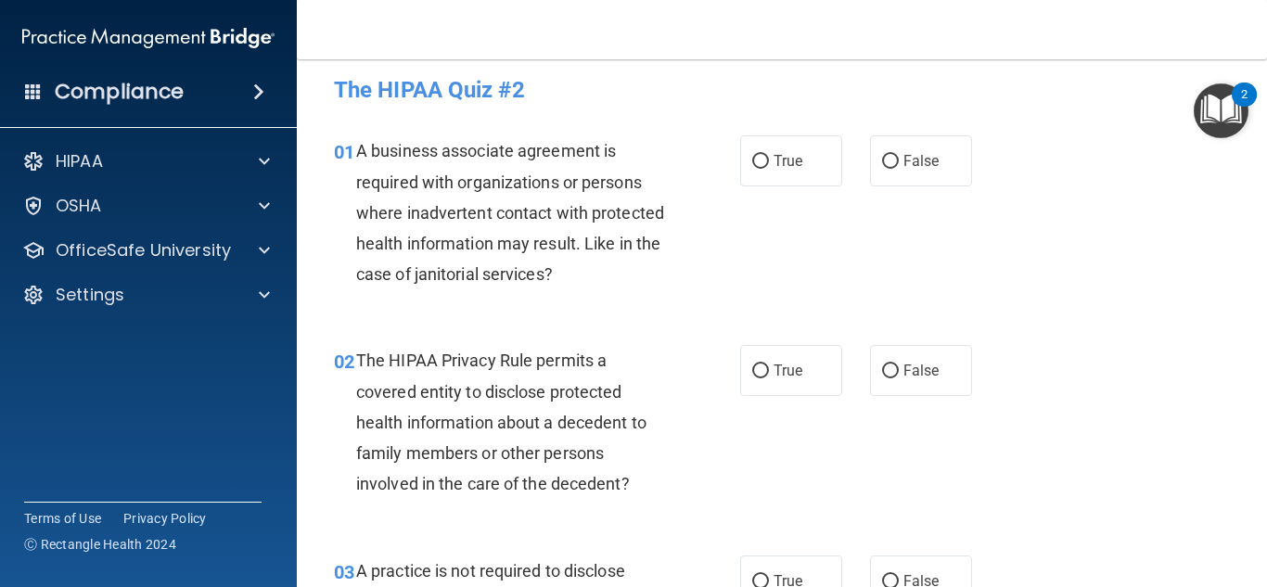
scroll to position [12, 0]
click at [899, 172] on label "False" at bounding box center [921, 159] width 102 height 51
click at [899, 168] on input "False" at bounding box center [890, 161] width 17 height 14
radio input "true"
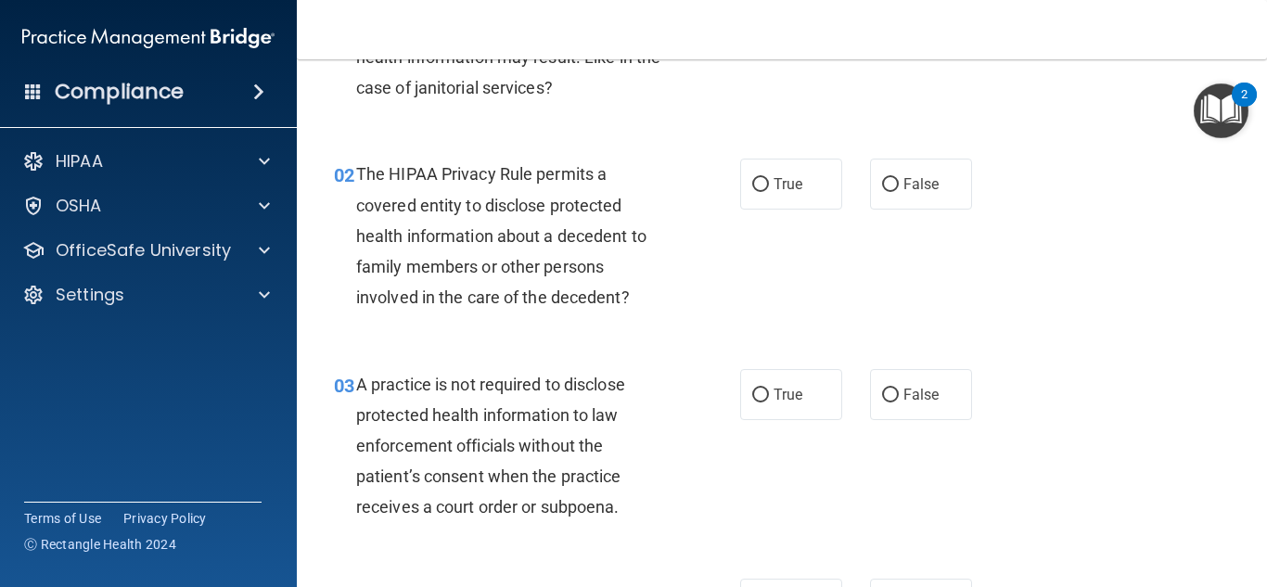
scroll to position [198, 0]
click at [893, 185] on label "False" at bounding box center [921, 183] width 102 height 51
click at [893, 185] on input "False" at bounding box center [890, 184] width 17 height 14
radio input "true"
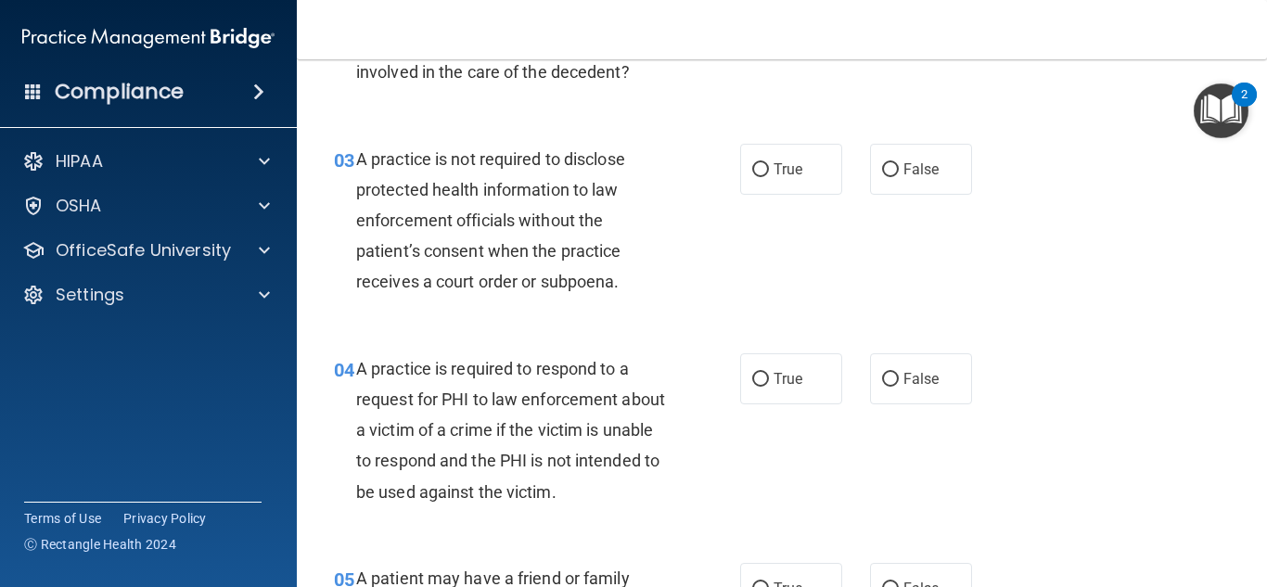
scroll to position [424, 0]
click at [774, 188] on label "True" at bounding box center [791, 168] width 102 height 51
click at [769, 176] on input "True" at bounding box center [760, 169] width 17 height 14
radio input "true"
click at [906, 157] on label "False" at bounding box center [921, 168] width 102 height 51
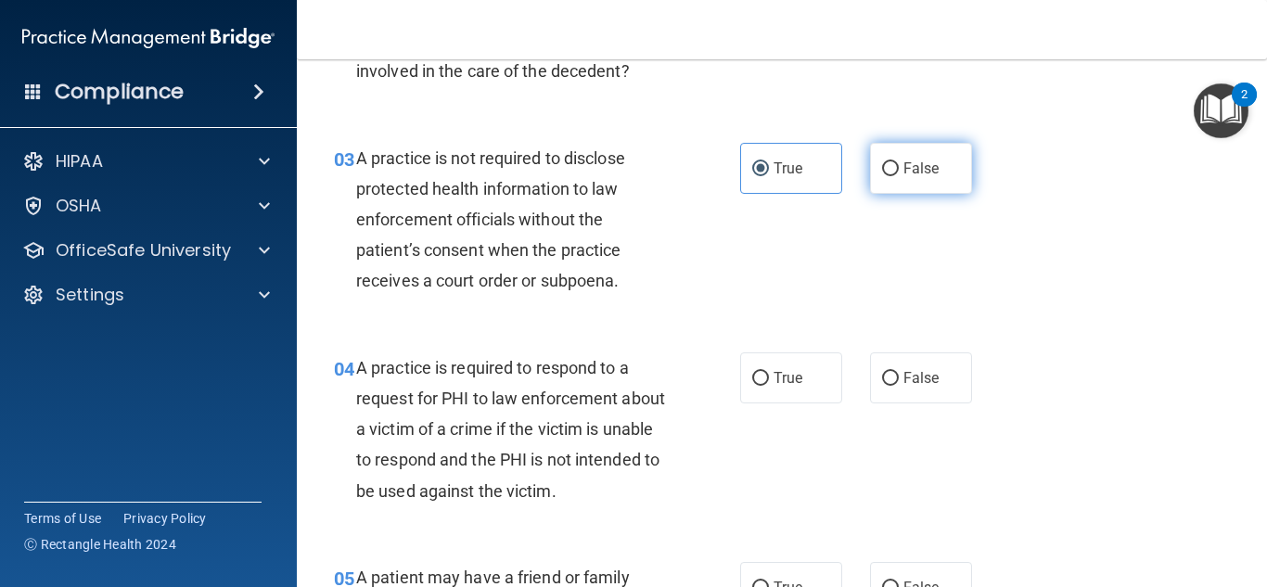
click at [899, 162] on input "False" at bounding box center [890, 169] width 17 height 14
radio input "true"
radio input "false"
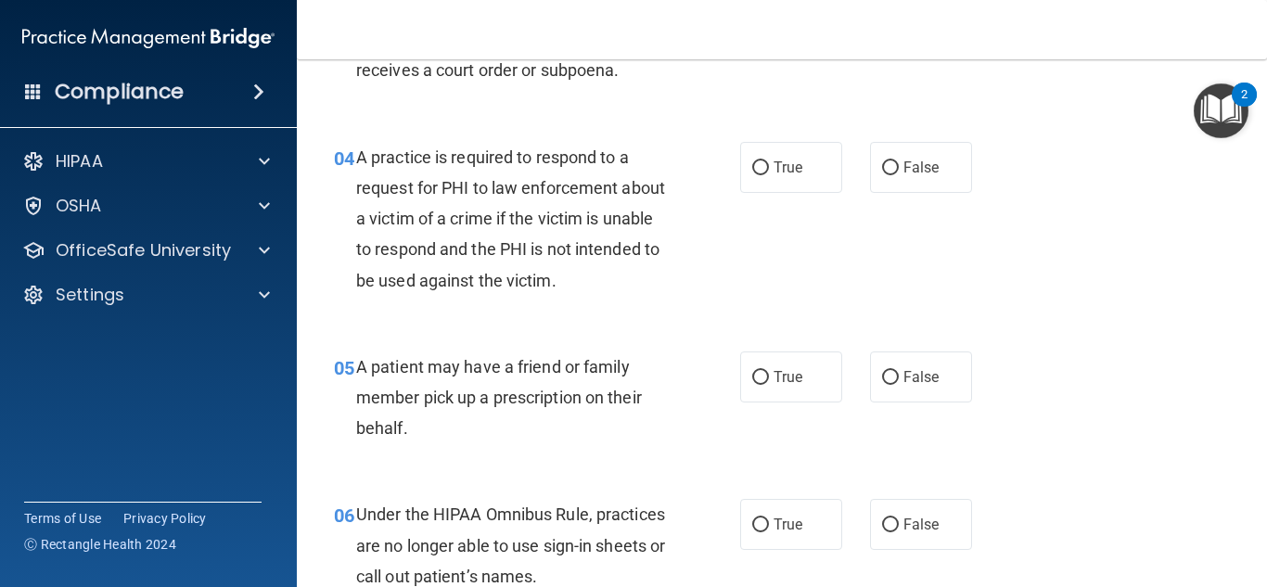
scroll to position [637, 0]
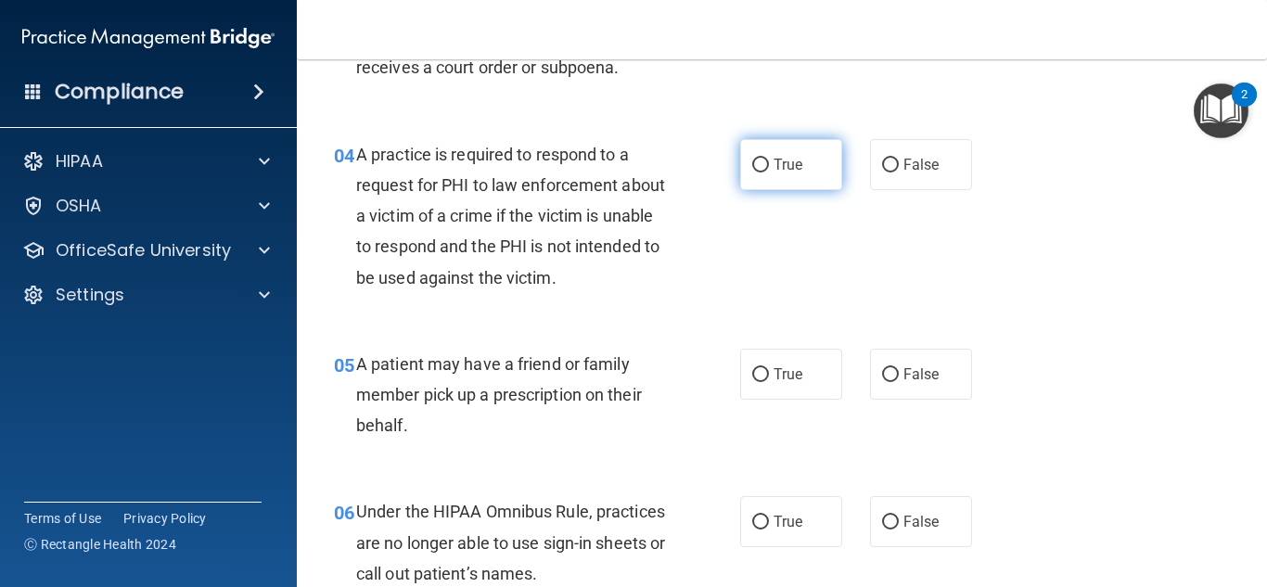
click at [774, 172] on span "True" at bounding box center [788, 165] width 29 height 18
click at [769, 172] on input "True" at bounding box center [760, 166] width 17 height 14
radio input "true"
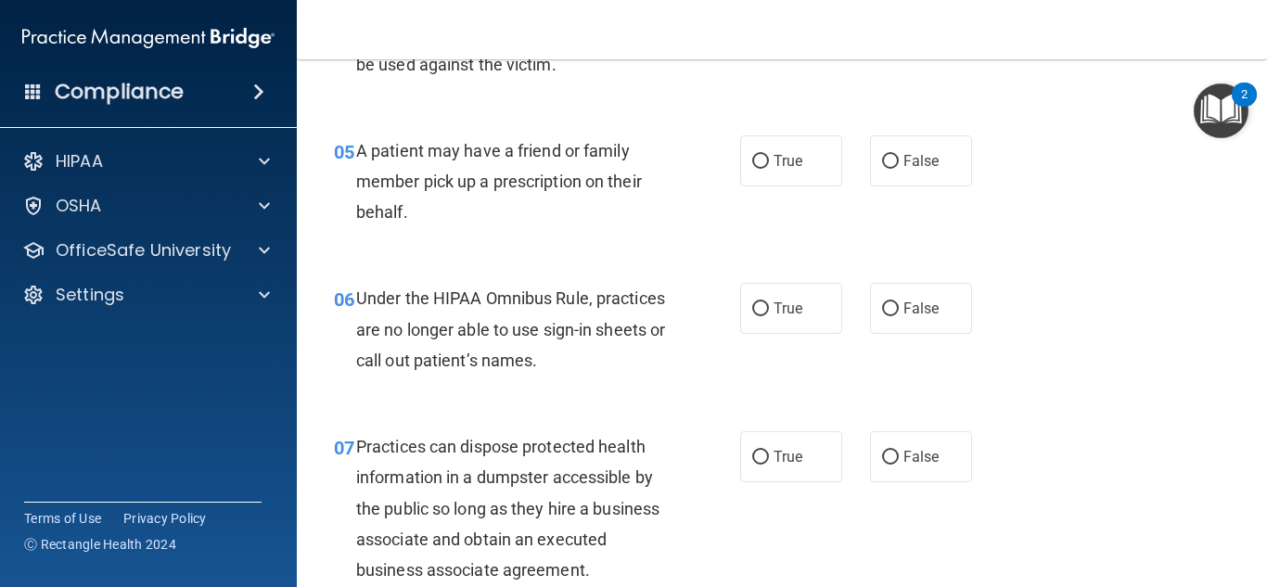
scroll to position [851, 0]
